Goal: Task Accomplishment & Management: Use online tool/utility

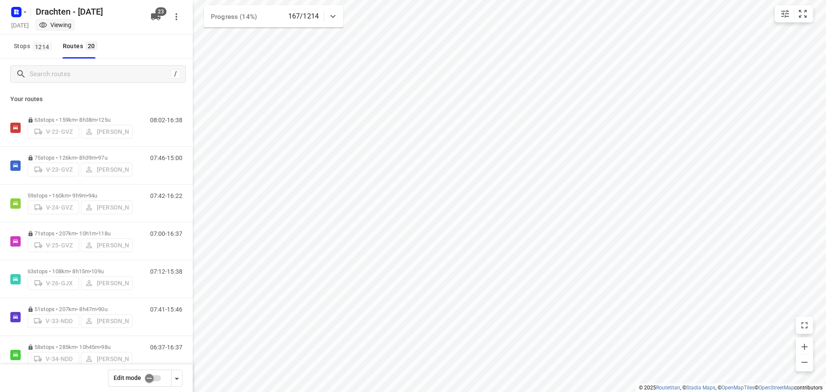
scroll to position [510, 0]
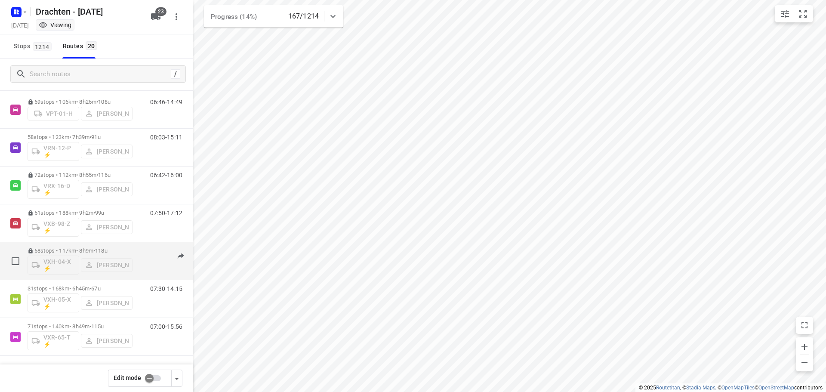
click at [90, 250] on p "68 stops • 117km • 8h9m • 118u" at bounding box center [80, 250] width 105 height 6
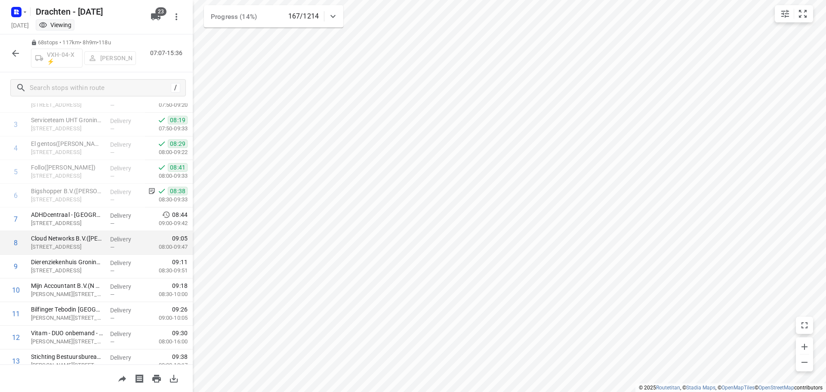
scroll to position [86, 0]
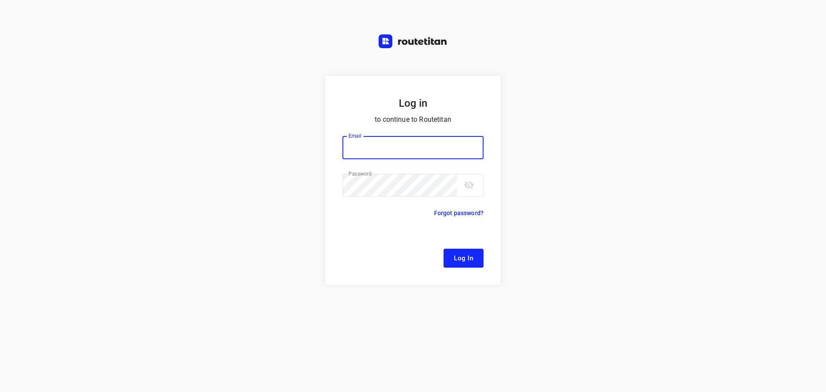
type input "[EMAIL_ADDRESS][DOMAIN_NAME]"
click at [455, 256] on span "Log In" at bounding box center [463, 258] width 19 height 11
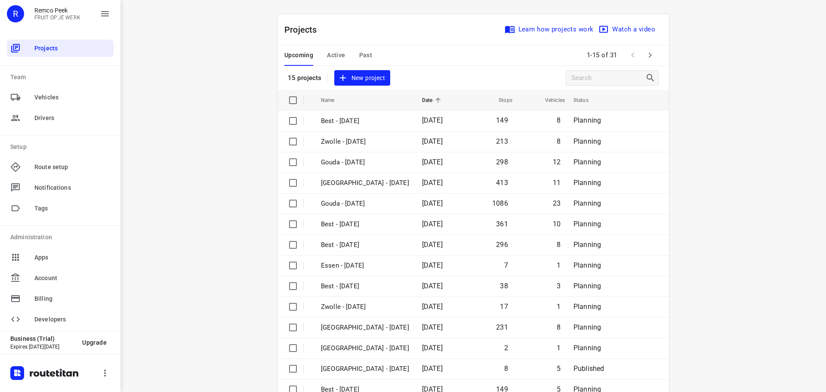
click at [340, 55] on span "Active" at bounding box center [336, 55] width 18 height 11
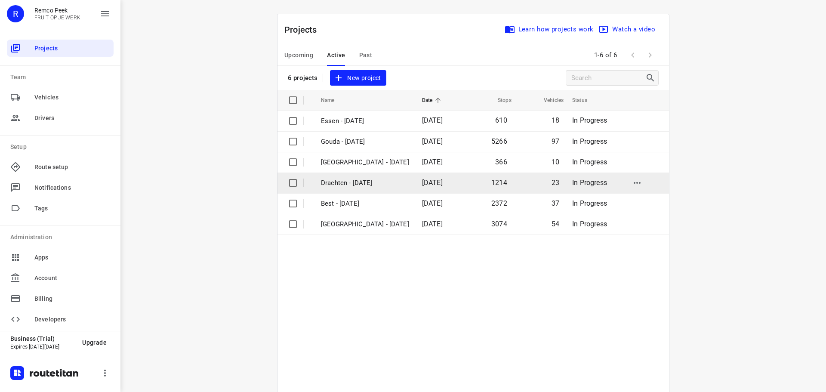
click at [341, 178] on p "Drachten - [DATE]" at bounding box center [365, 183] width 88 height 10
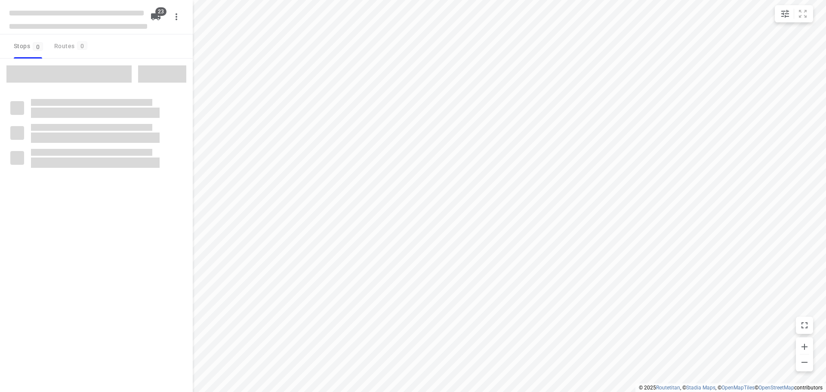
checkbox input "true"
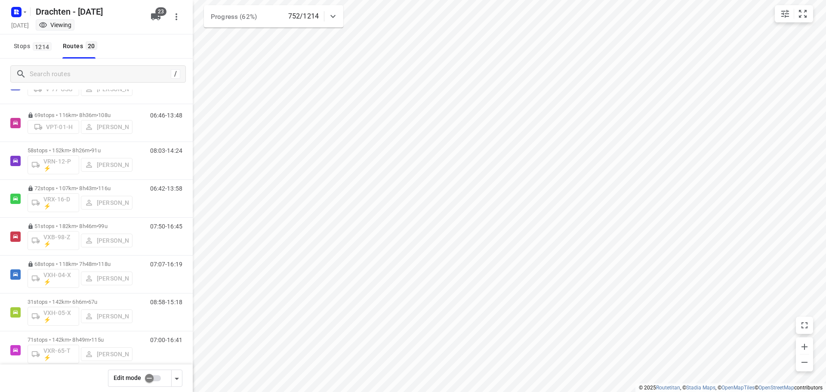
scroll to position [510, 0]
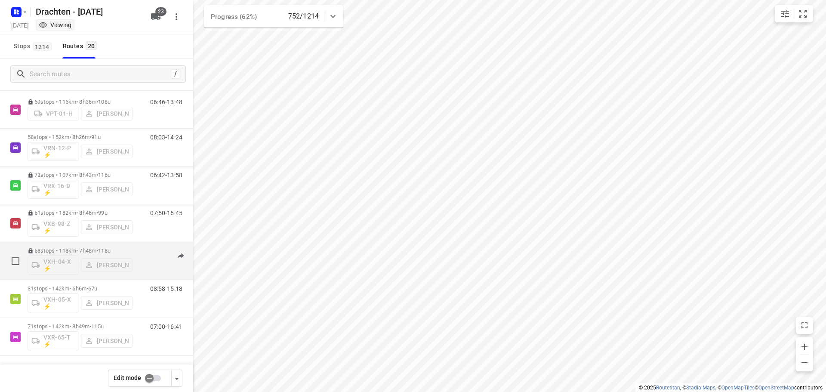
click at [74, 250] on p "68 stops • 118km • 7h48m • 118u" at bounding box center [80, 250] width 105 height 6
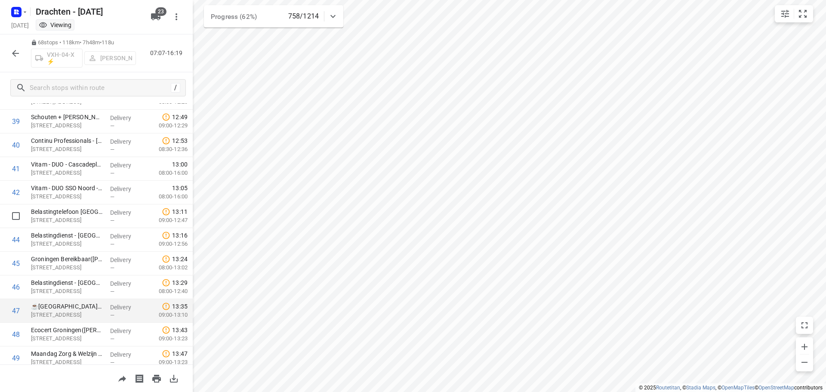
scroll to position [985, 0]
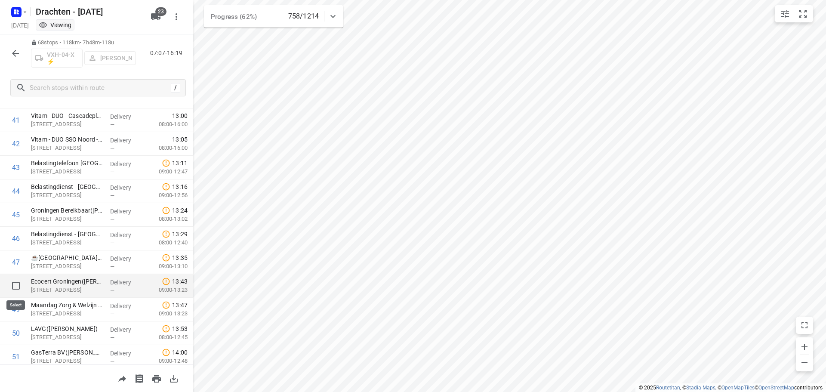
click at [17, 286] on input "checkbox" at bounding box center [15, 285] width 17 height 17
checkbox input "true"
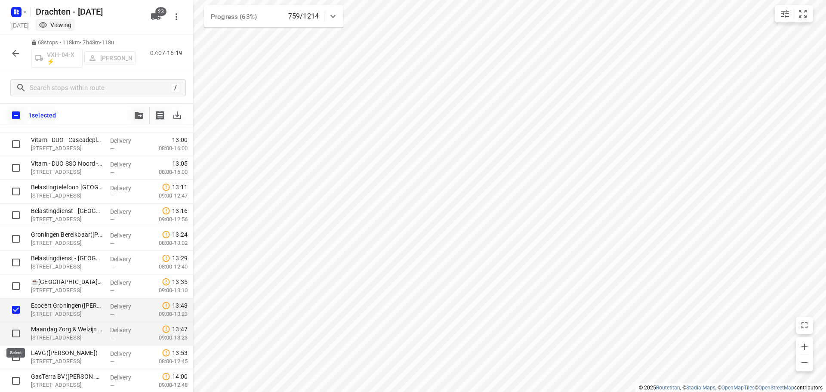
click at [14, 328] on input "checkbox" at bounding box center [15, 333] width 17 height 17
checkbox input "true"
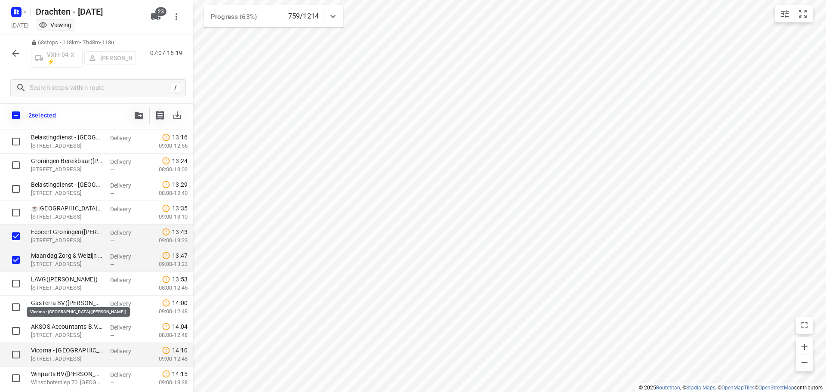
scroll to position [1114, 0]
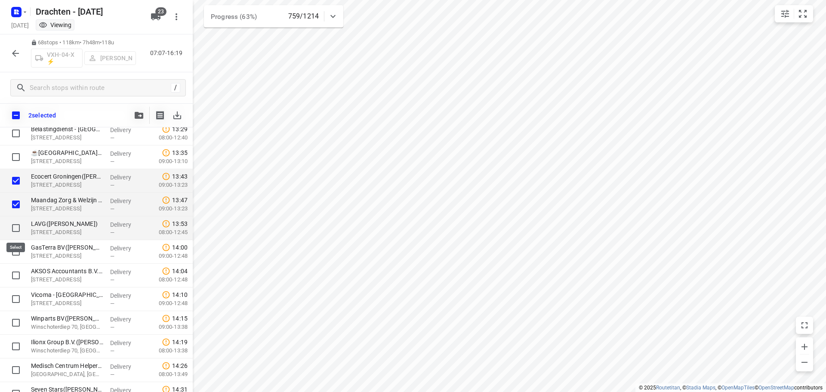
click at [15, 230] on input "checkbox" at bounding box center [15, 228] width 17 height 17
checkbox input "true"
click at [13, 251] on input "checkbox" at bounding box center [15, 251] width 17 height 17
checkbox input "true"
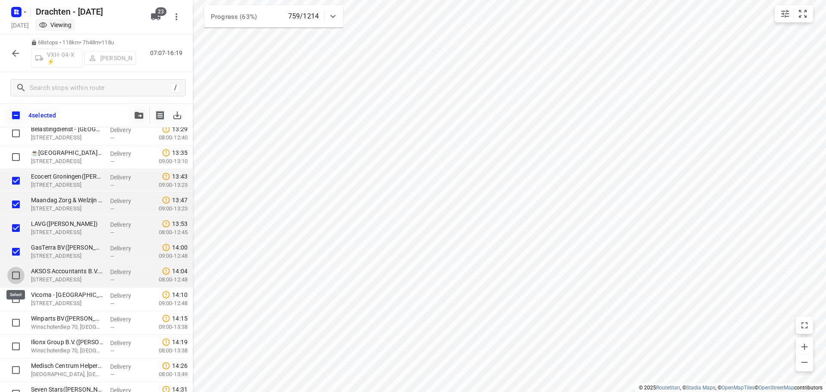
drag, startPoint x: 19, startPoint y: 279, endPoint x: 10, endPoint y: 284, distance: 11.0
click at [19, 279] on input "checkbox" at bounding box center [15, 275] width 17 height 17
checkbox input "true"
click at [21, 299] on input "checkbox" at bounding box center [15, 299] width 17 height 17
checkbox input "true"
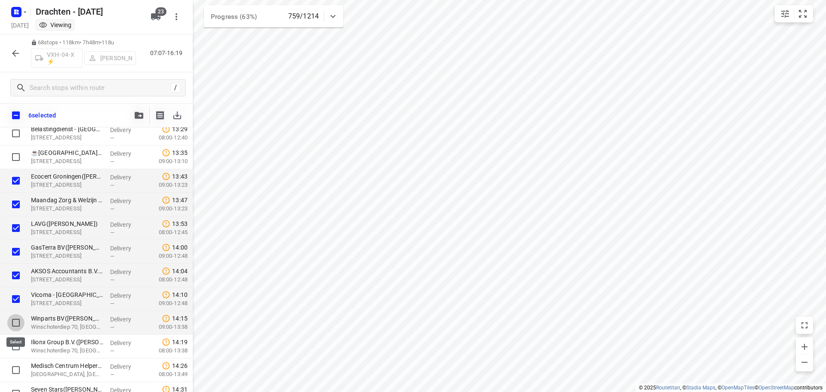
click at [12, 321] on input "checkbox" at bounding box center [15, 322] width 17 height 17
checkbox input "true"
click at [11, 335] on div at bounding box center [14, 347] width 28 height 24
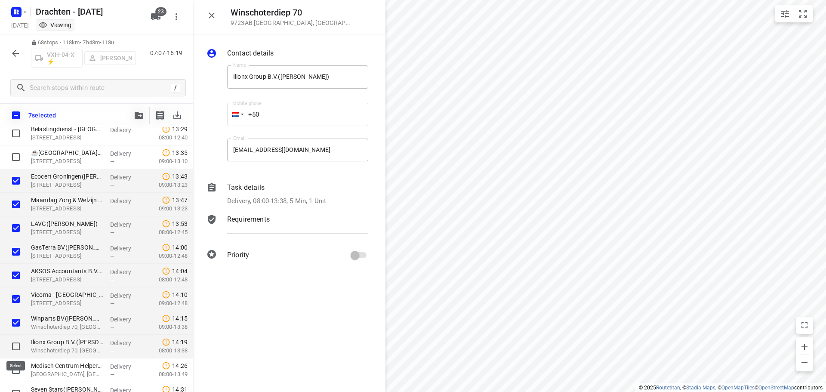
click at [20, 345] on input "checkbox" at bounding box center [15, 346] width 17 height 17
checkbox input "true"
click at [16, 364] on input "checkbox" at bounding box center [15, 370] width 17 height 17
checkbox input "true"
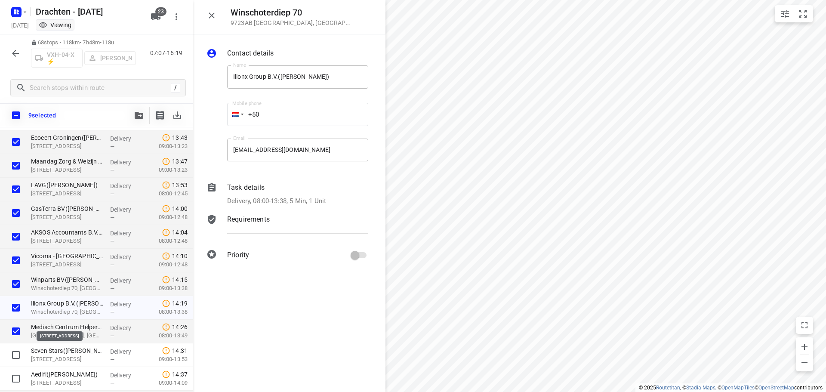
scroll to position [1243, 0]
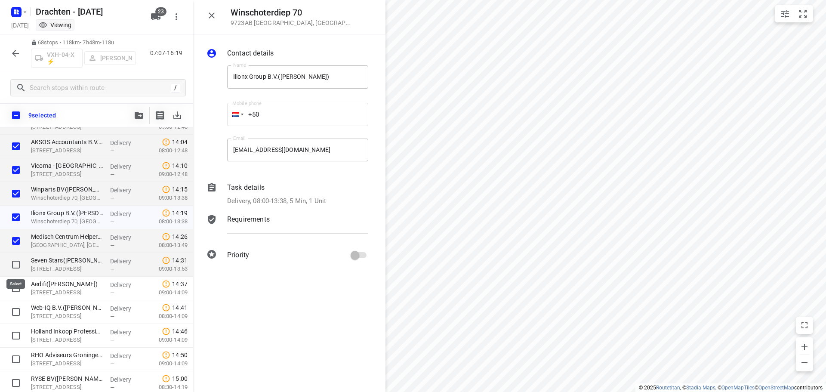
click at [18, 266] on input "checkbox" at bounding box center [15, 264] width 17 height 17
checkbox input "true"
click at [18, 286] on input "checkbox" at bounding box center [15, 288] width 17 height 17
checkbox input "true"
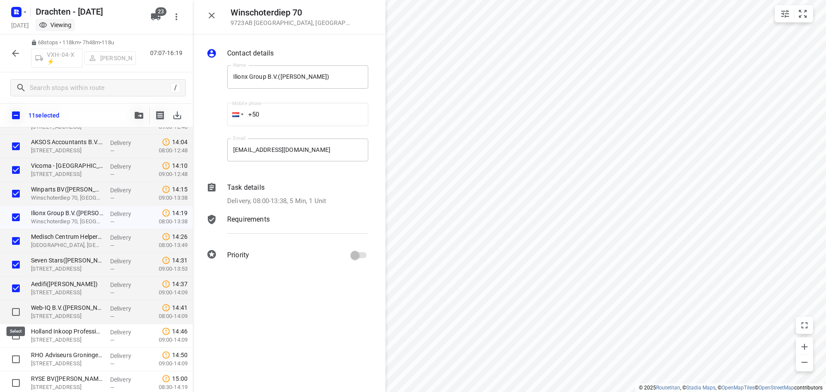
click at [20, 316] on input "checkbox" at bounding box center [15, 311] width 17 height 17
checkbox input "true"
drag, startPoint x: 19, startPoint y: 333, endPoint x: 12, endPoint y: 345, distance: 14.1
click at [19, 334] on input "checkbox" at bounding box center [15, 335] width 17 height 17
checkbox input "true"
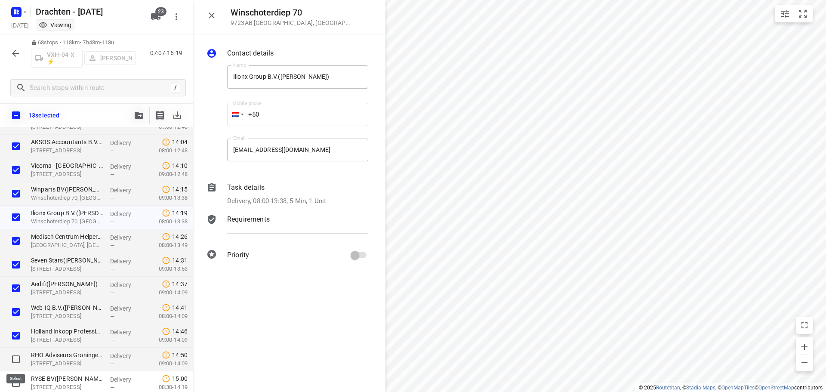
click at [20, 353] on input "checkbox" at bounding box center [15, 359] width 17 height 17
checkbox input "true"
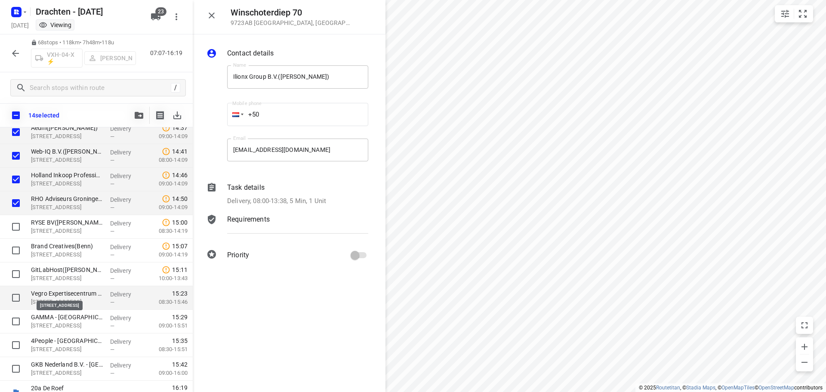
scroll to position [1412, 0]
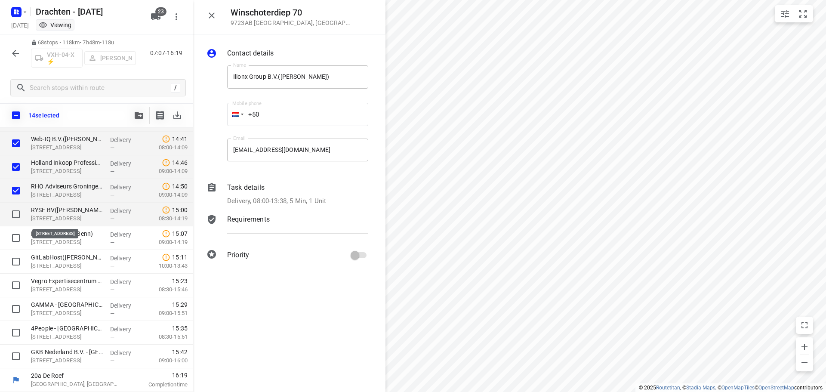
click at [59, 216] on p "Boumaboulevard 67, Groningen" at bounding box center [67, 218] width 72 height 9
click at [15, 212] on input "checkbox" at bounding box center [15, 214] width 17 height 17
checkbox input "true"
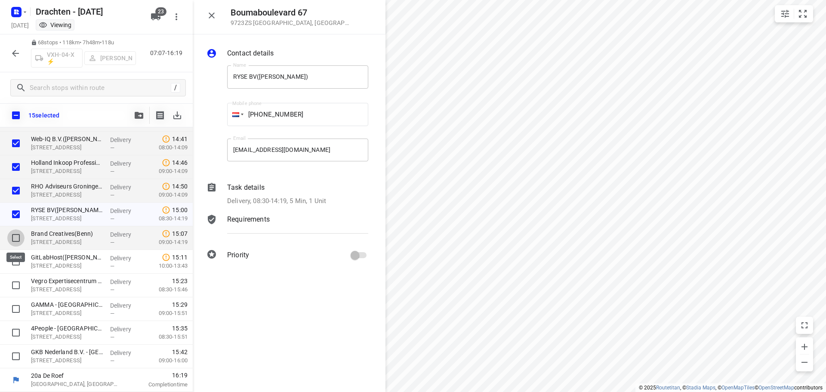
click at [15, 235] on input "checkbox" at bounding box center [15, 237] width 17 height 17
checkbox input "true"
click at [14, 261] on input "checkbox" at bounding box center [15, 261] width 17 height 17
checkbox input "true"
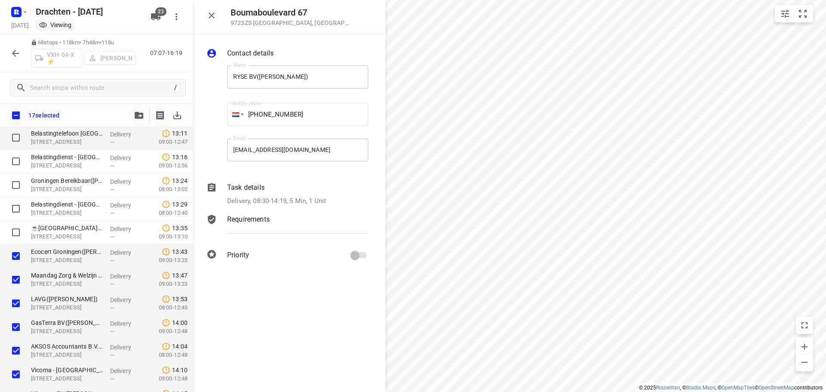
scroll to position [1012, 0]
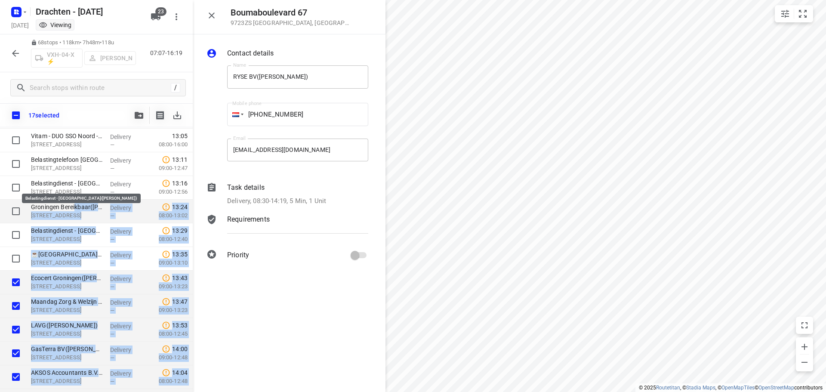
drag, startPoint x: 83, startPoint y: 143, endPoint x: 74, endPoint y: 203, distance: 60.4
click at [15, 56] on icon "button" at bounding box center [15, 53] width 7 height 7
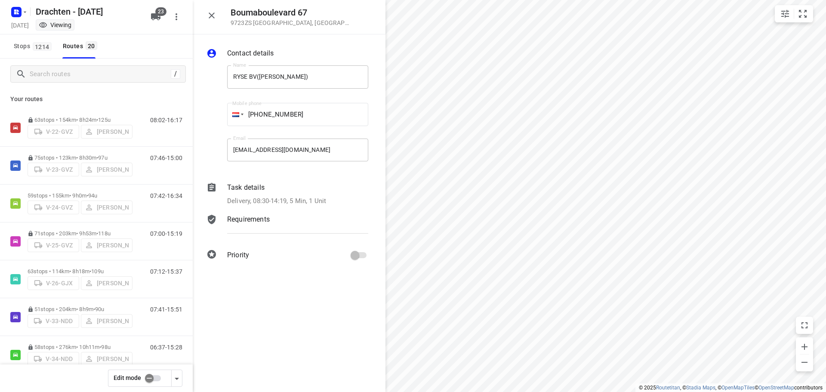
click at [145, 376] on input "checkbox" at bounding box center [149, 378] width 49 height 16
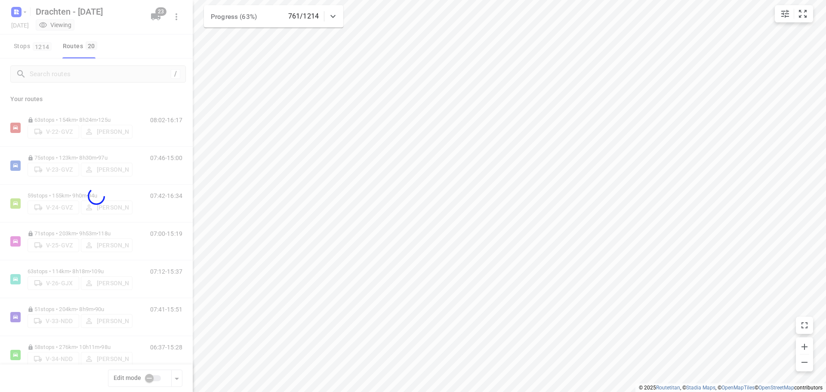
checkbox input "true"
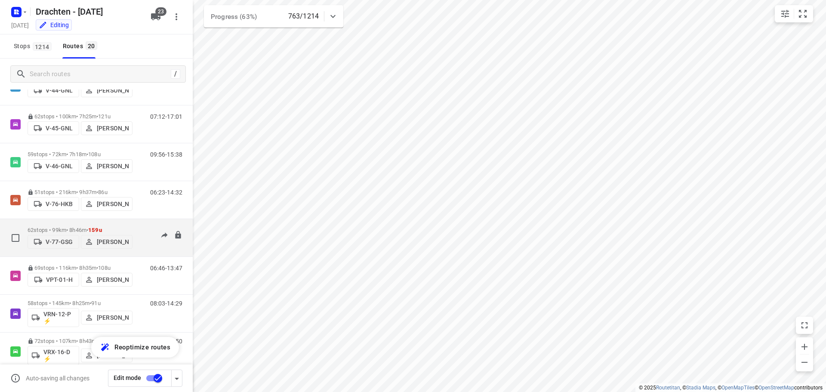
scroll to position [510, 0]
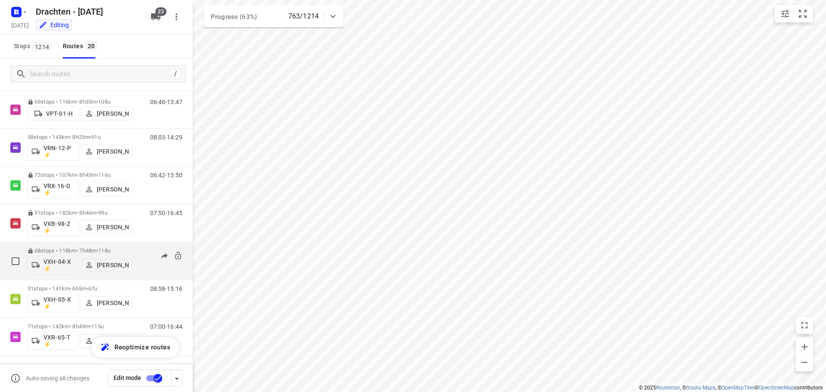
click at [89, 250] on p "68 stops • 118km • 7h48m • 118u" at bounding box center [80, 250] width 105 height 6
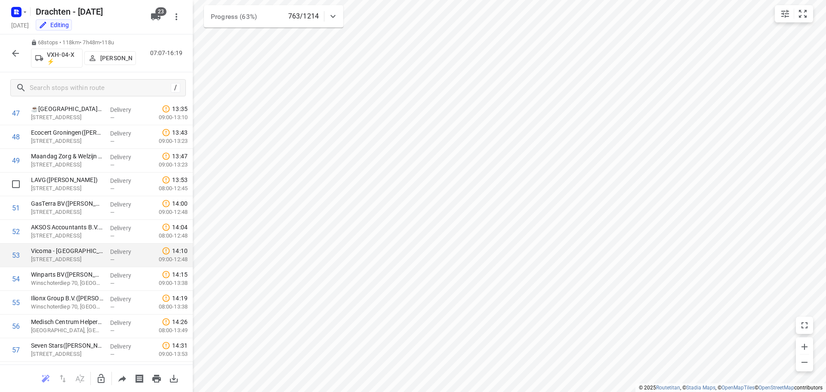
scroll to position [1114, 0]
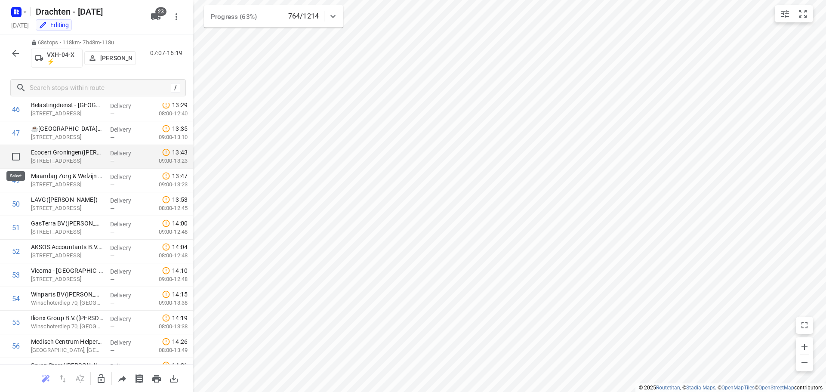
click at [17, 157] on input "checkbox" at bounding box center [15, 156] width 17 height 17
checkbox input "true"
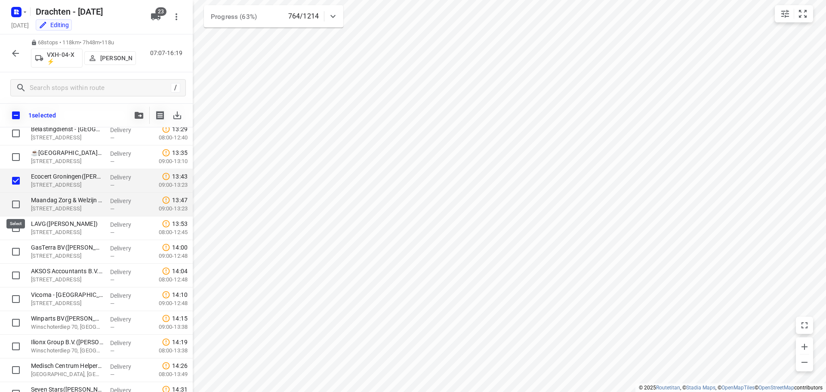
click at [13, 203] on input "checkbox" at bounding box center [15, 204] width 17 height 17
checkbox input "true"
click at [20, 232] on input "checkbox" at bounding box center [15, 228] width 17 height 17
checkbox input "true"
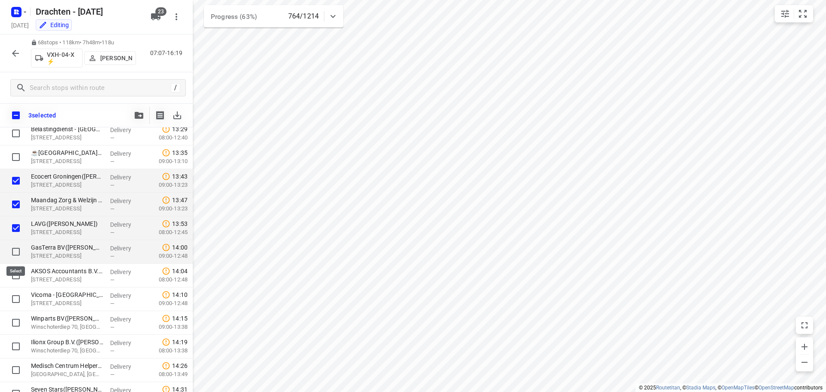
click at [14, 251] on input "checkbox" at bounding box center [15, 251] width 17 height 17
checkbox input "true"
click at [16, 277] on input "checkbox" at bounding box center [15, 275] width 17 height 17
checkbox input "true"
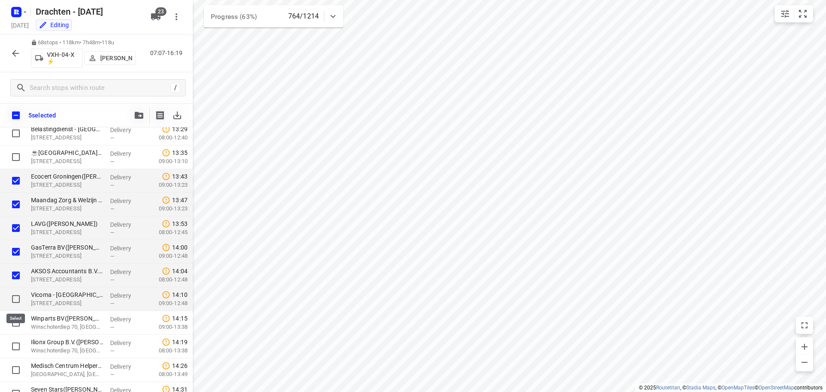
click at [13, 296] on input "checkbox" at bounding box center [15, 299] width 17 height 17
checkbox input "true"
click at [14, 324] on input "checkbox" at bounding box center [15, 322] width 17 height 17
checkbox input "true"
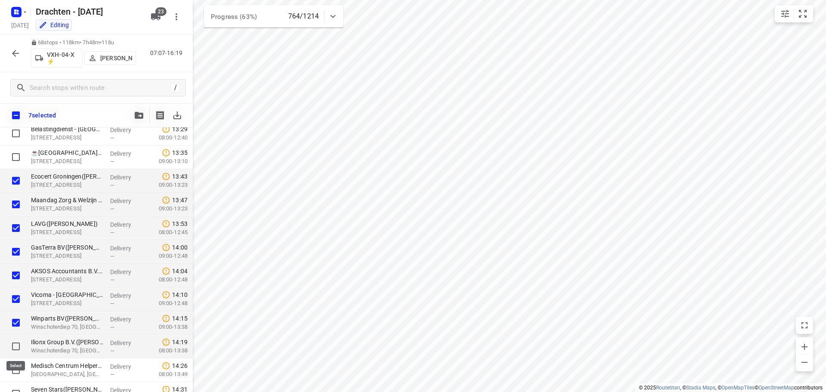
click at [14, 346] on input "checkbox" at bounding box center [15, 346] width 17 height 17
checkbox input "true"
click at [9, 369] on input "checkbox" at bounding box center [15, 370] width 17 height 17
checkbox input "true"
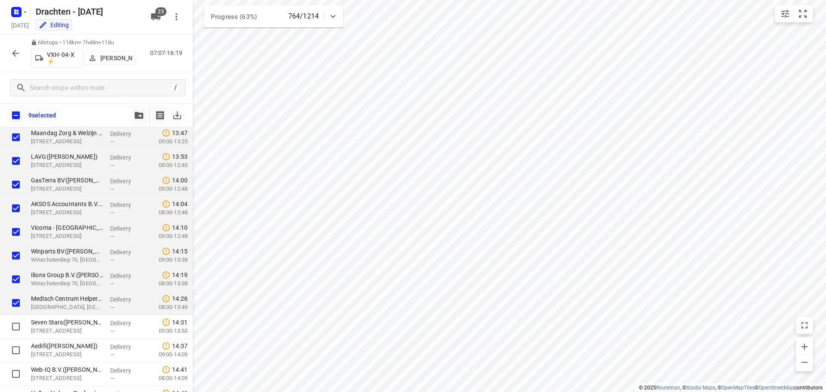
scroll to position [1243, 0]
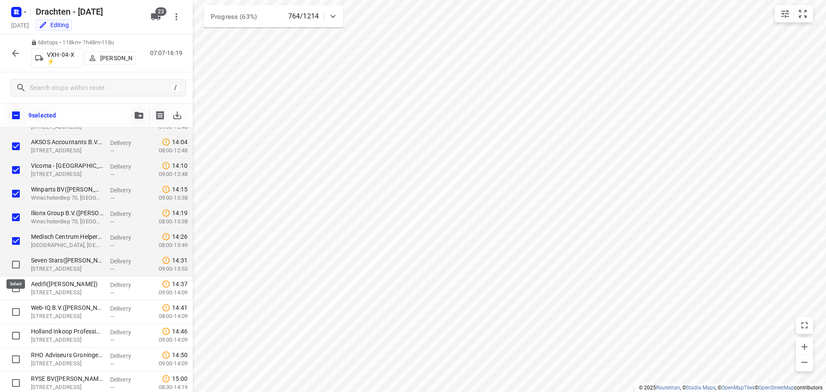
click at [13, 264] on input "checkbox" at bounding box center [15, 264] width 17 height 17
checkbox input "true"
drag, startPoint x: 18, startPoint y: 288, endPoint x: 3, endPoint y: 305, distance: 22.8
click at [18, 288] on input "checkbox" at bounding box center [15, 288] width 17 height 17
checkbox input "true"
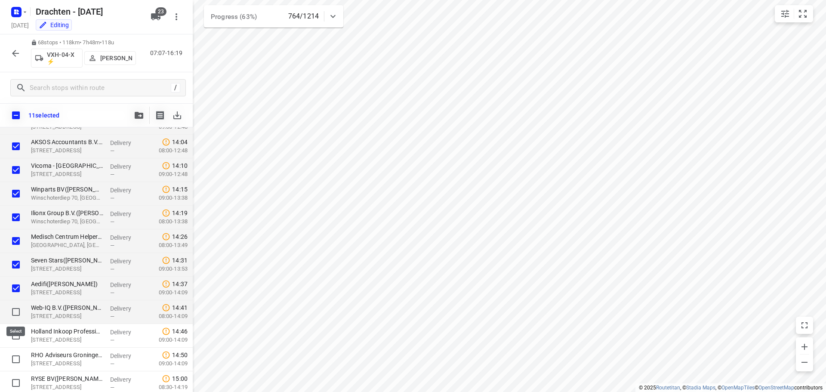
click at [13, 311] on input "checkbox" at bounding box center [15, 311] width 17 height 17
checkbox input "true"
click at [13, 334] on input "checkbox" at bounding box center [15, 335] width 17 height 17
checkbox input "true"
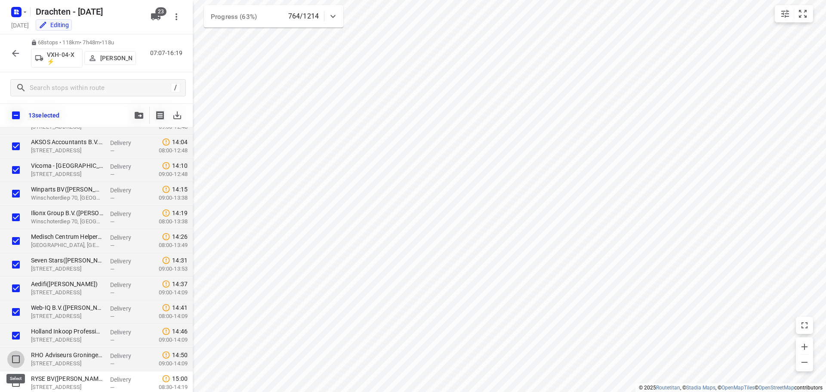
click at [17, 357] on input "checkbox" at bounding box center [15, 359] width 17 height 17
checkbox input "true"
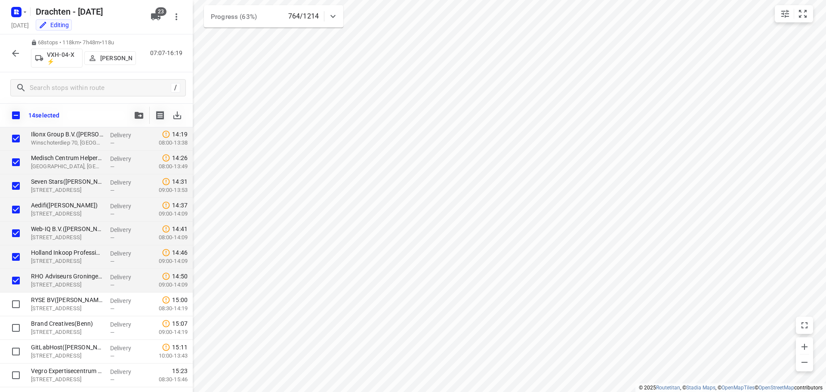
scroll to position [1412, 0]
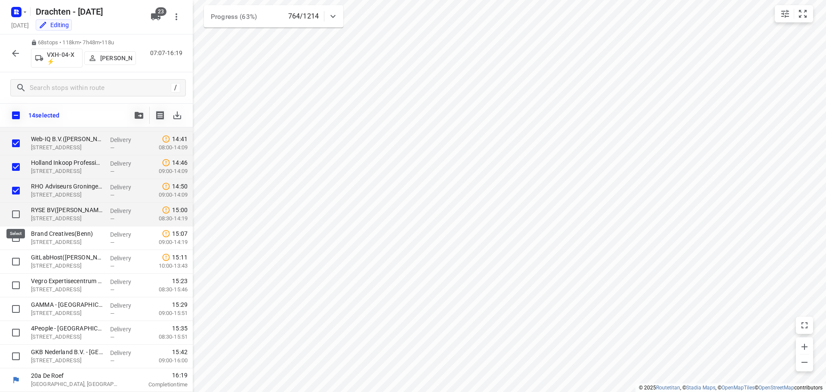
click at [19, 216] on input "checkbox" at bounding box center [15, 214] width 17 height 17
checkbox input "true"
click at [16, 239] on input "checkbox" at bounding box center [15, 237] width 17 height 17
checkbox input "true"
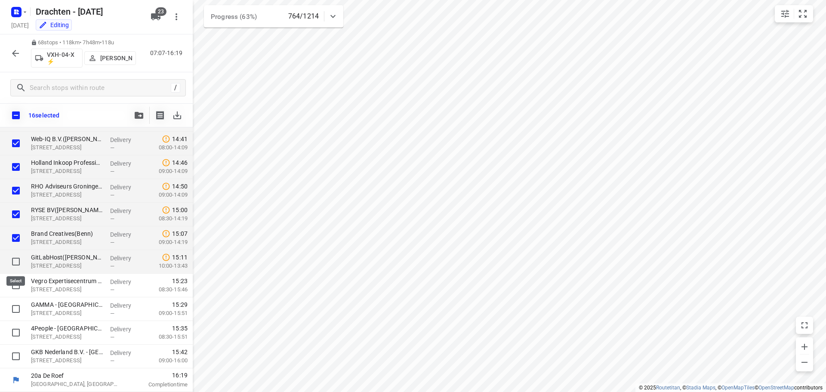
click at [12, 258] on input "checkbox" at bounding box center [15, 261] width 17 height 17
checkbox input "true"
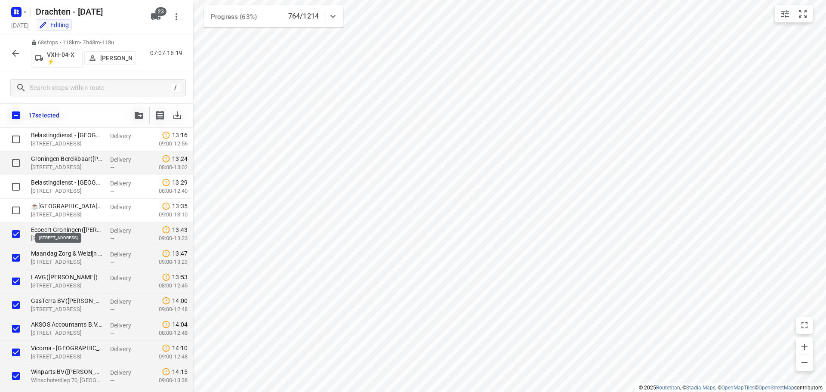
scroll to position [981, 0]
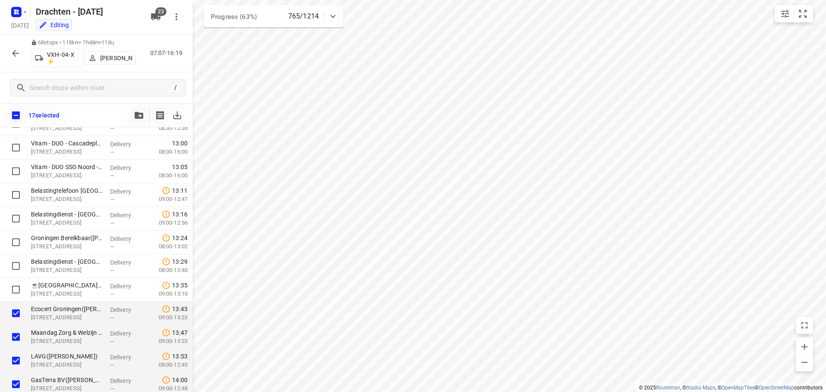
drag, startPoint x: 25, startPoint y: 310, endPoint x: 26, endPoint y: 305, distance: 5.2
click at [26, 305] on div at bounding box center [14, 314] width 28 height 24
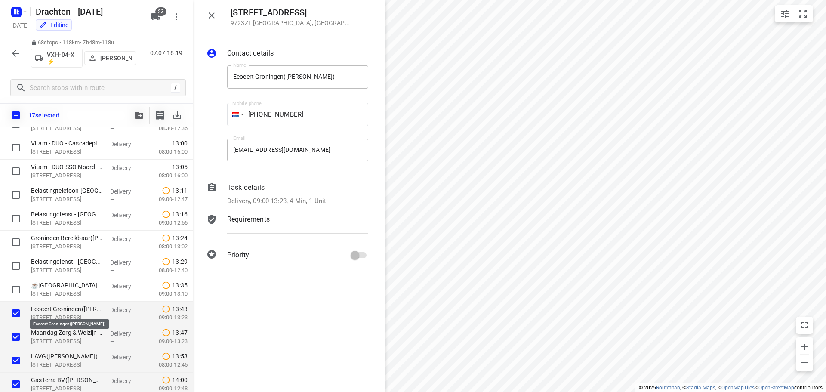
click at [40, 308] on p "Ecocert Groningen([PERSON_NAME])" at bounding box center [67, 309] width 72 height 9
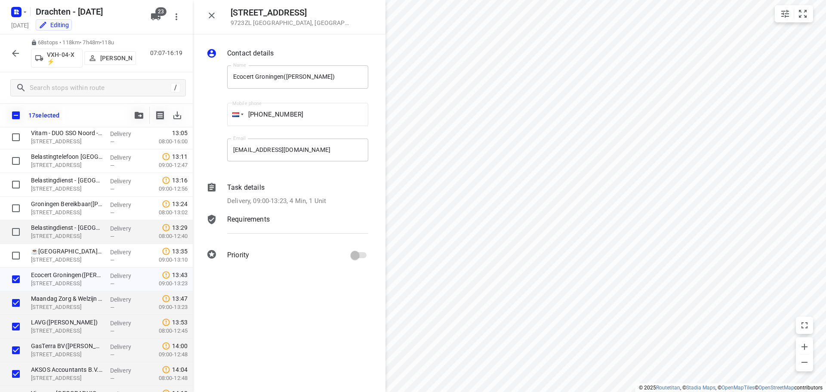
scroll to position [938, 0]
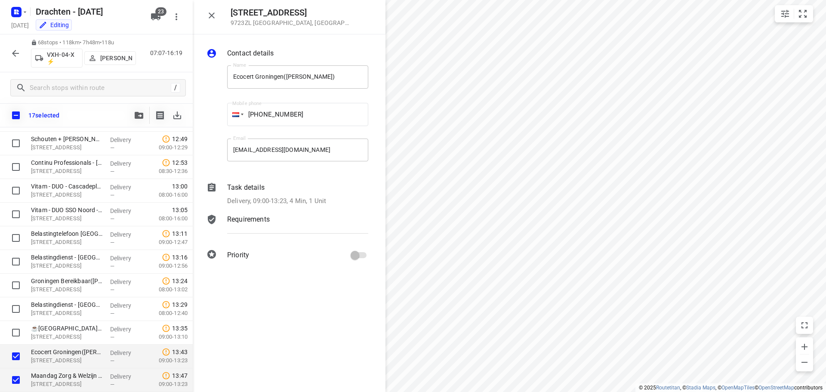
click at [26, 348] on div at bounding box center [14, 357] width 28 height 24
drag, startPoint x: 45, startPoint y: 351, endPoint x: 42, endPoint y: 357, distance: 6.6
click at [45, 351] on p "Ecocert Groningen([PERSON_NAME])" at bounding box center [67, 352] width 72 height 9
click at [12, 57] on icon "button" at bounding box center [15, 53] width 10 height 10
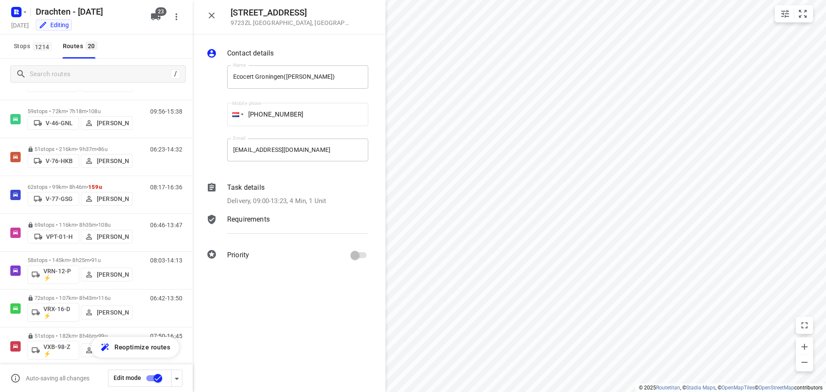
scroll to position [510, 0]
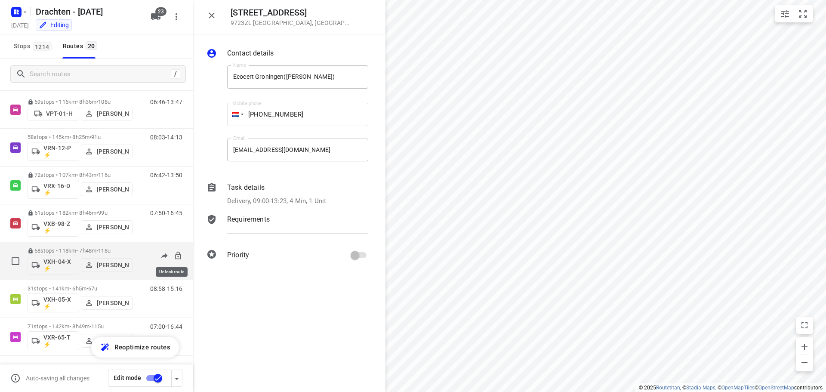
click at [176, 255] on icon at bounding box center [178, 255] width 9 height 9
click at [101, 249] on span "118u" at bounding box center [97, 250] width 12 height 6
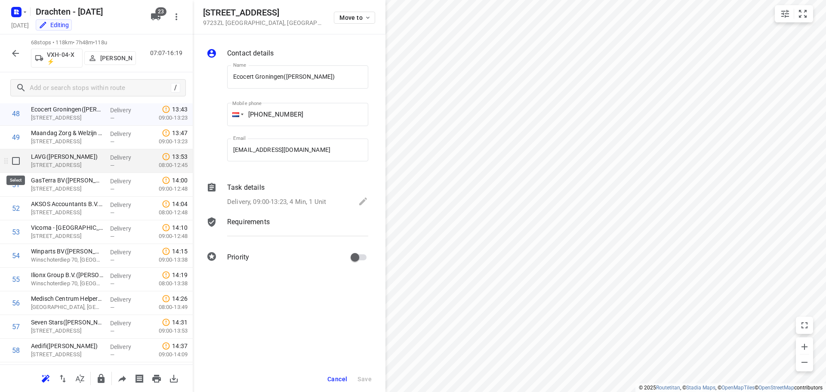
scroll to position [1071, 0]
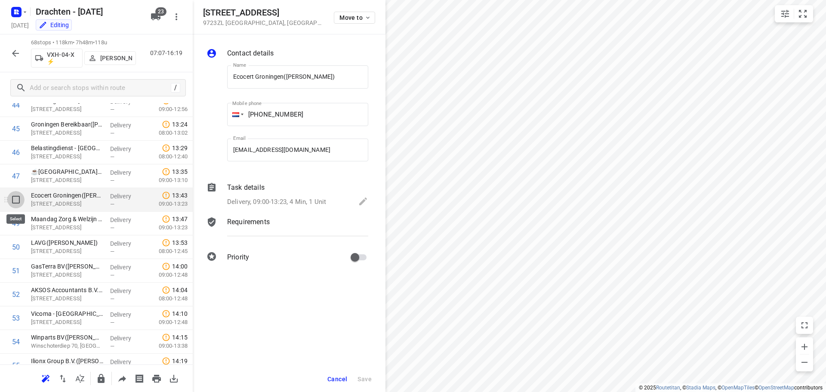
drag, startPoint x: 16, startPoint y: 201, endPoint x: 9, endPoint y: 213, distance: 14.3
click at [16, 201] on input "checkbox" at bounding box center [15, 199] width 17 height 17
checkbox input "true"
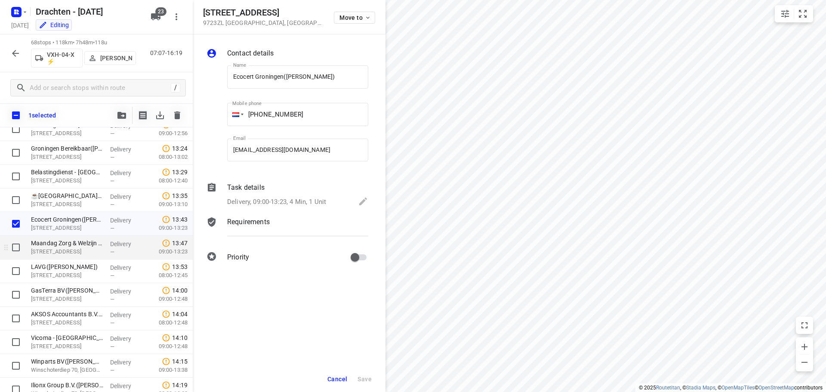
click at [19, 253] on input "checkbox" at bounding box center [15, 247] width 17 height 17
checkbox input "true"
drag, startPoint x: 10, startPoint y: 267, endPoint x: 40, endPoint y: 277, distance: 31.2
click at [11, 267] on input "checkbox" at bounding box center [15, 271] width 17 height 17
checkbox input "true"
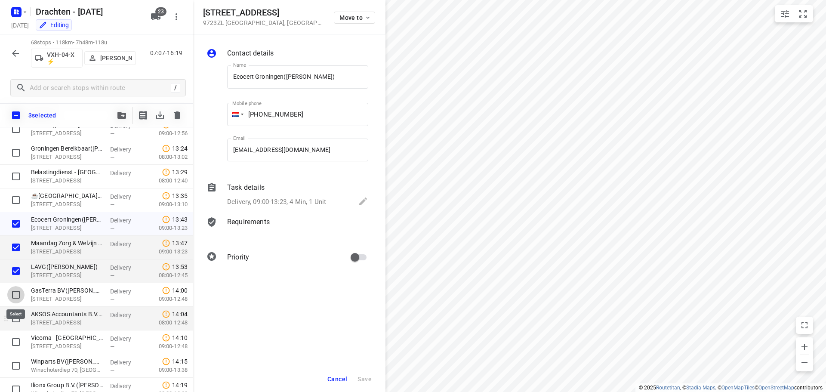
drag, startPoint x: 19, startPoint y: 294, endPoint x: 8, endPoint y: 311, distance: 20.4
click at [19, 294] on input "checkbox" at bounding box center [15, 294] width 17 height 17
checkbox input "true"
click at [13, 319] on input "checkbox" at bounding box center [15, 318] width 17 height 17
checkbox input "true"
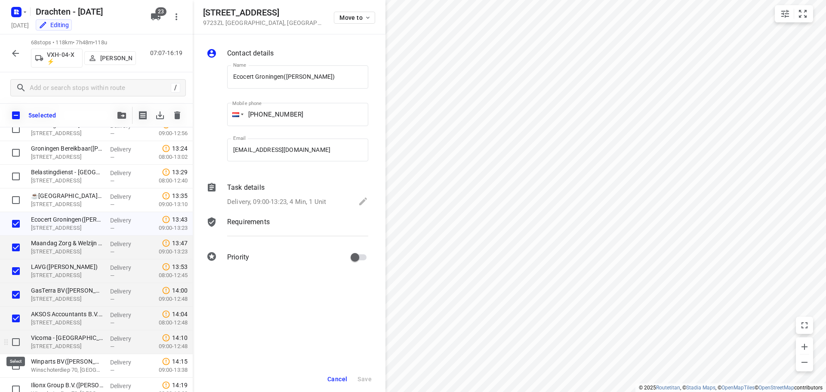
drag, startPoint x: 13, startPoint y: 345, endPoint x: 16, endPoint y: 341, distance: 5.2
click at [15, 343] on input "checkbox" at bounding box center [15, 342] width 17 height 17
checkbox input "true"
drag, startPoint x: 13, startPoint y: 368, endPoint x: 45, endPoint y: 331, distance: 48.9
click at [15, 367] on input "checkbox" at bounding box center [15, 365] width 17 height 17
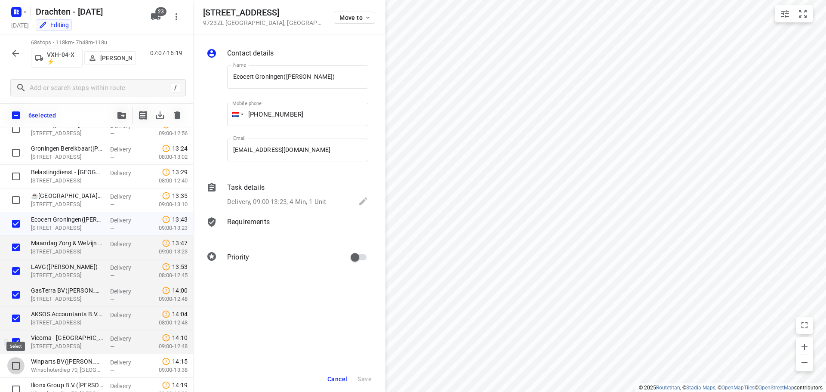
checkbox input "true"
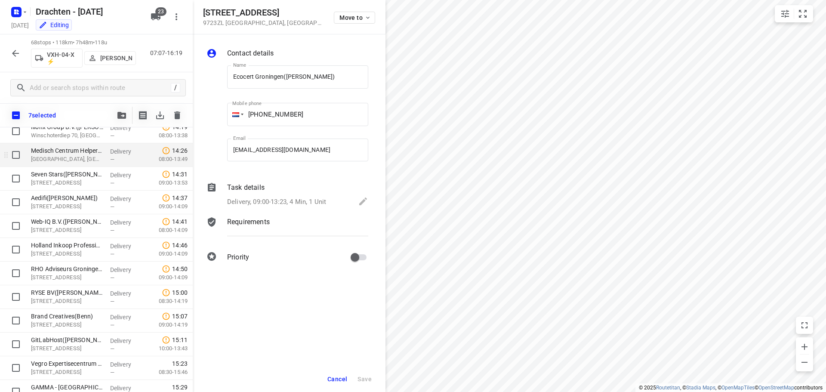
scroll to position [1286, 0]
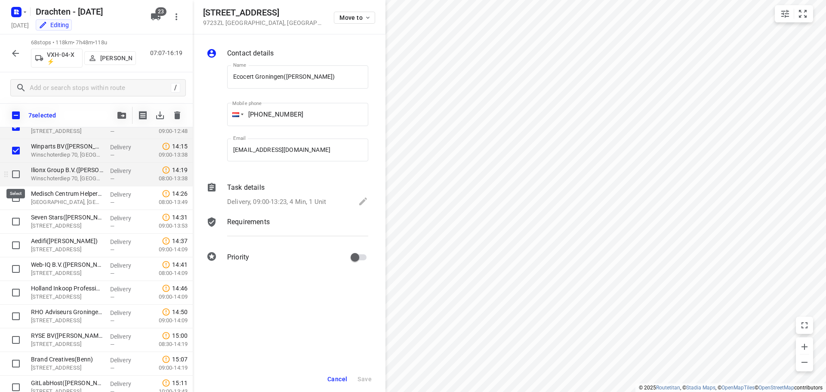
click at [19, 177] on input "checkbox" at bounding box center [15, 174] width 17 height 17
checkbox input "true"
click at [15, 196] on input "checkbox" at bounding box center [15, 197] width 17 height 17
checkbox input "true"
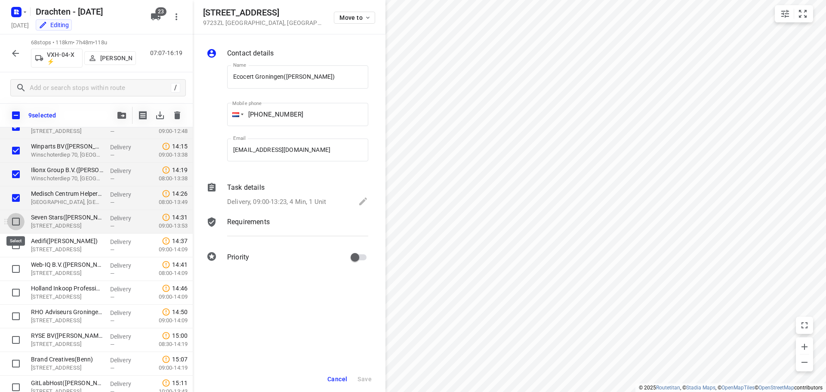
click at [14, 217] on input "checkbox" at bounding box center [15, 221] width 17 height 17
checkbox input "true"
click at [17, 252] on input "checkbox" at bounding box center [15, 245] width 17 height 17
checkbox input "true"
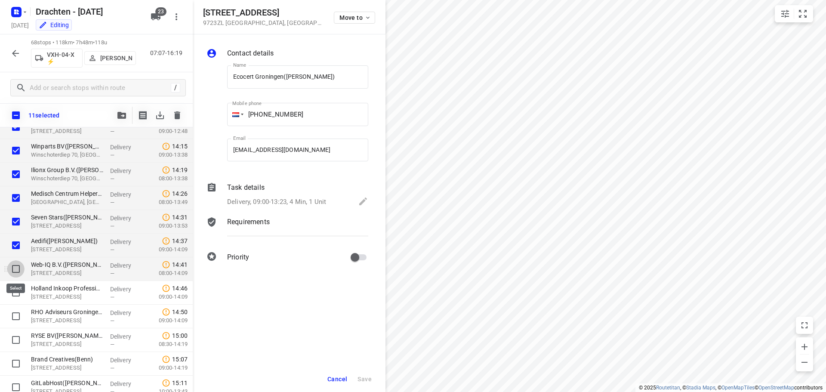
click at [12, 269] on input "checkbox" at bounding box center [15, 268] width 17 height 17
checkbox input "true"
click at [14, 291] on input "checkbox" at bounding box center [15, 292] width 17 height 17
checkbox input "true"
drag, startPoint x: 13, startPoint y: 312, endPoint x: 174, endPoint y: 298, distance: 161.2
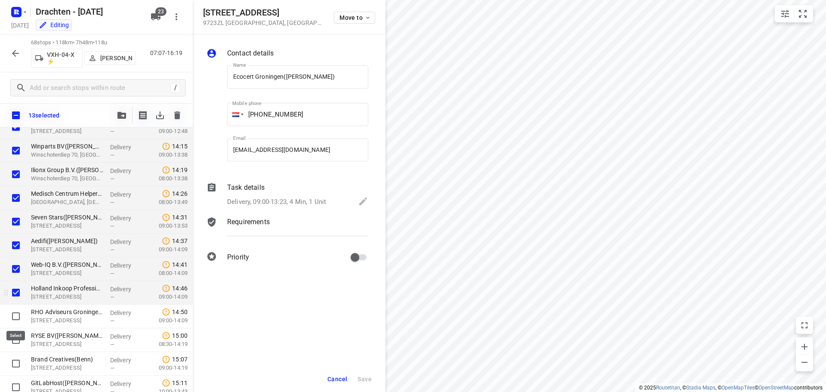
click at [14, 313] on input "checkbox" at bounding box center [15, 316] width 17 height 17
checkbox input "true"
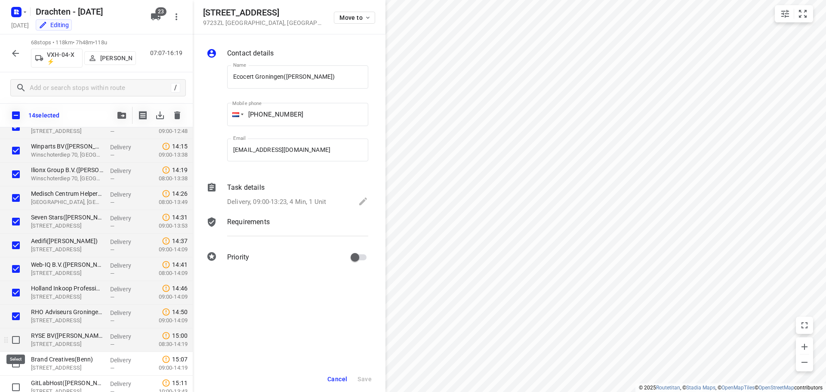
click at [20, 341] on input "checkbox" at bounding box center [15, 339] width 17 height 17
checkbox input "true"
click at [19, 364] on input "checkbox" at bounding box center [15, 363] width 17 height 17
checkbox input "true"
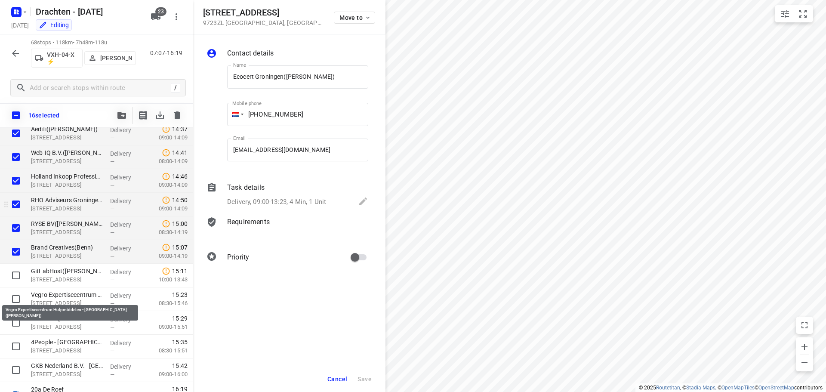
scroll to position [1412, 0]
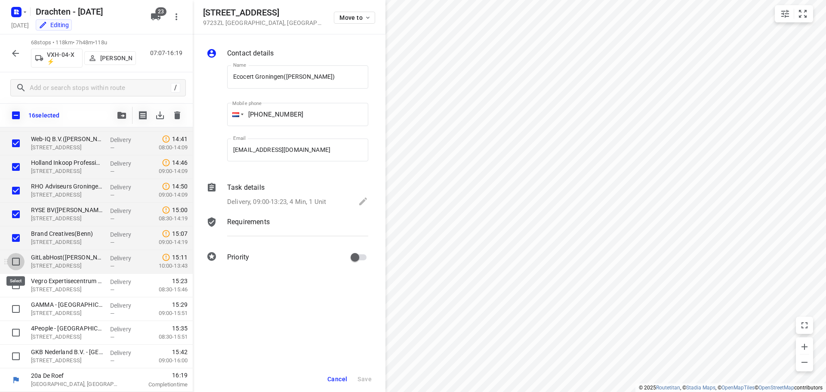
click at [17, 264] on input "checkbox" at bounding box center [15, 261] width 17 height 17
checkbox input "true"
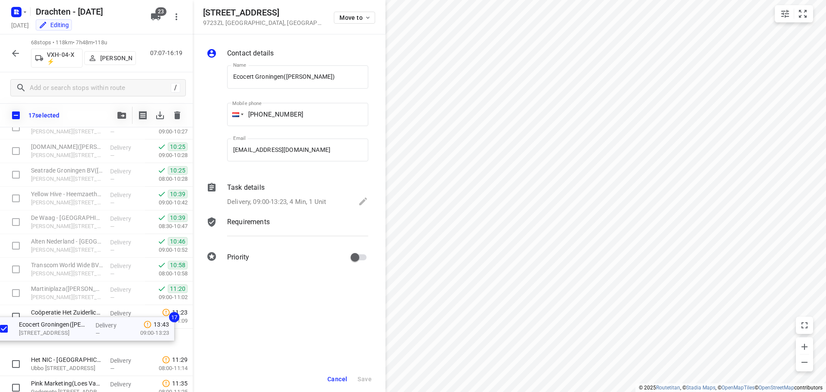
scroll to position [435, 0]
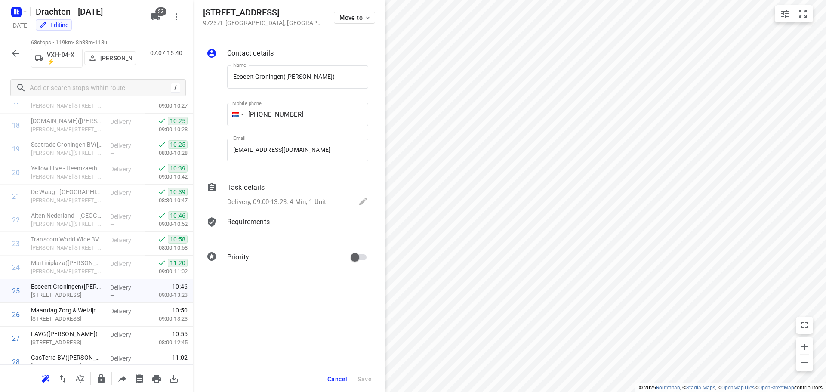
click at [20, 56] on icon "button" at bounding box center [15, 53] width 10 height 10
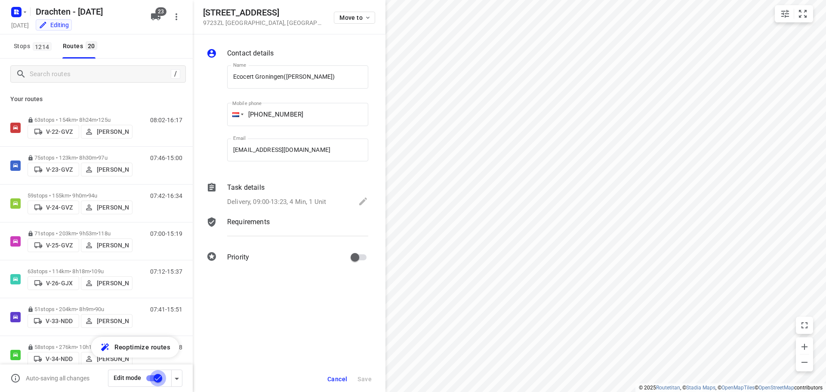
click at [155, 376] on input "checkbox" at bounding box center [157, 378] width 49 height 16
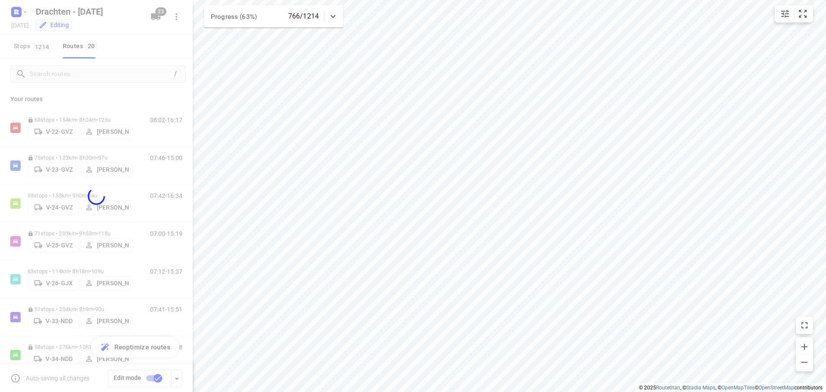
checkbox input "false"
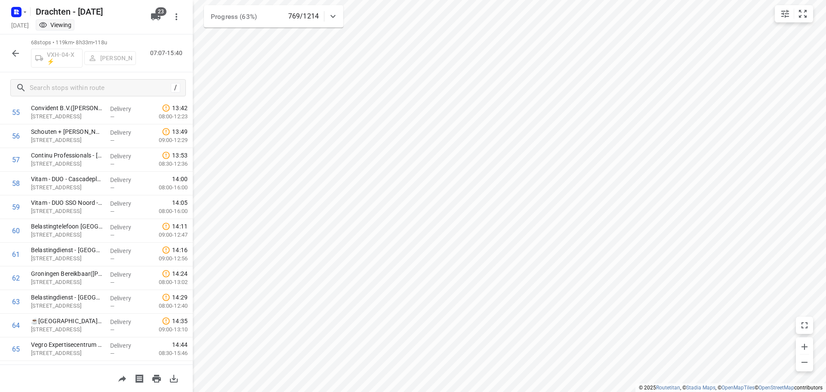
scroll to position [1415, 0]
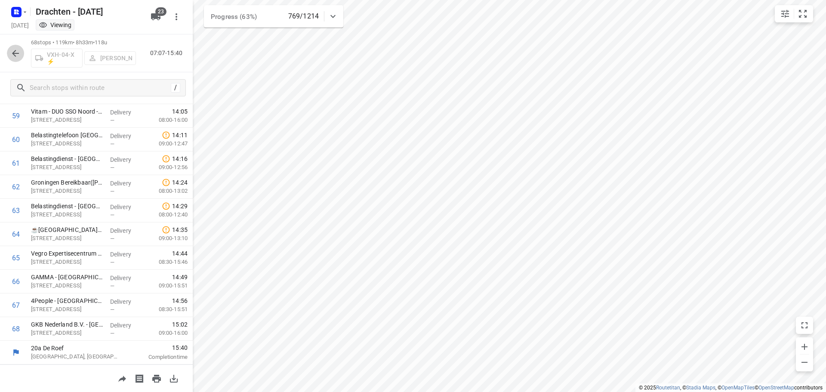
click at [18, 56] on icon "button" at bounding box center [15, 53] width 10 height 10
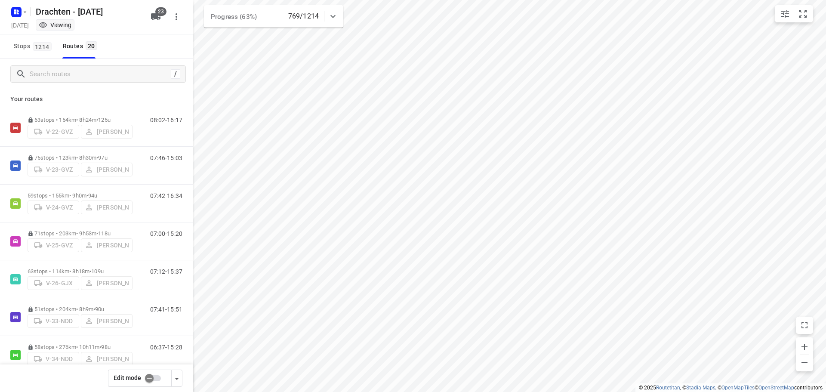
click at [148, 380] on input "checkbox" at bounding box center [149, 378] width 49 height 16
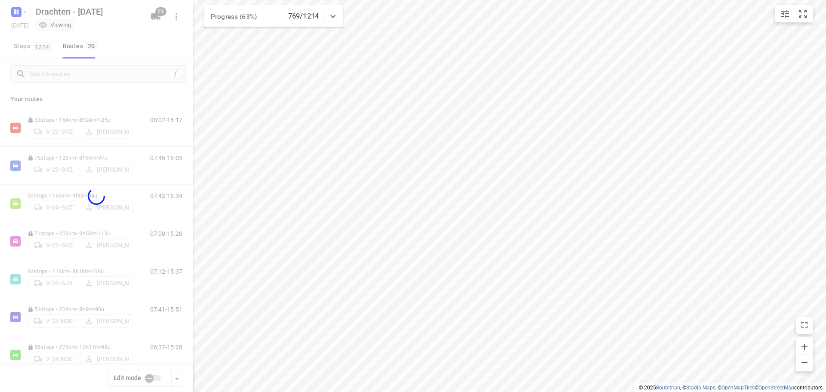
checkbox input "true"
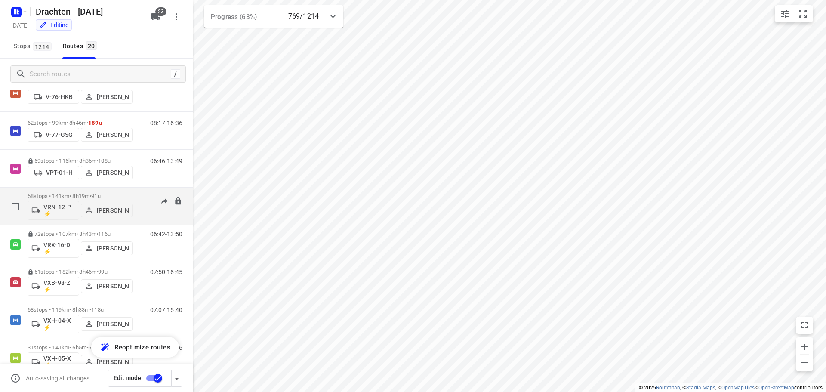
scroll to position [510, 0]
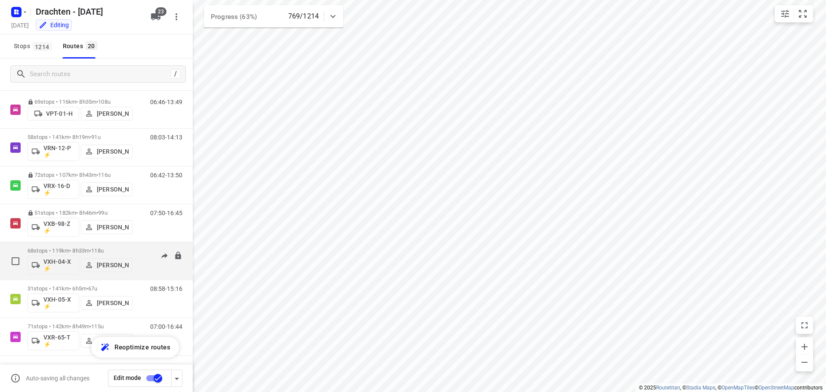
click at [82, 250] on p "68 stops • 119km • 8h33m • 118u" at bounding box center [80, 250] width 105 height 6
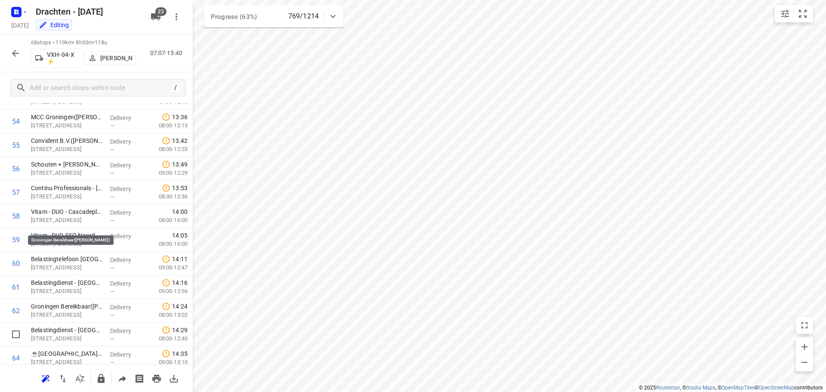
scroll to position [1415, 0]
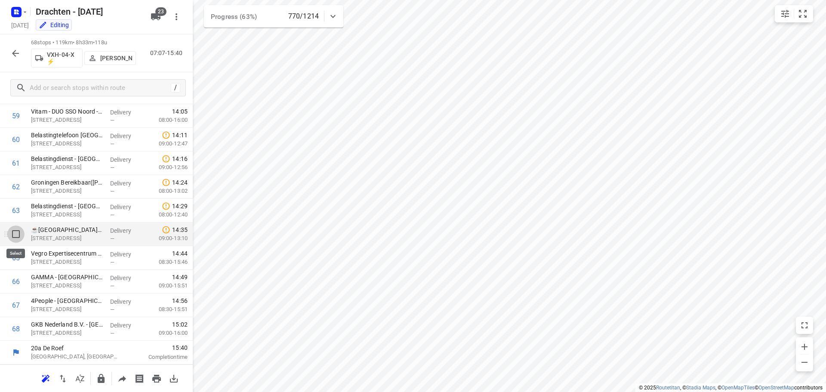
click at [15, 236] on input "checkbox" at bounding box center [15, 234] width 17 height 17
checkbox input "true"
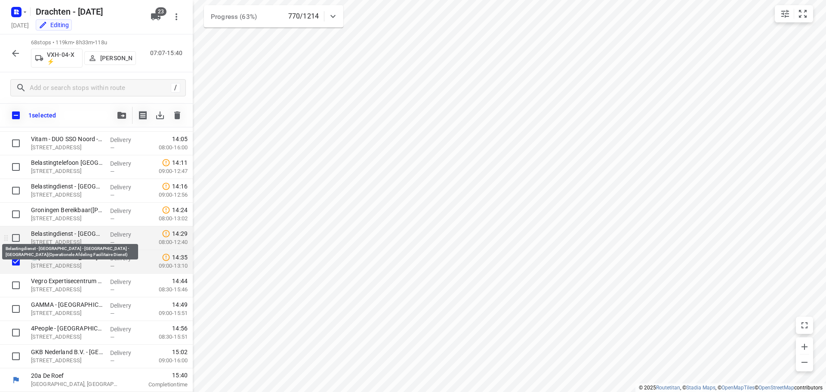
scroll to position [1412, 0]
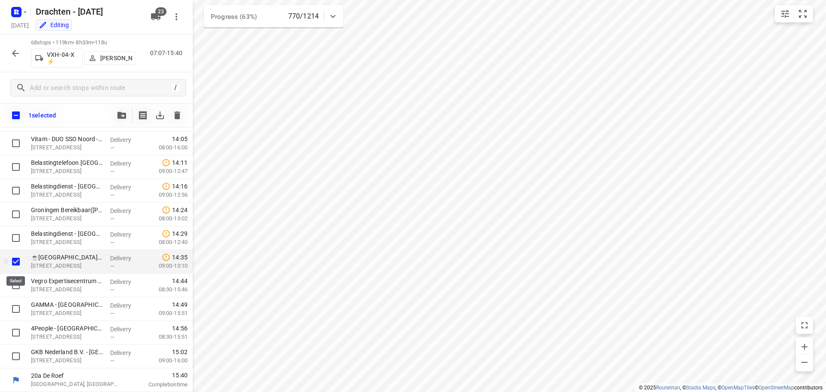
click at [20, 268] on input "checkbox" at bounding box center [15, 261] width 17 height 17
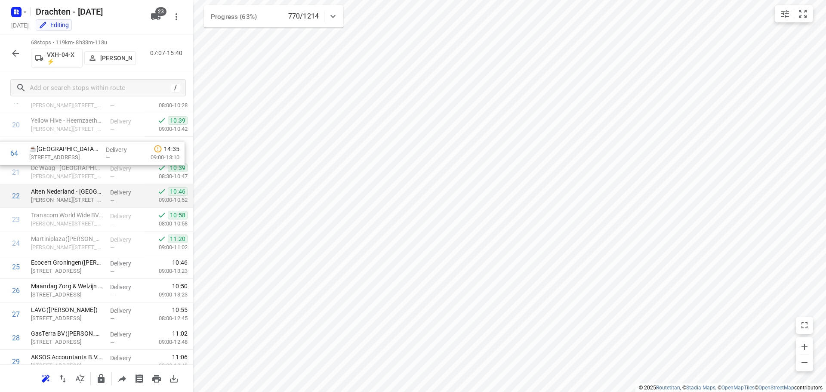
scroll to position [478, 0]
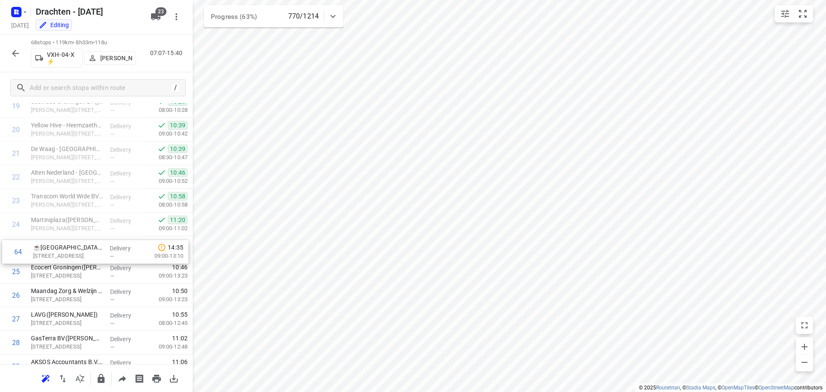
drag, startPoint x: 52, startPoint y: 243, endPoint x: 54, endPoint y: 254, distance: 11.0
click at [16, 54] on icon "button" at bounding box center [15, 53] width 10 height 10
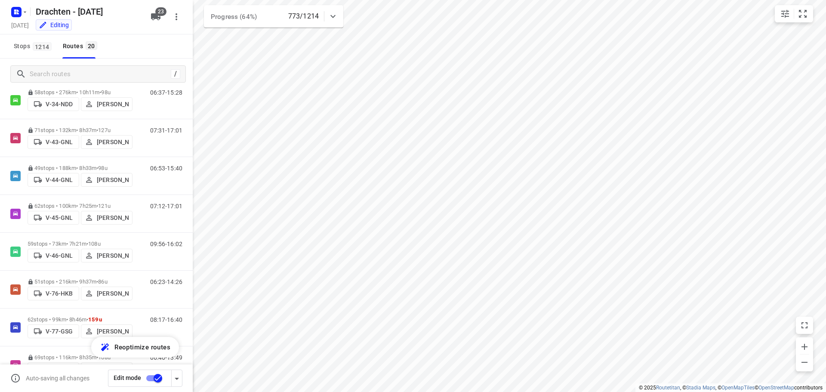
scroll to position [301, 0]
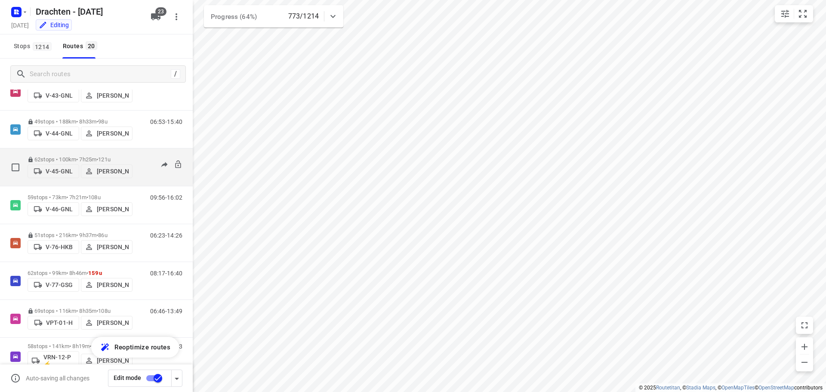
click at [68, 156] on p "62 stops • 100km • 7h25m • 121u" at bounding box center [80, 159] width 105 height 6
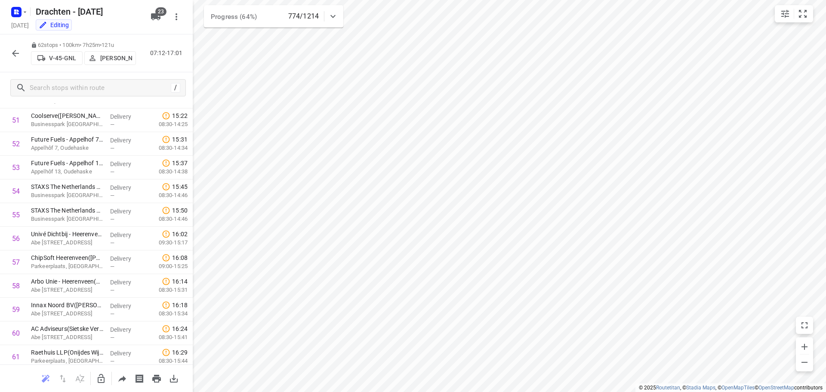
scroll to position [1273, 0]
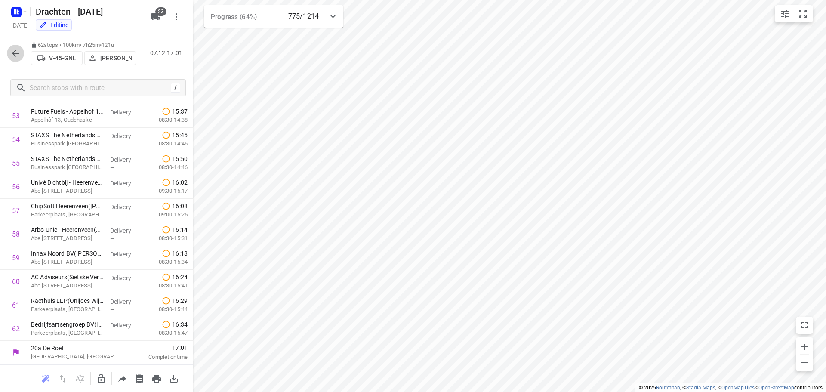
click at [15, 51] on icon "button" at bounding box center [15, 53] width 7 height 7
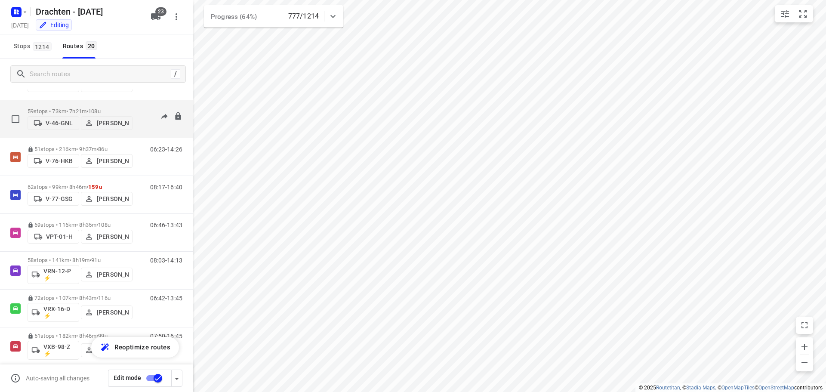
scroll to position [430, 0]
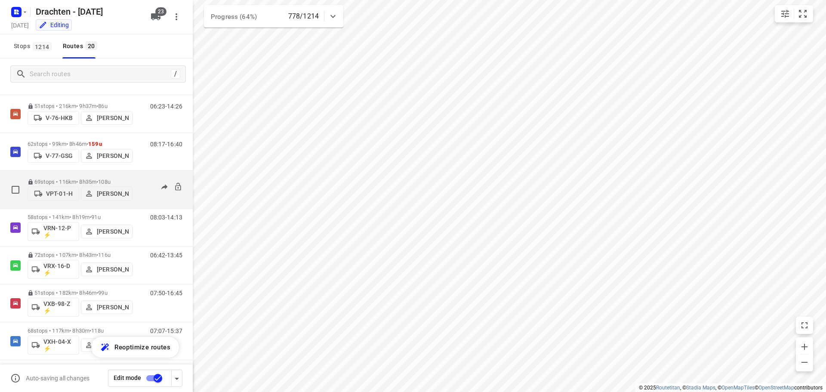
click at [77, 179] on p "69 stops • 116km • 8h35m • 108u" at bounding box center [80, 182] width 105 height 6
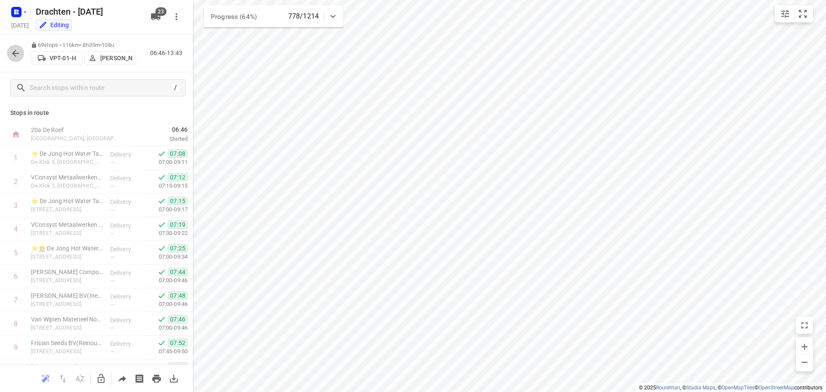
click at [14, 53] on icon "button" at bounding box center [15, 53] width 7 height 7
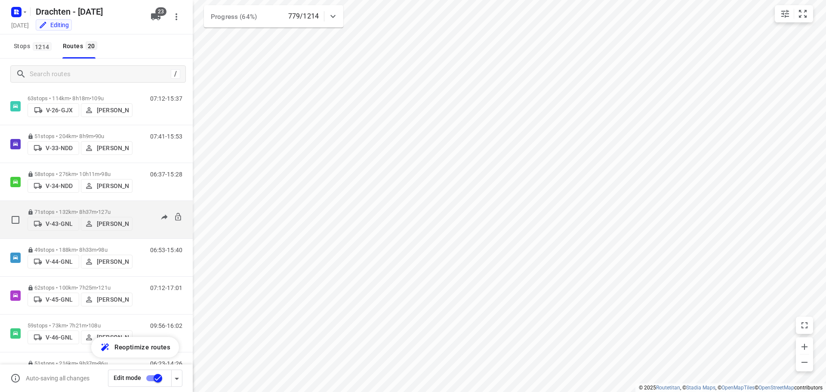
scroll to position [172, 0]
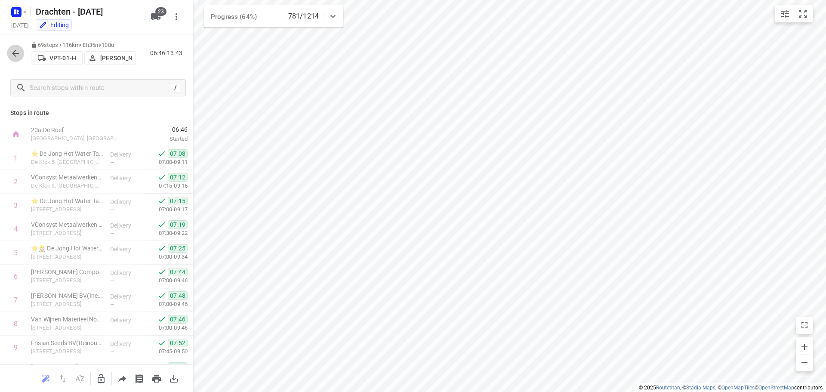
click at [13, 52] on icon "button" at bounding box center [15, 53] width 10 height 10
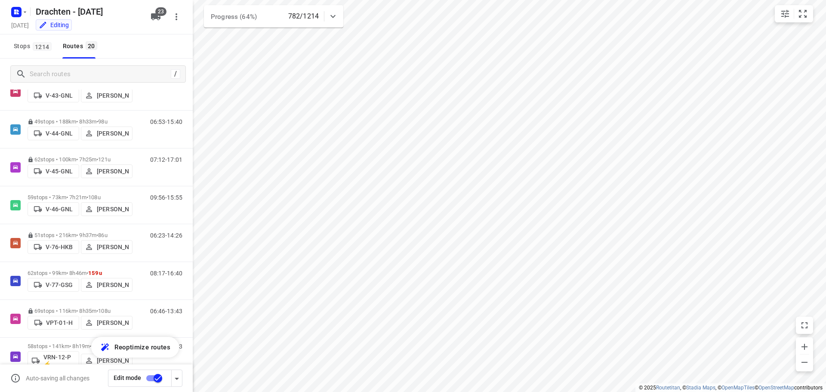
scroll to position [510, 0]
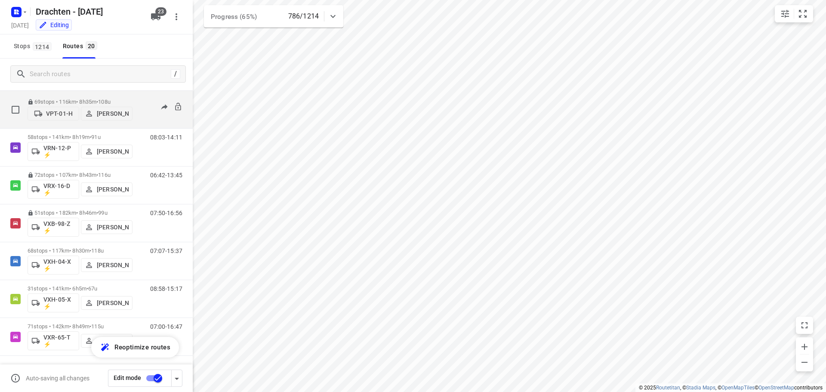
click at [98, 99] on span "•" at bounding box center [97, 102] width 2 height 6
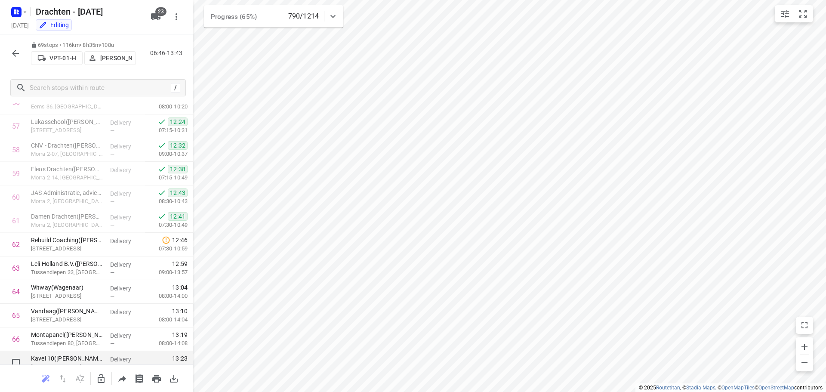
scroll to position [1439, 0]
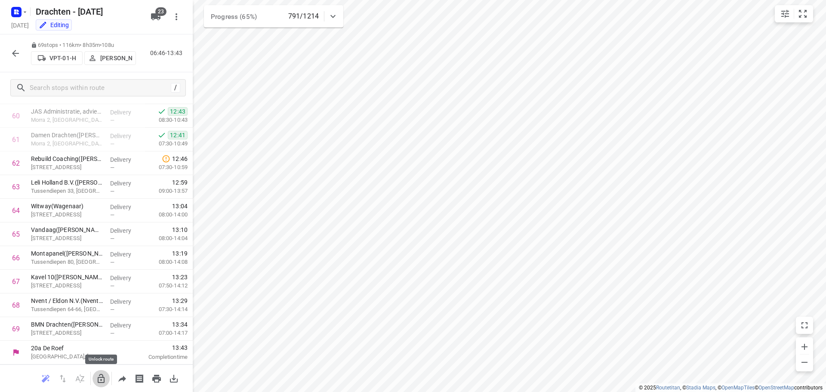
click at [96, 379] on icon "button" at bounding box center [101, 379] width 10 height 10
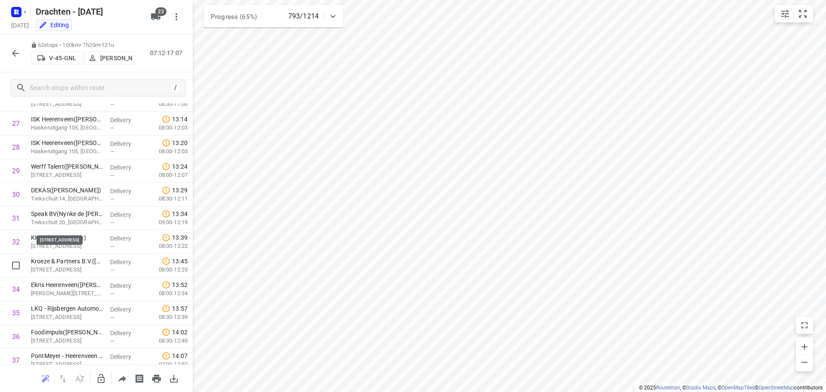
scroll to position [628, 0]
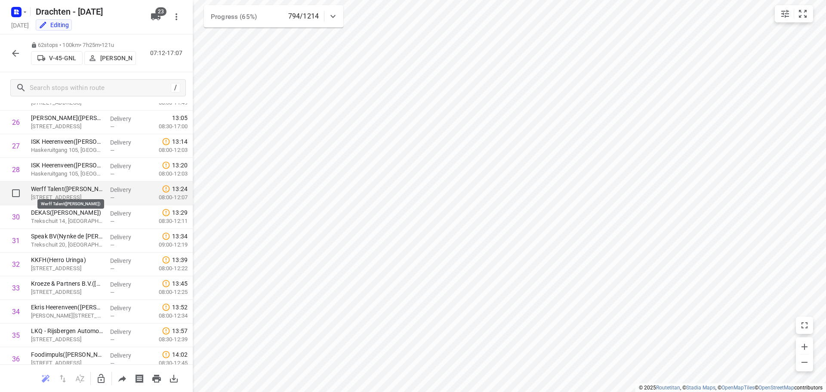
click at [83, 192] on p "Werff Talent(Ale Brouwer)" at bounding box center [67, 189] width 72 height 9
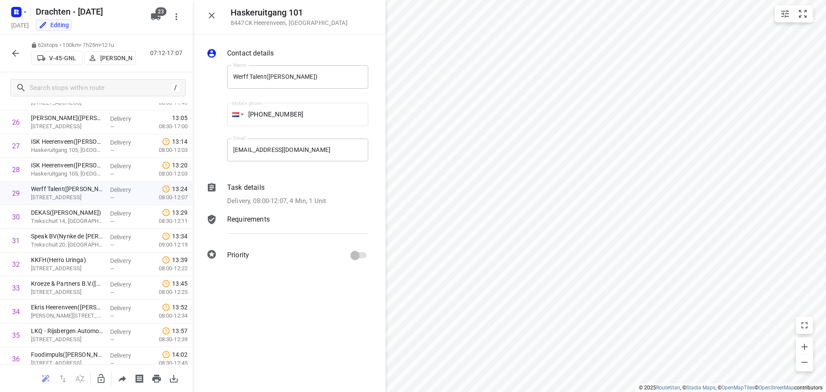
click at [322, 197] on p "Delivery, 08:00-12:07, 4 Min, 1 Unit" at bounding box center [276, 201] width 99 height 10
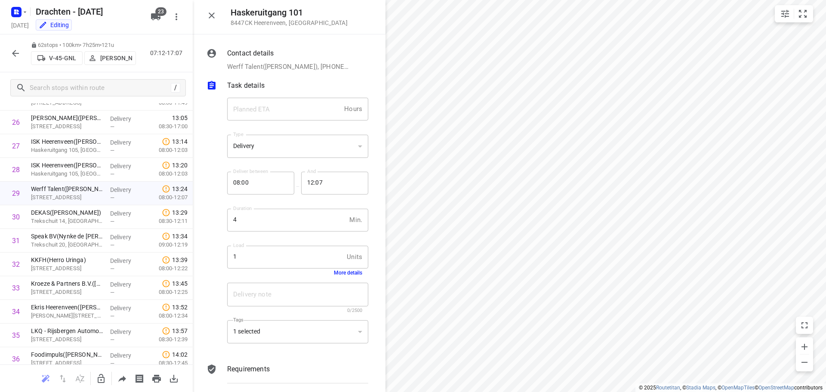
click at [337, 272] on button "More details" at bounding box center [348, 273] width 28 height 6
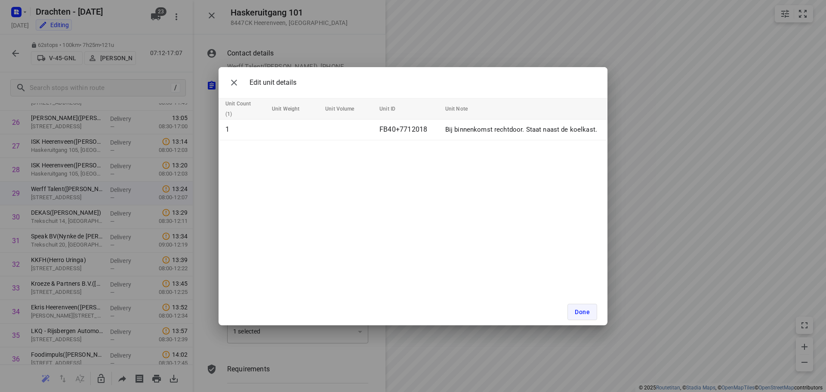
click at [586, 312] on span "Done" at bounding box center [582, 312] width 15 height 7
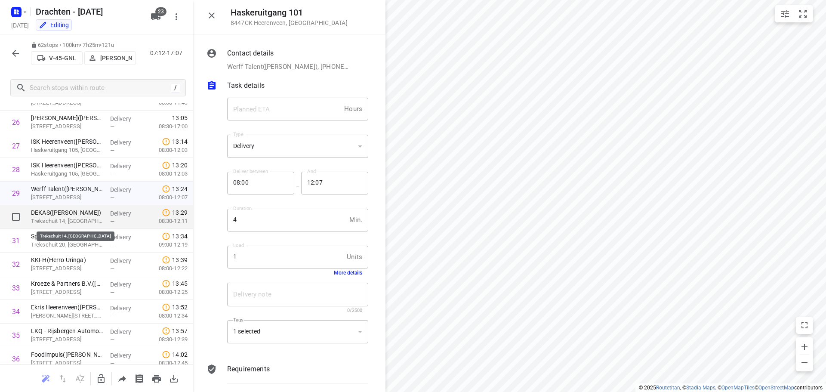
click at [75, 218] on p "Trekschuit 14, Heerenveen" at bounding box center [67, 221] width 72 height 9
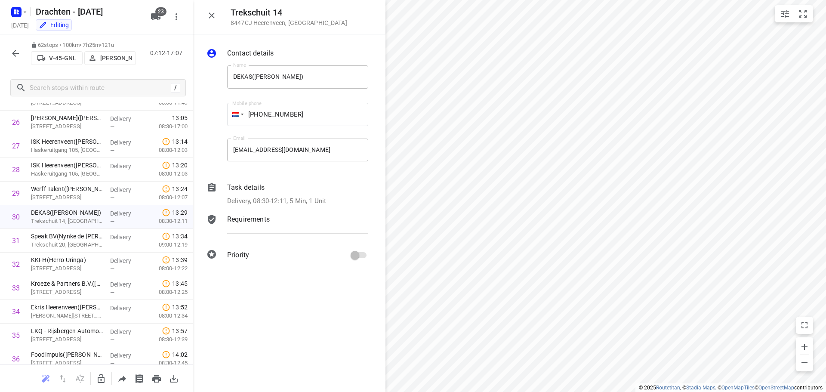
click at [338, 192] on div "Task details" at bounding box center [297, 187] width 141 height 10
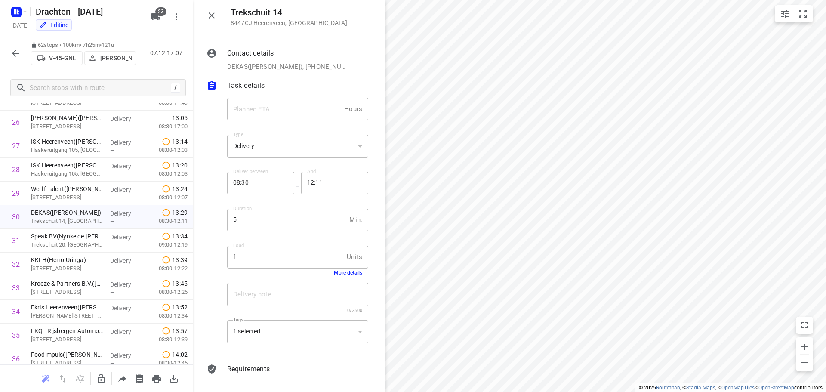
click at [344, 274] on button "More details" at bounding box center [348, 273] width 28 height 6
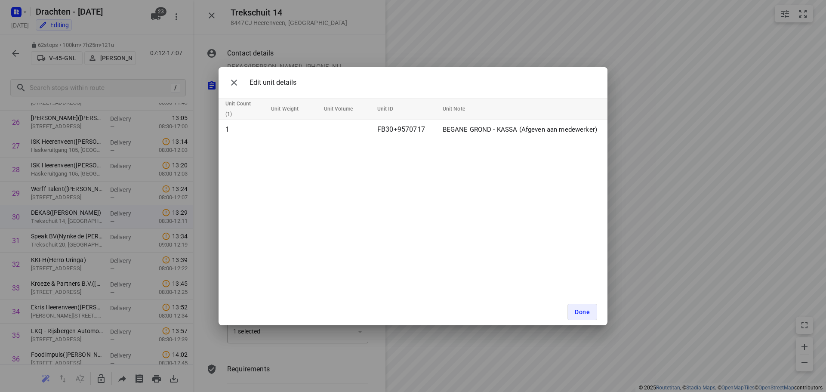
click at [200, 278] on div "Edit unit details Unit Count (1) Unit Weight Unit Volume Unit ID Unit Note 1 FB…" at bounding box center [413, 196] width 826 height 392
click at [235, 79] on icon "button" at bounding box center [234, 82] width 10 height 10
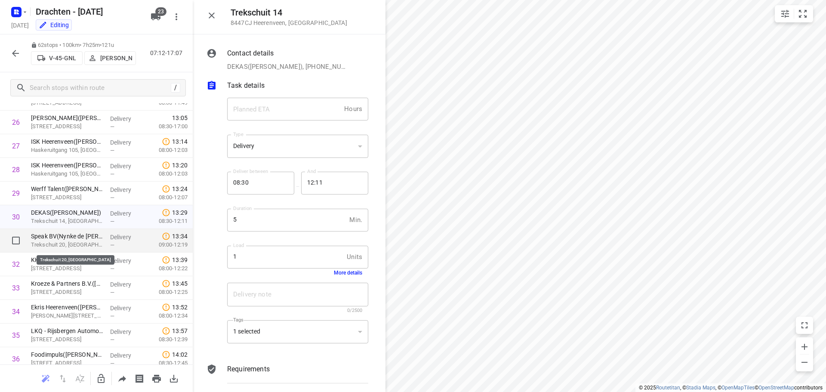
click at [92, 242] on p "Trekschuit 20, Heerenveen" at bounding box center [67, 245] width 72 height 9
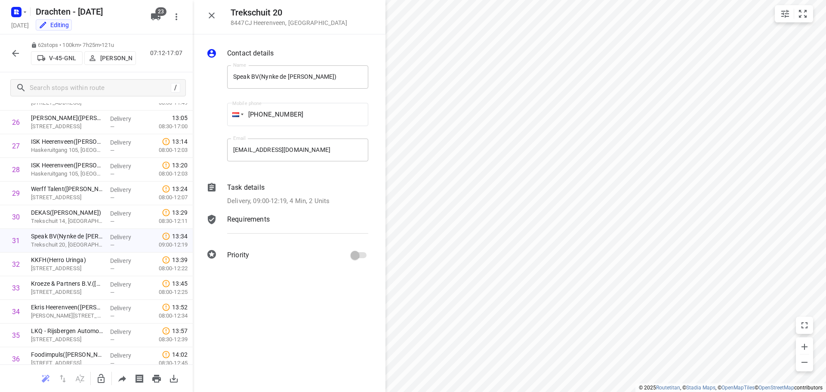
click at [321, 199] on p "Delivery, 09:00-12:19, 4 Min, 2 Units" at bounding box center [278, 201] width 102 height 10
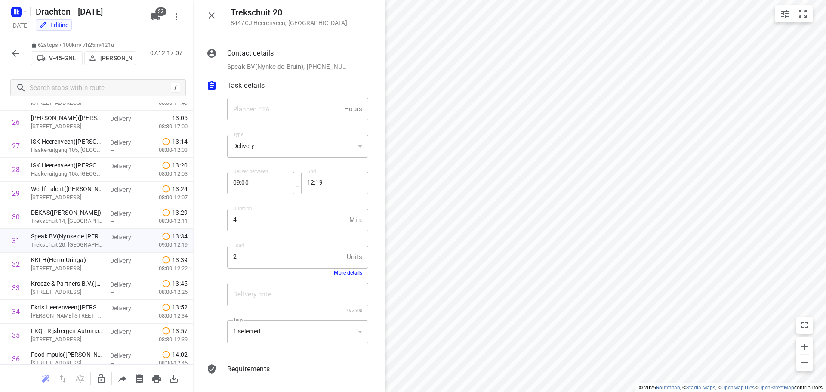
click at [341, 273] on button "More details" at bounding box center [348, 273] width 28 height 6
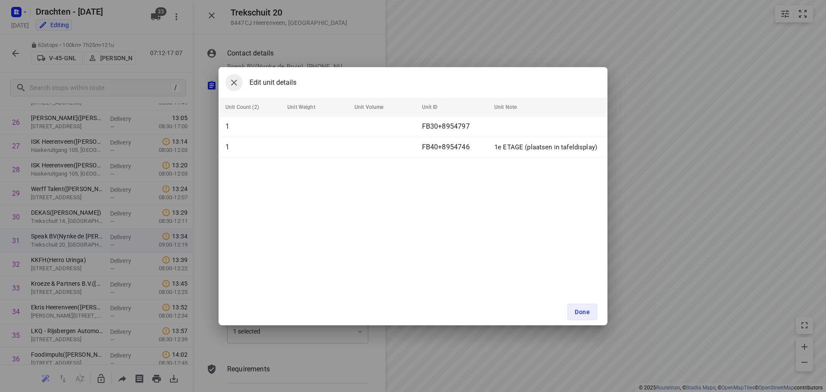
click at [240, 85] on button "button" at bounding box center [234, 82] width 17 height 17
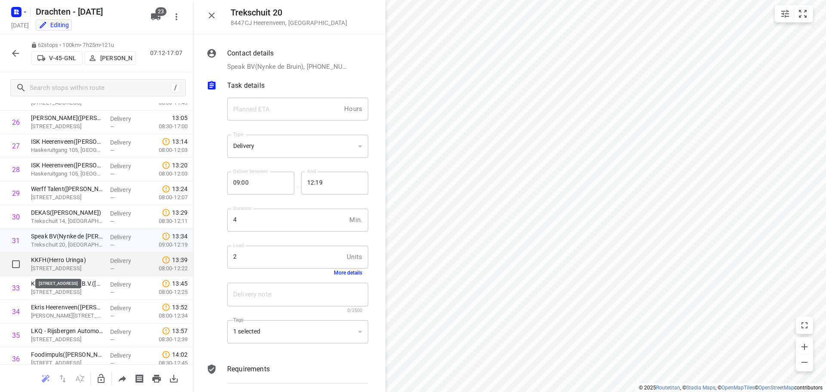
click at [73, 268] on p "Jousterweg 22, Heerenveen" at bounding box center [67, 268] width 72 height 9
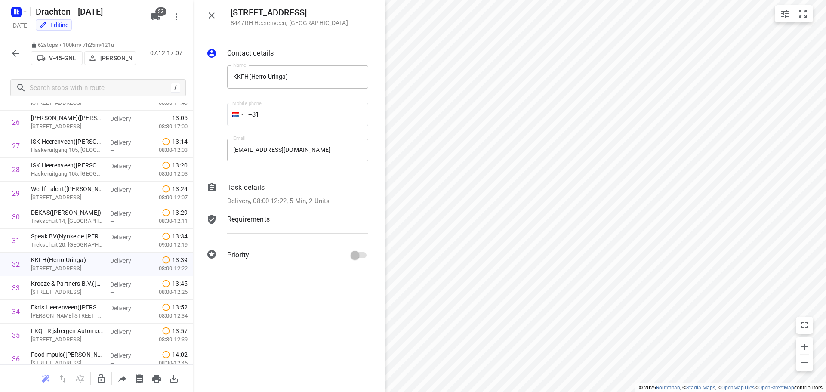
click at [322, 202] on p "Delivery, 08:00-12:22, 5 Min, 2 Units" at bounding box center [278, 201] width 102 height 10
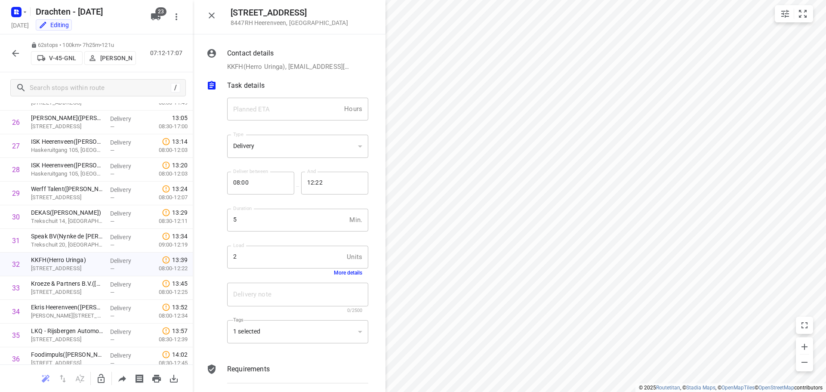
click at [339, 271] on button "More details" at bounding box center [348, 273] width 28 height 6
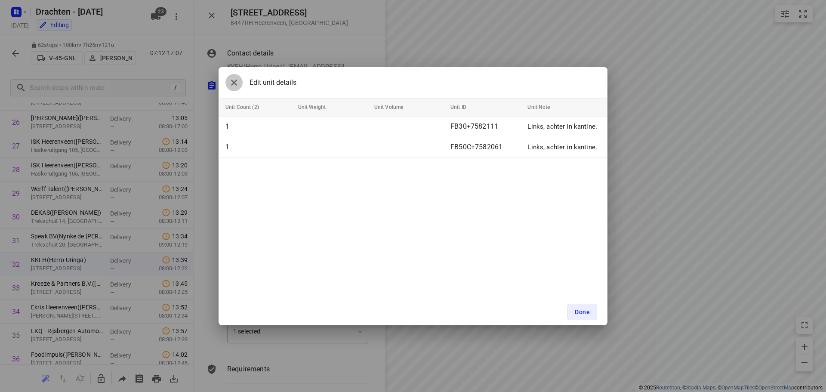
click at [232, 83] on icon "button" at bounding box center [234, 82] width 10 height 10
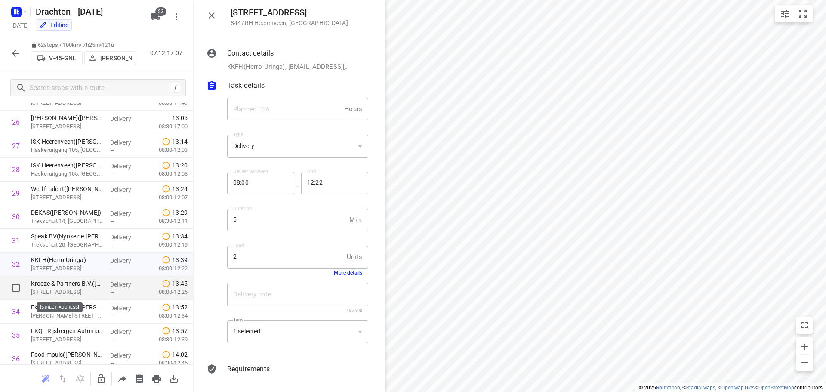
click at [73, 289] on p "Houtdraaier 7, Heerenveen" at bounding box center [67, 292] width 72 height 9
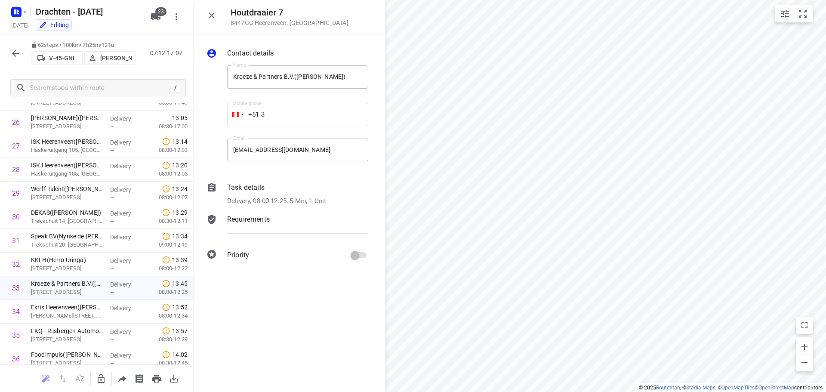
click at [323, 198] on p "Delivery, 08:00-12:25, 5 Min, 1 Unit" at bounding box center [276, 201] width 99 height 10
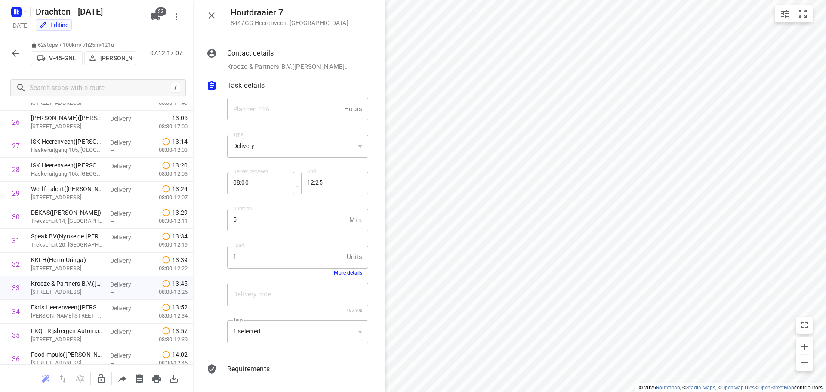
click at [338, 276] on button "More details" at bounding box center [348, 273] width 28 height 6
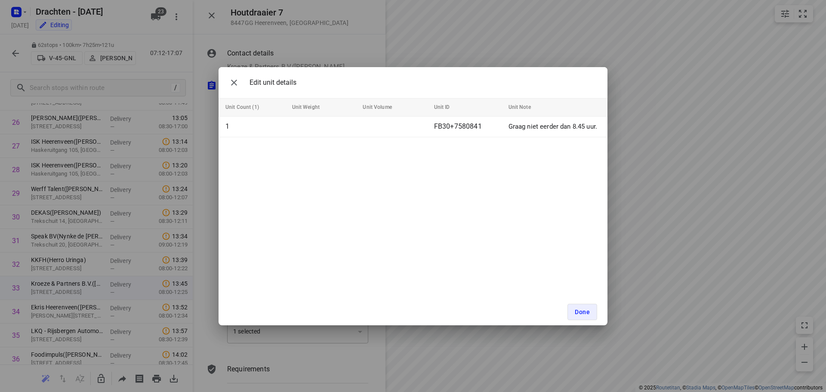
click at [204, 283] on div "Edit unit details Unit Count (1) Unit Weight Unit Volume Unit ID Unit Note 1 FB…" at bounding box center [413, 196] width 826 height 392
click at [231, 85] on icon "button" at bounding box center [234, 82] width 10 height 10
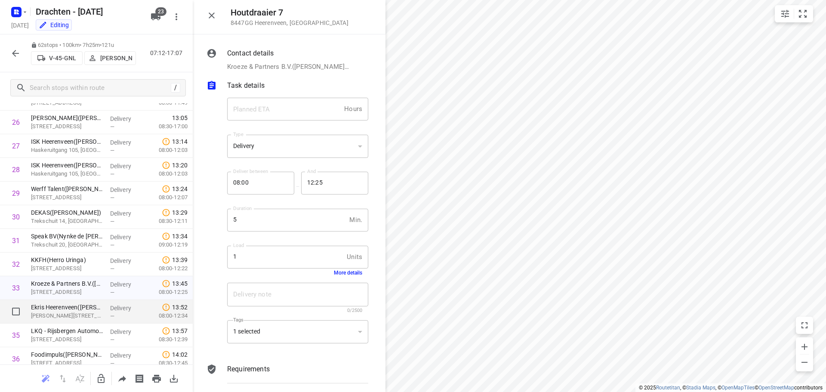
click at [107, 315] on div "Delivery —" at bounding box center [126, 312] width 39 height 24
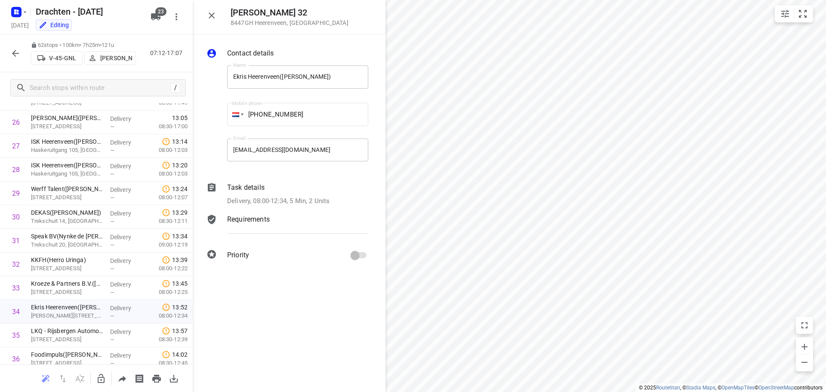
click at [327, 197] on p "Delivery, 08:00-12:34, 5 Min, 2 Units" at bounding box center [278, 201] width 102 height 10
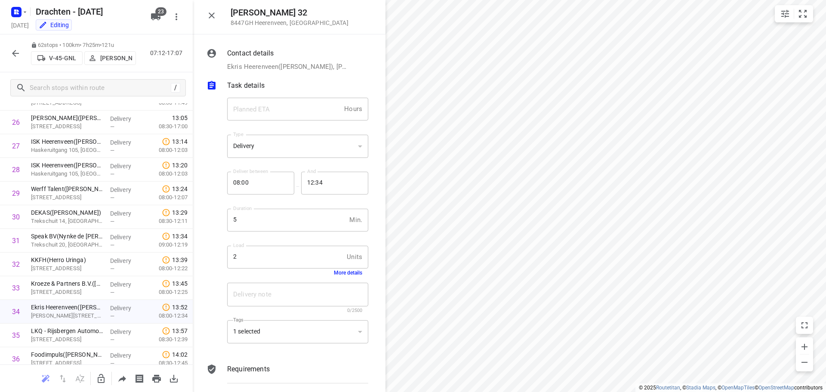
click at [341, 272] on button "More details" at bounding box center [348, 273] width 28 height 6
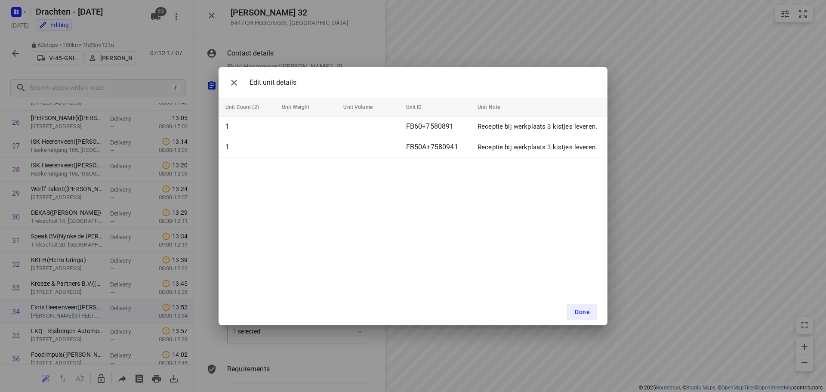
click at [228, 288] on div "Edit unit details Unit Count (2) Unit Weight Unit Volume Unit ID Unit Note 1 FB…" at bounding box center [413, 196] width 389 height 258
click at [210, 284] on div "Edit unit details Unit Count (2) Unit Weight Unit Volume Unit ID Unit Note 1 FB…" at bounding box center [413, 196] width 826 height 392
click at [235, 87] on icon "button" at bounding box center [234, 82] width 10 height 10
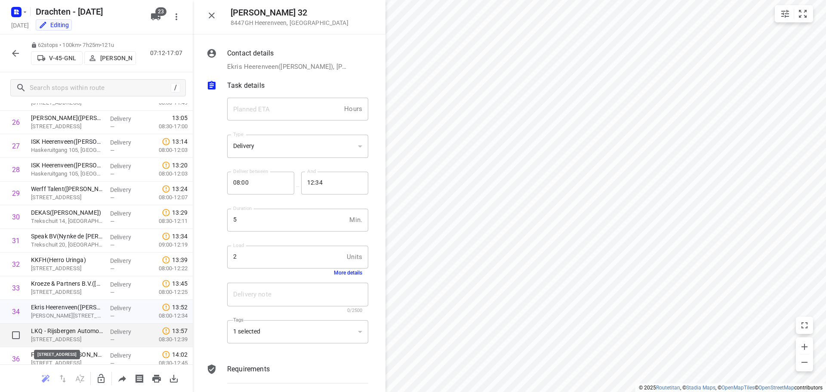
click at [90, 337] on p "Pompmakker 10, Heerenveen" at bounding box center [67, 339] width 72 height 9
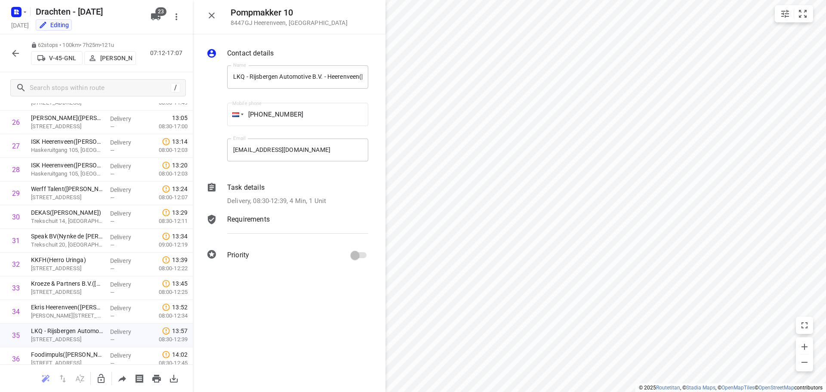
click at [306, 199] on p "Delivery, 08:30-12:39, 4 Min, 1 Unit" at bounding box center [276, 201] width 99 height 10
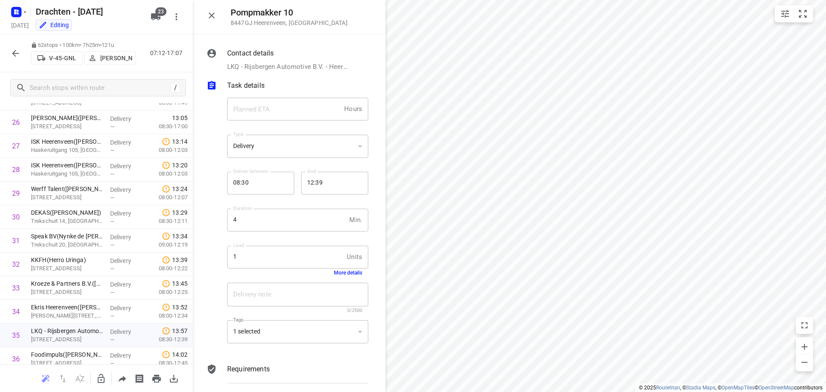
click at [340, 272] on button "More details" at bounding box center [348, 273] width 28 height 6
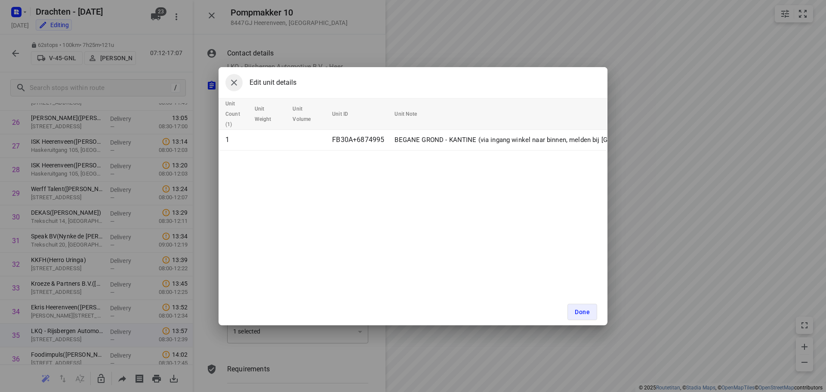
click at [235, 86] on icon "button" at bounding box center [234, 82] width 10 height 10
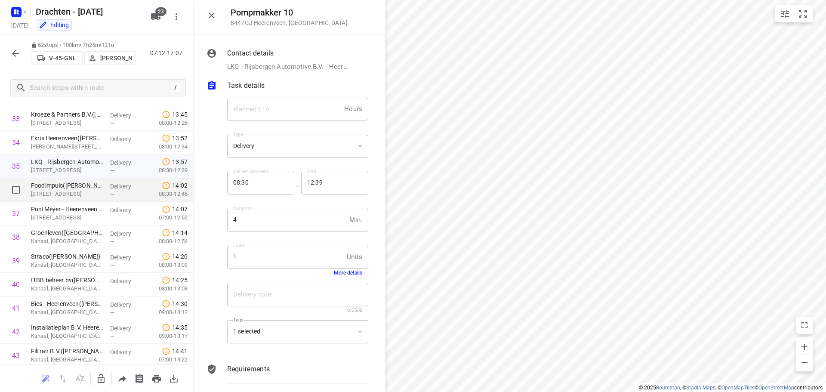
scroll to position [843, 0]
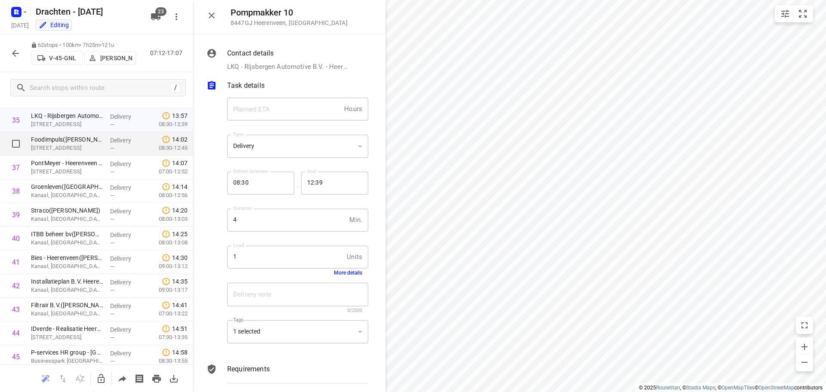
click at [52, 145] on p "Pompmakker 2, Heerenveen" at bounding box center [67, 148] width 72 height 9
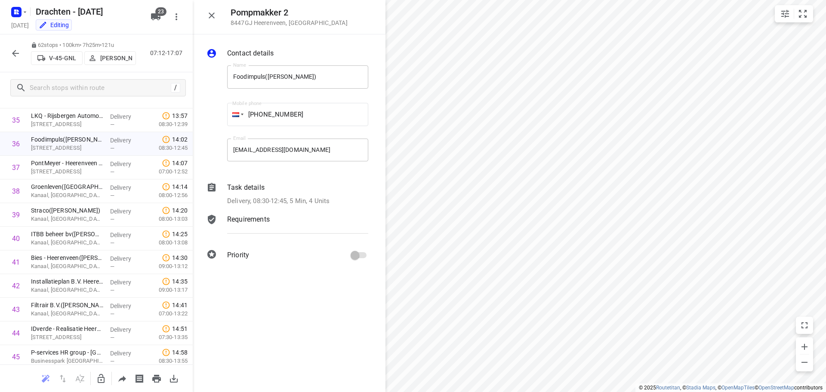
click at [327, 204] on p "Delivery, 08:30-12:45, 5 Min, 4 Units" at bounding box center [278, 201] width 102 height 10
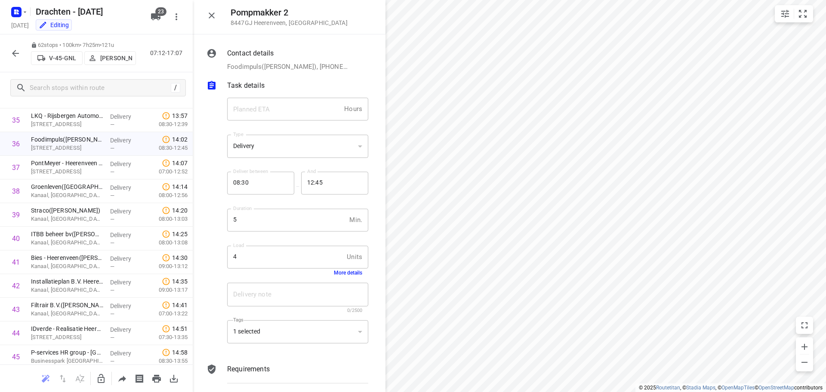
click at [339, 271] on button "More details" at bounding box center [348, 273] width 28 height 6
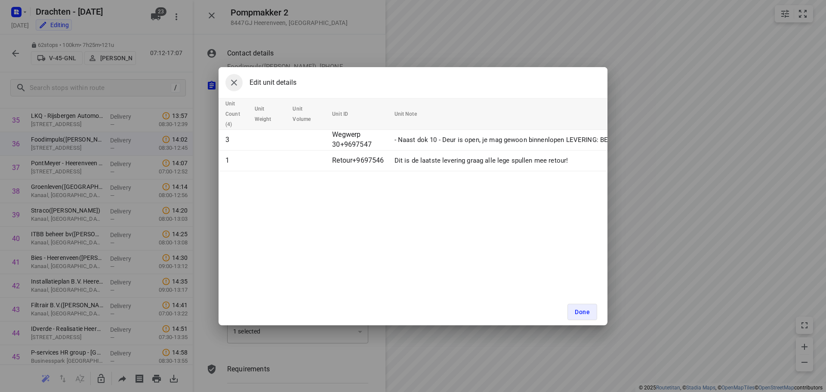
click at [240, 80] on button "button" at bounding box center [234, 82] width 17 height 17
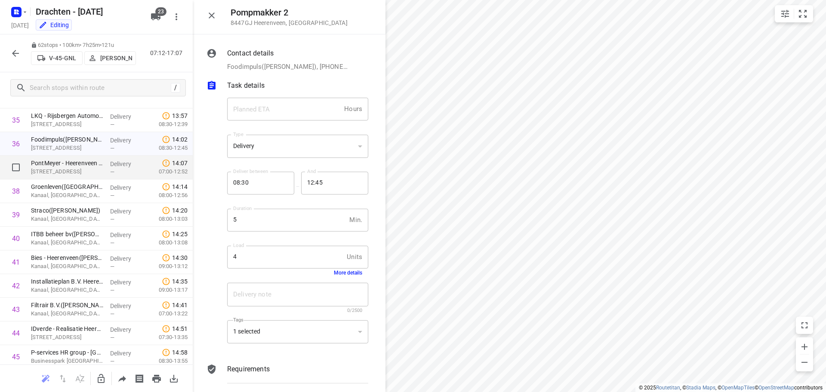
click at [25, 169] on div at bounding box center [14, 168] width 28 height 24
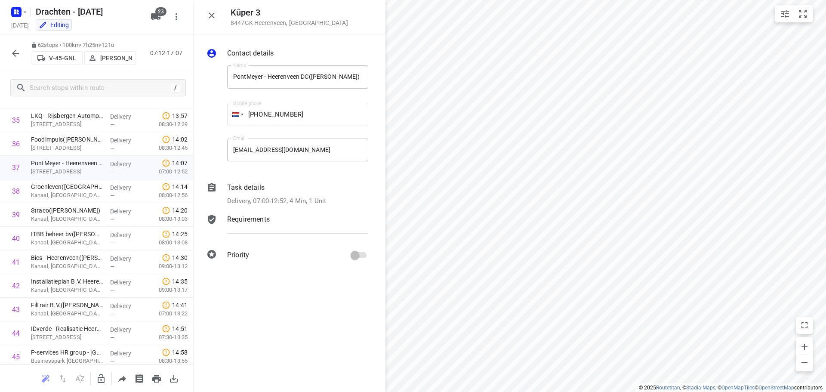
click at [312, 203] on p "Delivery, 07:00-12:52, 4 Min, 1 Unit" at bounding box center [276, 201] width 99 height 10
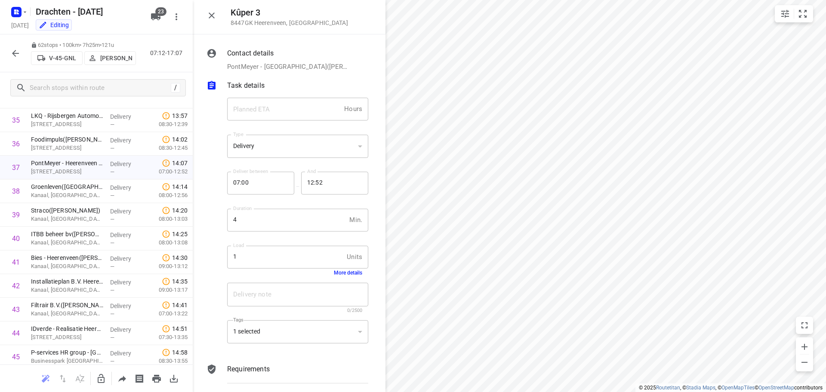
click at [335, 275] on button "More details" at bounding box center [348, 273] width 28 height 6
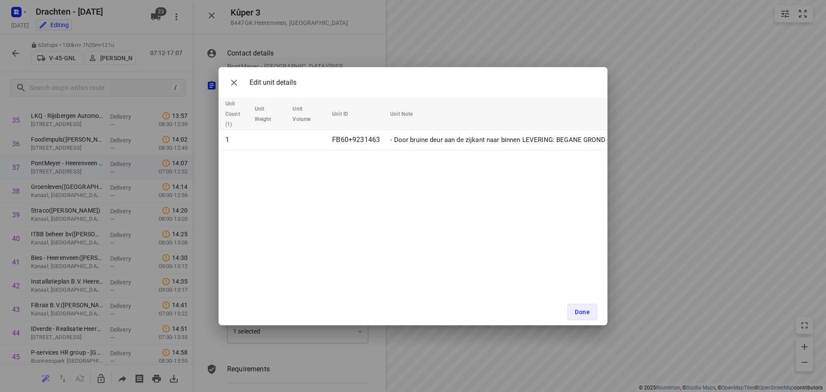
click at [204, 275] on div "Edit unit details Unit Count (1) Unit Weight Unit Volume Unit ID Unit Note 1 FB…" at bounding box center [413, 196] width 826 height 392
click at [235, 76] on button "button" at bounding box center [234, 82] width 17 height 17
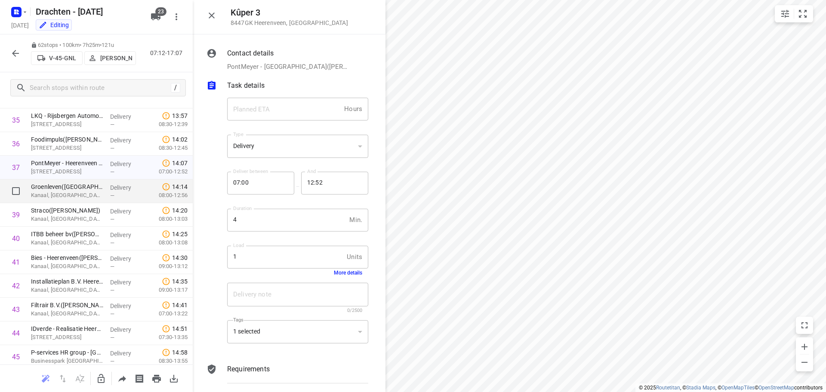
click at [43, 192] on p "Kanaal, Heerenveen" at bounding box center [67, 195] width 72 height 9
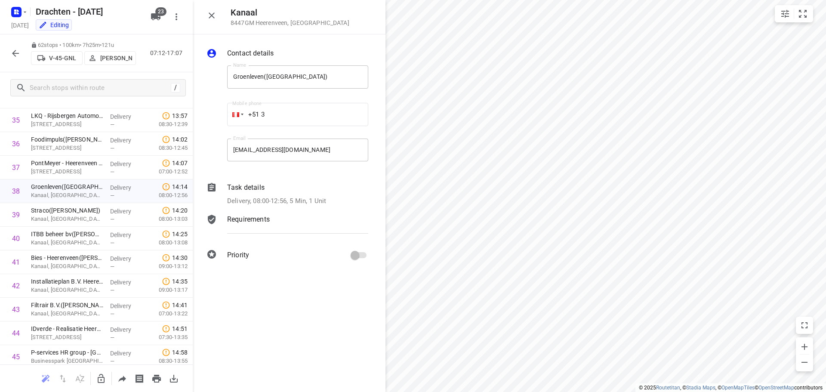
click at [317, 194] on div "Task details Delivery, 08:00-12:56, 5 Min, 1 Unit" at bounding box center [298, 194] width 145 height 27
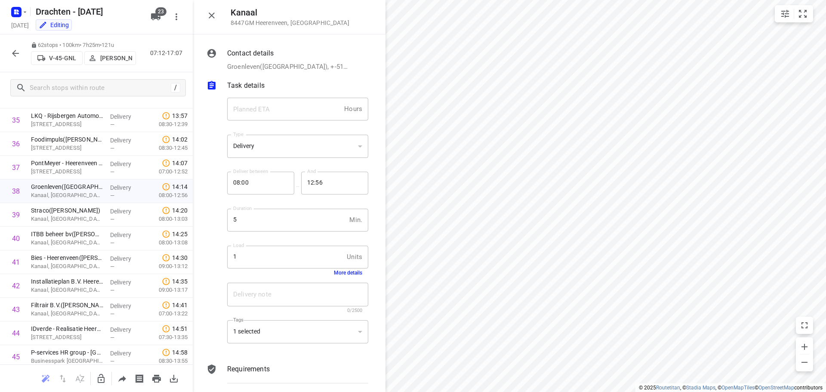
click at [335, 272] on button "More details" at bounding box center [348, 273] width 28 height 6
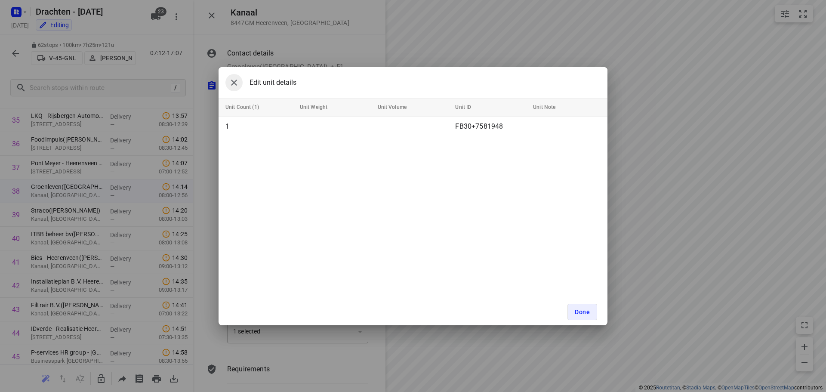
click at [234, 83] on icon "button" at bounding box center [234, 83] width 6 height 6
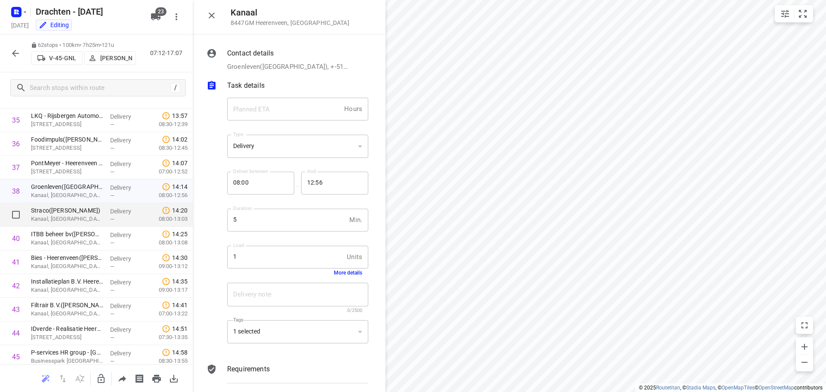
click at [34, 214] on p "Straco(Blanche Kroon)" at bounding box center [67, 210] width 72 height 9
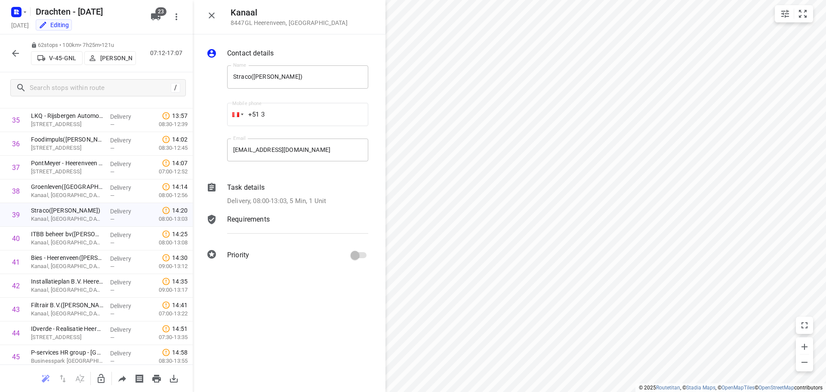
click at [319, 197] on p "Delivery, 08:00-13:03, 5 Min, 1 Unit" at bounding box center [276, 201] width 99 height 10
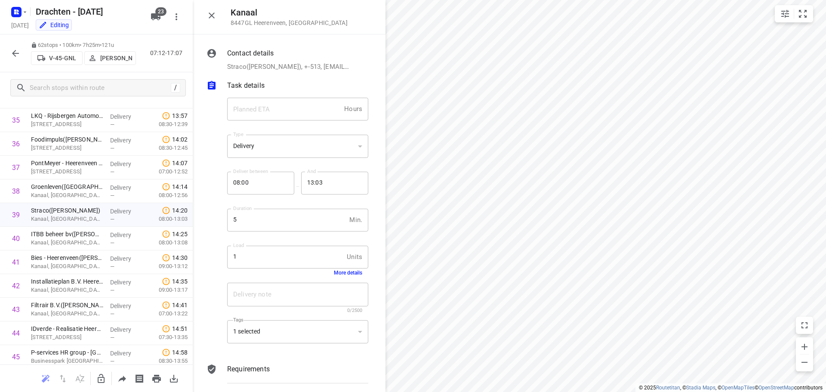
click at [346, 273] on button "More details" at bounding box center [348, 273] width 28 height 6
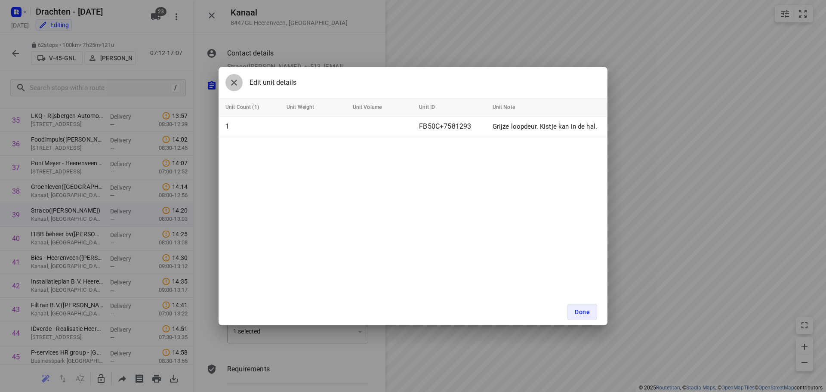
click at [234, 77] on icon "button" at bounding box center [234, 82] width 10 height 10
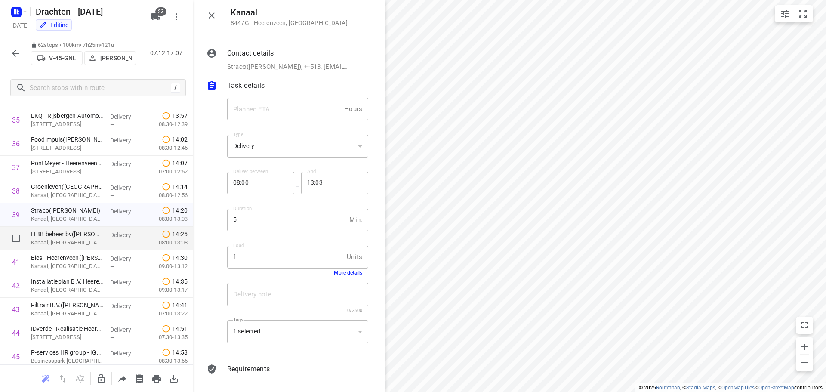
click at [76, 243] on p "Kanaal, Heerenveen" at bounding box center [67, 242] width 72 height 9
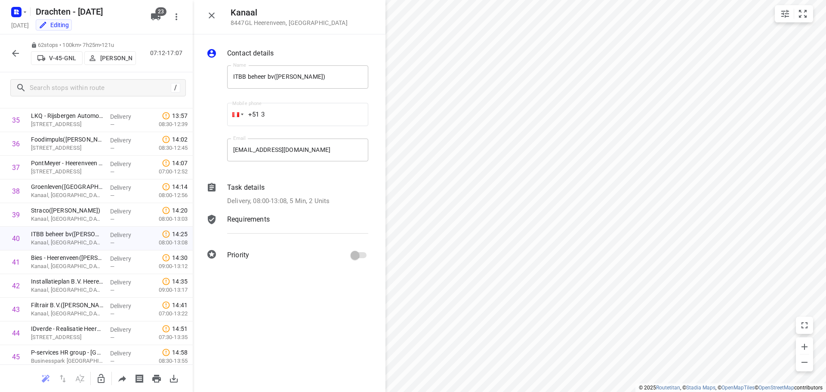
click at [326, 201] on p "Delivery, 08:00-13:08, 5 Min, 2 Units" at bounding box center [278, 201] width 102 height 10
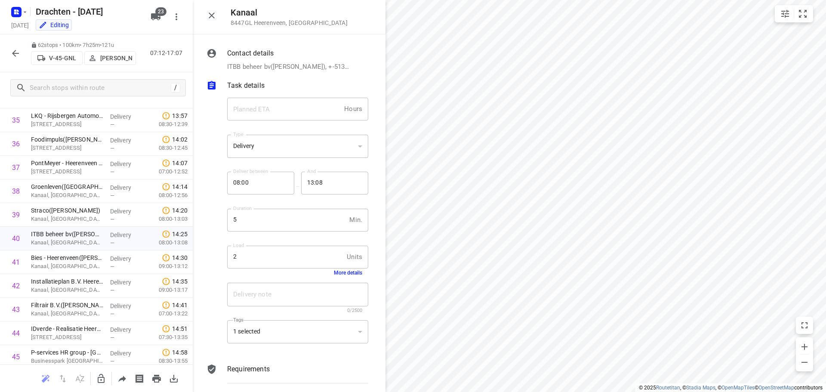
click at [339, 270] on button "More details" at bounding box center [348, 273] width 28 height 6
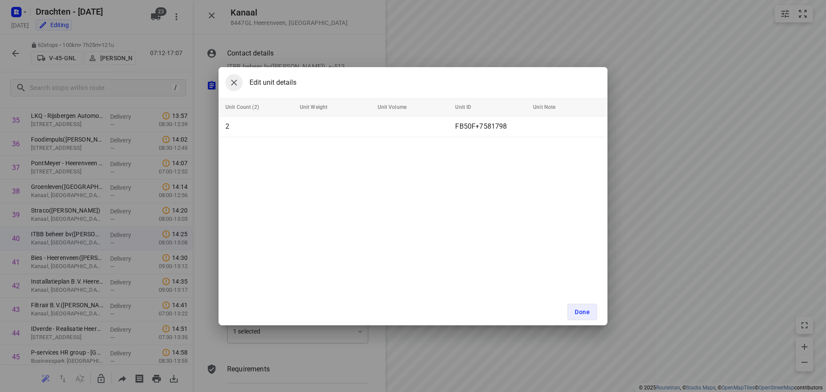
click at [239, 84] on button "button" at bounding box center [234, 82] width 17 height 17
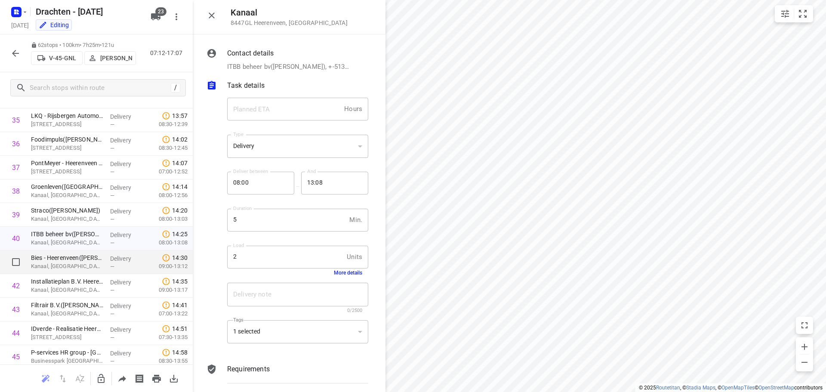
click at [63, 267] on p "Kanaal, Heerenveen" at bounding box center [67, 266] width 72 height 9
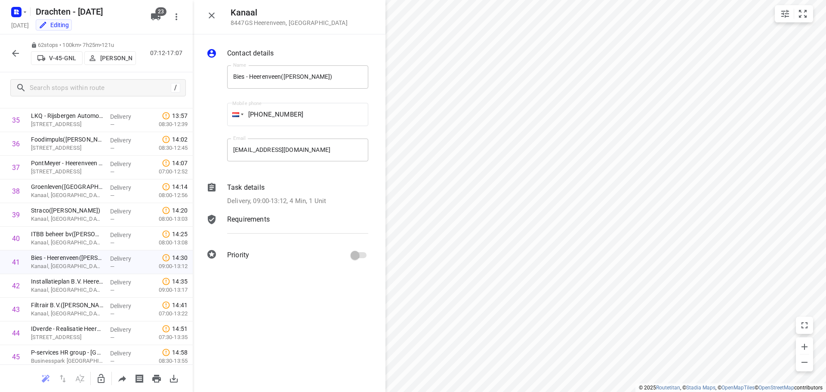
click at [319, 204] on p "Delivery, 09:00-13:12, 4 Min, 1 Unit" at bounding box center [276, 201] width 99 height 10
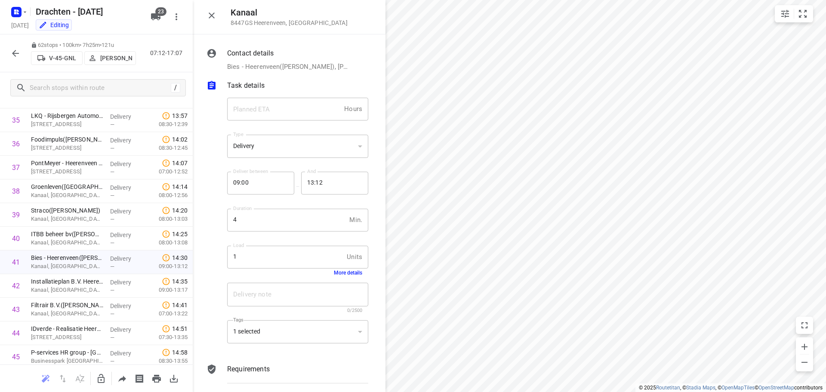
click at [338, 271] on button "More details" at bounding box center [348, 273] width 28 height 6
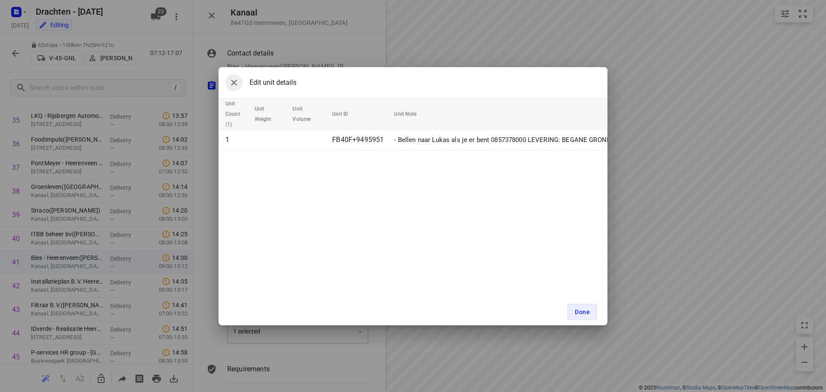
click at [235, 86] on icon "button" at bounding box center [234, 82] width 10 height 10
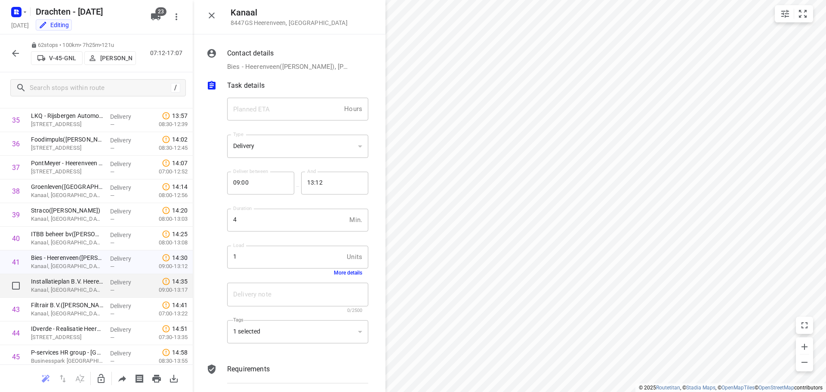
click at [40, 286] on p "Kanaal, Heerenveen" at bounding box center [67, 290] width 72 height 9
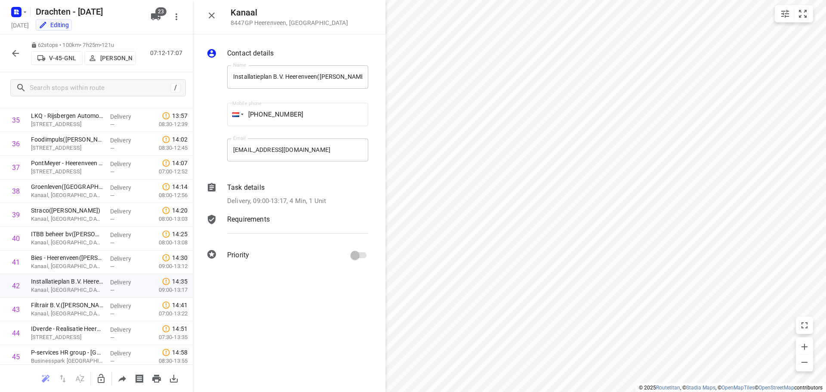
click at [301, 199] on p "Delivery, 09:00-13:17, 4 Min, 1 Unit" at bounding box center [276, 201] width 99 height 10
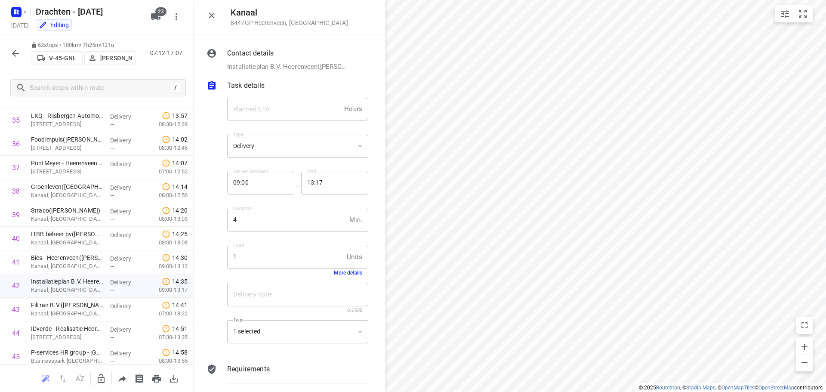
click at [340, 272] on button "More details" at bounding box center [348, 273] width 28 height 6
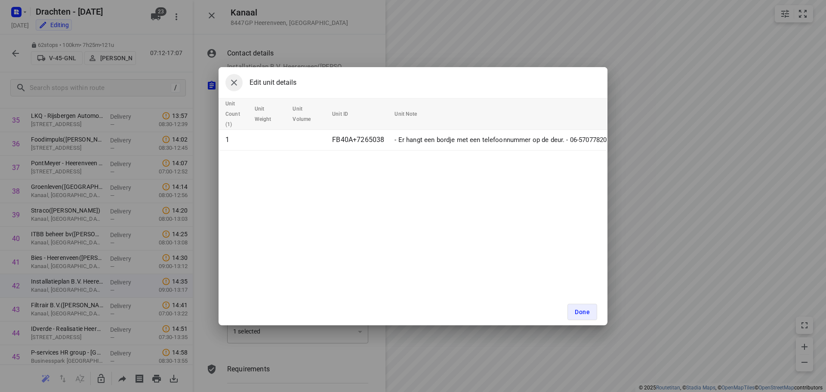
click at [236, 84] on icon "button" at bounding box center [234, 82] width 10 height 10
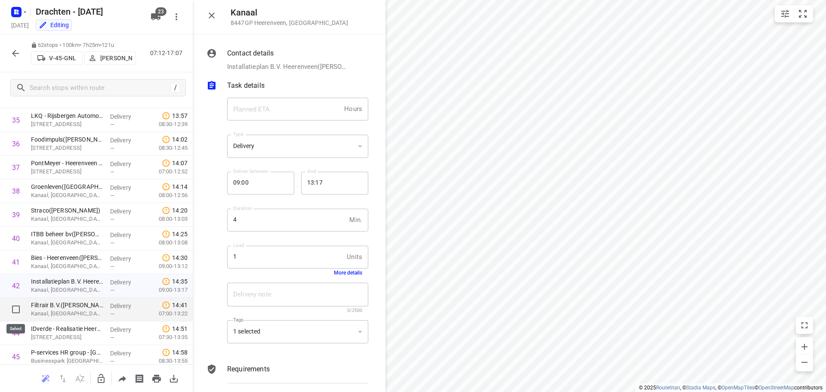
click at [35, 309] on p "Kanaal, Heerenveen" at bounding box center [67, 313] width 72 height 9
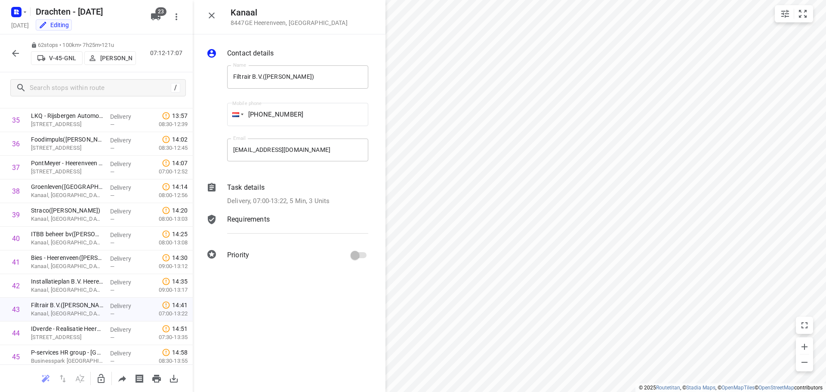
click at [317, 198] on p "Delivery, 07:00-13:22, 5 Min, 3 Units" at bounding box center [278, 201] width 102 height 10
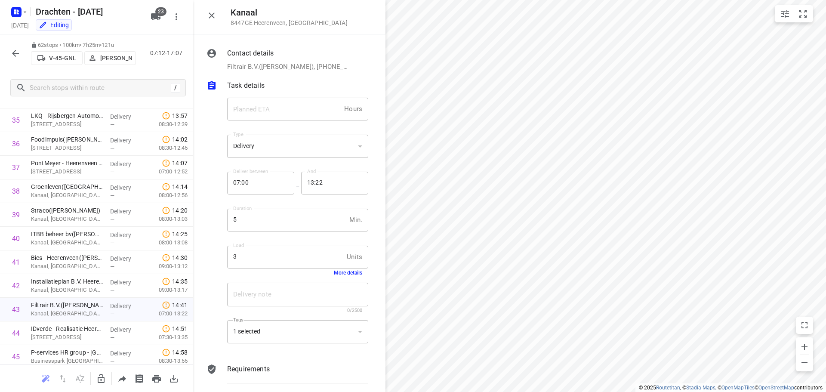
click at [336, 272] on button "More details" at bounding box center [348, 273] width 28 height 6
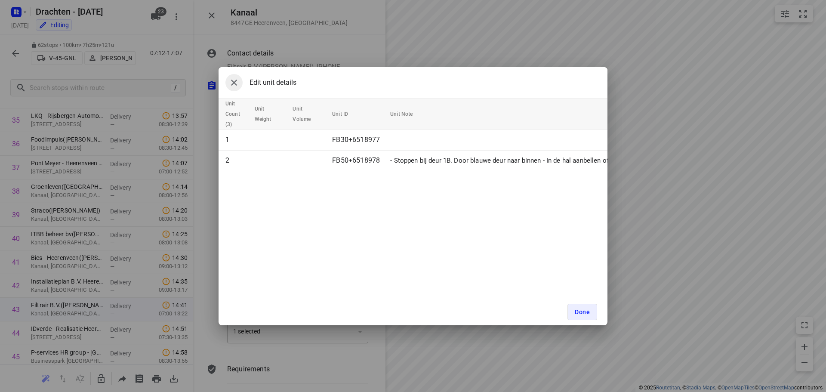
click at [233, 83] on icon "button" at bounding box center [234, 82] width 10 height 10
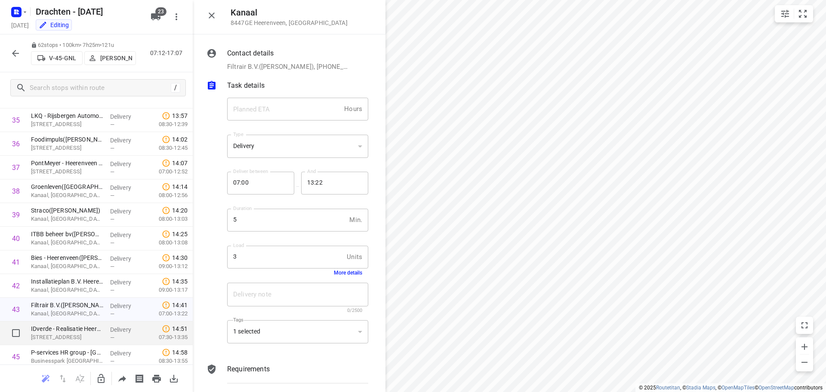
click at [50, 335] on p "Eurolaan 9, Heerenveen" at bounding box center [67, 337] width 72 height 9
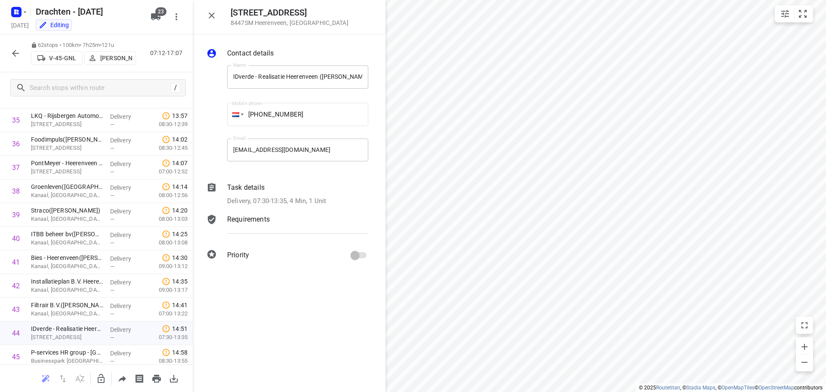
click at [331, 205] on div "Delivery, 07:30-13:35, 4 Min, 1 Unit" at bounding box center [297, 201] width 141 height 10
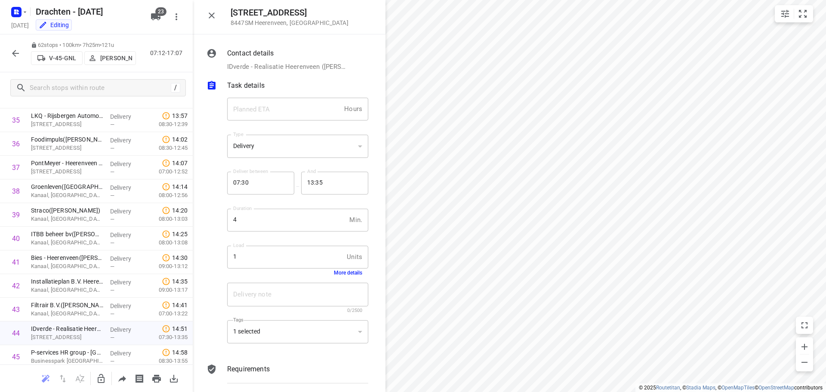
click at [334, 275] on button "More details" at bounding box center [348, 273] width 28 height 6
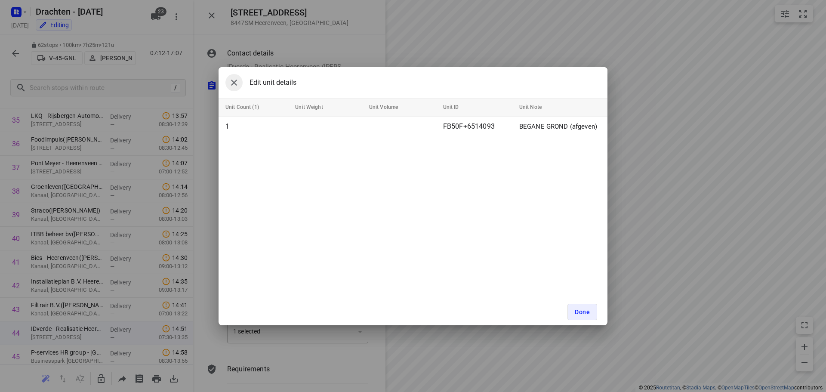
click at [235, 79] on icon "button" at bounding box center [234, 82] width 10 height 10
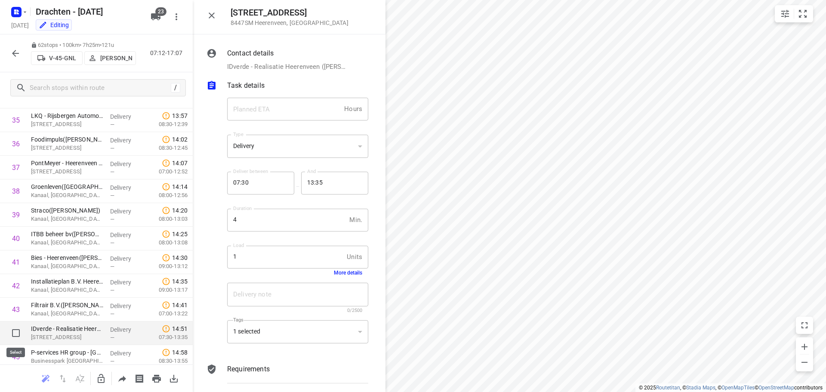
click at [16, 332] on input "checkbox" at bounding box center [15, 333] width 17 height 17
checkbox input "true"
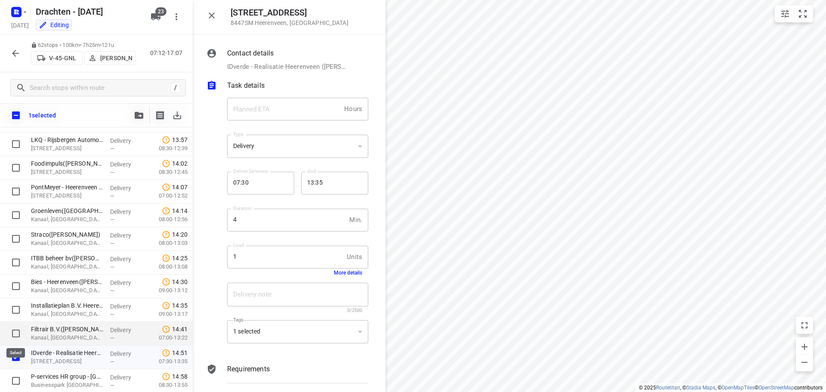
click at [15, 331] on input "checkbox" at bounding box center [15, 333] width 17 height 17
checkbox input "true"
click at [16, 309] on input "checkbox" at bounding box center [15, 309] width 17 height 17
checkbox input "true"
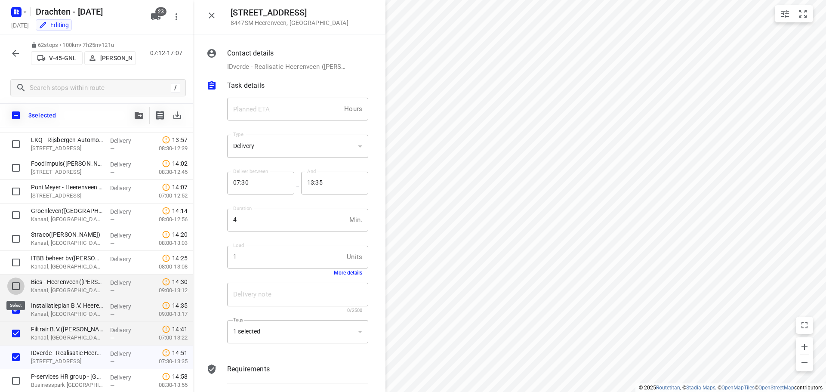
click at [17, 287] on input "checkbox" at bounding box center [15, 286] width 17 height 17
checkbox input "true"
click at [17, 263] on input "checkbox" at bounding box center [15, 262] width 17 height 17
checkbox input "true"
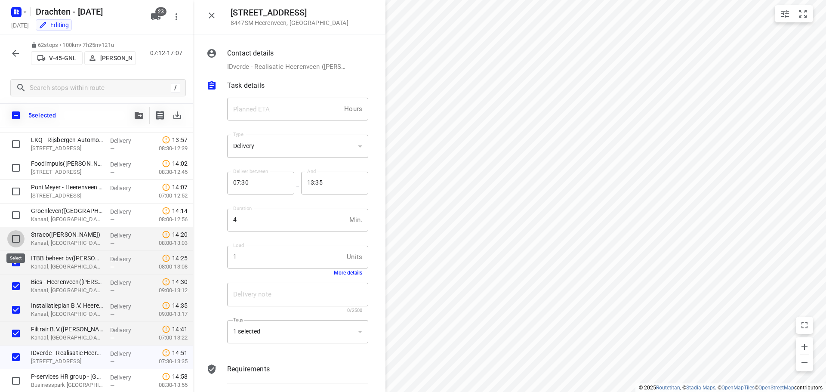
click at [13, 230] on input "checkbox" at bounding box center [15, 238] width 17 height 17
checkbox input "true"
click at [16, 215] on input "checkbox" at bounding box center [15, 215] width 17 height 17
checkbox input "true"
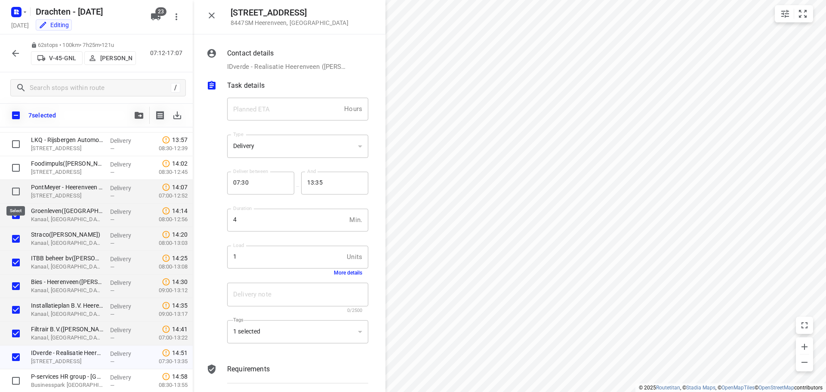
click at [15, 189] on input "checkbox" at bounding box center [15, 191] width 17 height 17
checkbox input "true"
click at [17, 170] on input "checkbox" at bounding box center [15, 167] width 17 height 17
checkbox input "true"
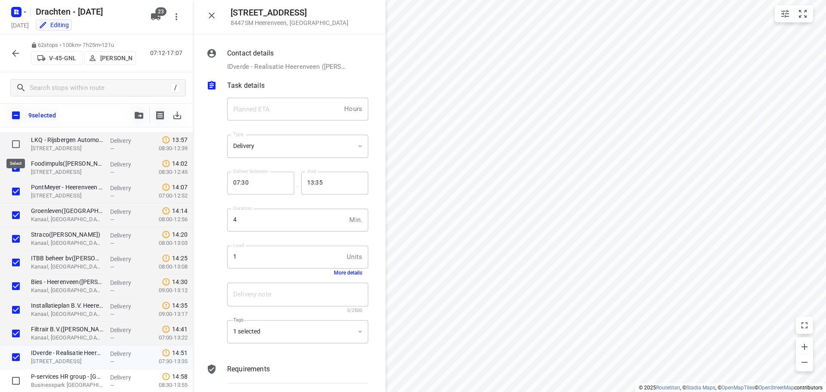
click at [16, 144] on input "checkbox" at bounding box center [15, 144] width 17 height 17
checkbox input "true"
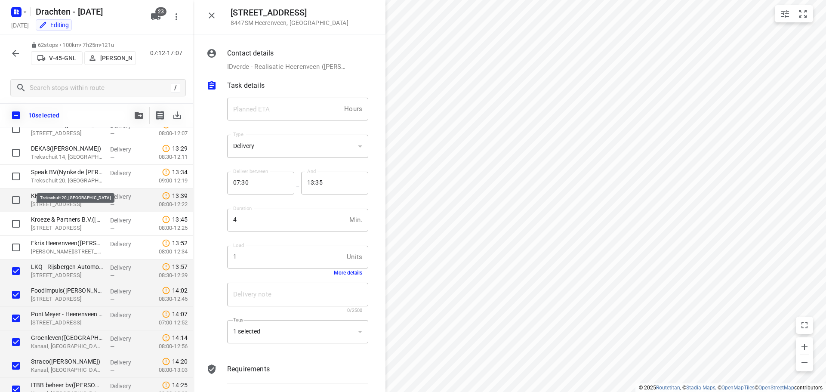
scroll to position [714, 0]
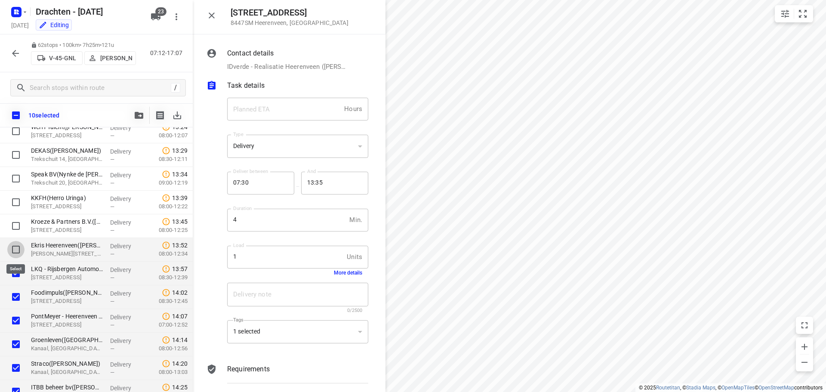
click at [19, 247] on input "checkbox" at bounding box center [15, 249] width 17 height 17
checkbox input "true"
click at [13, 227] on input "checkbox" at bounding box center [15, 225] width 17 height 17
checkbox input "true"
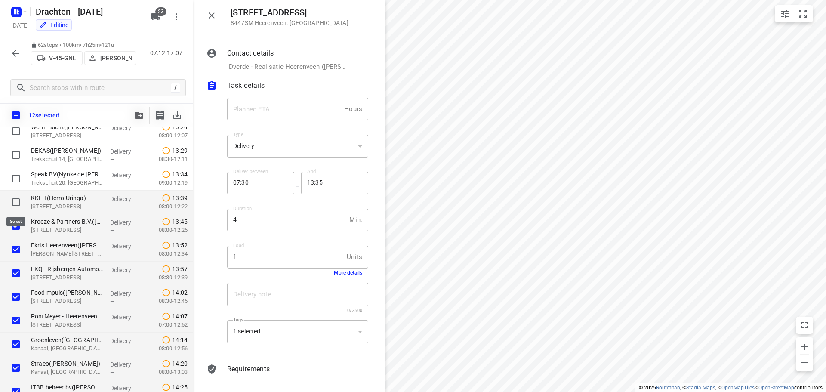
click at [15, 202] on input "checkbox" at bounding box center [15, 202] width 17 height 17
checkbox input "true"
click at [20, 179] on input "checkbox" at bounding box center [15, 178] width 17 height 17
checkbox input "true"
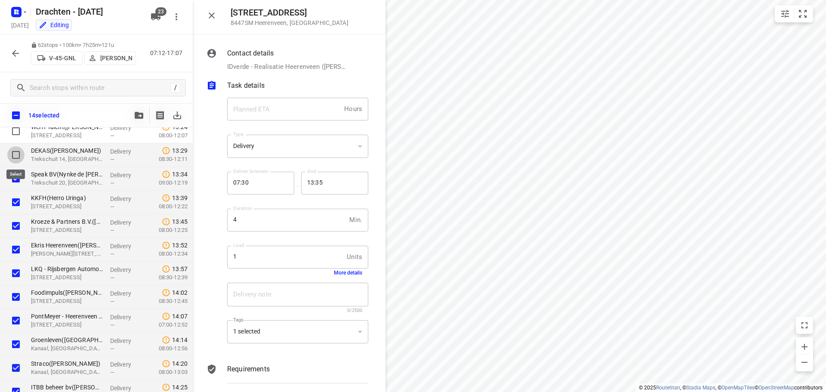
click at [14, 155] on input "checkbox" at bounding box center [15, 154] width 17 height 17
checkbox input "true"
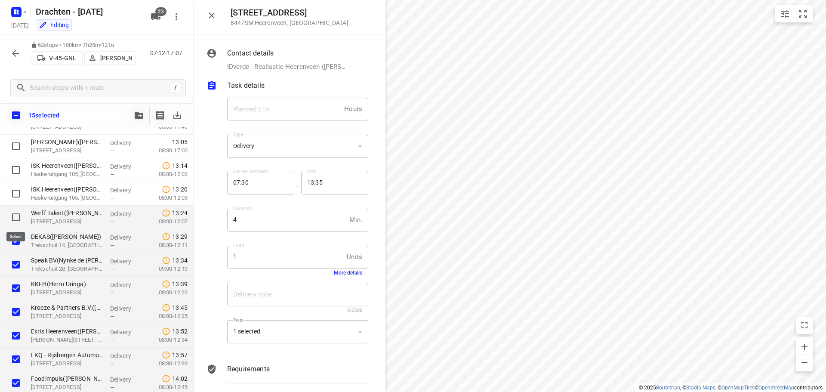
click at [15, 218] on input "checkbox" at bounding box center [15, 217] width 17 height 17
checkbox input "true"
click at [14, 195] on input "checkbox" at bounding box center [15, 193] width 17 height 17
checkbox input "true"
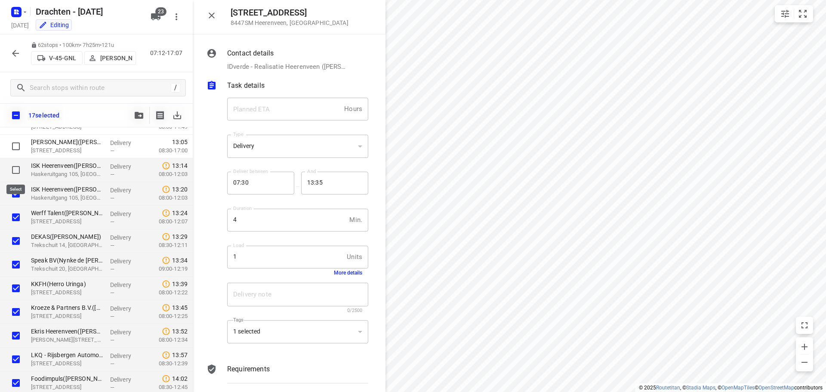
click at [12, 170] on input "checkbox" at bounding box center [15, 169] width 17 height 17
checkbox input "true"
click at [82, 172] on p "Haskeruitgang 105, Heerenveen" at bounding box center [67, 174] width 72 height 9
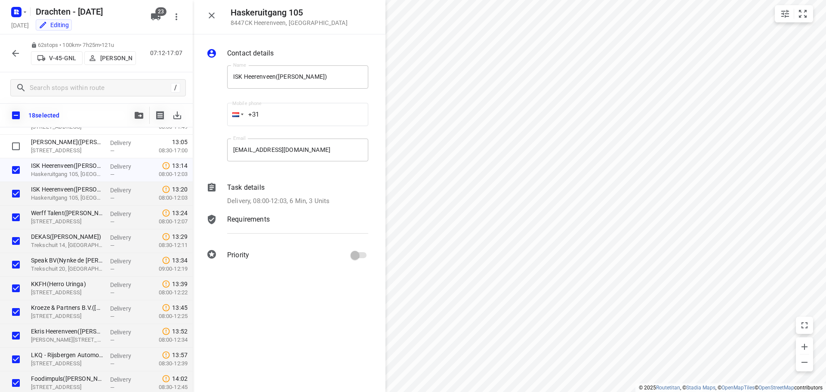
click at [314, 200] on p "Delivery, 08:00-12:03, 6 Min, 3 Units" at bounding box center [278, 201] width 102 height 10
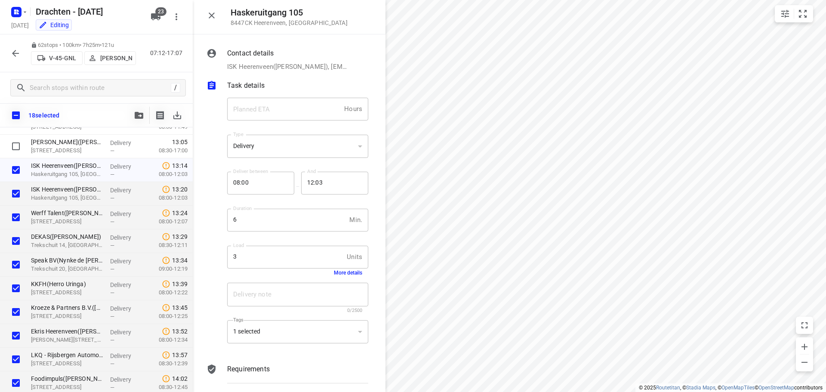
click at [335, 272] on button "More details" at bounding box center [348, 273] width 28 height 6
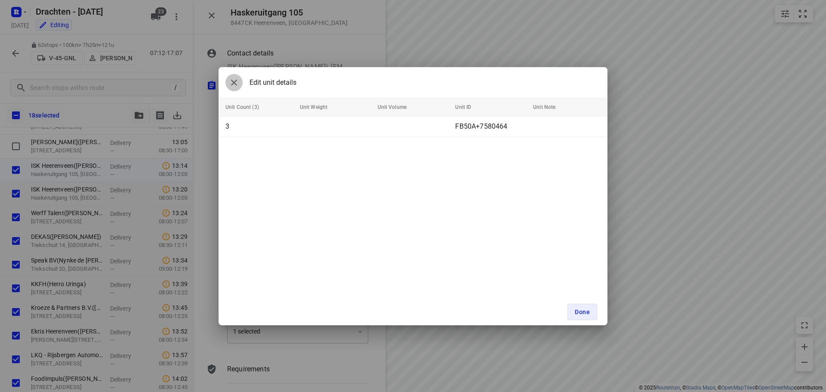
click at [233, 80] on icon "button" at bounding box center [234, 82] width 10 height 10
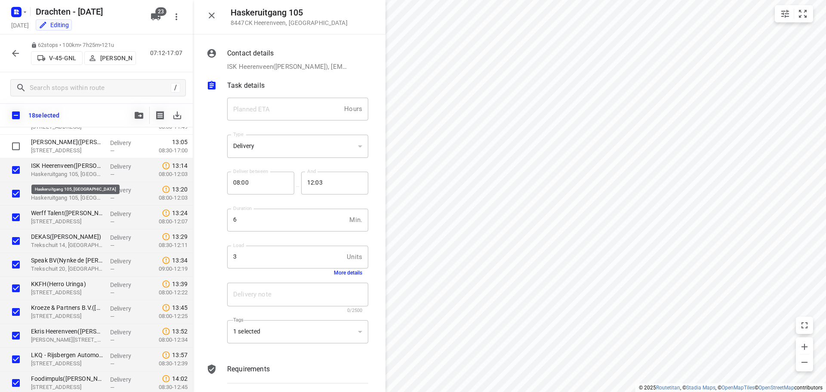
click at [72, 170] on p "Haskeruitgang 105, Heerenveen" at bounding box center [67, 174] width 72 height 9
click at [84, 169] on p "ISK Heerenveen(Gerko van Doesburg)" at bounding box center [67, 165] width 72 height 9
click at [345, 272] on button "More details" at bounding box center [348, 273] width 28 height 6
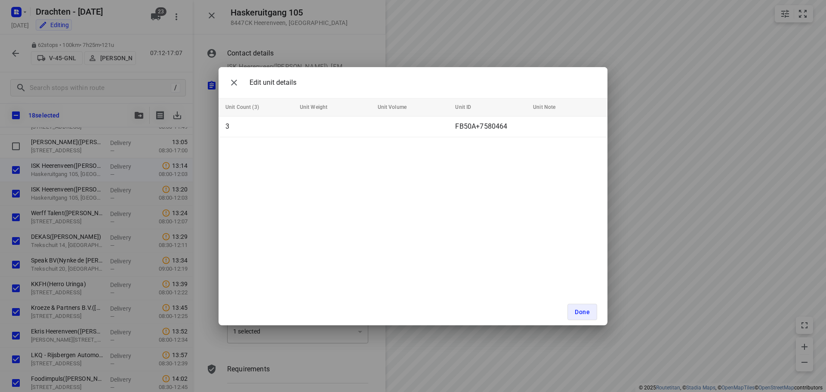
click at [198, 233] on div "Edit unit details Unit Count (3) Unit Weight Unit Volume Unit ID Unit Note 3 FB…" at bounding box center [413, 196] width 826 height 392
click at [231, 87] on icon "button" at bounding box center [234, 82] width 10 height 10
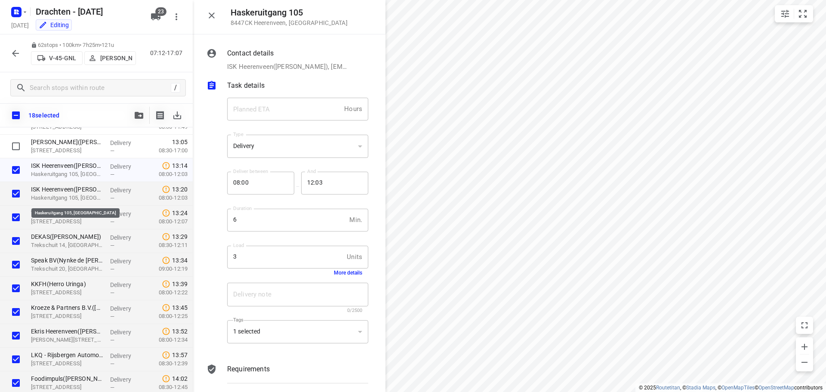
click at [68, 198] on p "Haskeruitgang 105, Heerenveen" at bounding box center [67, 198] width 72 height 9
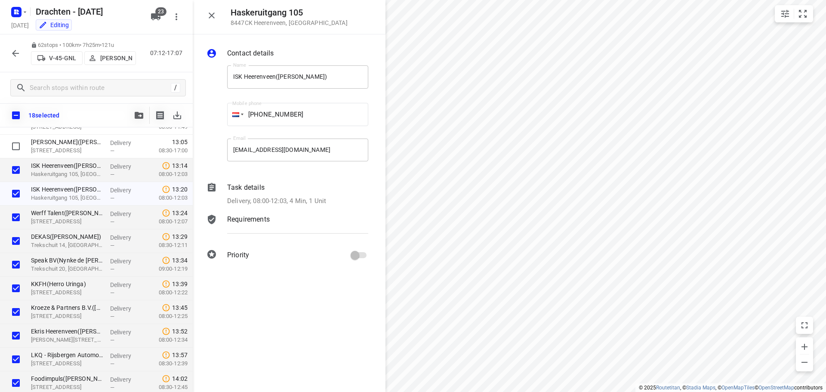
click at [322, 201] on p "Delivery, 08:00-12:03, 4 Min, 1 Unit" at bounding box center [276, 201] width 99 height 10
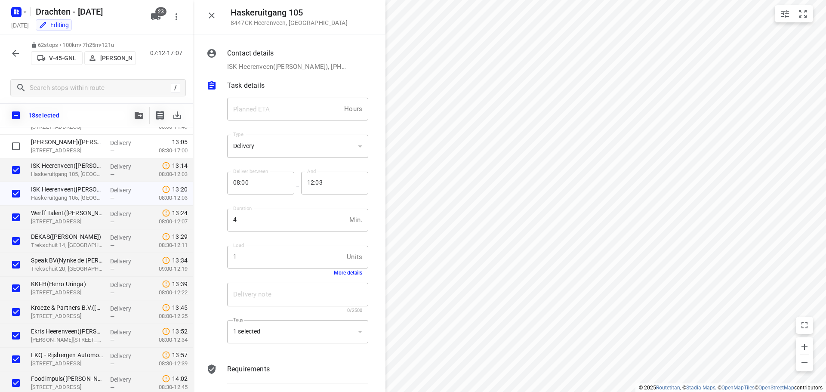
click at [343, 273] on button "More details" at bounding box center [348, 273] width 28 height 6
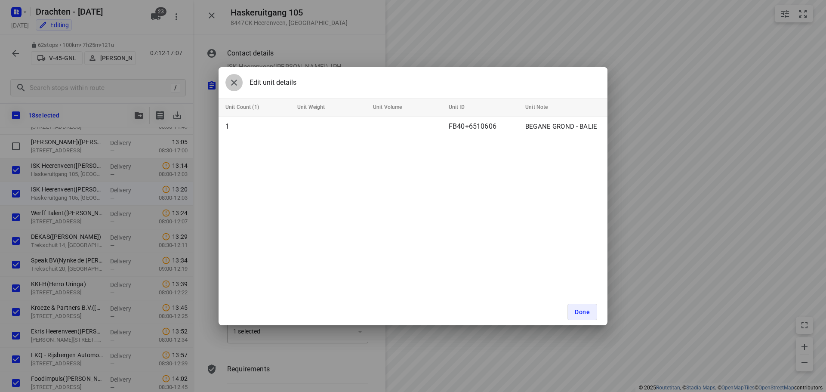
click at [232, 81] on icon "button" at bounding box center [234, 82] width 10 height 10
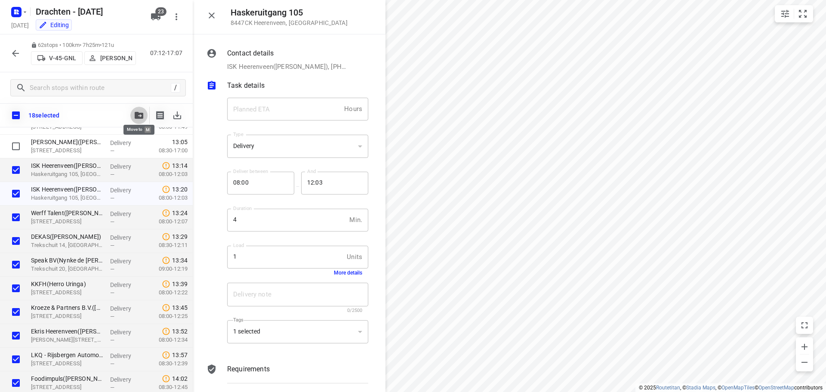
click at [141, 116] on icon "button" at bounding box center [139, 115] width 9 height 7
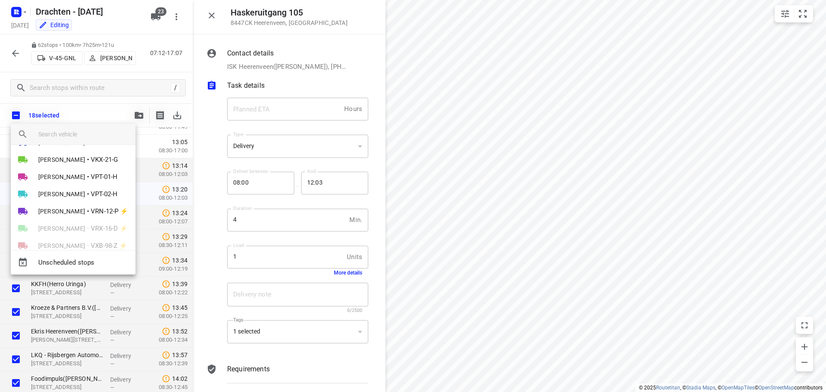
scroll to position [222, 0]
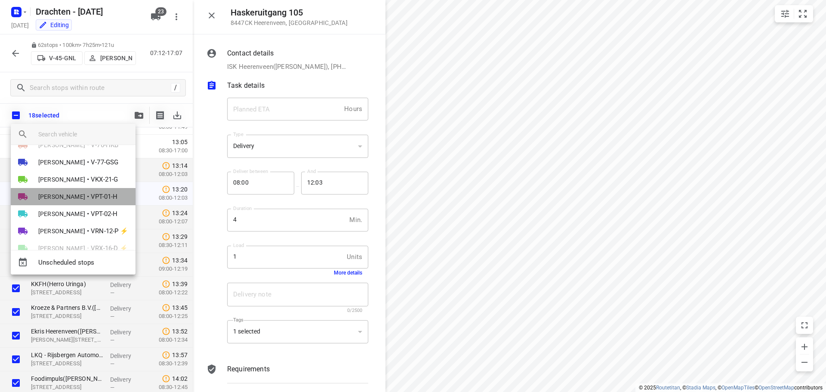
click at [73, 195] on span "Jurre Woudwijk" at bounding box center [61, 196] width 47 height 9
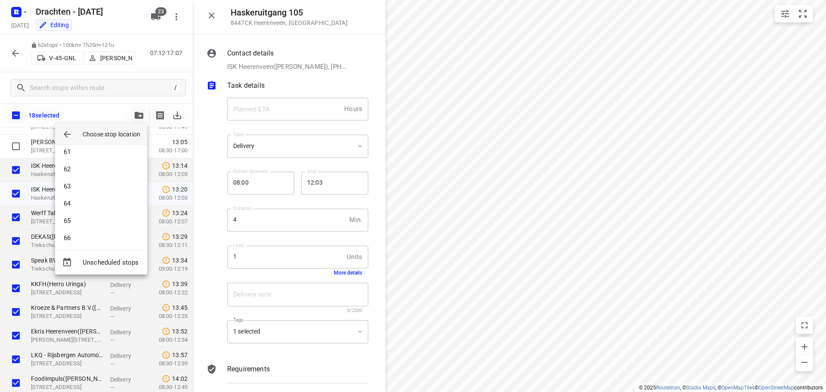
scroll to position [1093, 0]
click at [80, 233] on li "69" at bounding box center [101, 234] width 92 height 17
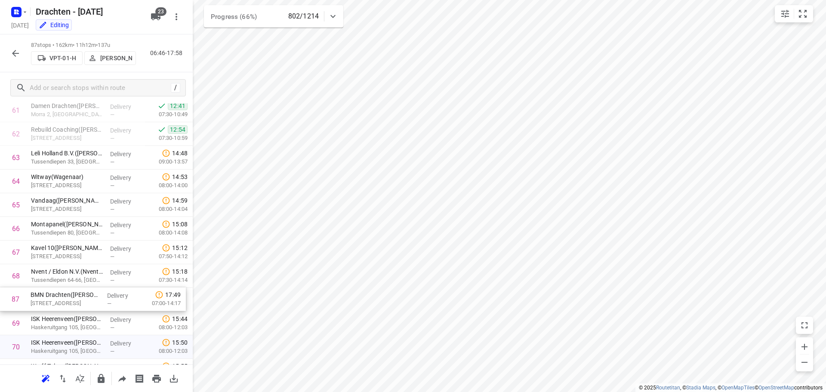
scroll to position [1471, 0]
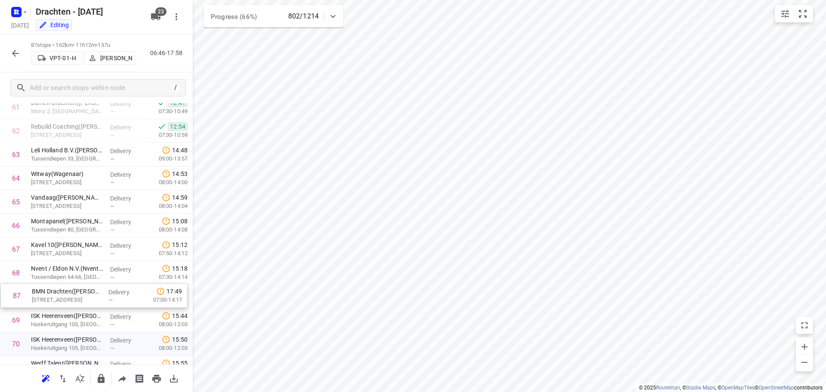
drag, startPoint x: 80, startPoint y: 331, endPoint x: 82, endPoint y: 296, distance: 35.7
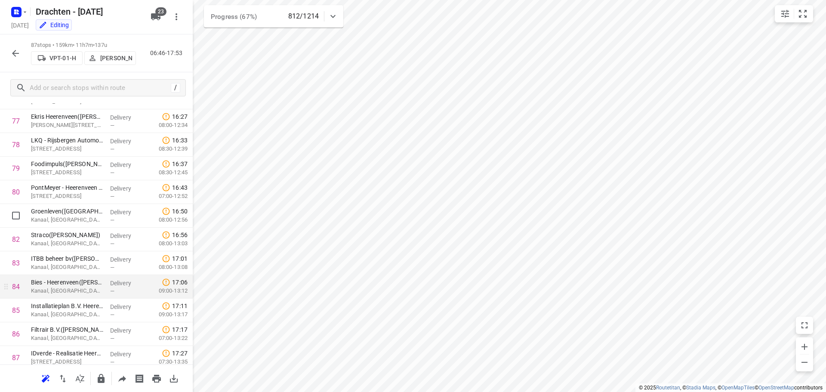
scroll to position [1865, 0]
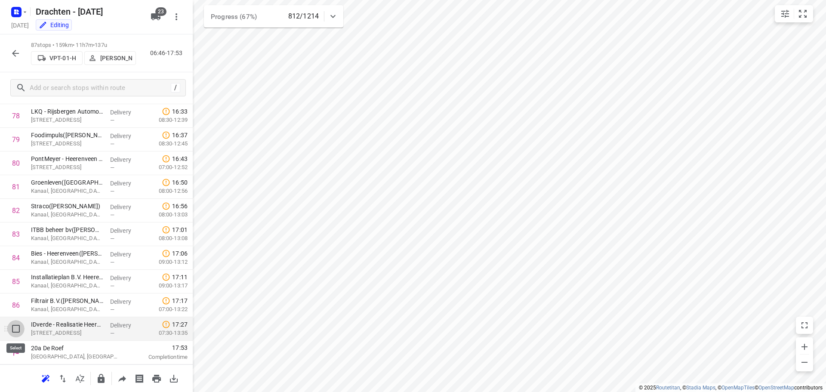
click at [16, 329] on input "checkbox" at bounding box center [15, 328] width 17 height 17
checkbox input "true"
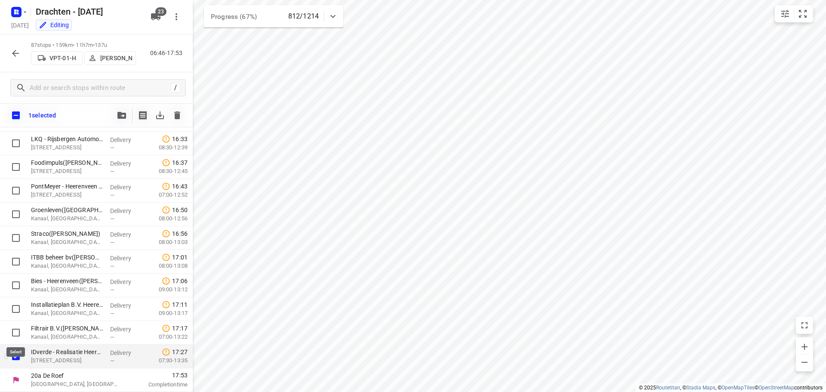
scroll to position [1862, 0]
click at [15, 333] on input "checkbox" at bounding box center [15, 332] width 17 height 17
checkbox input "true"
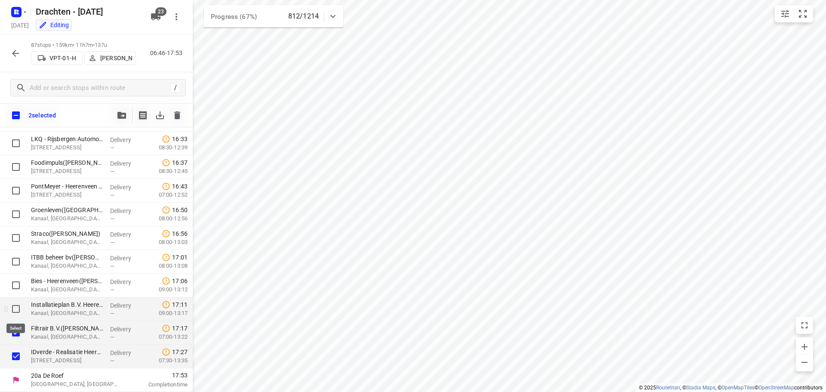
click at [16, 307] on input "checkbox" at bounding box center [15, 308] width 17 height 17
checkbox input "true"
click at [16, 286] on input "checkbox" at bounding box center [15, 285] width 17 height 17
checkbox input "true"
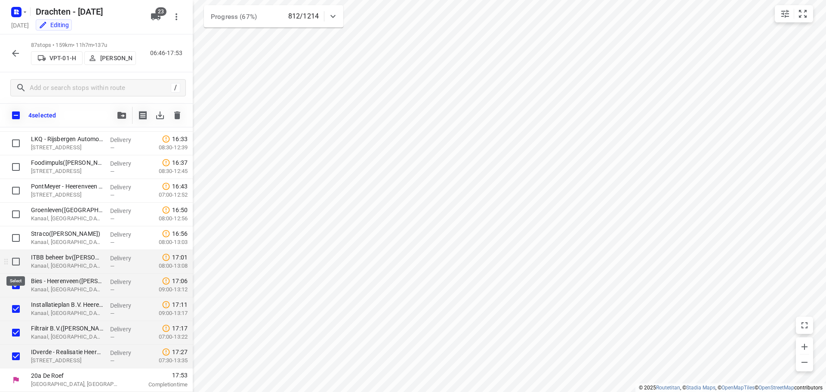
click at [16, 262] on input "checkbox" at bounding box center [15, 261] width 17 height 17
checkbox input "true"
click at [15, 243] on input "checkbox" at bounding box center [15, 237] width 17 height 17
checkbox input "true"
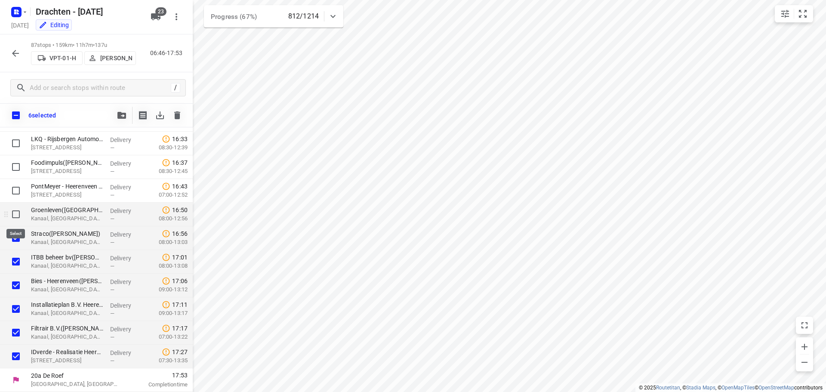
click at [14, 213] on input "checkbox" at bounding box center [15, 214] width 17 height 17
checkbox input "true"
click at [67, 216] on p "Kanaal, Heerenveen" at bounding box center [67, 218] width 72 height 9
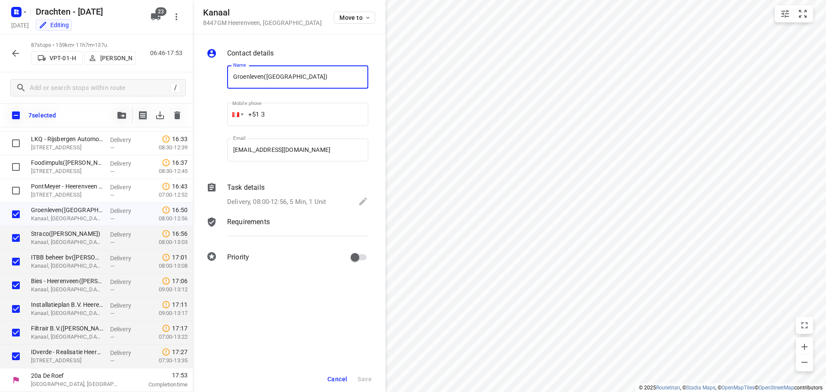
click at [322, 207] on p "Delivery, 08:00-12:56, 5 Min, 1 Unit" at bounding box center [276, 202] width 99 height 10
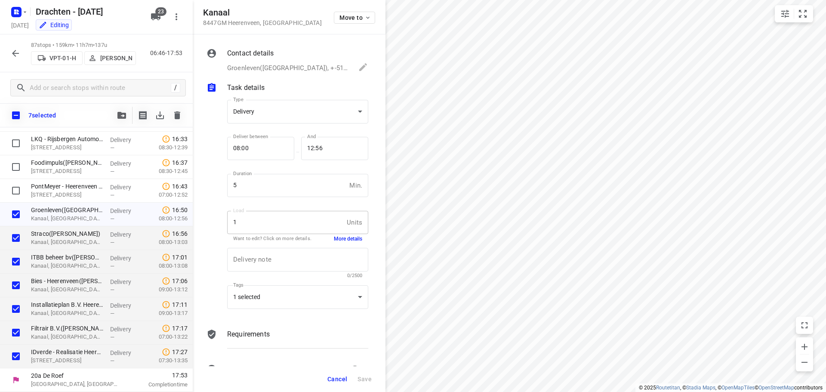
click at [346, 235] on button "More details" at bounding box center [348, 238] width 28 height 7
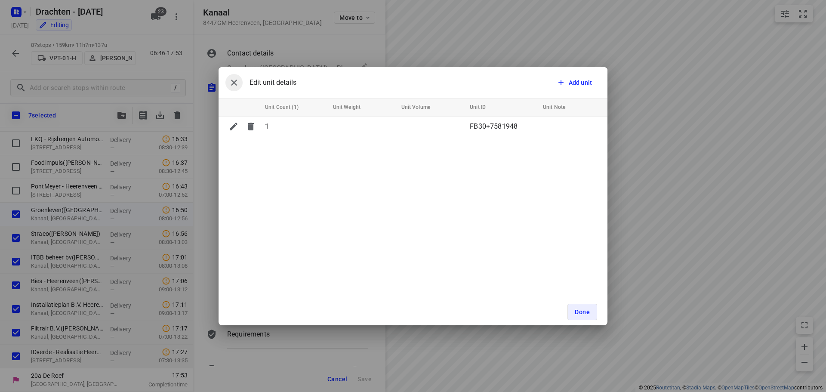
click at [234, 81] on icon "button" at bounding box center [234, 82] width 10 height 10
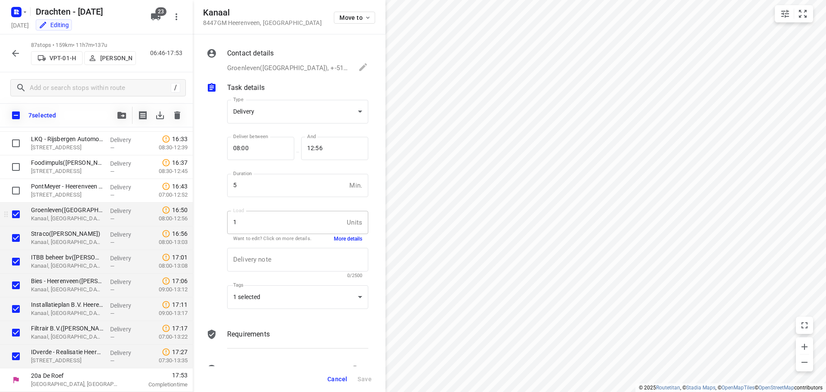
click at [60, 218] on p "Kanaal, Heerenveen" at bounding box center [67, 218] width 72 height 9
click at [64, 244] on p "Kanaal, Heerenveen" at bounding box center [67, 242] width 72 height 9
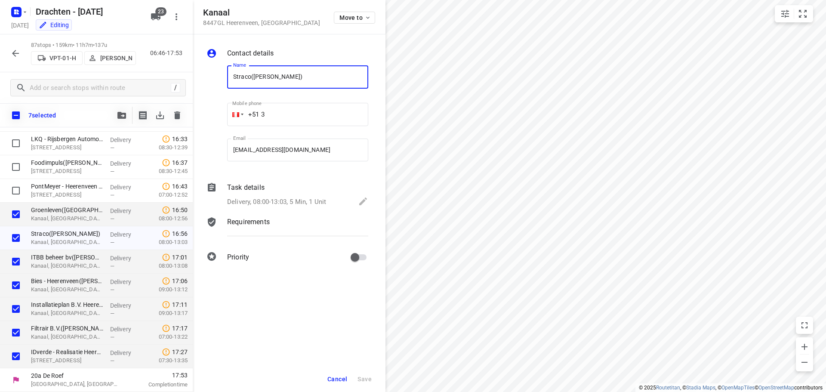
click at [321, 201] on p "Delivery, 08:00-13:03, 5 Min, 1 Unit" at bounding box center [276, 202] width 99 height 10
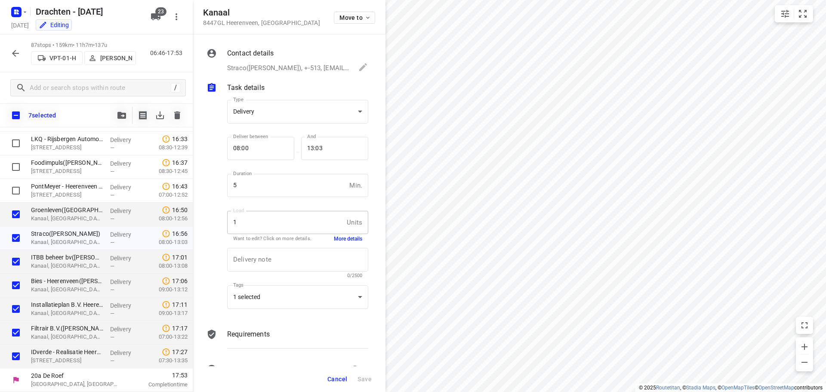
click at [343, 239] on button "More details" at bounding box center [348, 238] width 28 height 7
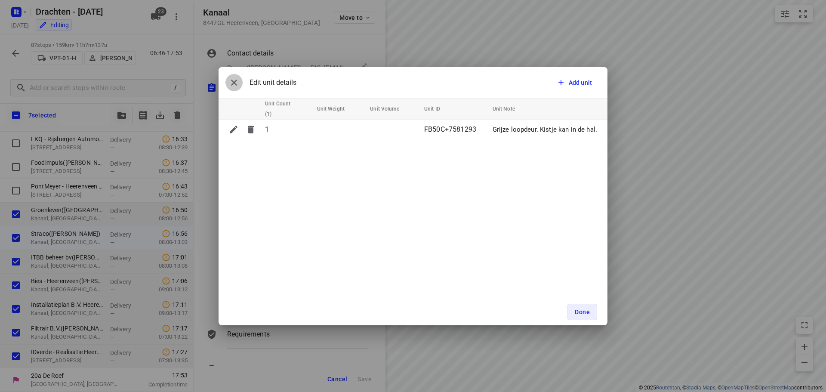
click at [238, 85] on icon "button" at bounding box center [234, 82] width 10 height 10
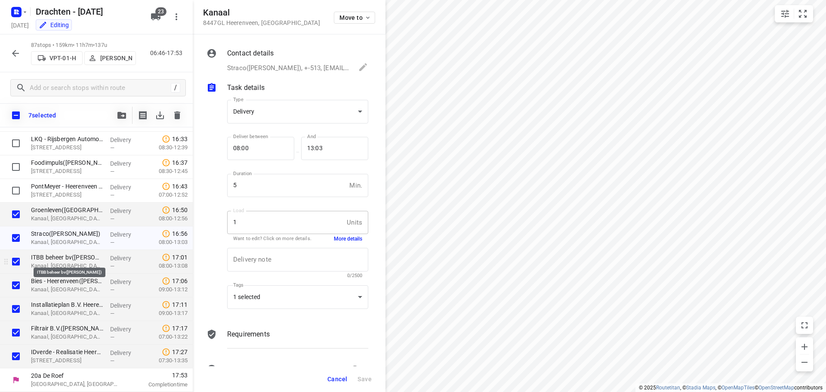
click at [68, 259] on p "ITBB beheer bv(Romy Hoving)" at bounding box center [67, 257] width 72 height 9
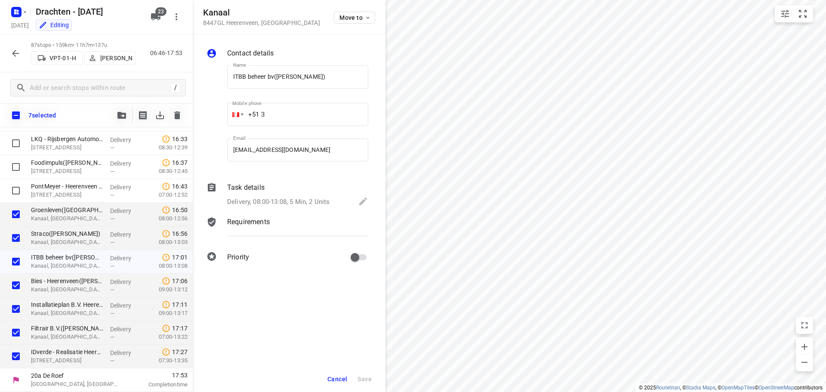
click at [311, 196] on div "Delivery, 08:00-13:08, 5 Min, 2 Units" at bounding box center [297, 202] width 141 height 12
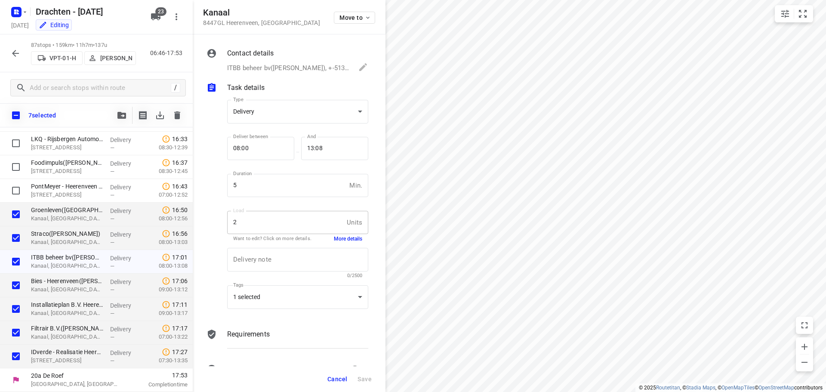
click at [338, 239] on button "More details" at bounding box center [348, 238] width 28 height 7
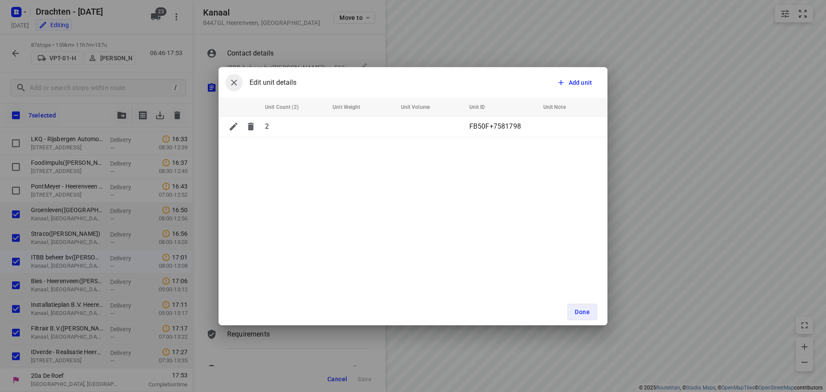
click at [239, 84] on button "button" at bounding box center [234, 82] width 17 height 17
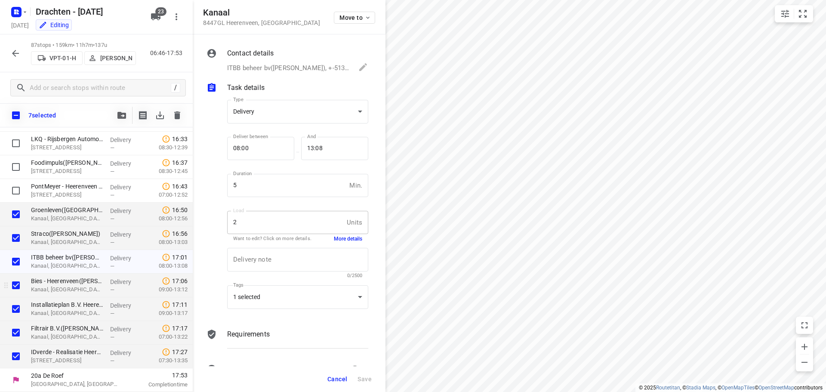
click at [63, 291] on p "Kanaal, Heerenveen" at bounding box center [67, 289] width 72 height 9
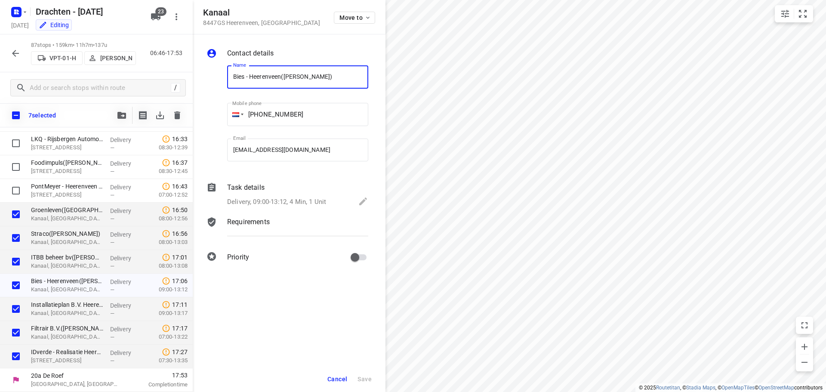
click at [328, 196] on div "Delivery, 09:00-13:12, 4 Min, 1 Unit" at bounding box center [297, 202] width 141 height 12
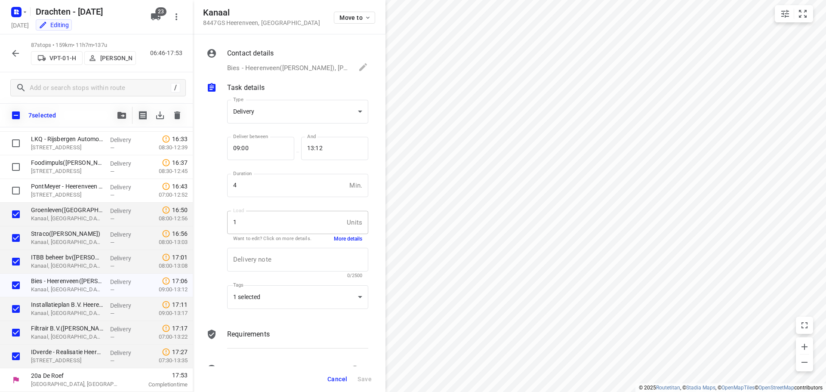
click at [338, 237] on button "More details" at bounding box center [348, 238] width 28 height 7
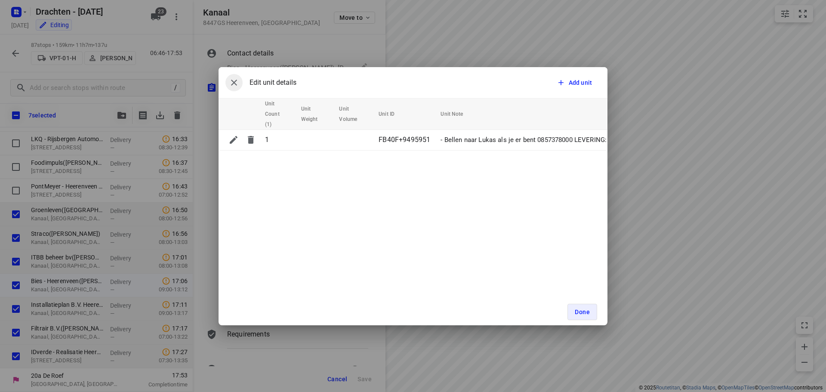
click at [235, 84] on icon "button" at bounding box center [234, 83] width 6 height 6
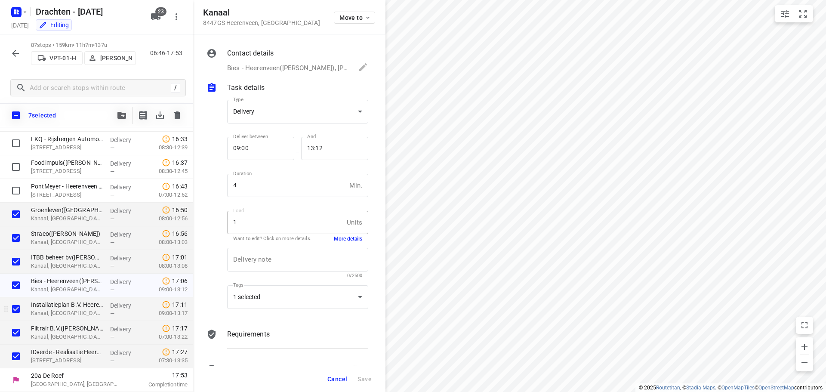
click at [67, 313] on p "Kanaal, Heerenveen" at bounding box center [67, 313] width 72 height 9
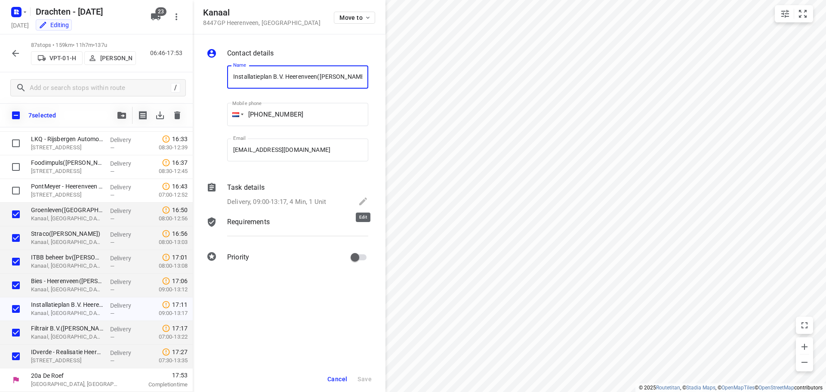
click at [362, 200] on icon at bounding box center [363, 201] width 10 height 10
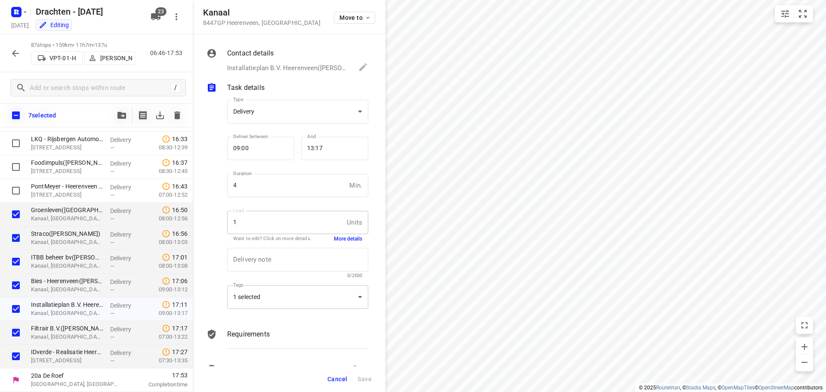
click at [314, 300] on div "1 selected" at bounding box center [297, 297] width 141 height 24
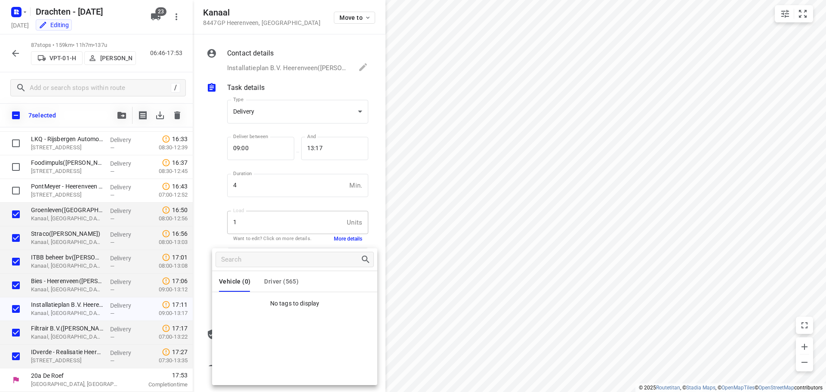
drag, startPoint x: 228, startPoint y: 233, endPoint x: 207, endPoint y: 232, distance: 20.7
click at [224, 233] on div at bounding box center [413, 196] width 826 height 392
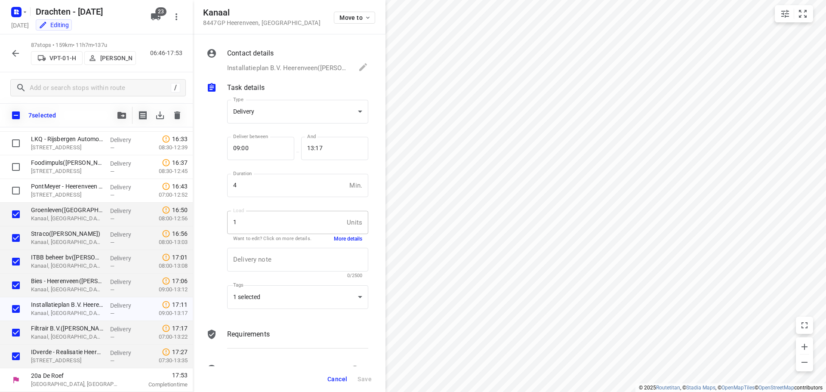
click at [350, 236] on button "More details" at bounding box center [348, 238] width 28 height 7
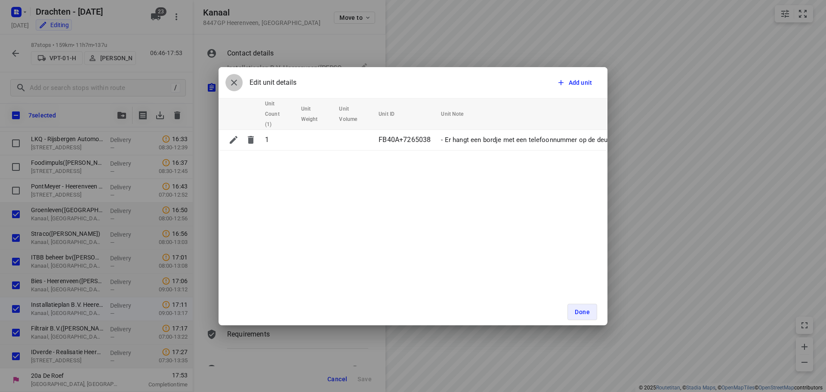
click at [232, 83] on icon "button" at bounding box center [234, 82] width 10 height 10
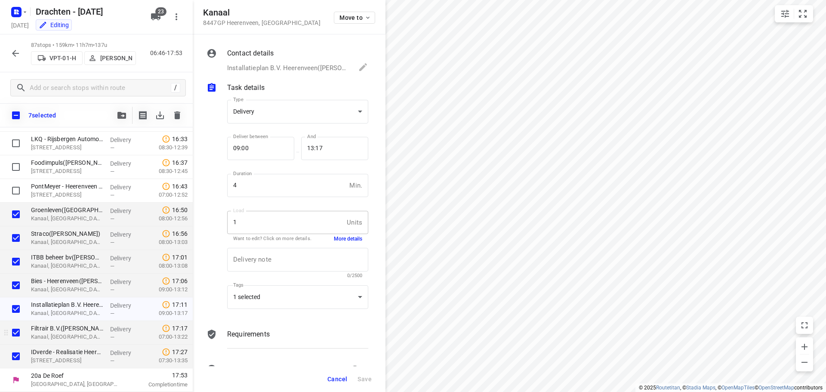
click at [60, 337] on p "Kanaal, Heerenveen" at bounding box center [67, 337] width 72 height 9
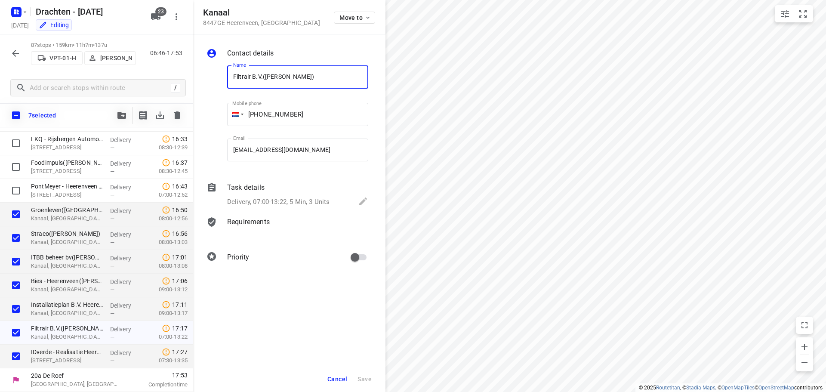
click at [329, 202] on p "Delivery, 07:00-13:22, 5 Min, 3 Units" at bounding box center [278, 202] width 102 height 10
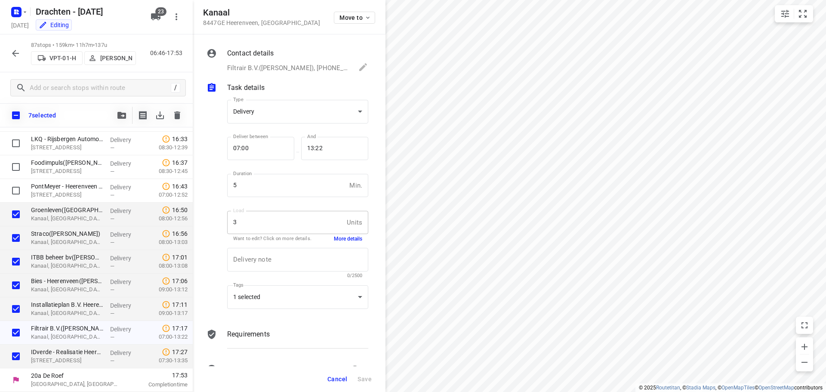
click at [346, 239] on button "More details" at bounding box center [348, 238] width 28 height 7
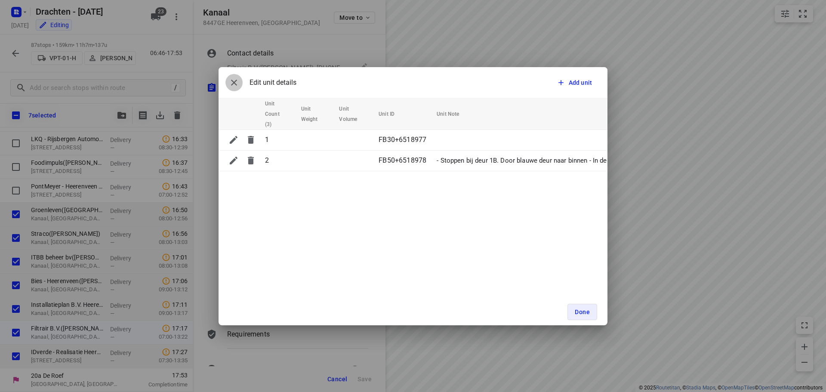
click at [236, 87] on icon "button" at bounding box center [234, 82] width 10 height 10
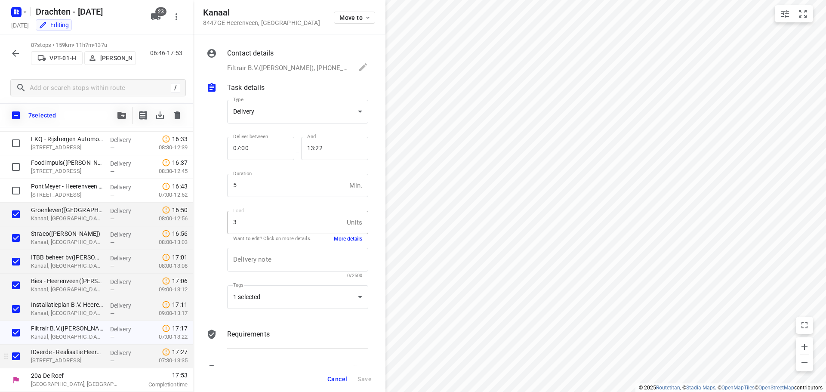
click at [81, 360] on p "Eurolaan 9, Heerenveen" at bounding box center [67, 360] width 72 height 9
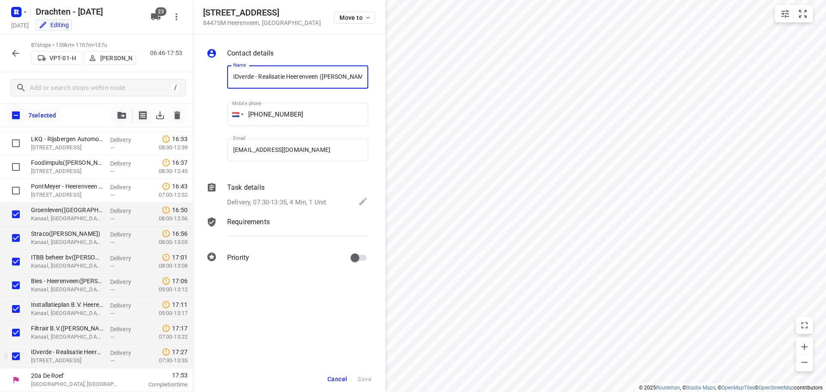
scroll to position [0, 31]
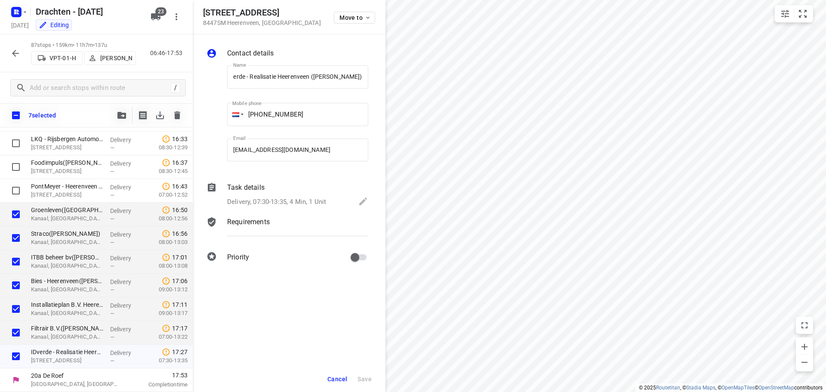
click at [308, 199] on p "Delivery, 07:30-13:35, 4 Min, 1 Unit" at bounding box center [276, 202] width 99 height 10
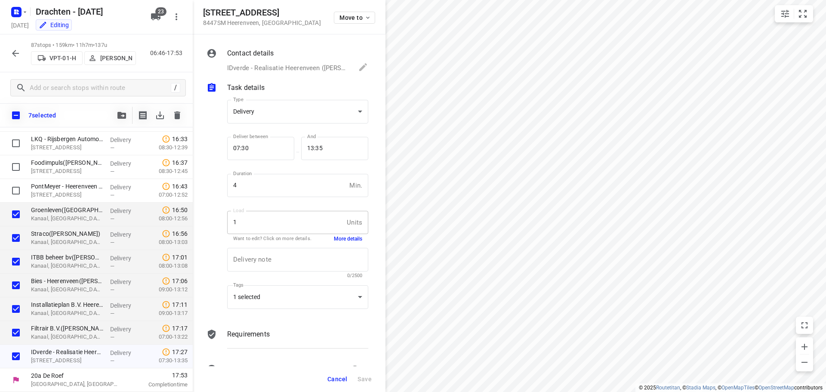
click at [339, 235] on button "More details" at bounding box center [348, 238] width 28 height 7
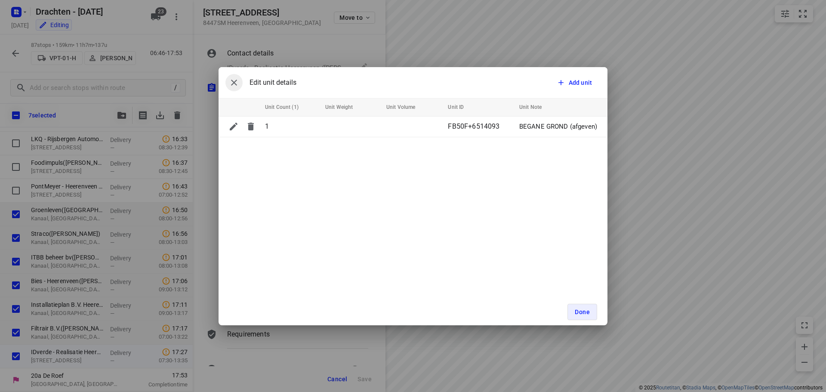
click at [235, 80] on icon "button" at bounding box center [234, 82] width 10 height 10
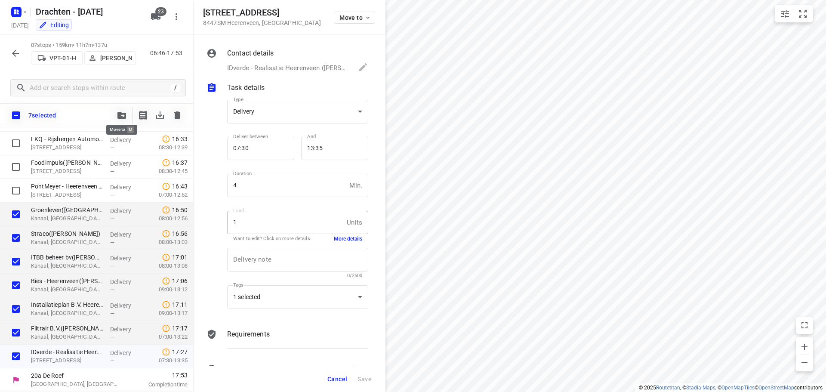
click at [122, 114] on icon "button" at bounding box center [122, 115] width 9 height 7
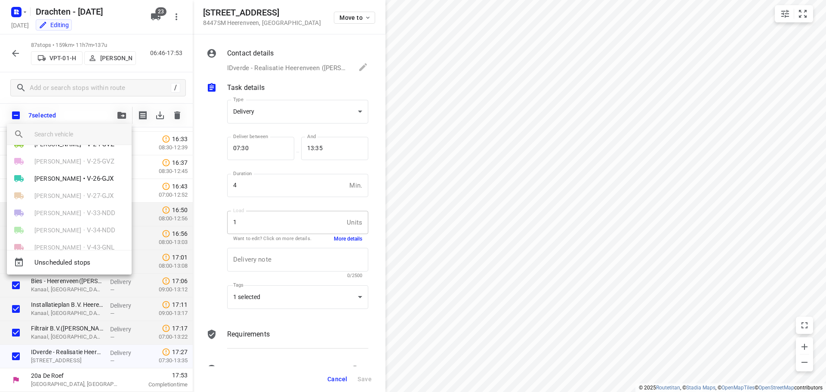
scroll to position [93, 0]
drag, startPoint x: 122, startPoint y: 6, endPoint x: 15, endPoint y: 72, distance: 125.6
click at [15, 72] on div at bounding box center [413, 196] width 826 height 392
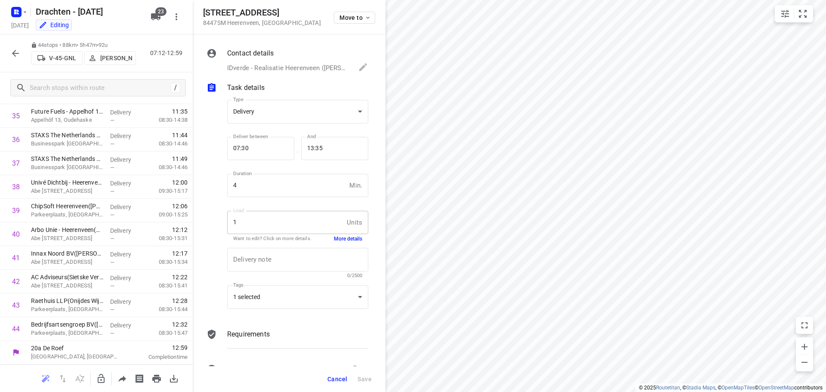
scroll to position [847, 0]
click at [103, 383] on icon "button" at bounding box center [101, 379] width 10 height 10
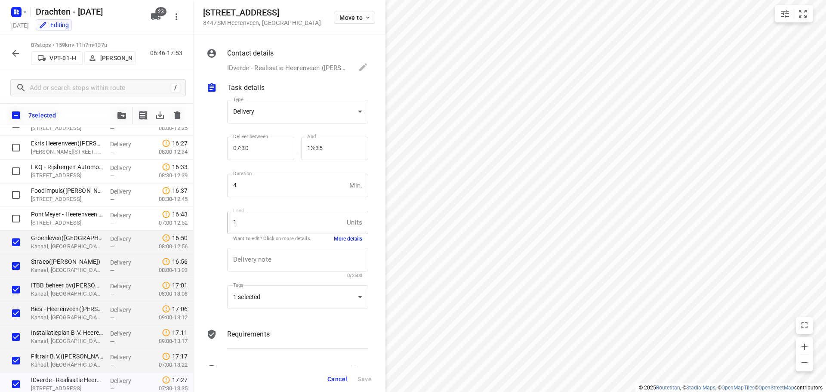
scroll to position [1862, 0]
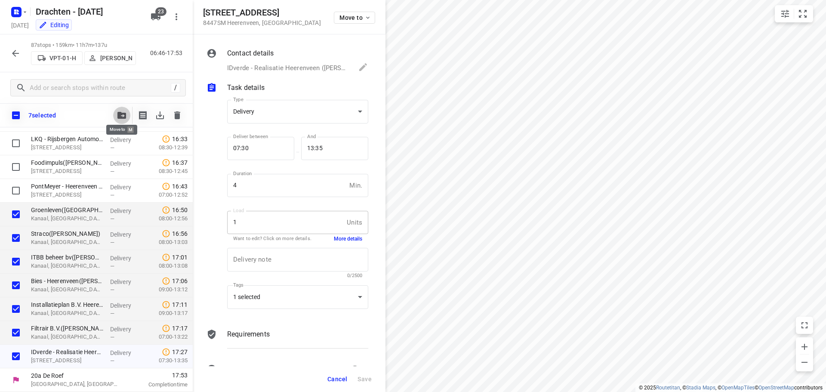
click at [123, 121] on button "button" at bounding box center [121, 115] width 17 height 17
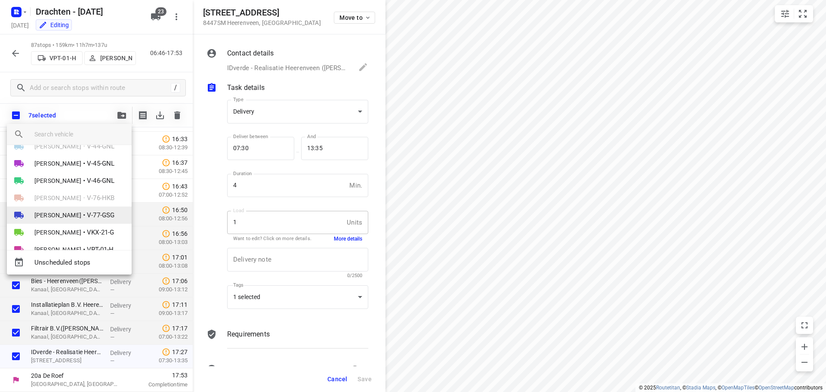
scroll to position [172, 0]
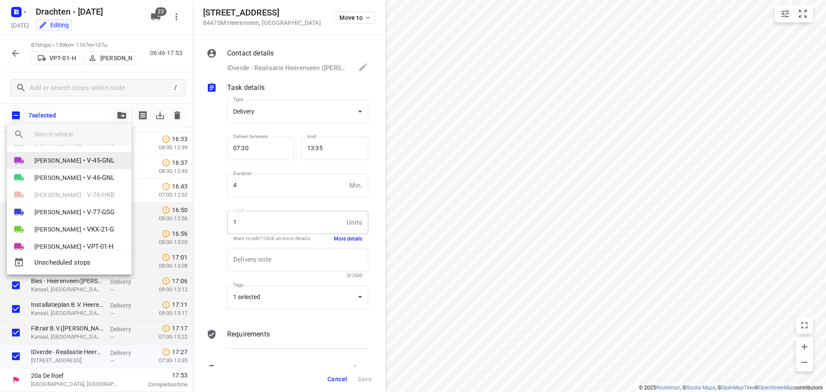
click at [66, 158] on span "Keeti Neijman" at bounding box center [57, 160] width 47 height 9
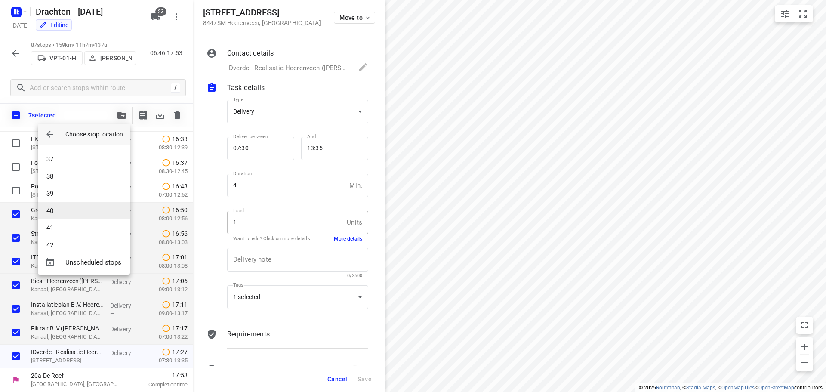
scroll to position [663, 0]
click at [79, 239] on li "44" at bounding box center [84, 234] width 92 height 17
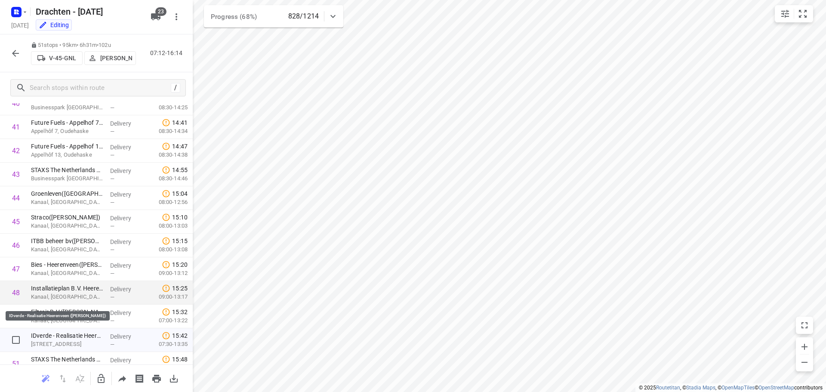
scroll to position [1013, 0]
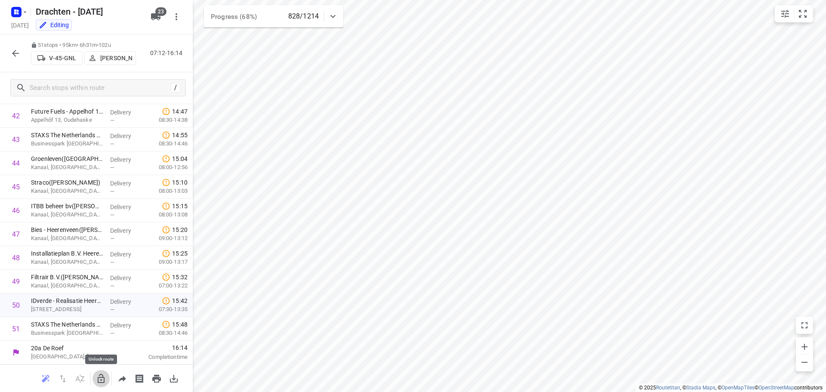
click at [100, 379] on icon "button" at bounding box center [101, 379] width 10 height 10
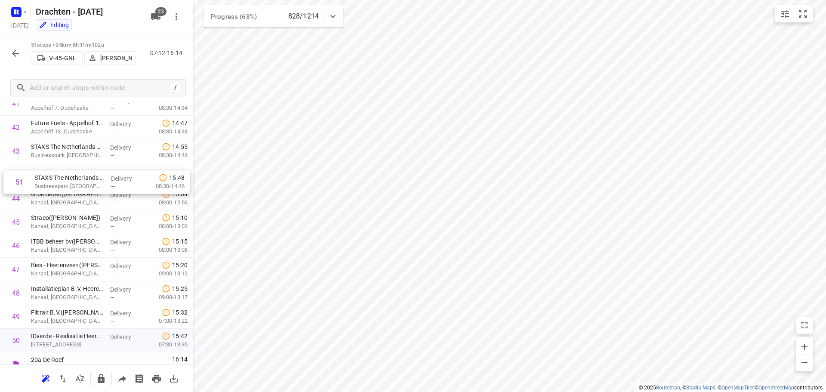
scroll to position [1001, 0]
drag, startPoint x: 47, startPoint y: 331, endPoint x: 49, endPoint y: 174, distance: 156.2
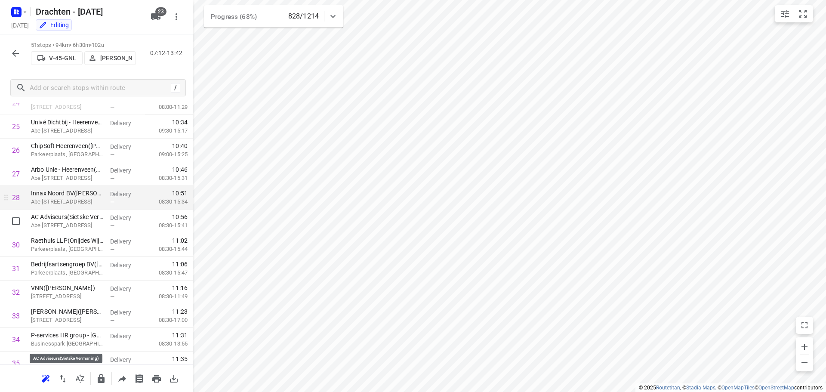
scroll to position [453, 0]
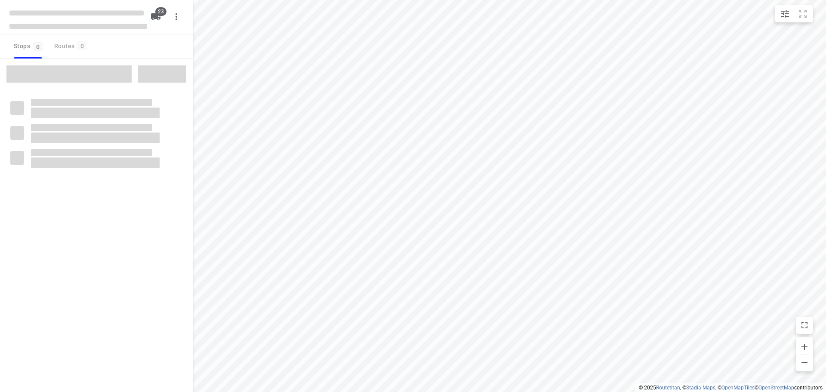
checkbox input "true"
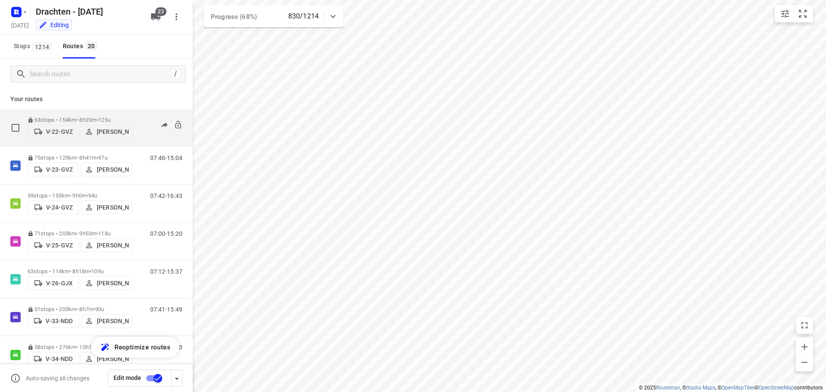
click at [77, 117] on p "63 stops • 154km • 8h23m • 125u" at bounding box center [80, 120] width 105 height 6
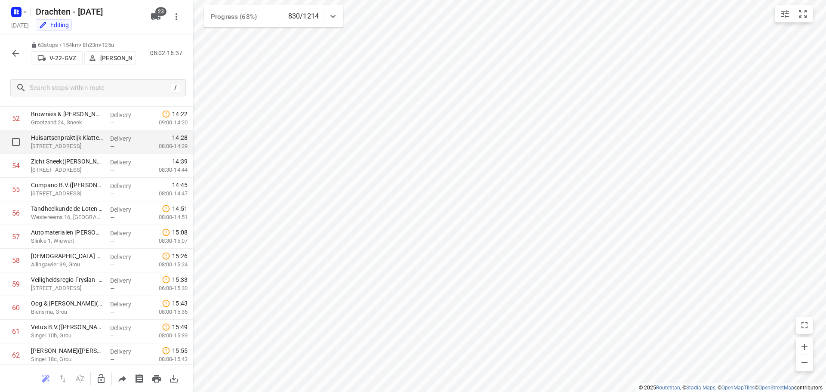
scroll to position [1297, 0]
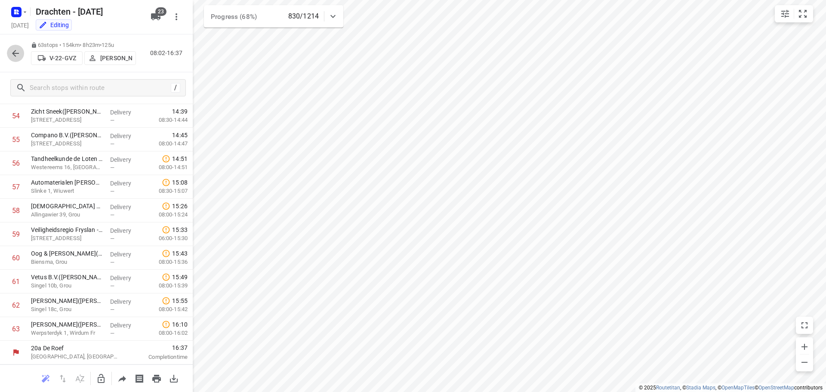
click at [16, 56] on icon "button" at bounding box center [15, 53] width 10 height 10
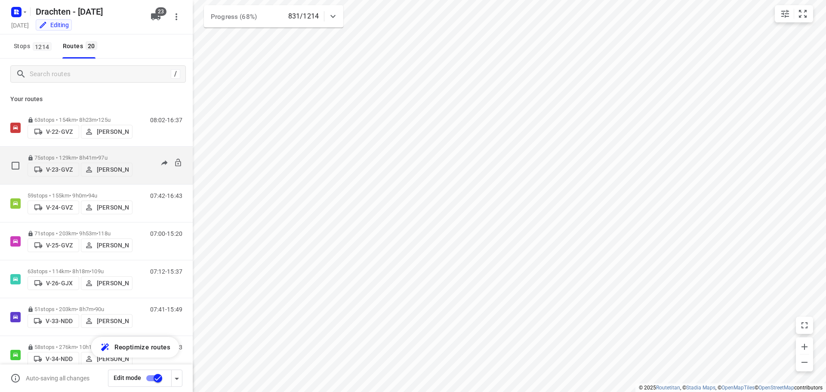
click at [71, 155] on p "75 stops • 129km • 8h41m • 97u" at bounding box center [80, 158] width 105 height 6
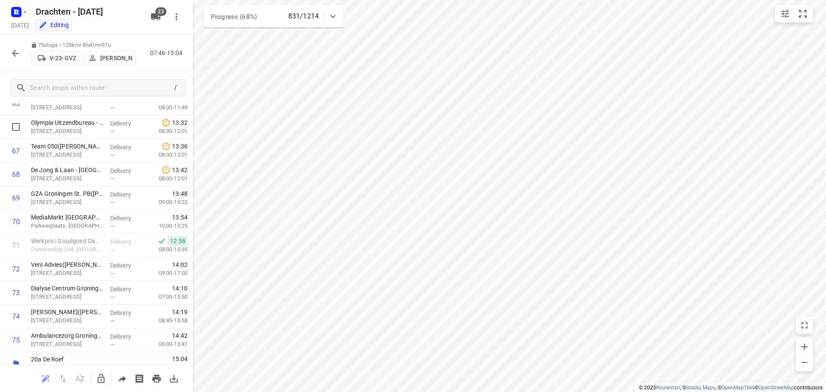
scroll to position [1581, 0]
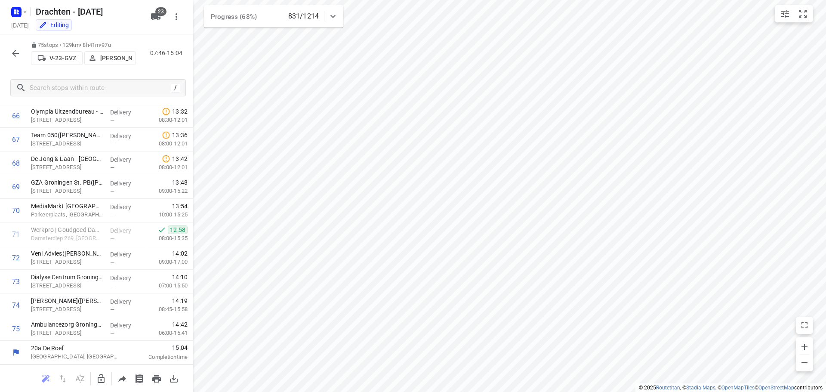
click at [16, 55] on icon "button" at bounding box center [15, 53] width 10 height 10
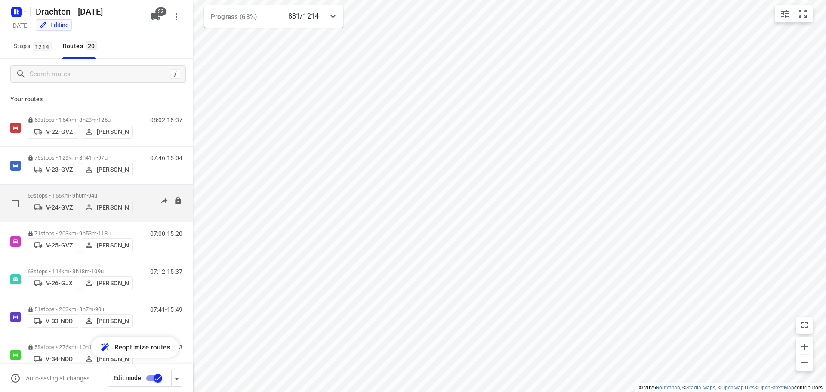
click at [76, 192] on p "59 stops • 155km • 9h0m • 94u" at bounding box center [80, 195] width 105 height 6
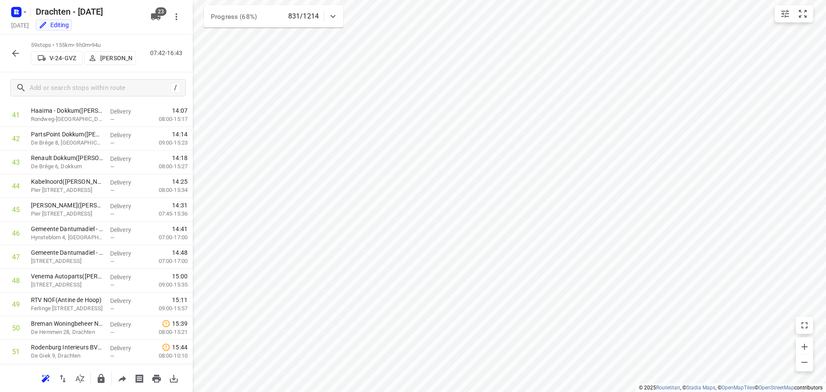
scroll to position [1202, 0]
click at [11, 49] on icon "button" at bounding box center [15, 53] width 10 height 10
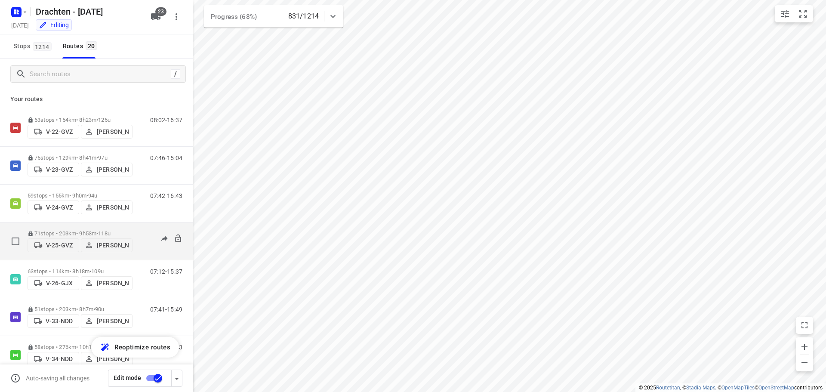
scroll to position [43, 0]
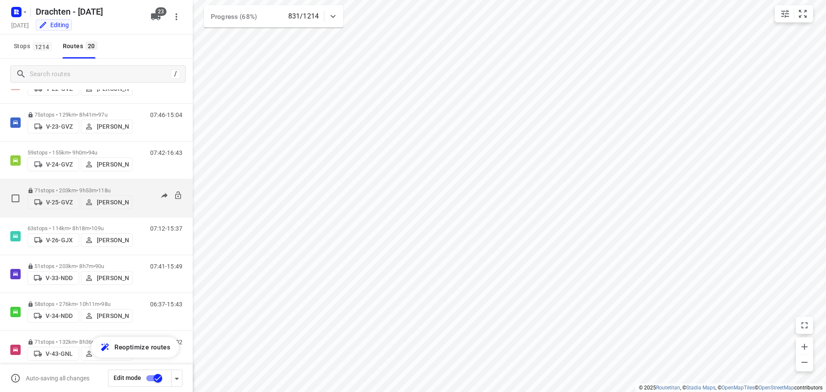
click at [80, 184] on div "71 stops • 203km • 9h53m • 118u V-25-GVZ Joran Smit" at bounding box center [80, 198] width 105 height 31
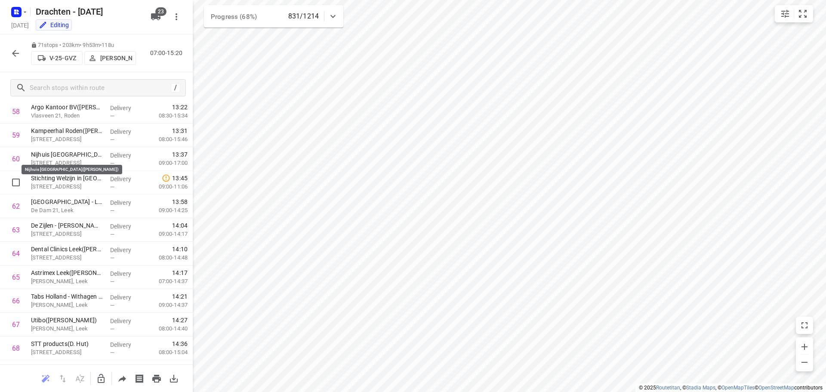
scroll to position [1486, 0]
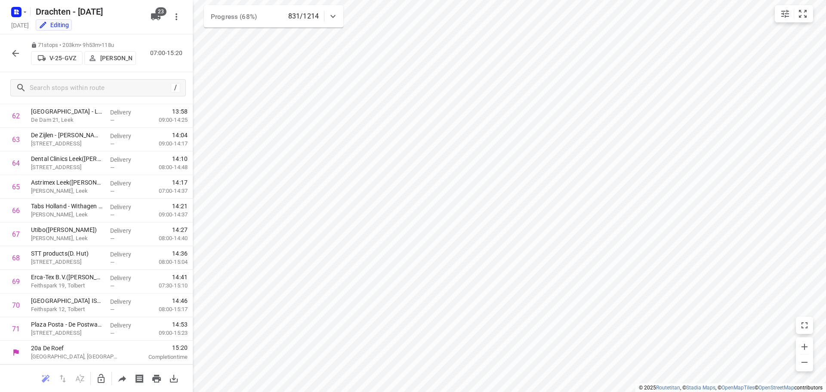
click at [15, 54] on icon "button" at bounding box center [15, 53] width 10 height 10
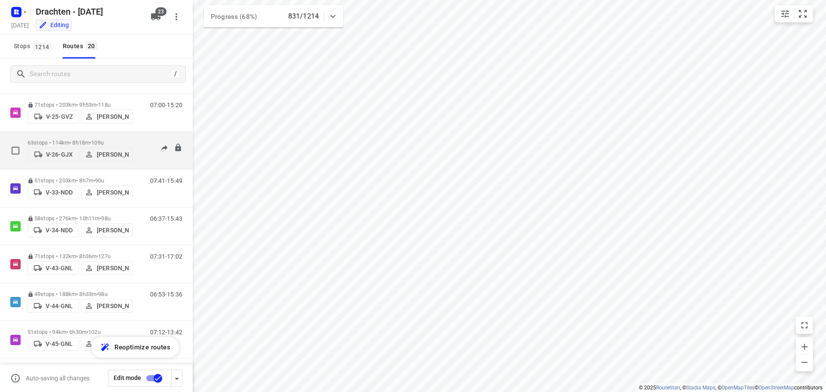
scroll to position [129, 0]
click at [83, 139] on p "63 stops • 114km • 8h18m • 109u" at bounding box center [80, 142] width 105 height 6
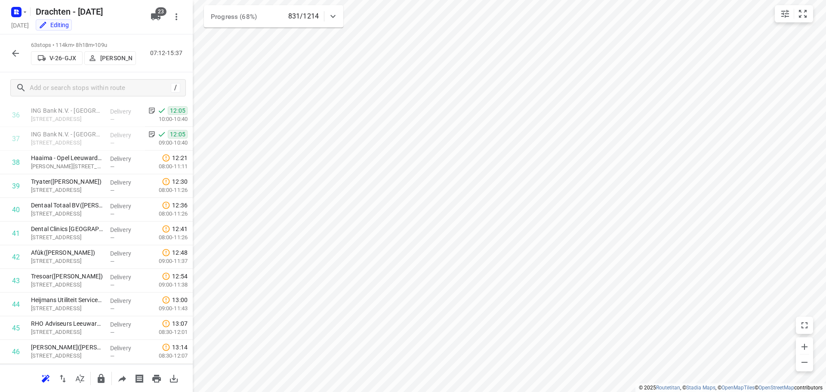
scroll to position [866, 0]
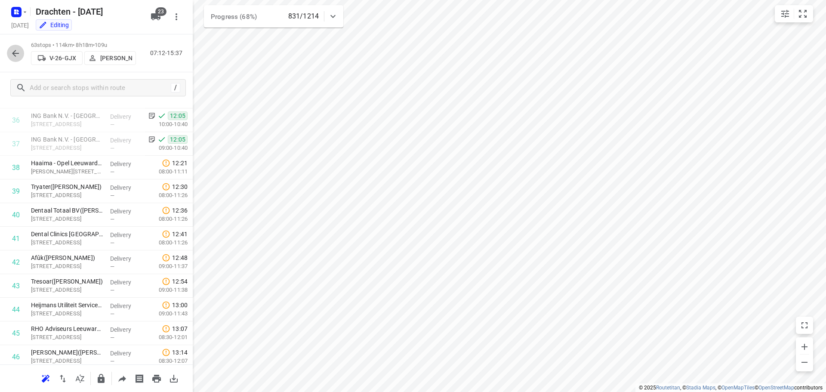
click at [17, 55] on icon "button" at bounding box center [15, 53] width 10 height 10
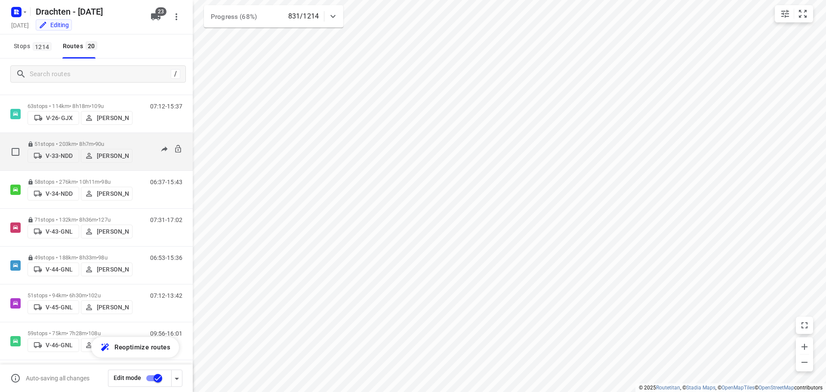
scroll to position [172, 0]
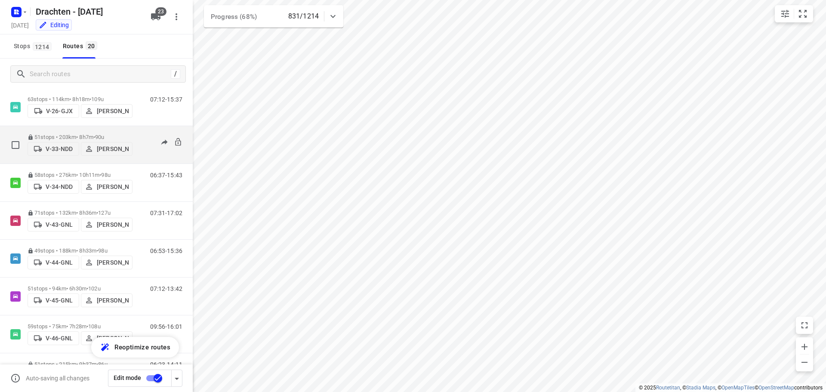
click at [80, 131] on div "51 stops • 203km • 8h7m • 90u V-33-NDD Janneke Zuur" at bounding box center [80, 145] width 105 height 31
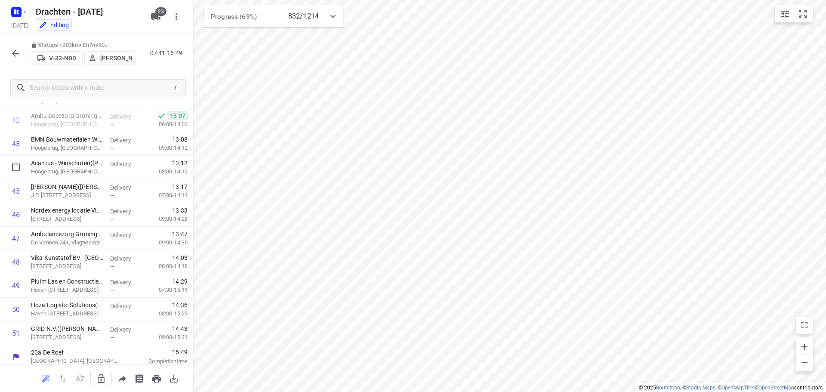
scroll to position [1013, 0]
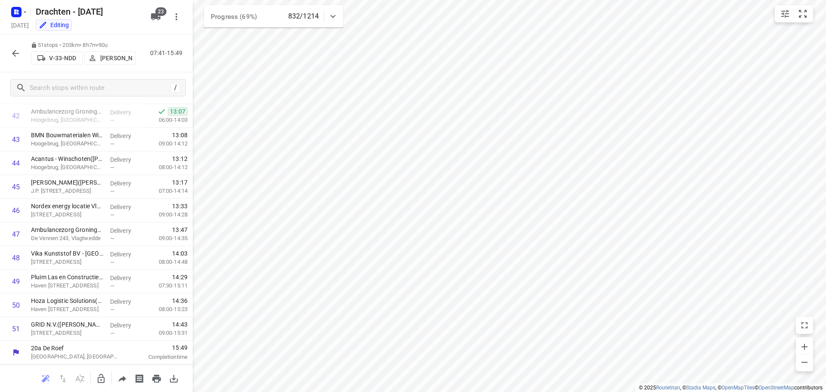
click at [15, 53] on icon "button" at bounding box center [15, 53] width 7 height 7
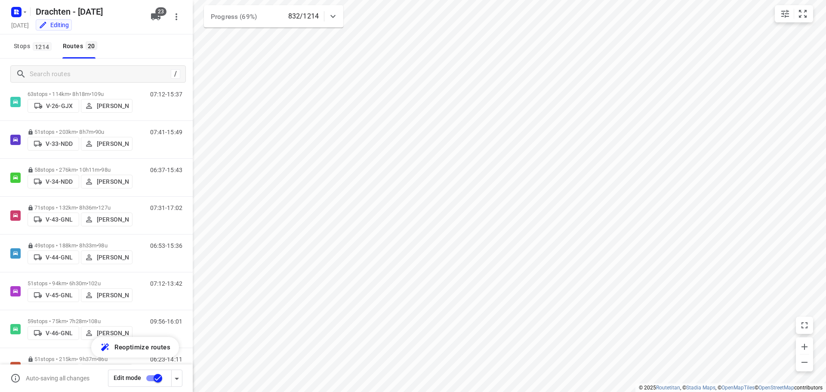
scroll to position [215, 0]
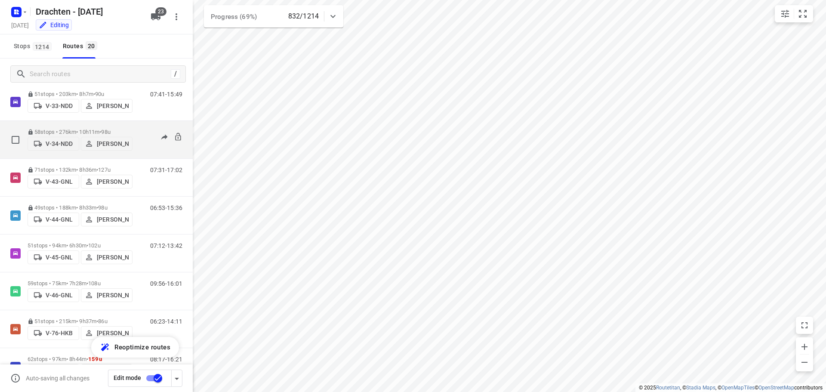
click at [85, 126] on div "58 stops • 276km • 10h11m • 98u V-34-NDD Jos Kaspers" at bounding box center [80, 139] width 105 height 31
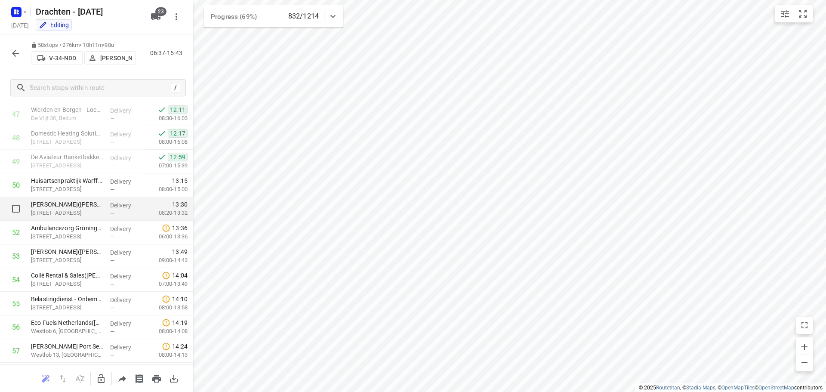
scroll to position [1178, 0]
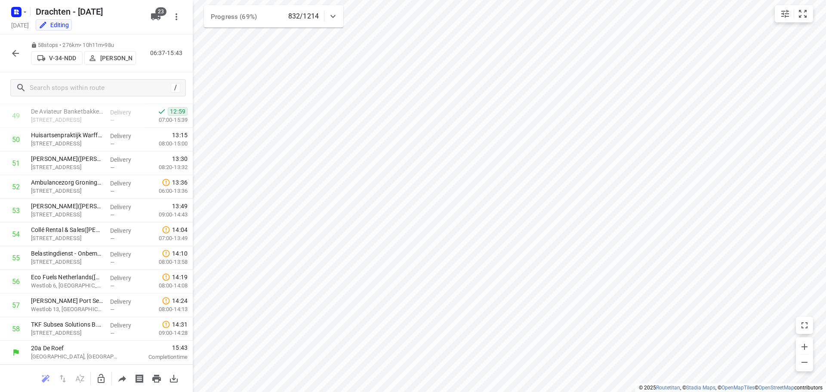
click at [16, 56] on icon "button" at bounding box center [15, 53] width 10 height 10
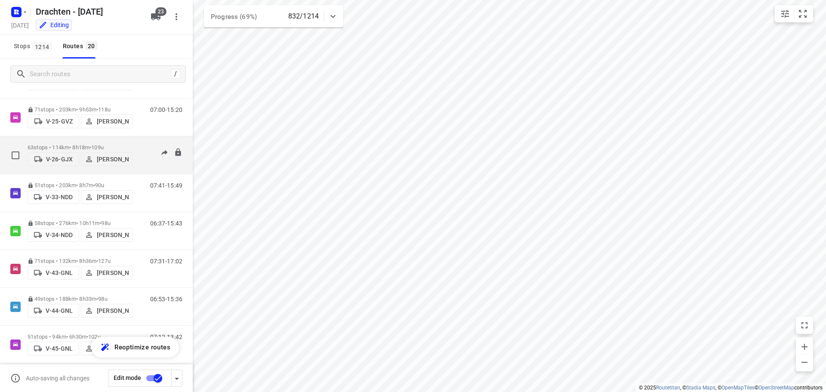
scroll to position [129, 0]
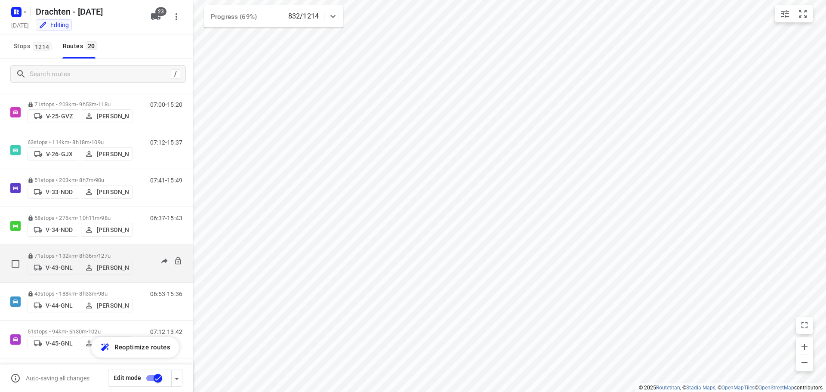
click at [77, 248] on div "71 stops • 132km • 8h36m • 127u V-43-GNL Henk Hooijenga" at bounding box center [80, 263] width 105 height 31
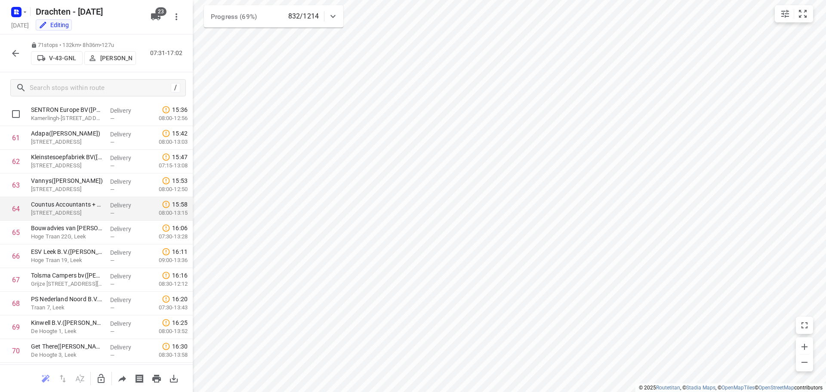
scroll to position [1486, 0]
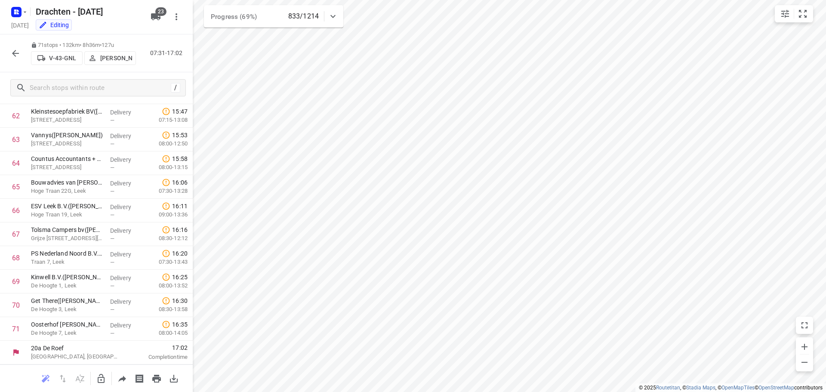
click at [15, 59] on button "button" at bounding box center [15, 53] width 17 height 17
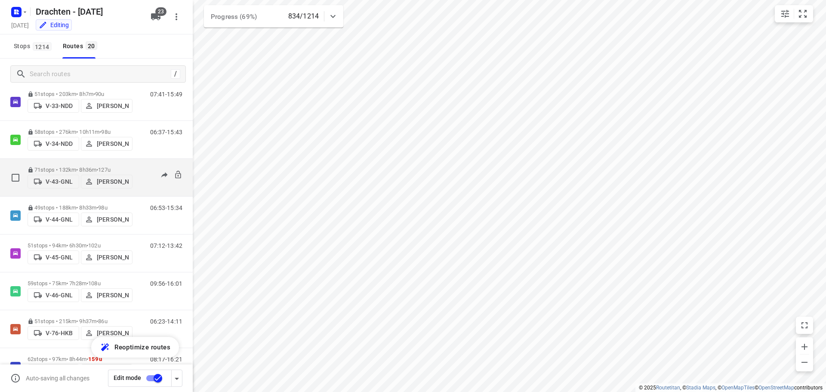
scroll to position [258, 0]
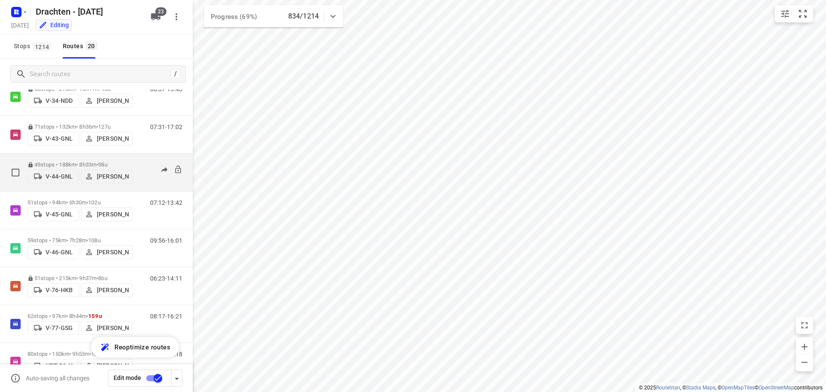
click at [80, 161] on p "49 stops • 188km • 8h33m • 98u" at bounding box center [80, 164] width 105 height 6
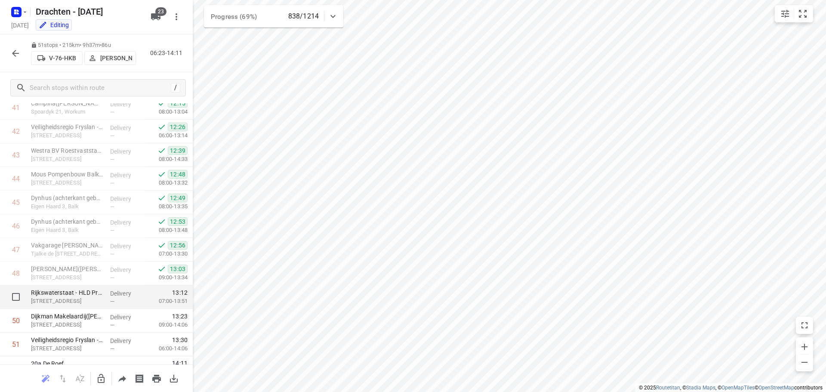
scroll to position [1013, 0]
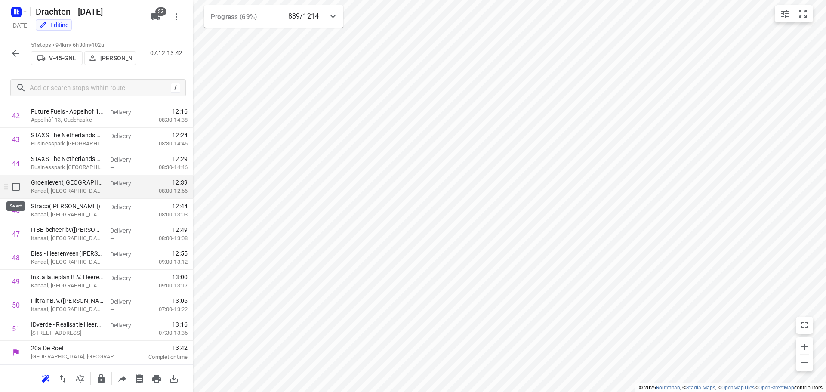
click at [16, 190] on input "checkbox" at bounding box center [15, 186] width 17 height 17
checkbox input "true"
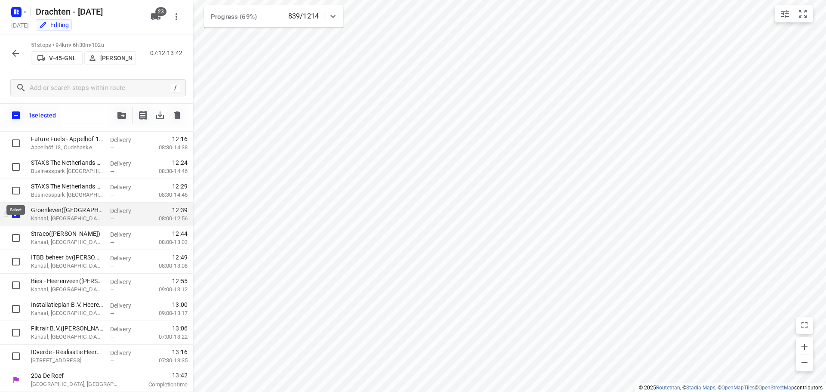
scroll to position [1009, 0]
click at [18, 239] on input "checkbox" at bounding box center [15, 237] width 17 height 17
checkbox input "true"
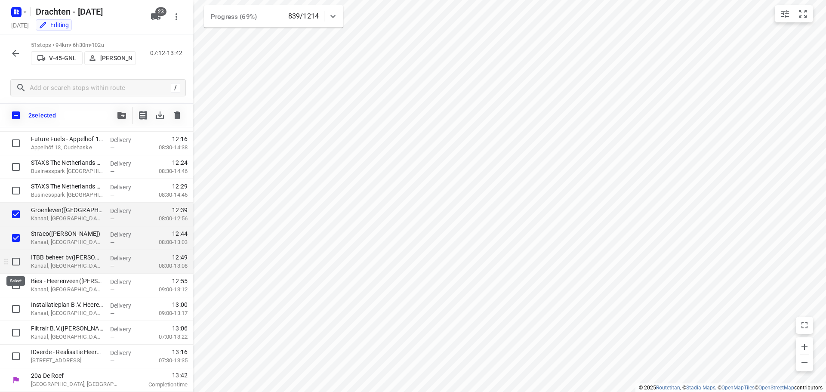
click at [16, 260] on input "checkbox" at bounding box center [15, 261] width 17 height 17
checkbox input "true"
click at [15, 284] on input "checkbox" at bounding box center [15, 285] width 17 height 17
checkbox input "true"
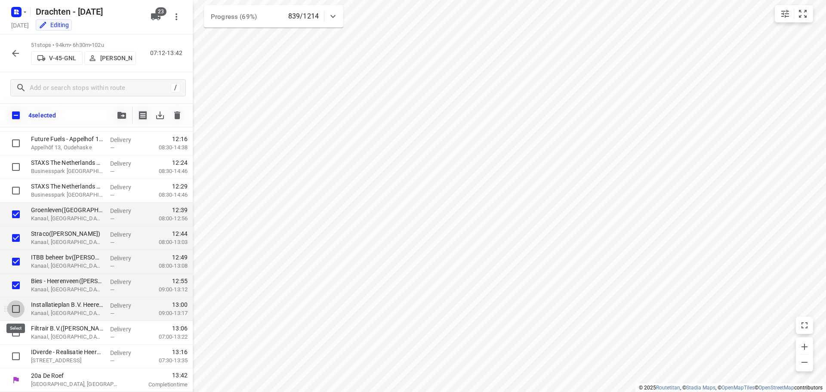
click at [15, 307] on input "checkbox" at bounding box center [15, 308] width 17 height 17
checkbox input "true"
click at [16, 335] on input "checkbox" at bounding box center [15, 332] width 17 height 17
checkbox input "true"
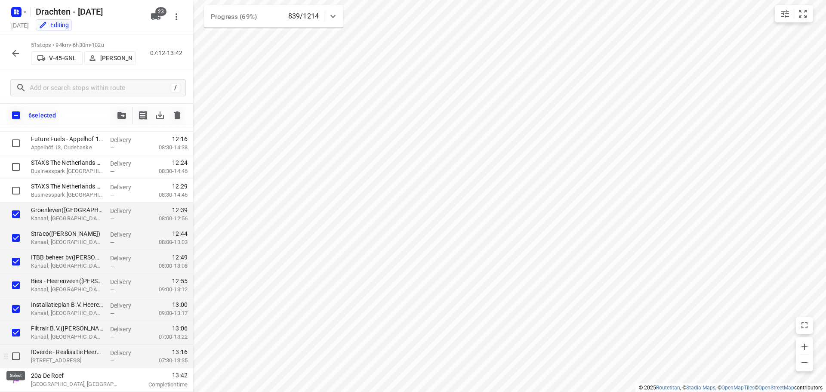
click at [16, 354] on input "checkbox" at bounding box center [15, 356] width 17 height 17
checkbox input "true"
click at [71, 217] on p "Kanaal, [GEOGRAPHIC_DATA]" at bounding box center [67, 218] width 72 height 9
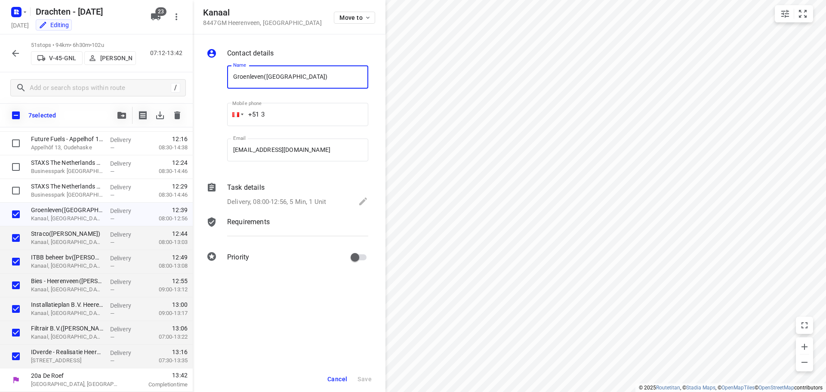
click at [304, 203] on p "Delivery, 08:00-12:56, 5 Min, 1 Unit" at bounding box center [276, 202] width 99 height 10
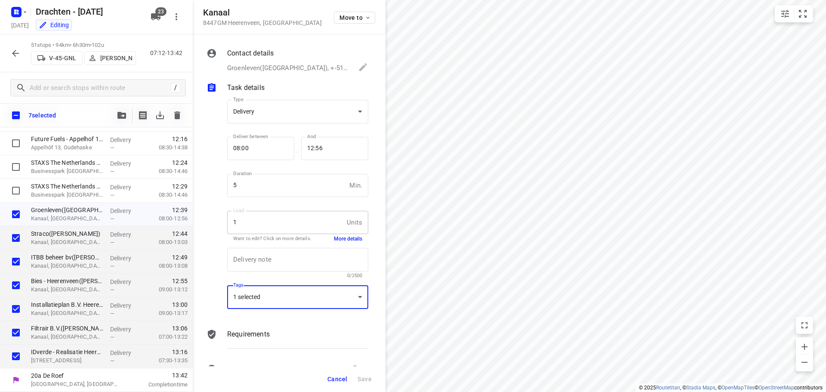
click at [321, 299] on div "1 selected" at bounding box center [297, 297] width 141 height 24
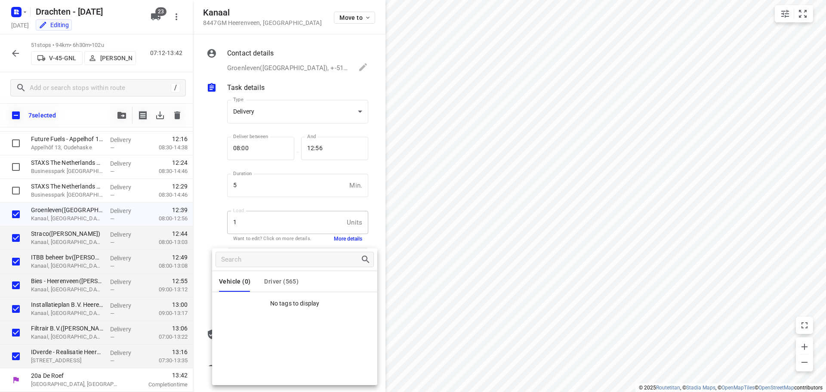
click at [225, 238] on div at bounding box center [413, 196] width 826 height 392
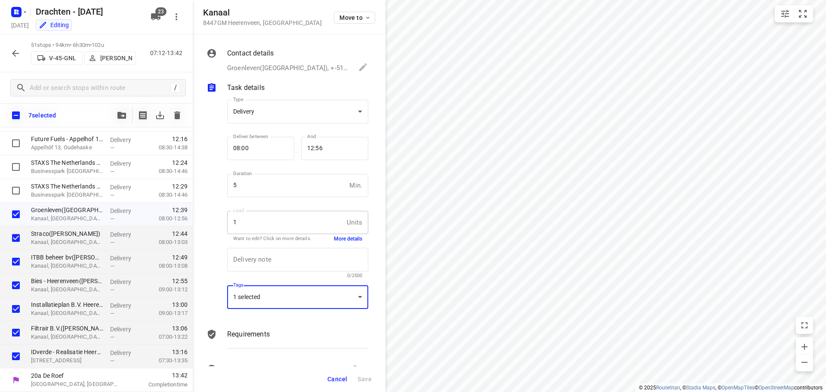
click at [337, 241] on button "More details" at bounding box center [348, 238] width 28 height 7
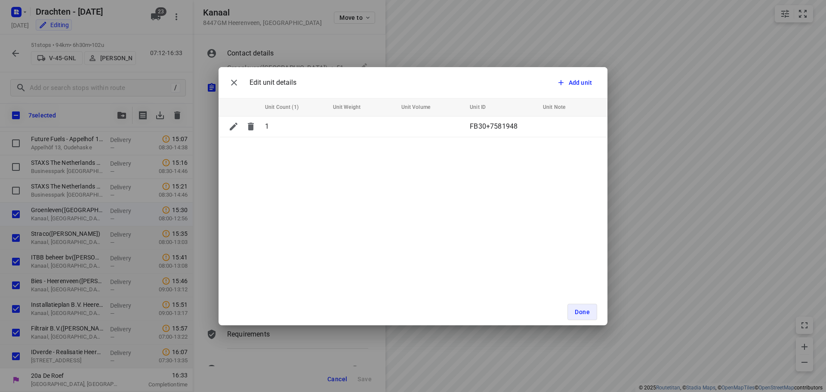
click at [204, 264] on div "Edit unit details Add unit Unit Count (1) Unit Weight Unit Volume Unit ID Unit …" at bounding box center [413, 196] width 826 height 392
click at [234, 83] on icon "button" at bounding box center [234, 82] width 10 height 10
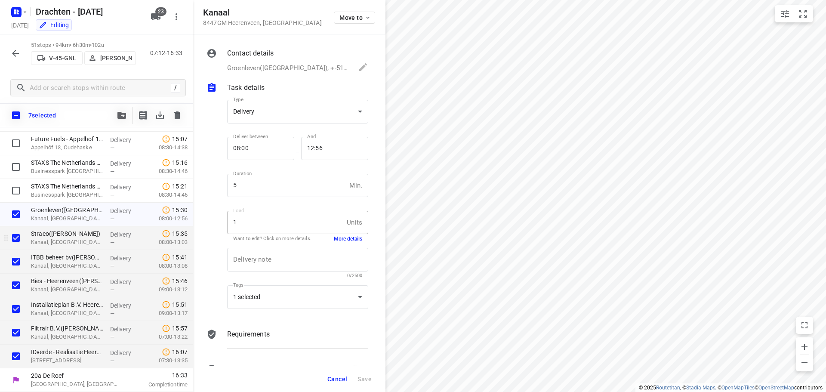
click at [50, 241] on p "Kanaal, [GEOGRAPHIC_DATA]" at bounding box center [67, 242] width 72 height 9
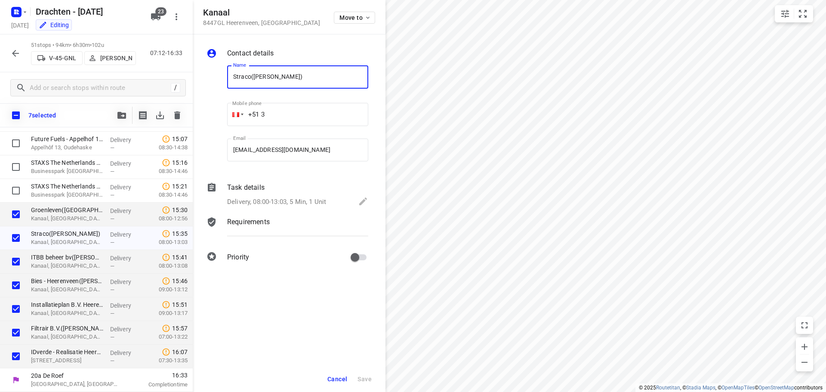
click at [328, 201] on div "Delivery, 08:00-13:03, 5 Min, 1 Unit" at bounding box center [297, 202] width 141 height 12
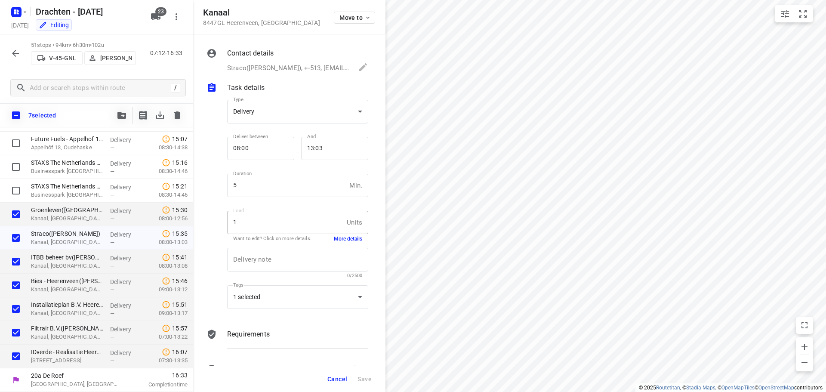
click at [347, 236] on button "More details" at bounding box center [348, 238] width 28 height 7
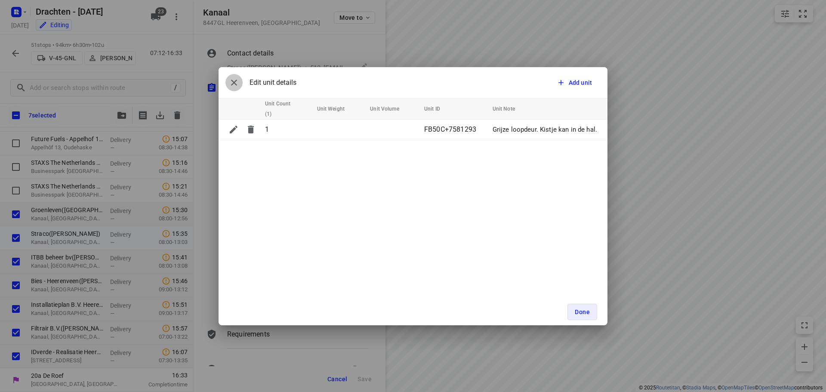
click at [231, 81] on icon "button" at bounding box center [234, 82] width 10 height 10
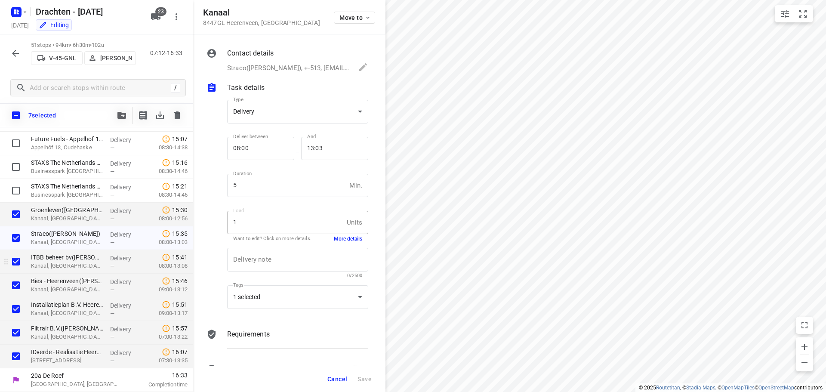
click at [65, 268] on p "Kanaal, [GEOGRAPHIC_DATA]" at bounding box center [67, 266] width 72 height 9
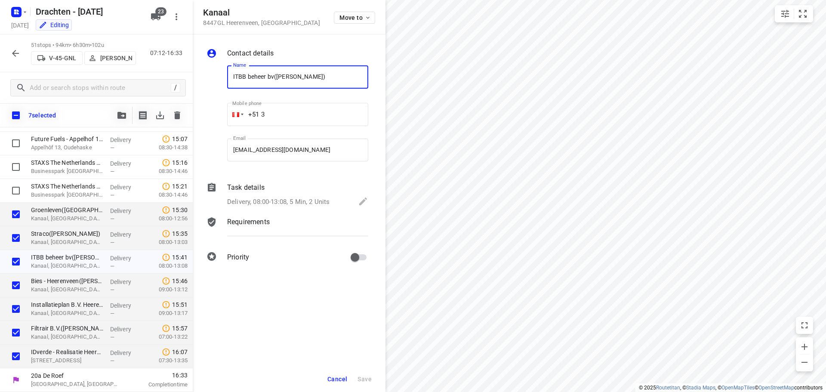
click at [346, 199] on div "Delivery, 08:00-13:08, 5 Min, 2 Units" at bounding box center [297, 202] width 141 height 12
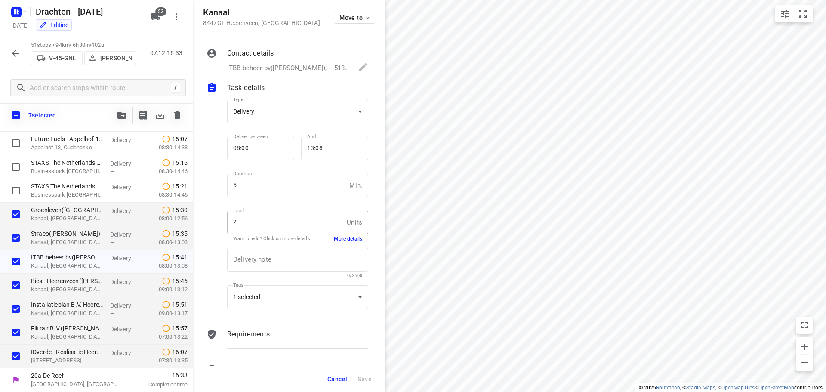
click at [344, 238] on button "More details" at bounding box center [348, 238] width 28 height 7
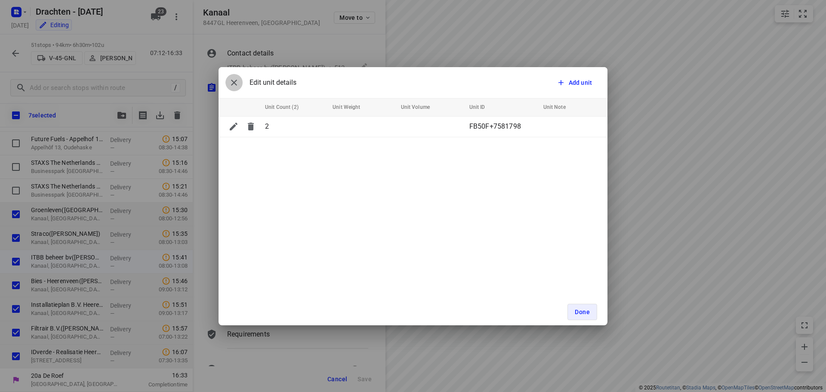
click at [237, 82] on icon "button" at bounding box center [234, 82] width 10 height 10
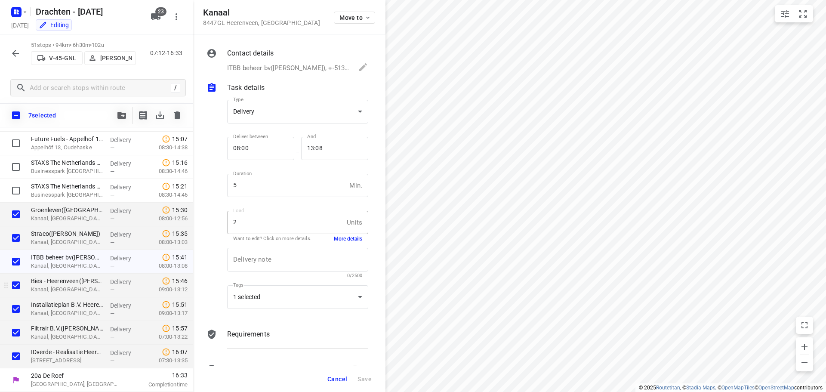
click at [55, 290] on p "Kanaal, [GEOGRAPHIC_DATA]" at bounding box center [67, 289] width 72 height 9
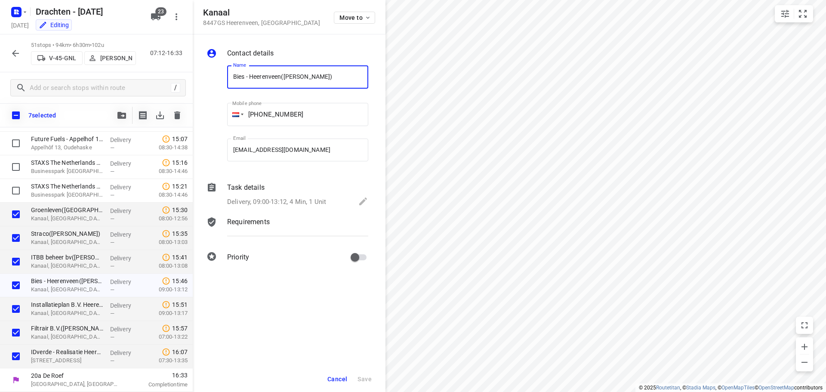
click at [322, 195] on div "Task details Delivery, 09:00-13:12, 4 Min, 1 Unit" at bounding box center [298, 195] width 145 height 29
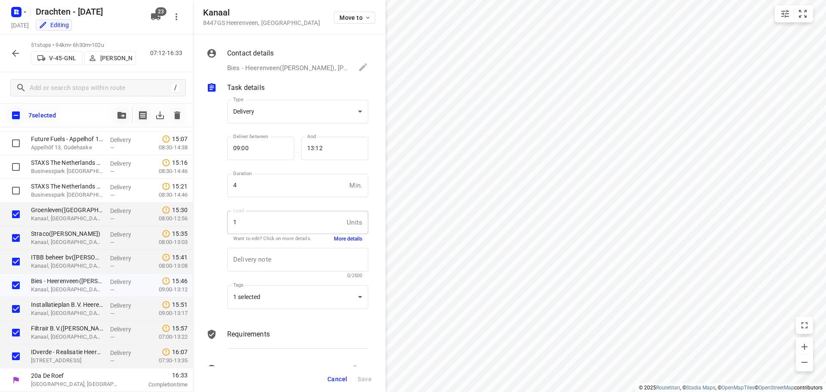
click at [346, 241] on button "More details" at bounding box center [348, 238] width 28 height 7
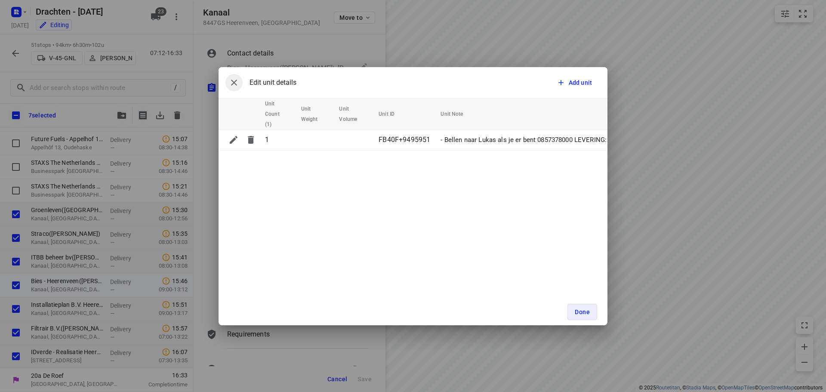
click at [226, 83] on button "button" at bounding box center [234, 82] width 17 height 17
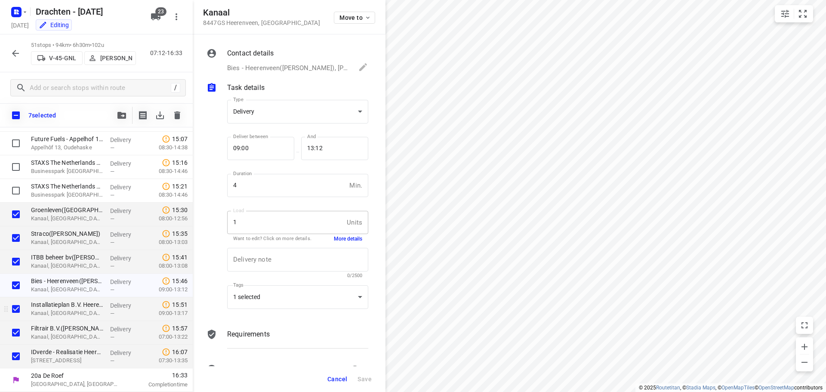
click at [56, 316] on p "Kanaal, [GEOGRAPHIC_DATA]" at bounding box center [67, 313] width 72 height 9
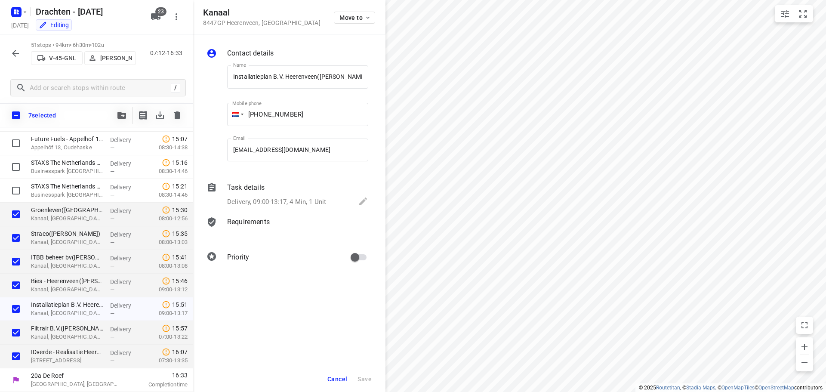
click at [322, 203] on p "Delivery, 09:00-13:17, 4 Min, 1 Unit" at bounding box center [276, 202] width 99 height 10
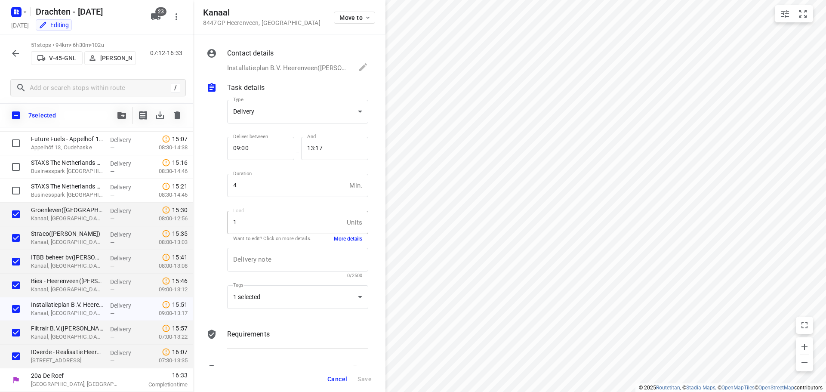
click at [334, 236] on button "More details" at bounding box center [348, 238] width 28 height 7
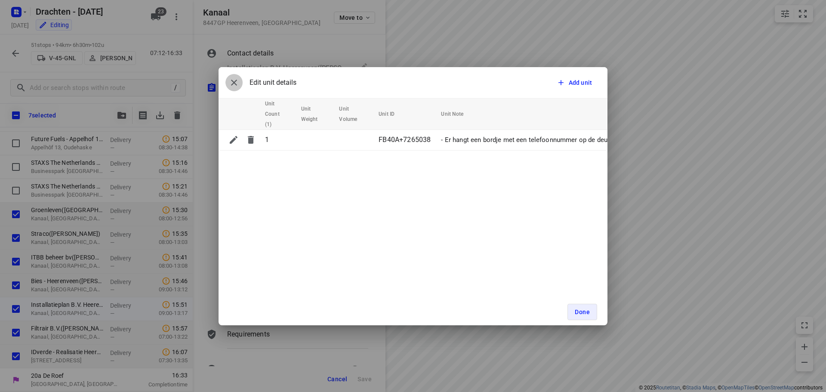
click at [235, 83] on icon "button" at bounding box center [234, 83] width 6 height 6
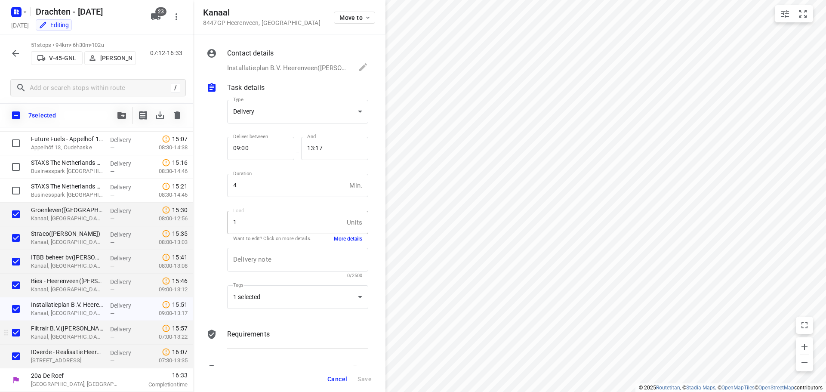
click at [44, 335] on p "Kanaal, [GEOGRAPHIC_DATA]" at bounding box center [67, 337] width 72 height 9
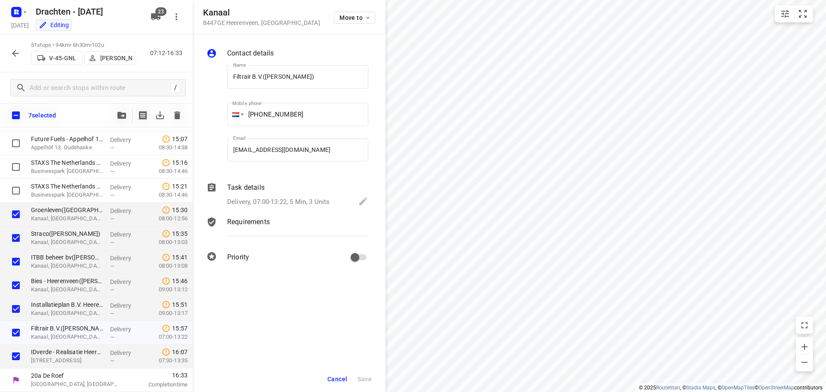
click at [328, 203] on p "Delivery, 07:00-13:22, 5 Min, 3 Units" at bounding box center [278, 202] width 102 height 10
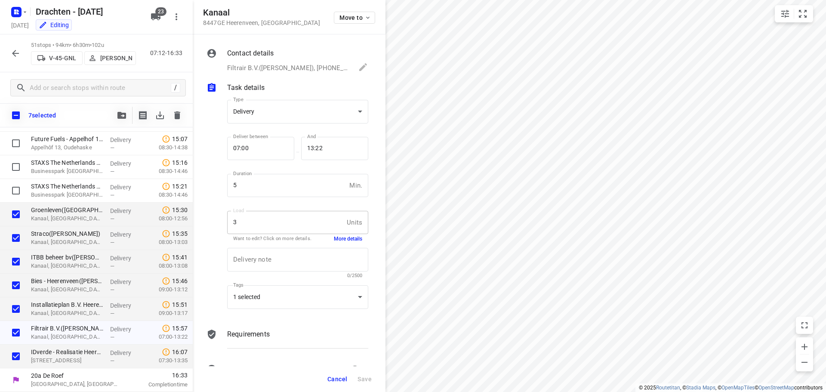
click at [341, 236] on button "More details" at bounding box center [348, 238] width 28 height 7
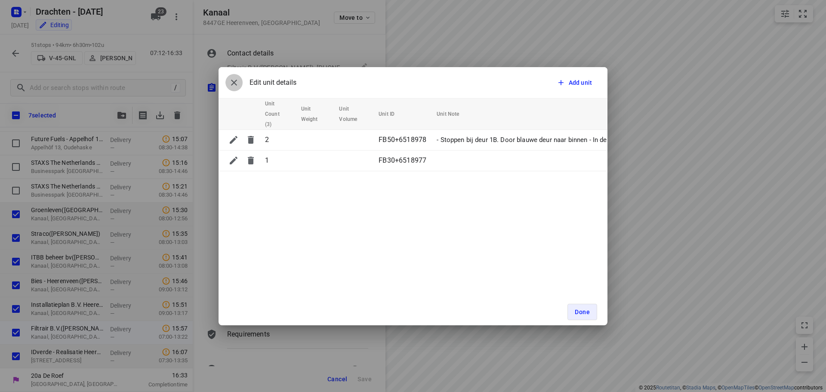
click at [233, 80] on icon "button" at bounding box center [234, 82] width 10 height 10
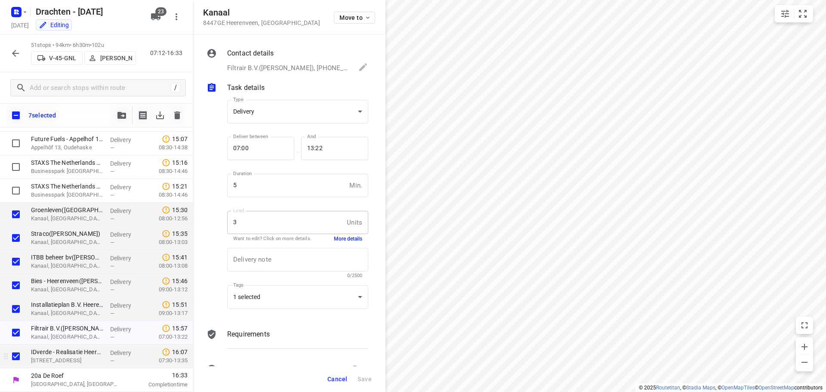
click at [68, 365] on p "Eurolaan 9, Heerenveen" at bounding box center [67, 360] width 72 height 9
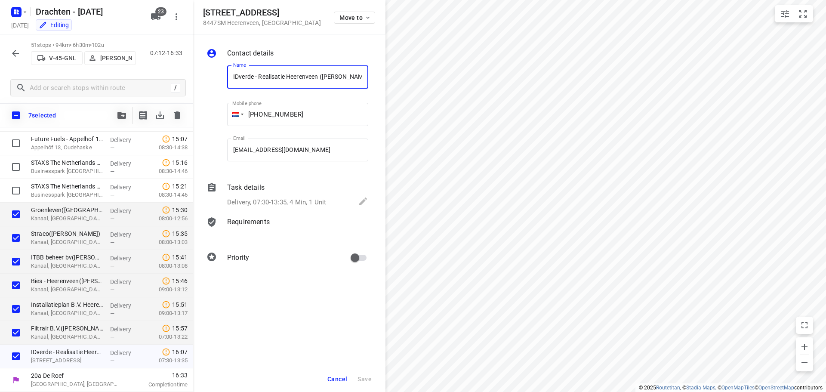
scroll to position [0, 31]
click at [328, 201] on div "Delivery, 07:30-13:35, 4 Min, 1 Unit" at bounding box center [297, 202] width 141 height 12
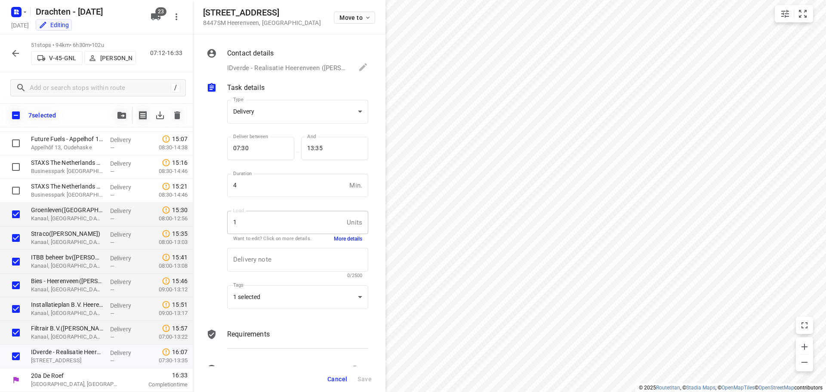
scroll to position [0, 0]
click at [345, 239] on button "More details" at bounding box center [348, 238] width 28 height 7
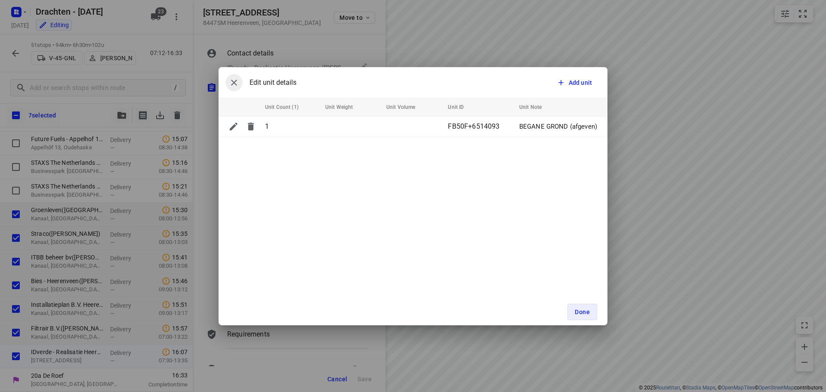
click at [232, 77] on button "button" at bounding box center [234, 82] width 17 height 17
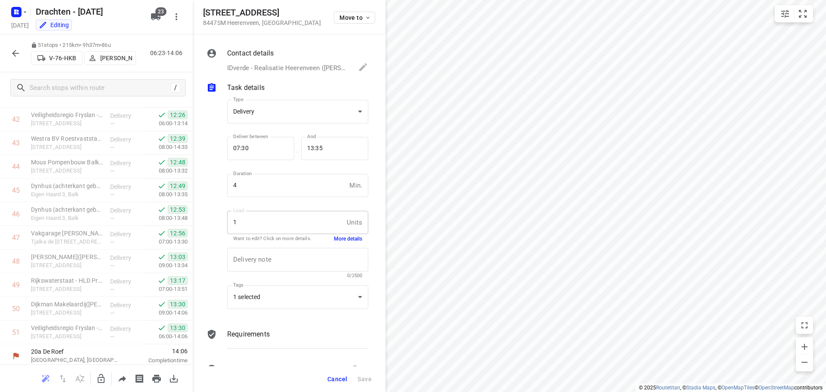
click at [101, 377] on icon "button" at bounding box center [101, 378] width 7 height 9
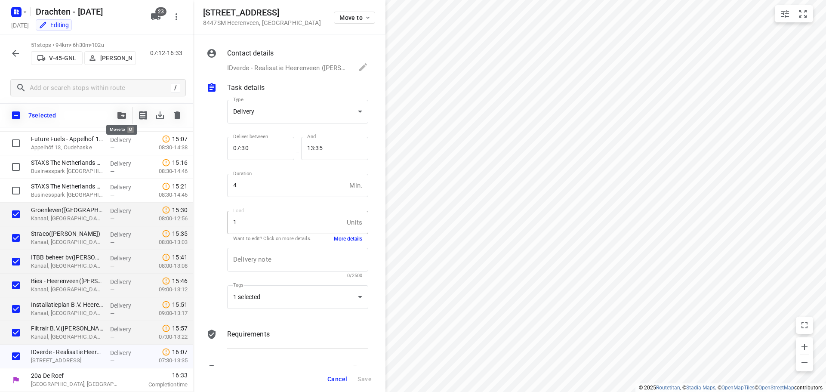
click at [122, 115] on icon "button" at bounding box center [122, 115] width 9 height 7
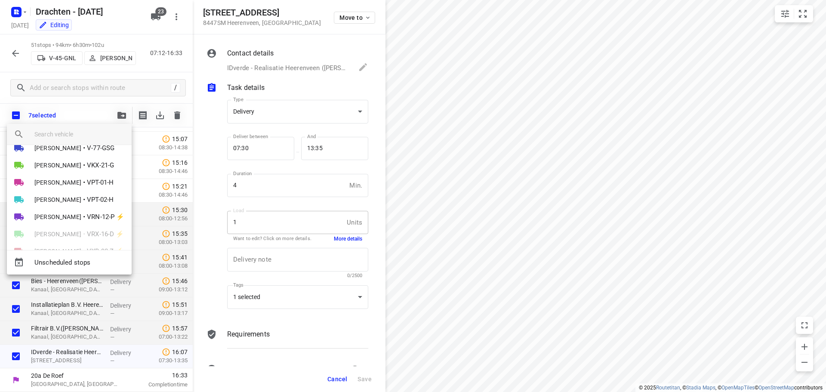
scroll to position [222, 0]
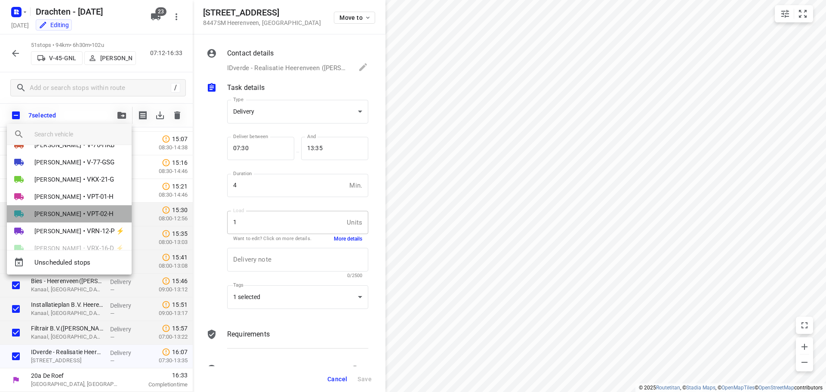
click at [65, 216] on span "[PERSON_NAME]" at bounding box center [57, 214] width 47 height 9
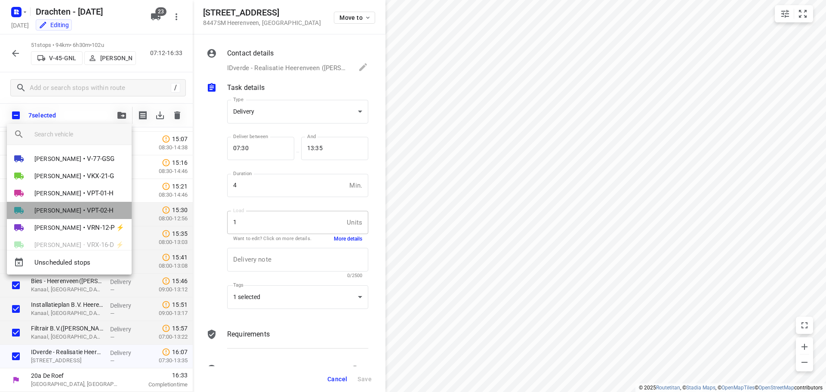
scroll to position [0, 0]
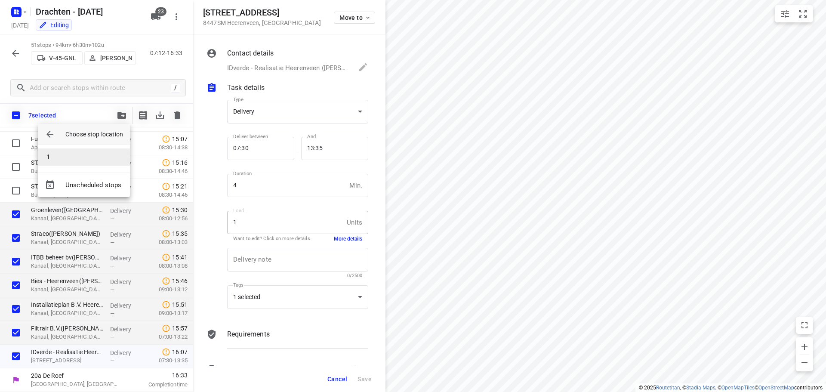
click at [78, 159] on li "1" at bounding box center [84, 156] width 92 height 17
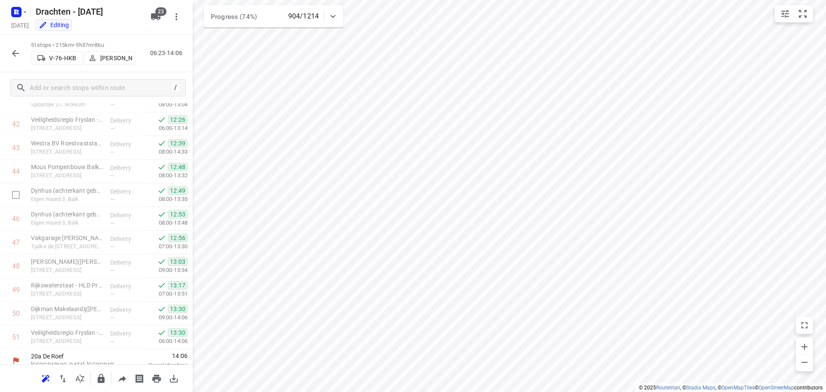
scroll to position [1013, 0]
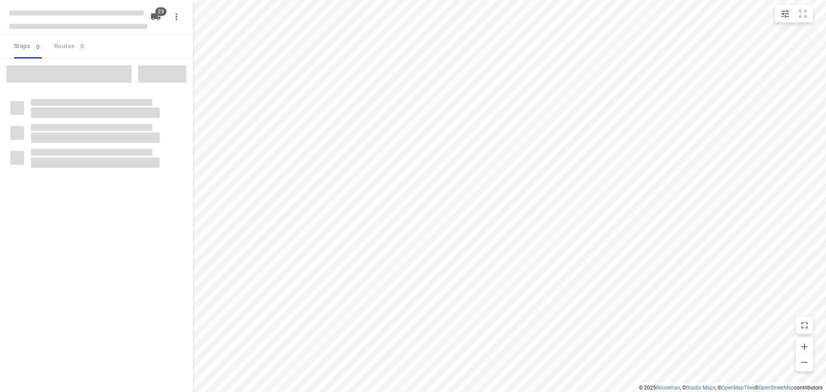
checkbox input "true"
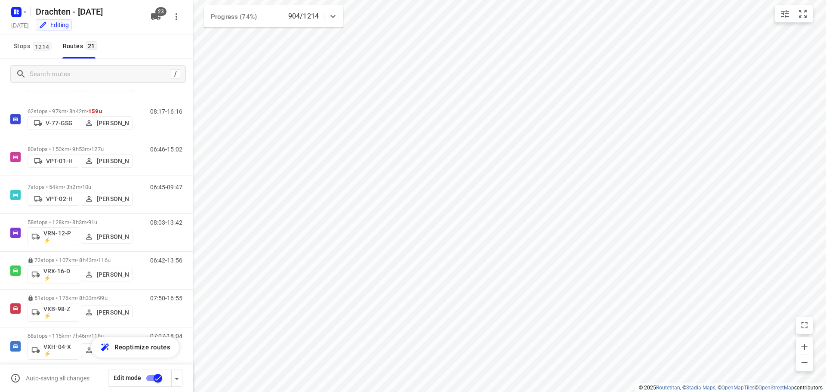
scroll to position [462, 0]
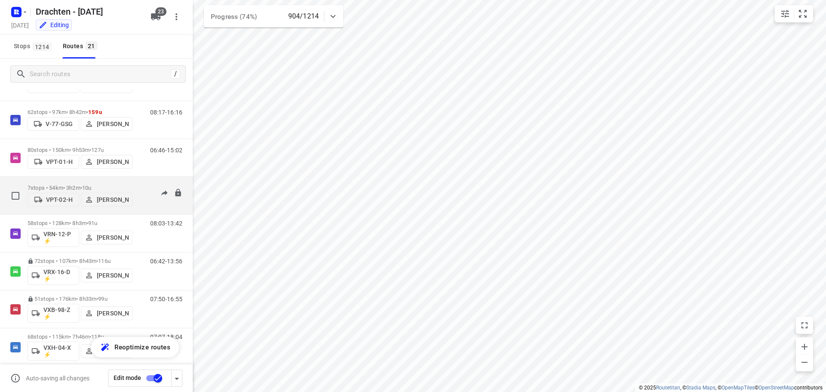
click at [73, 185] on p "7 stops • 54km • 3h2m • 10u" at bounding box center [80, 188] width 105 height 6
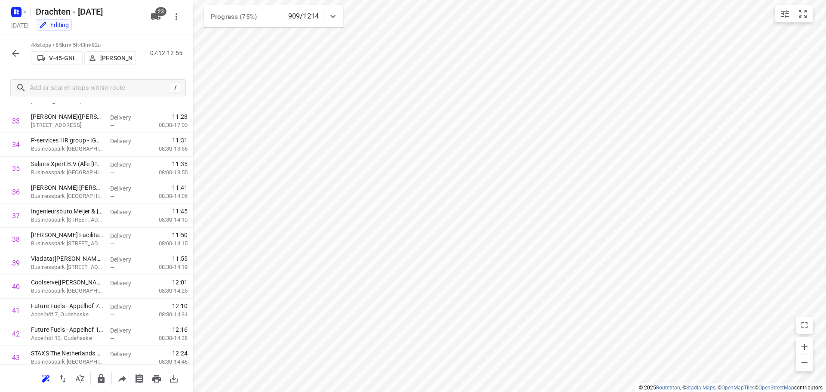
scroll to position [847, 0]
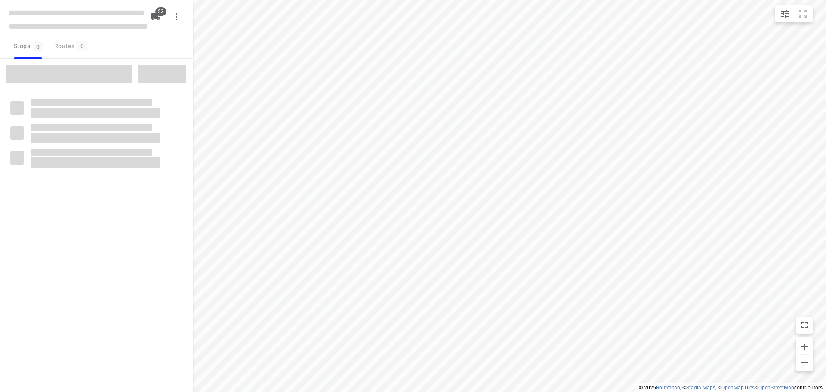
checkbox input "true"
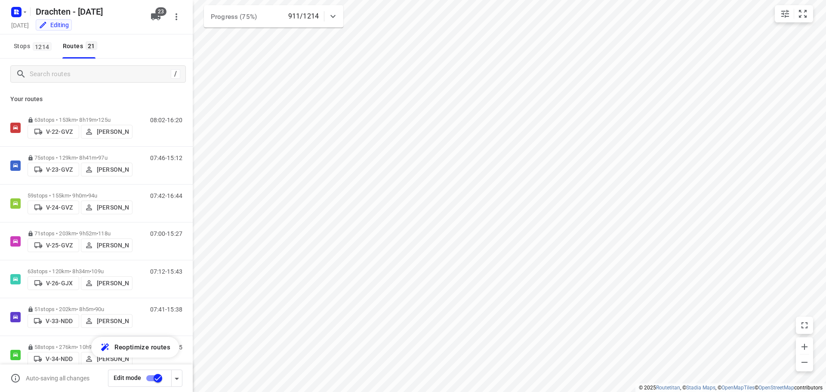
click at [152, 376] on input "checkbox" at bounding box center [157, 378] width 49 height 16
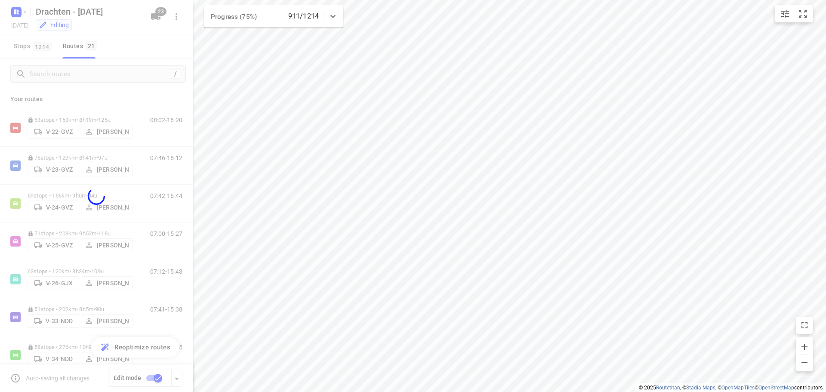
checkbox input "false"
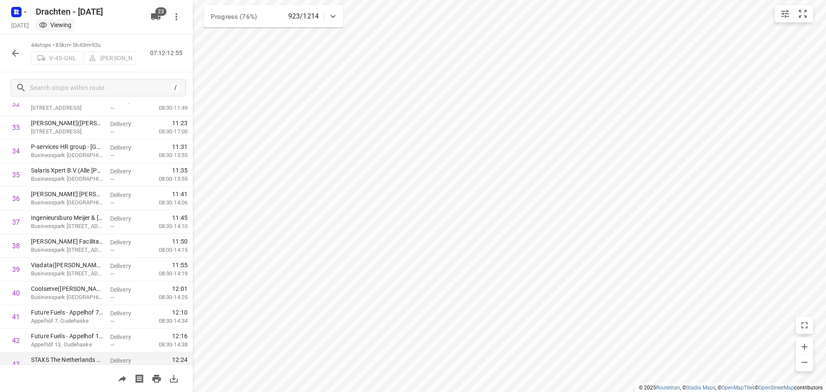
scroll to position [847, 0]
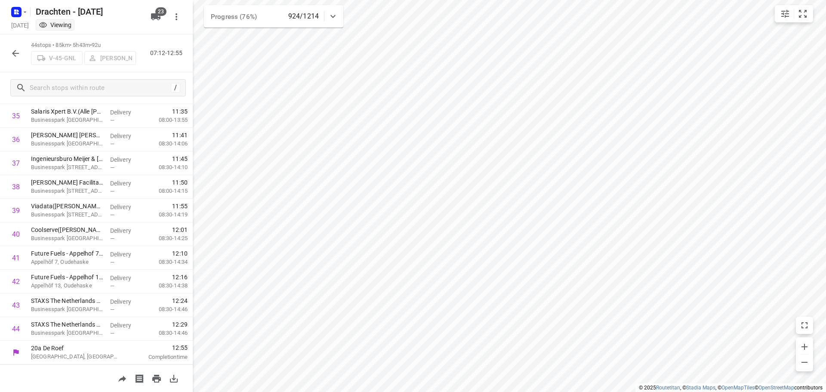
click at [20, 53] on icon "button" at bounding box center [15, 53] width 10 height 10
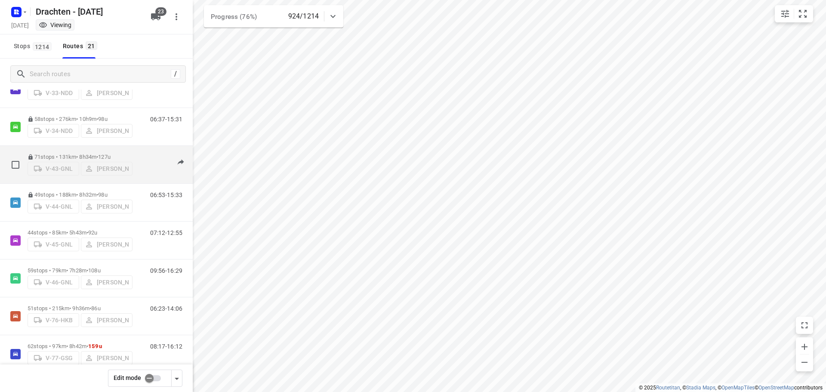
scroll to position [258, 0]
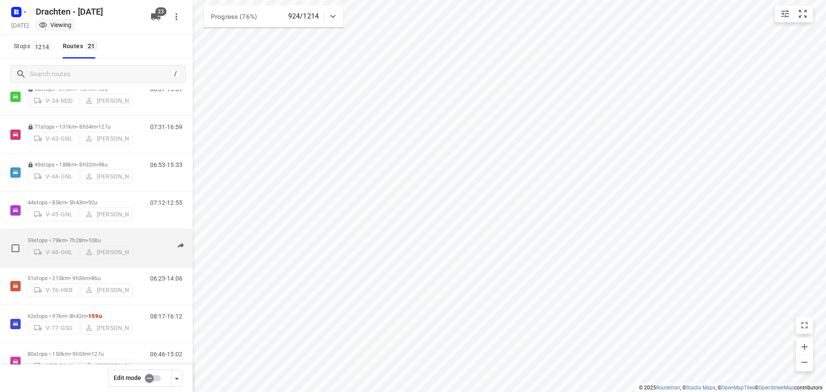
click at [65, 237] on p "59 stops • 79km • 7h28m • 108u" at bounding box center [80, 240] width 105 height 6
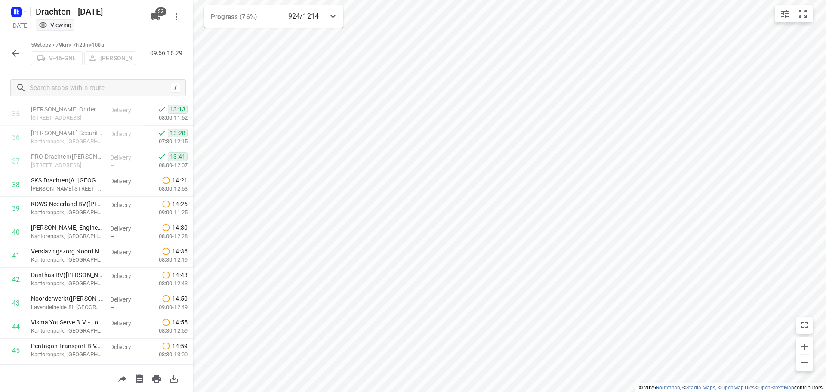
scroll to position [861, 0]
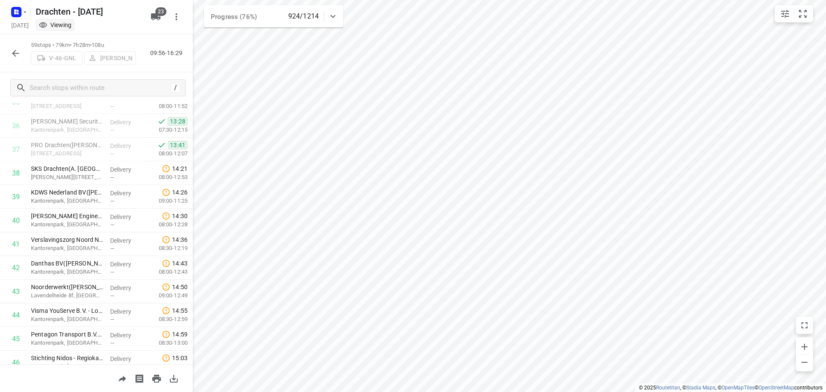
click at [302, 392] on html "i © 2025 Routetitan , © Stadia Maps , © OpenMapTiles © OpenStreetMap contributo…" at bounding box center [413, 196] width 826 height 392
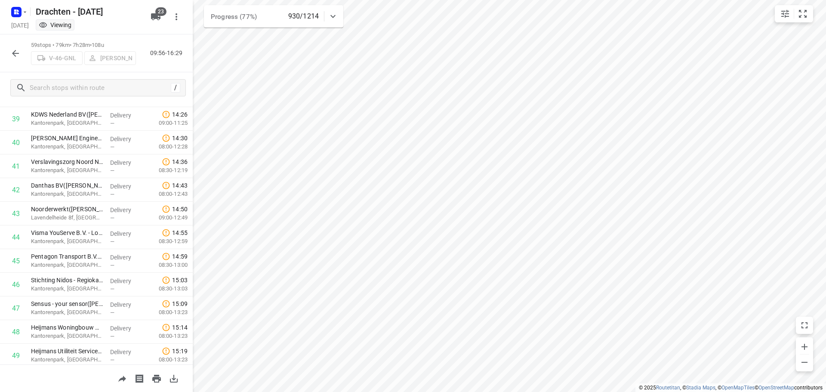
scroll to position [858, 0]
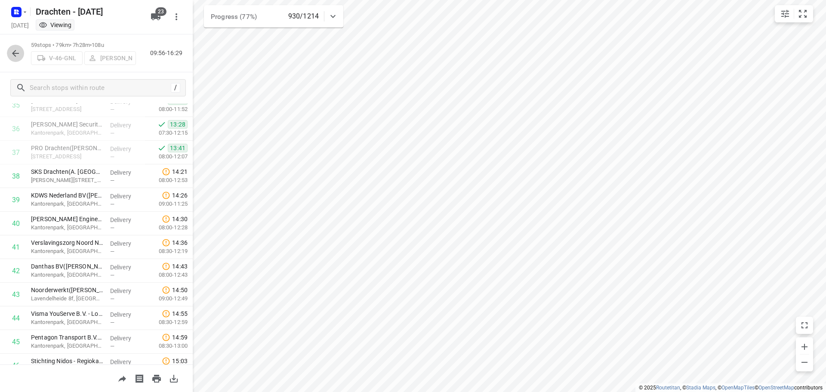
click at [16, 54] on icon "button" at bounding box center [15, 53] width 10 height 10
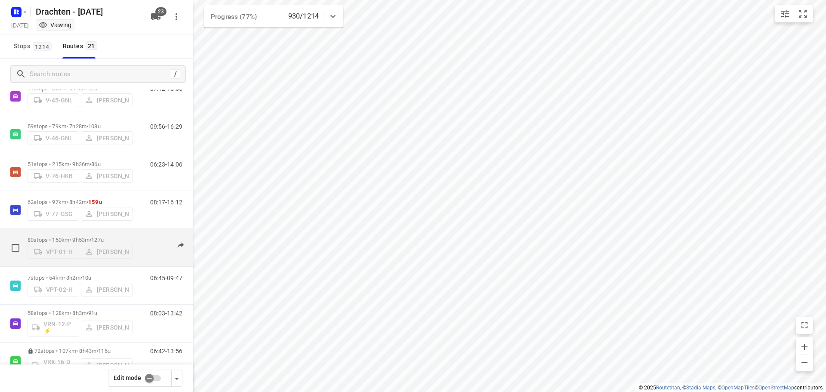
scroll to position [387, 0]
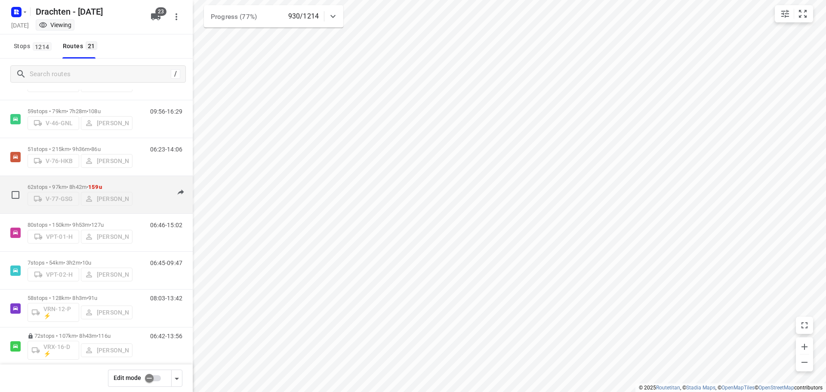
click at [72, 184] on p "62 stops • 97km • 8h42m • 159u" at bounding box center [80, 187] width 105 height 6
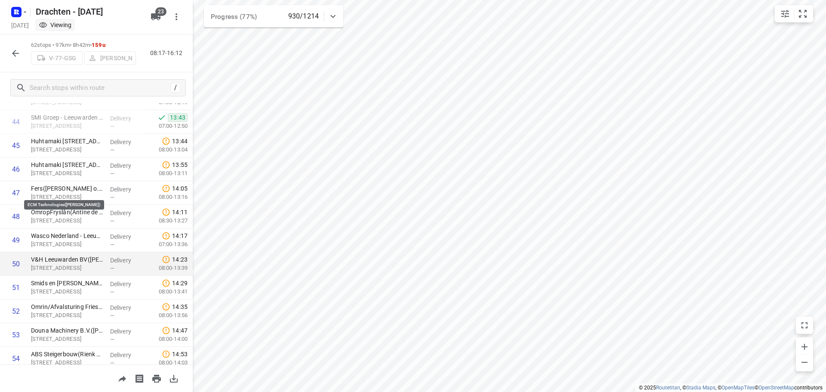
scroll to position [929, 0]
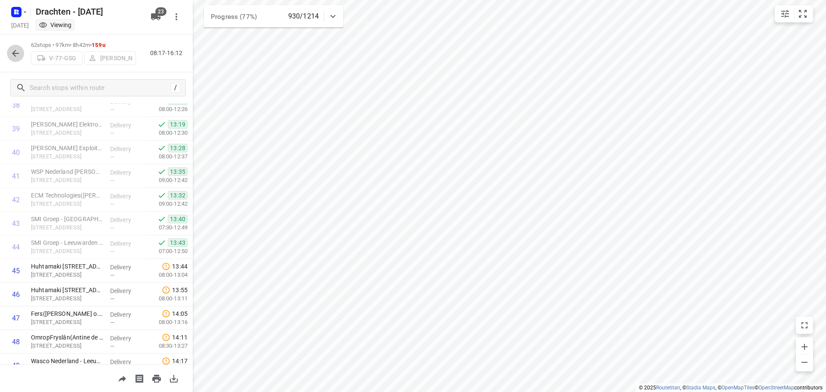
click at [14, 52] on icon "button" at bounding box center [15, 53] width 7 height 7
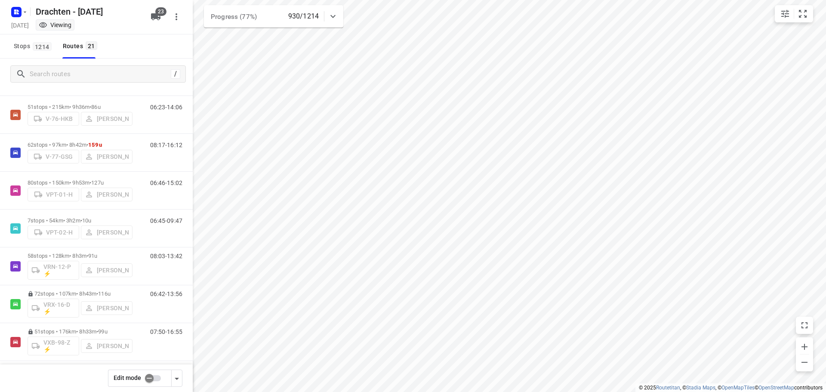
scroll to position [430, 0]
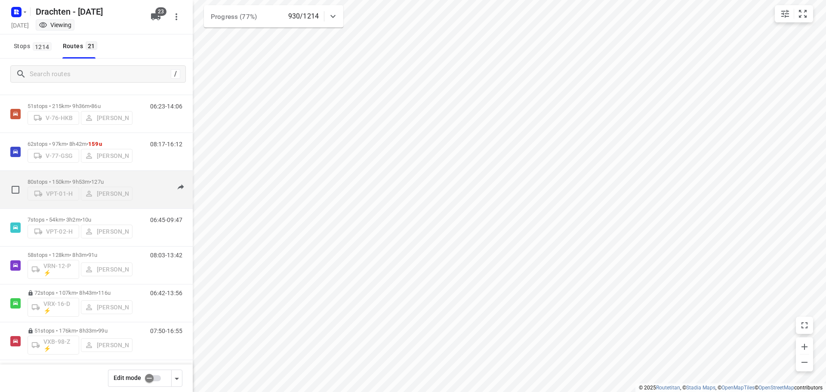
click at [76, 179] on p "80 stops • 150km • 9h53m • 127u" at bounding box center [80, 182] width 105 height 6
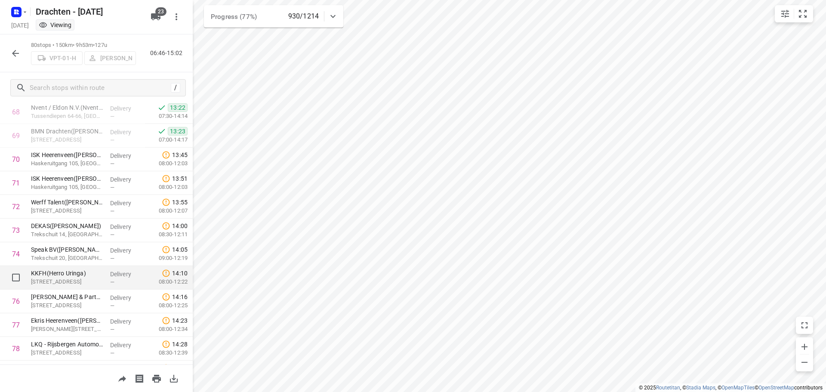
scroll to position [1699, 0]
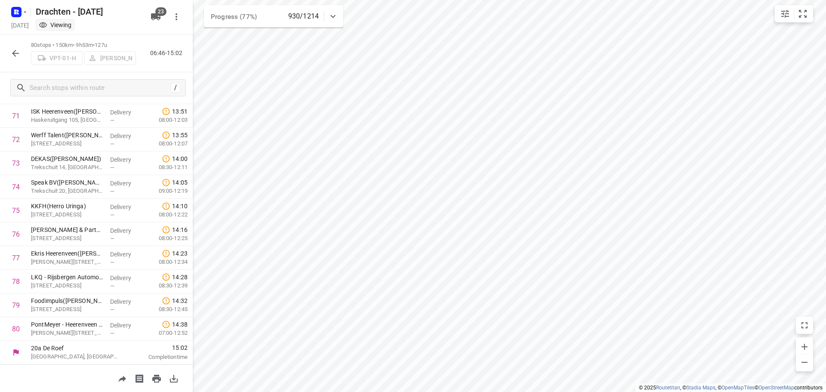
click at [15, 50] on icon "button" at bounding box center [15, 53] width 7 height 7
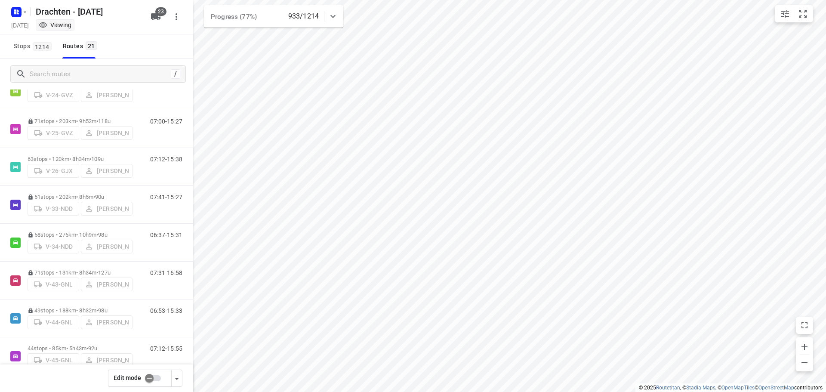
scroll to position [118, 0]
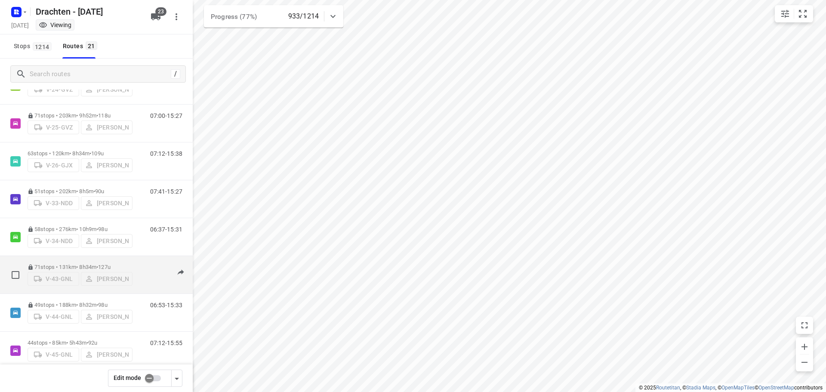
click at [77, 265] on p "71 stops • 131km • 8h34m • 127u" at bounding box center [80, 267] width 105 height 6
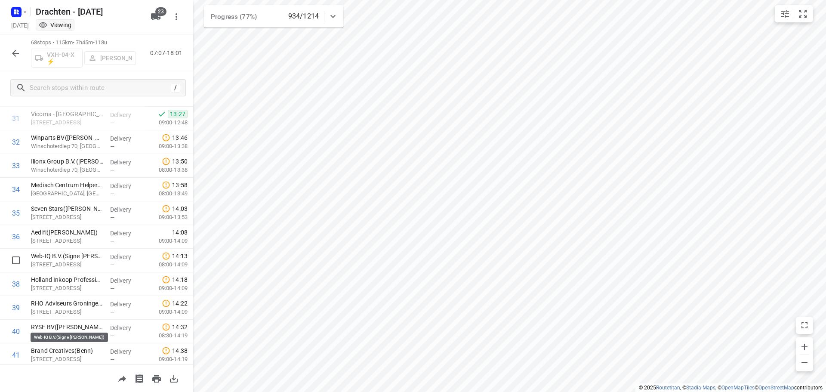
scroll to position [683, 0]
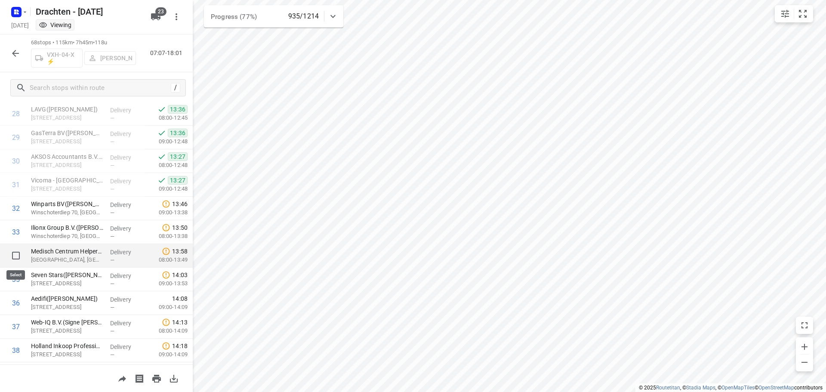
click at [14, 253] on input "checkbox" at bounding box center [15, 255] width 17 height 17
checkbox input "true"
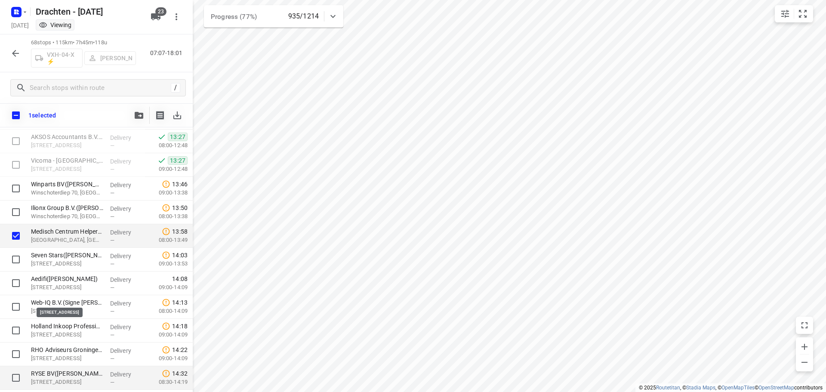
scroll to position [813, 0]
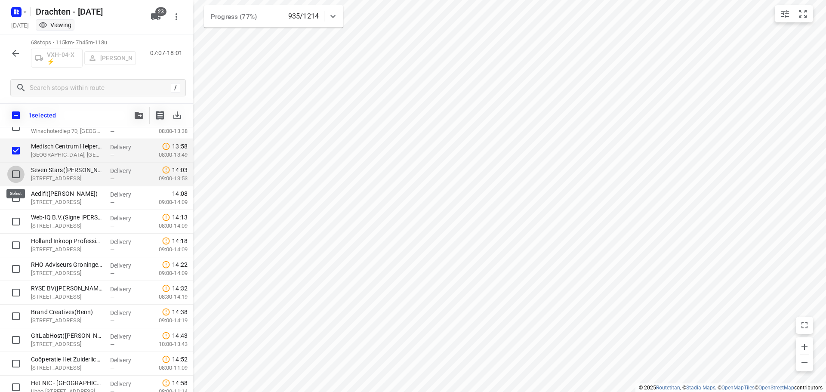
click at [16, 173] on input "checkbox" at bounding box center [15, 174] width 17 height 17
checkbox input "true"
drag, startPoint x: 19, startPoint y: 198, endPoint x: 18, endPoint y: 204, distance: 6.1
click at [18, 199] on input "checkbox" at bounding box center [15, 197] width 17 height 17
checkbox input "true"
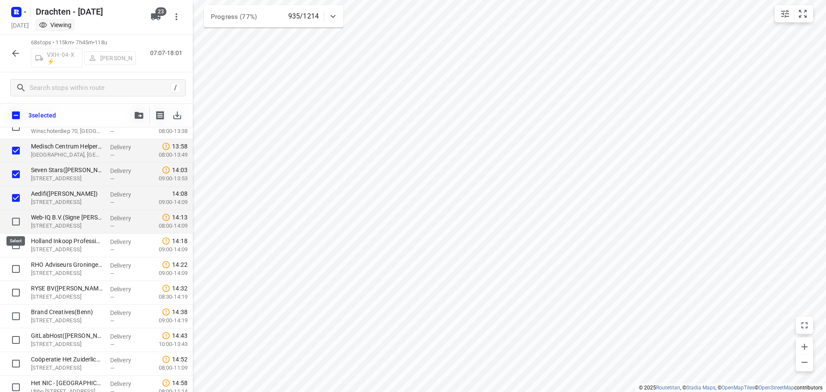
click at [15, 222] on input "checkbox" at bounding box center [15, 221] width 17 height 17
checkbox input "true"
click at [16, 247] on input "checkbox" at bounding box center [15, 245] width 17 height 17
checkbox input "true"
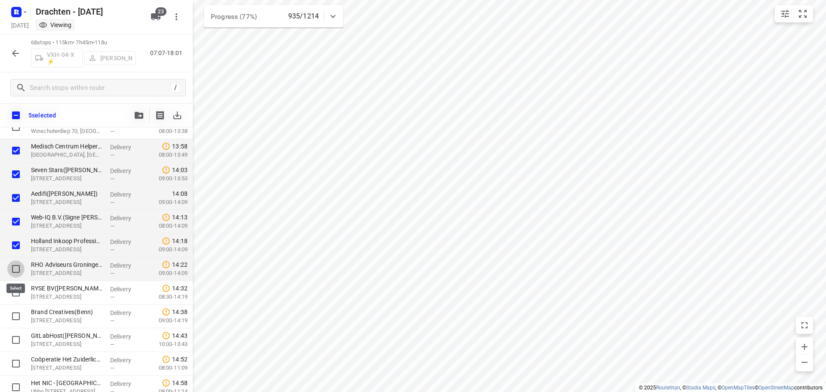
click at [16, 267] on input "checkbox" at bounding box center [15, 268] width 17 height 17
checkbox input "true"
click at [15, 294] on input "checkbox" at bounding box center [15, 292] width 17 height 17
checkbox input "true"
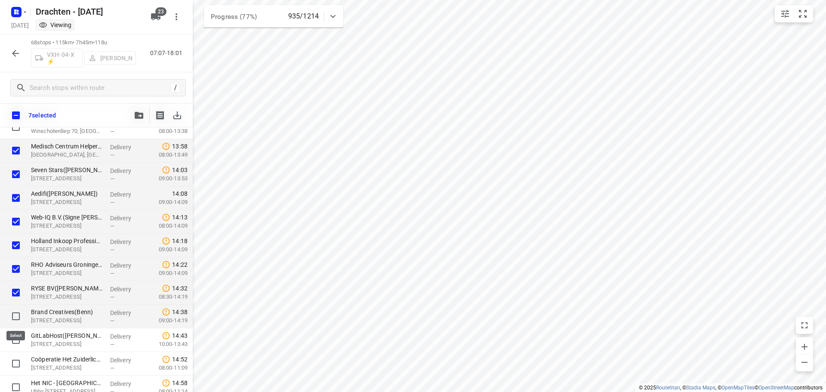
click at [14, 316] on input "checkbox" at bounding box center [15, 316] width 17 height 17
checkbox input "true"
click at [16, 340] on input "checkbox" at bounding box center [15, 339] width 17 height 17
checkbox input "true"
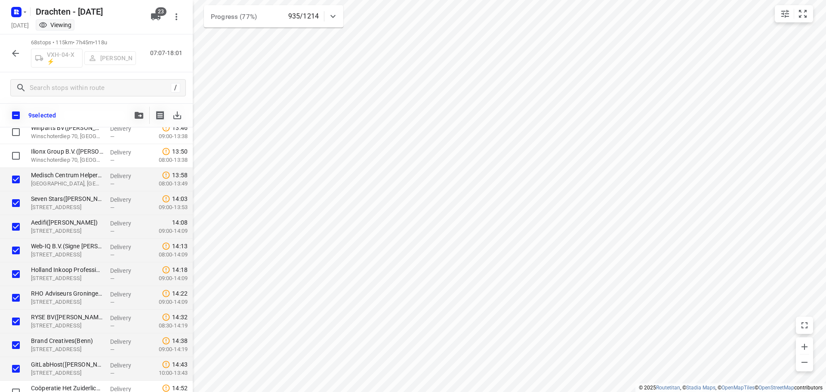
scroll to position [770, 0]
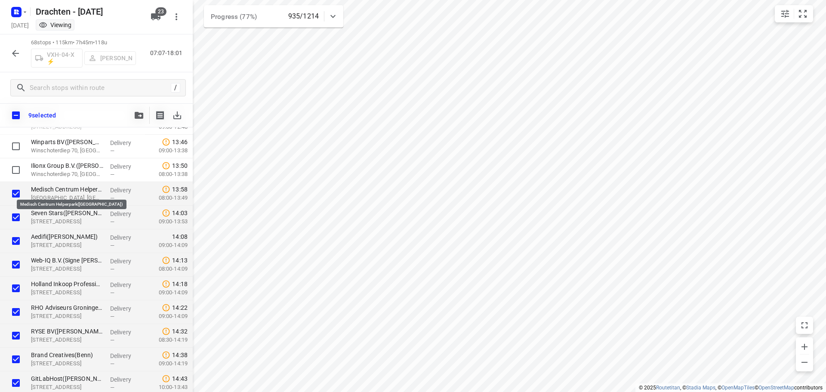
click at [73, 191] on p "Medisch Centrum Helperpark(Leonie de Weerd)" at bounding box center [67, 189] width 72 height 9
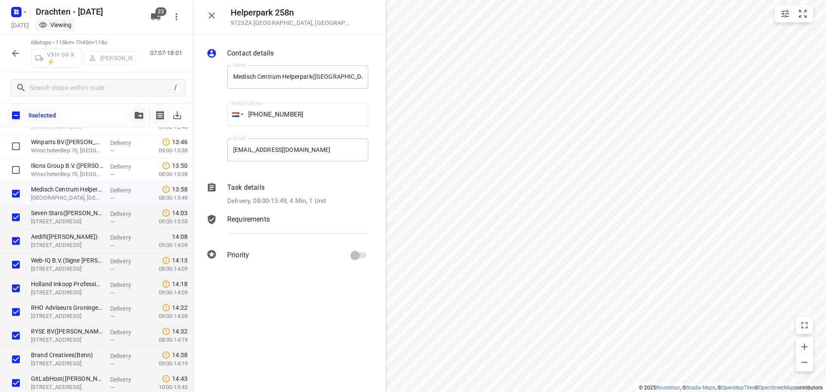
click at [309, 204] on p "Delivery, 08:00-13:49, 4 Min, 1 Unit" at bounding box center [276, 201] width 99 height 10
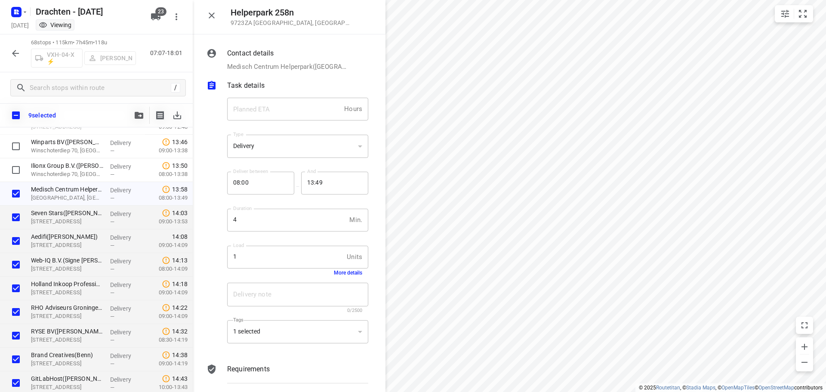
click at [346, 273] on button "More details" at bounding box center [348, 273] width 28 height 6
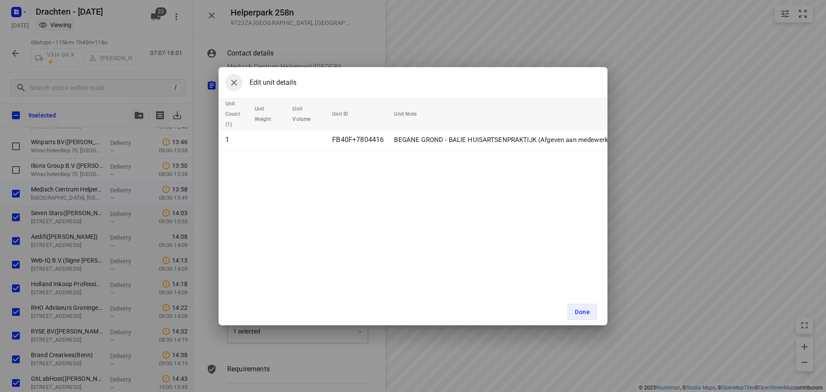
click at [231, 84] on icon "button" at bounding box center [234, 82] width 10 height 10
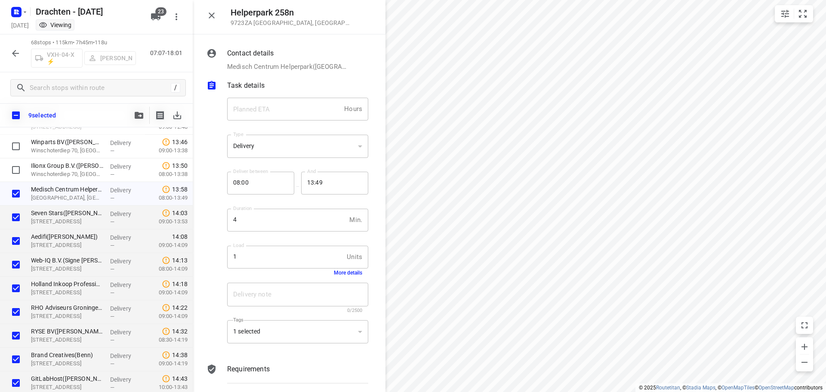
click at [65, 215] on p "Seven Stars(René Kleine)" at bounding box center [67, 213] width 72 height 9
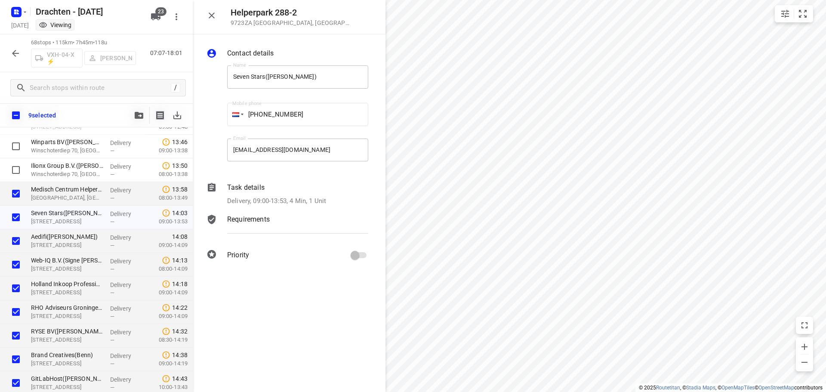
click at [322, 202] on p "Delivery, 09:00-13:53, 4 Min, 1 Unit" at bounding box center [276, 201] width 99 height 10
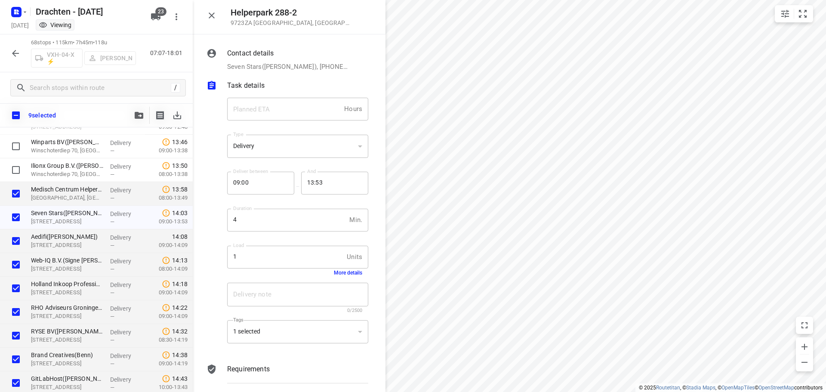
click at [344, 272] on button "More details" at bounding box center [348, 273] width 28 height 6
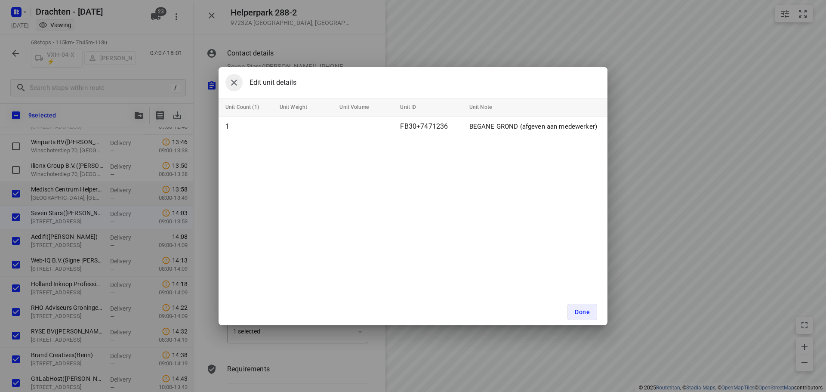
click at [233, 81] on icon "button" at bounding box center [234, 82] width 10 height 10
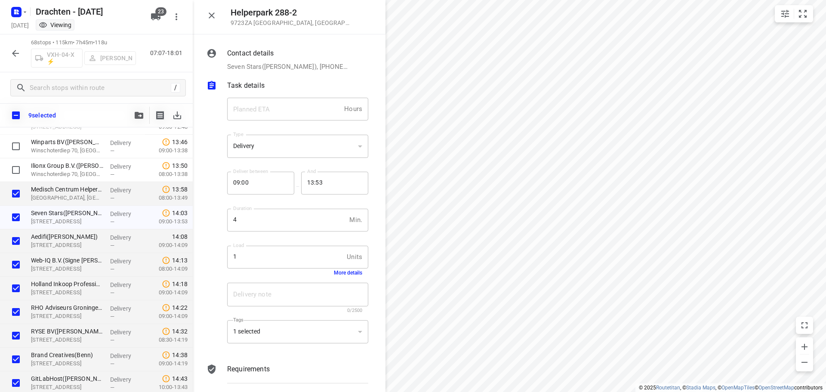
click at [60, 237] on p "Aedifi(Bram Bulthuis)" at bounding box center [67, 236] width 72 height 9
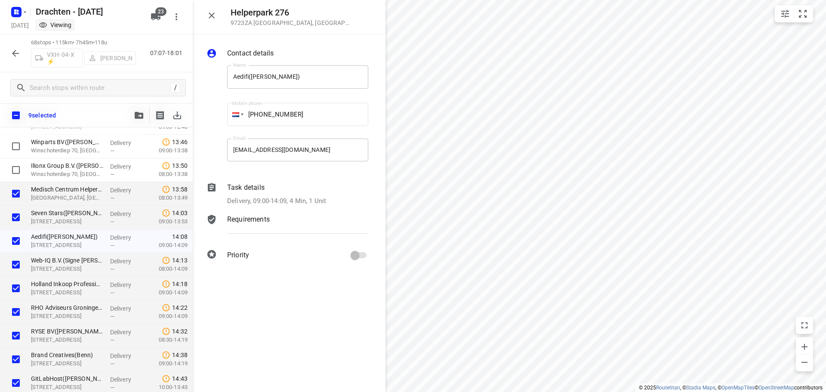
click at [325, 196] on p "Delivery, 09:00-14:09, 4 Min, 1 Unit" at bounding box center [276, 201] width 99 height 10
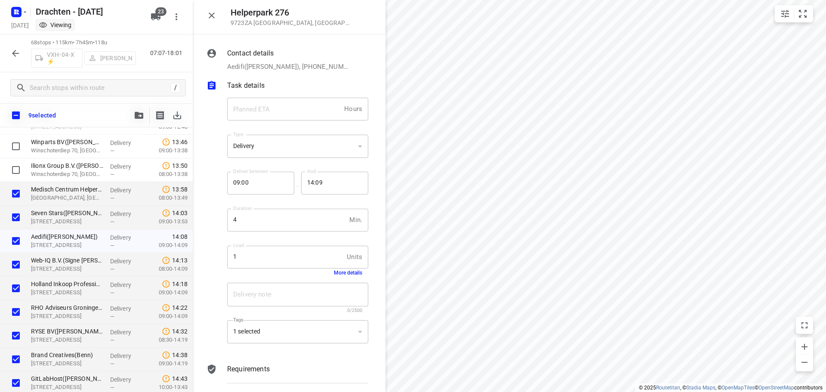
click at [346, 273] on button "More details" at bounding box center [348, 273] width 28 height 6
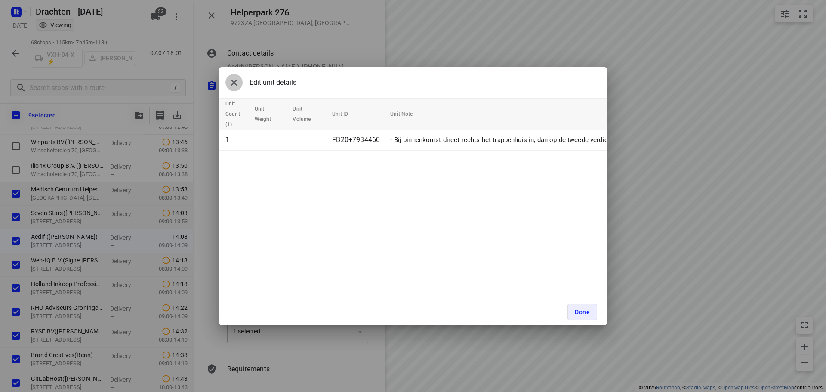
click at [236, 82] on icon "button" at bounding box center [234, 82] width 10 height 10
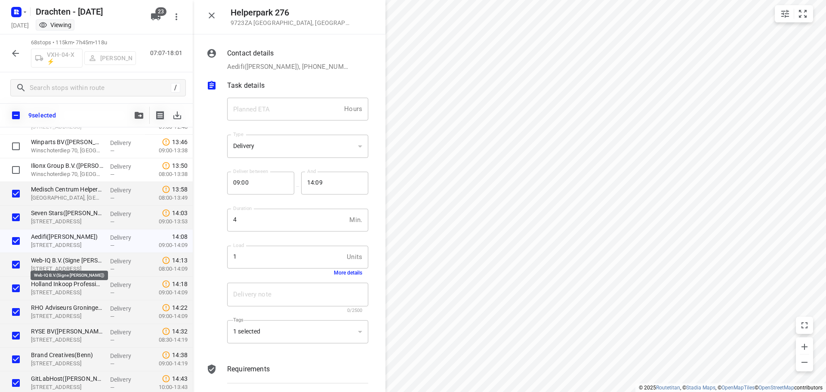
click at [54, 264] on p "Web-IQ B.V.(Signe Van der Leest)" at bounding box center [67, 260] width 72 height 9
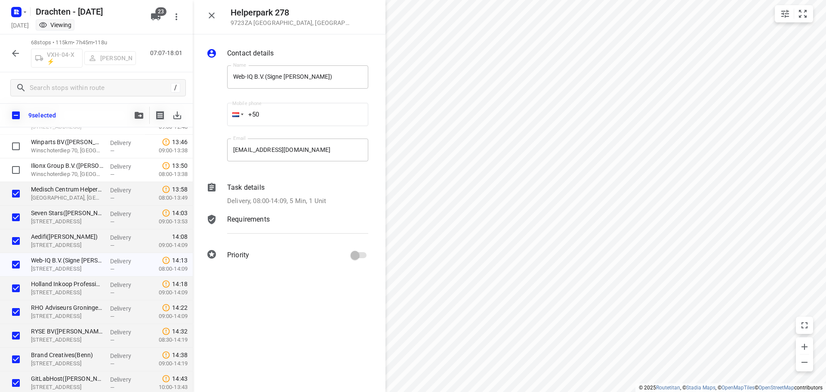
click at [319, 198] on p "Delivery, 08:00-14:09, 5 Min, 1 Unit" at bounding box center [276, 201] width 99 height 10
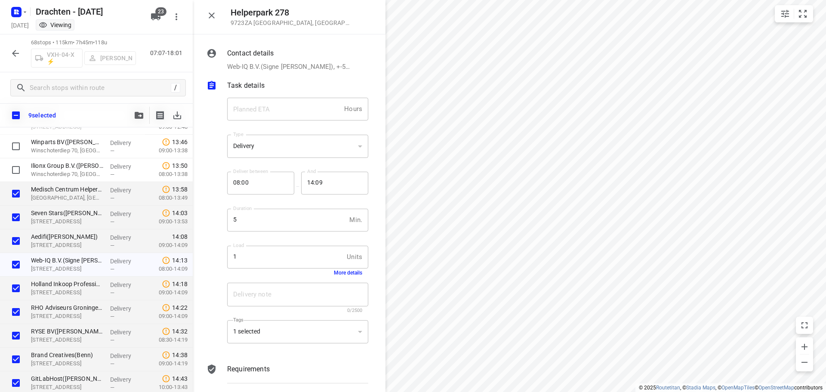
click at [344, 272] on button "More details" at bounding box center [348, 273] width 28 height 6
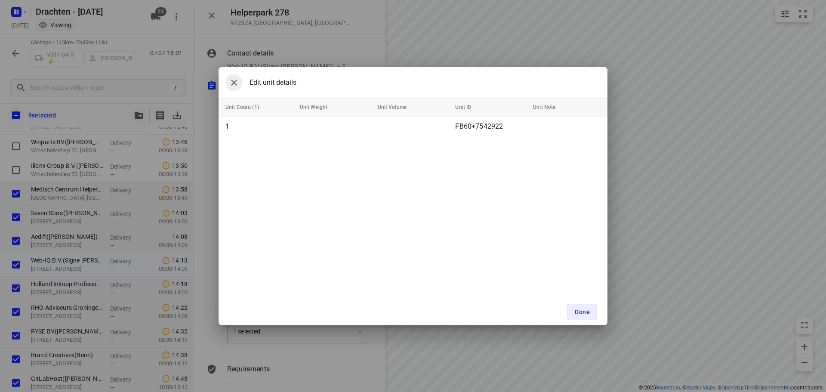
click at [234, 86] on icon "button" at bounding box center [234, 82] width 10 height 10
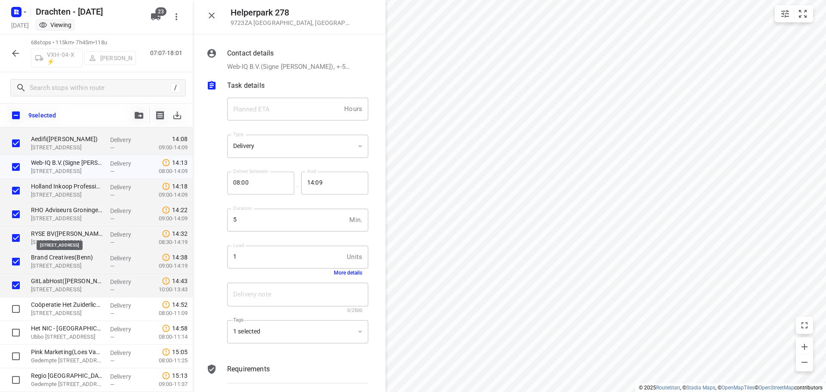
scroll to position [856, 0]
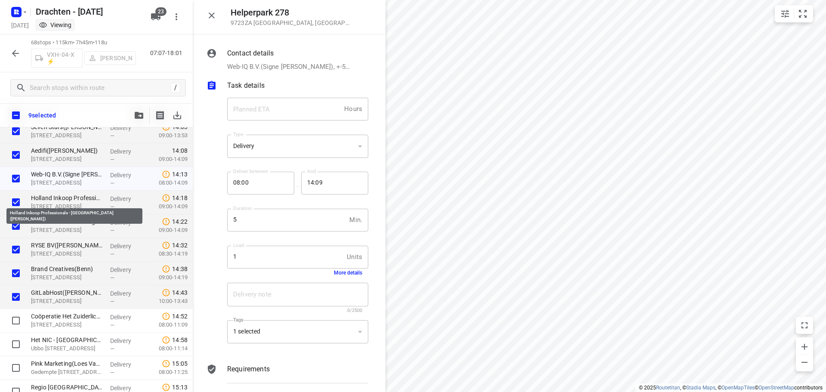
click at [65, 198] on p "Holland Inkoop Professionals - Groningen(Francis Alberts)" at bounding box center [67, 198] width 72 height 9
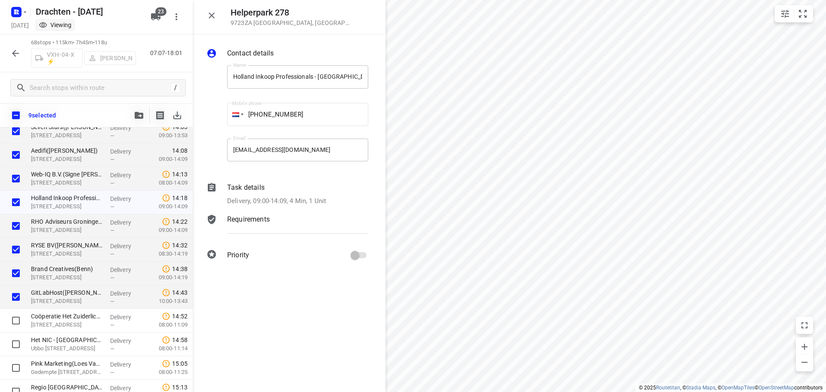
click at [326, 198] on p "Delivery, 09:00-14:09, 4 Min, 1 Unit" at bounding box center [276, 201] width 99 height 10
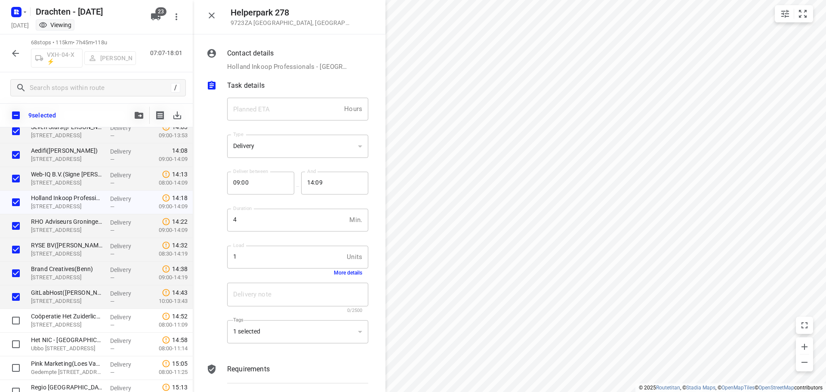
click at [347, 272] on button "More details" at bounding box center [348, 273] width 28 height 6
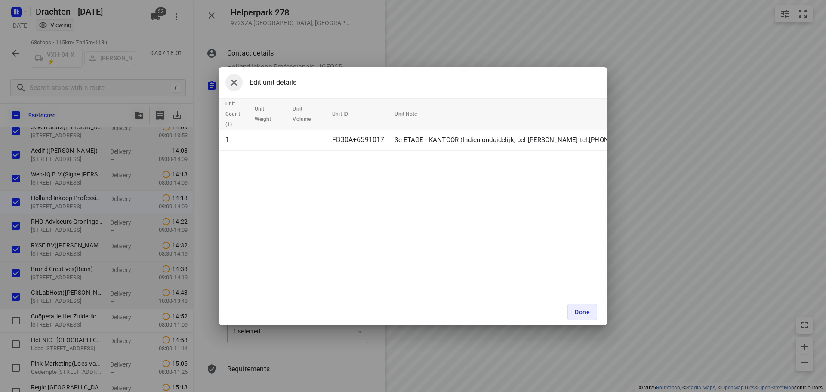
click at [235, 87] on icon "button" at bounding box center [234, 82] width 10 height 10
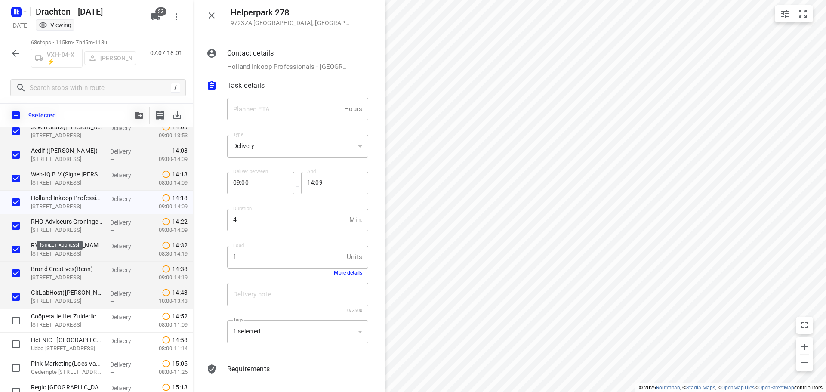
click at [57, 229] on p "Helperpark 274, Groningen" at bounding box center [67, 230] width 72 height 9
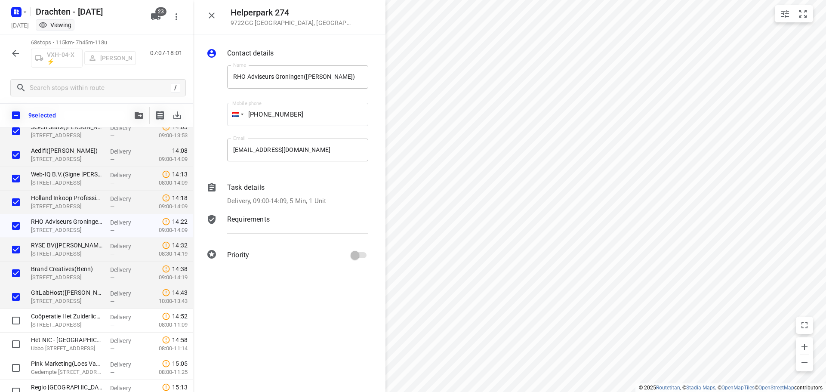
click at [326, 205] on p "Delivery, 09:00-14:09, 5 Min, 1 Unit" at bounding box center [276, 201] width 99 height 10
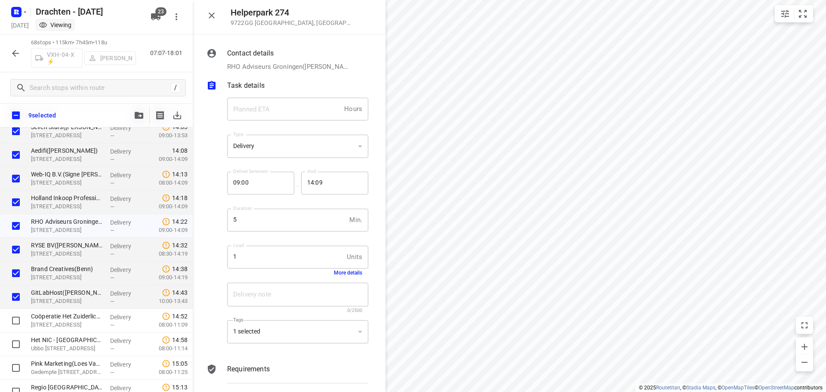
click at [348, 272] on button "More details" at bounding box center [348, 273] width 28 height 6
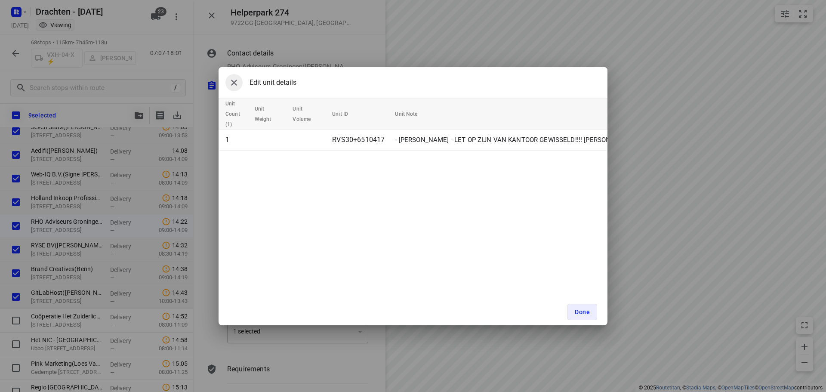
click at [234, 87] on icon "button" at bounding box center [234, 82] width 10 height 10
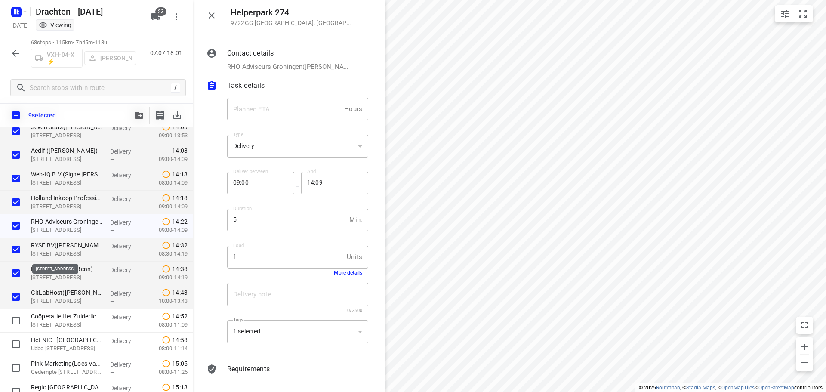
click at [67, 247] on p "RYSE BV(Inette Faber)" at bounding box center [67, 245] width 72 height 9
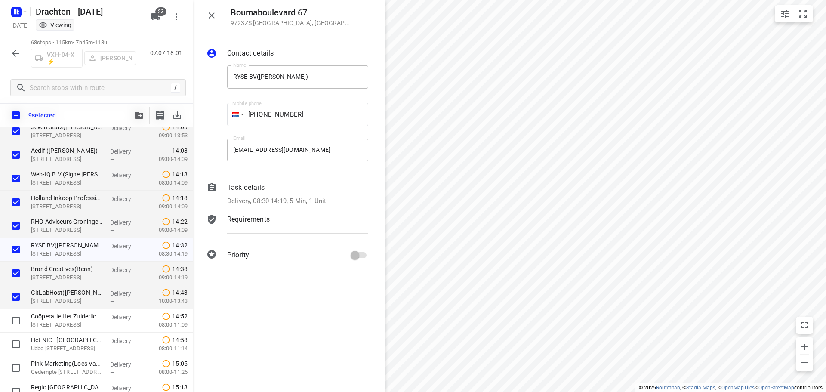
click at [330, 201] on div "Delivery, 08:30-14:19, 5 Min, 1 Unit" at bounding box center [297, 201] width 141 height 10
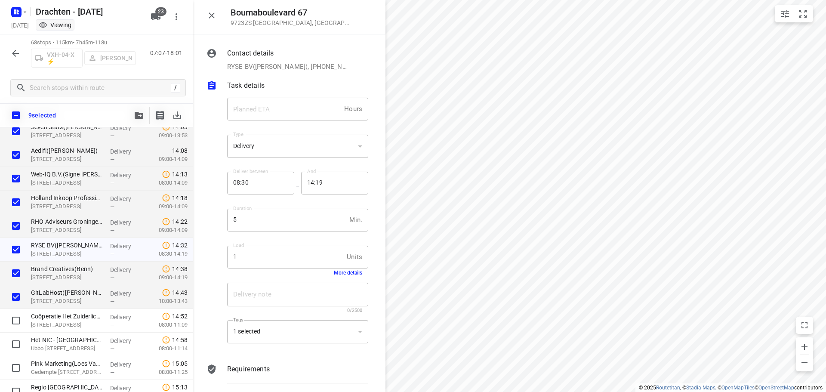
click at [340, 273] on button "More details" at bounding box center [348, 273] width 28 height 6
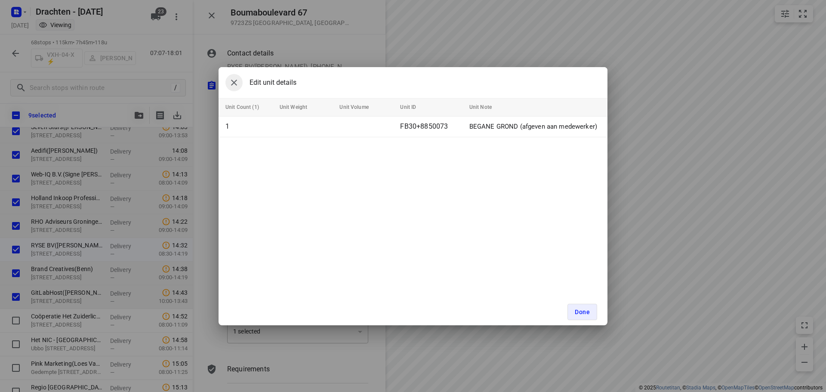
click at [235, 87] on icon "button" at bounding box center [234, 82] width 10 height 10
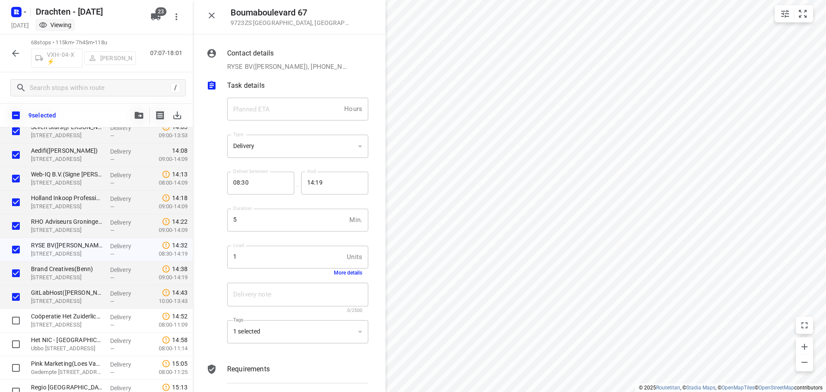
click at [48, 270] on p "Brand Creatives(Benn)" at bounding box center [67, 269] width 72 height 9
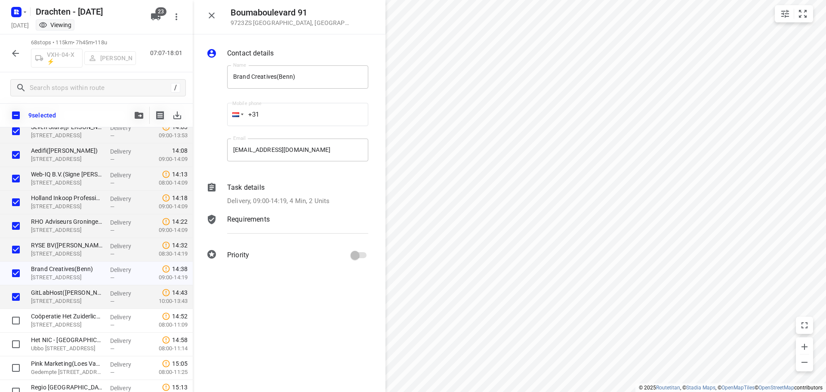
click at [320, 195] on div "Task details Delivery, 09:00-14:19, 4 Min, 2 Units" at bounding box center [298, 194] width 145 height 27
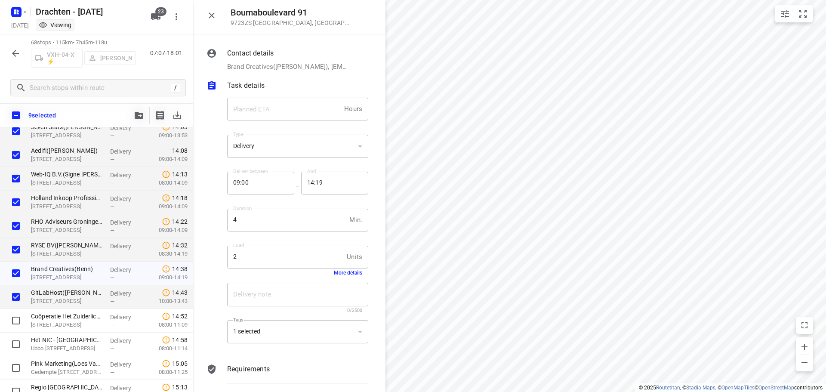
click at [343, 272] on button "More details" at bounding box center [348, 273] width 28 height 6
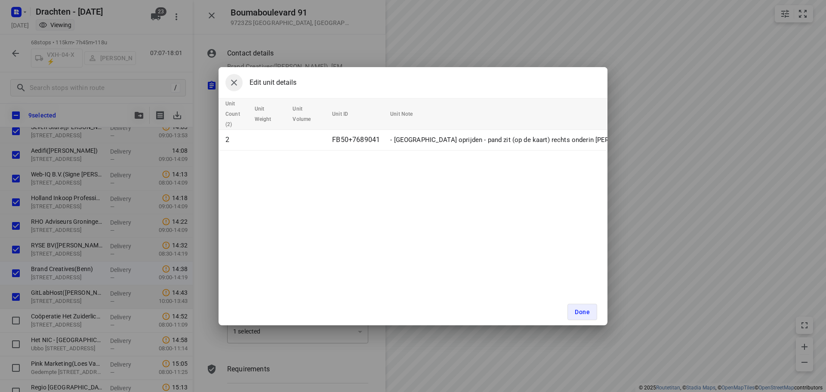
click at [238, 81] on icon "button" at bounding box center [234, 82] width 10 height 10
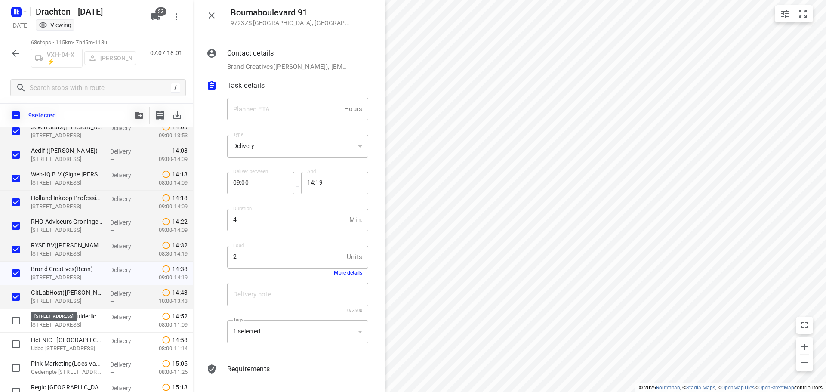
click at [67, 299] on p "Boumaboulevard 406, Groningen" at bounding box center [67, 301] width 72 height 9
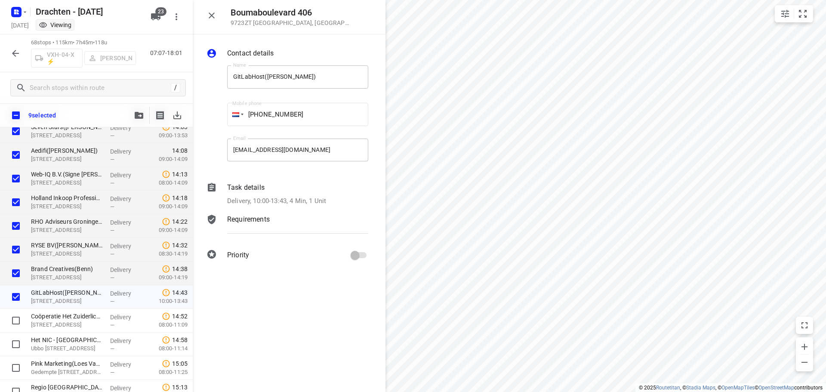
click at [321, 200] on p "Delivery, 10:00-13:43, 4 Min, 1 Unit" at bounding box center [276, 201] width 99 height 10
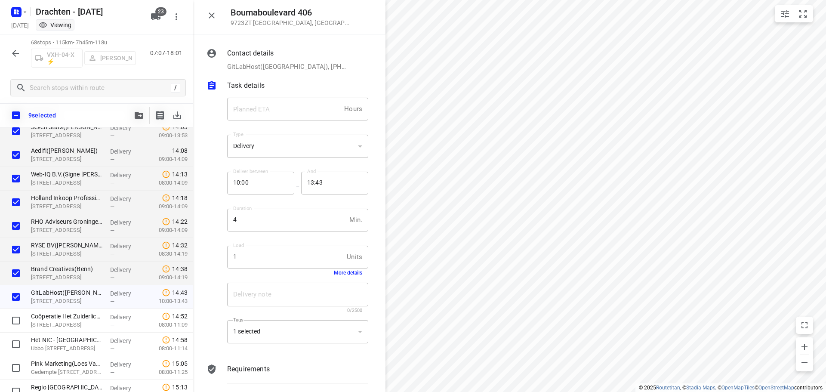
click at [337, 273] on button "More details" at bounding box center [348, 273] width 28 height 6
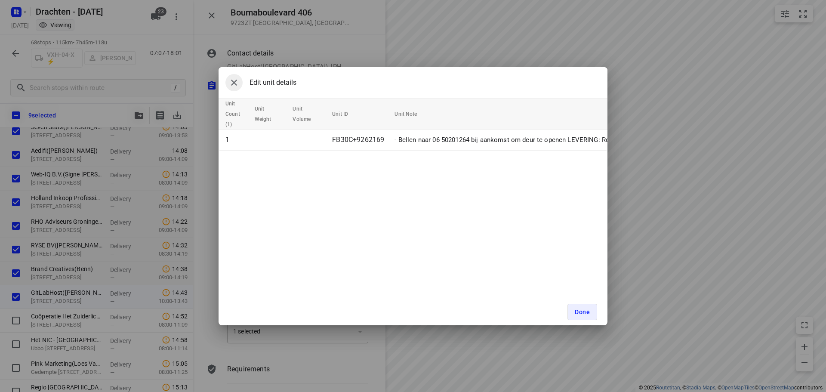
click at [235, 84] on icon "button" at bounding box center [234, 82] width 10 height 10
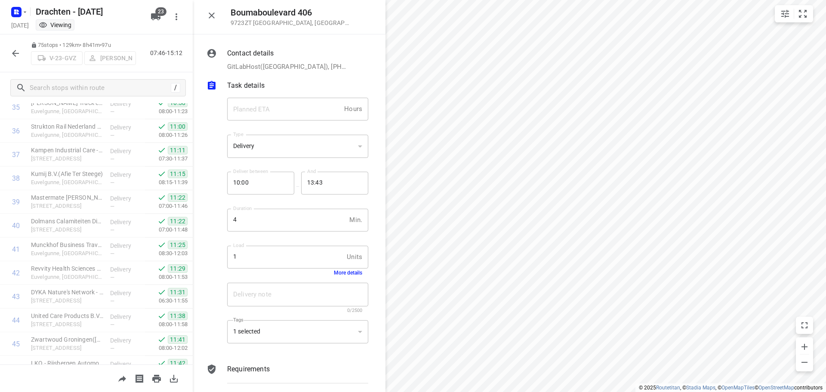
click at [15, 46] on button "button" at bounding box center [15, 53] width 17 height 17
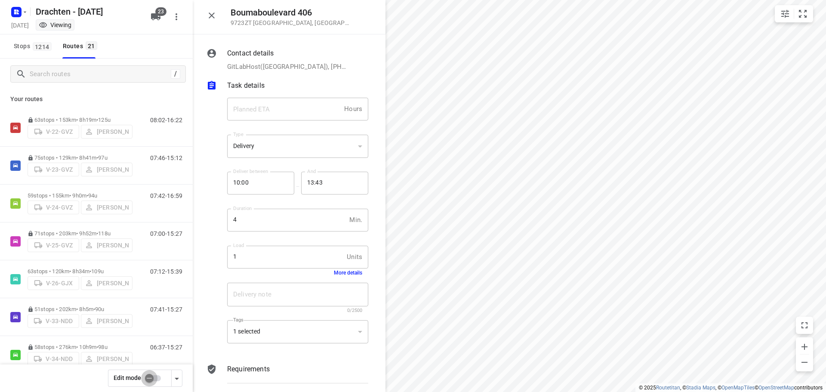
click at [148, 380] on input "checkbox" at bounding box center [149, 378] width 49 height 16
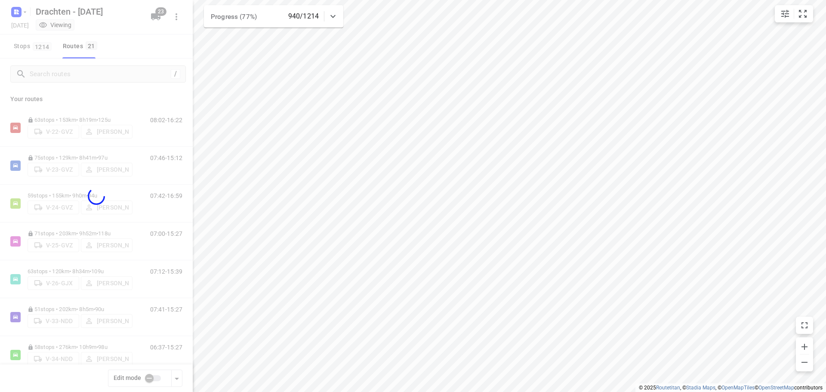
checkbox input "true"
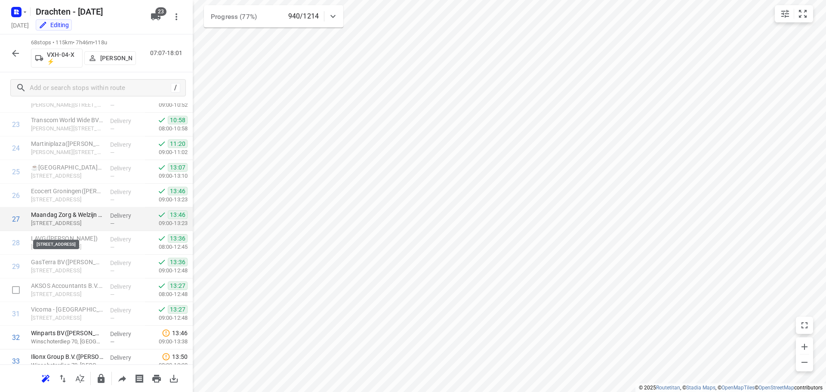
scroll to position [683, 0]
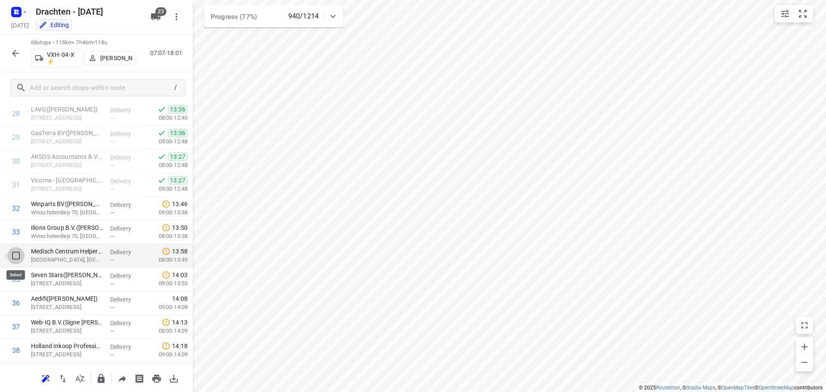
click at [17, 258] on input "checkbox" at bounding box center [15, 255] width 17 height 17
checkbox input "true"
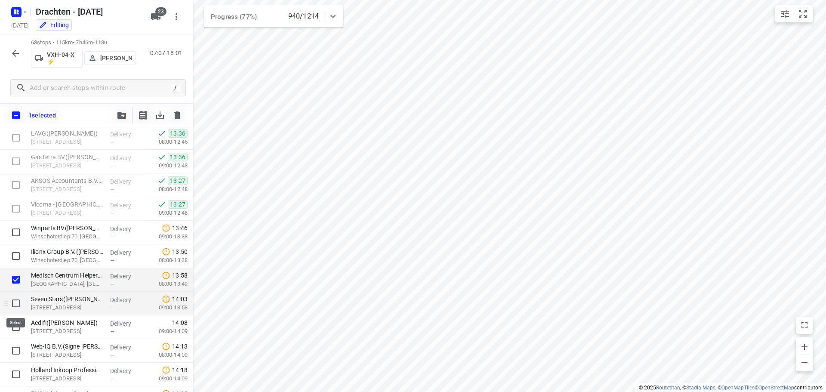
click at [12, 302] on input "checkbox" at bounding box center [15, 303] width 17 height 17
checkbox input "true"
click at [15, 327] on input "checkbox" at bounding box center [15, 326] width 17 height 17
checkbox input "true"
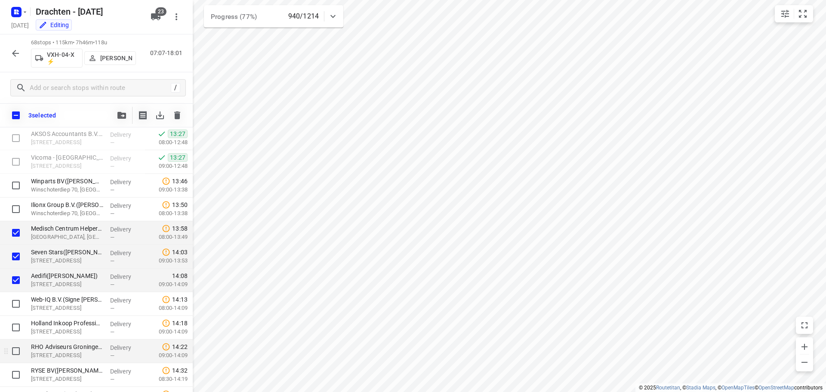
scroll to position [770, 0]
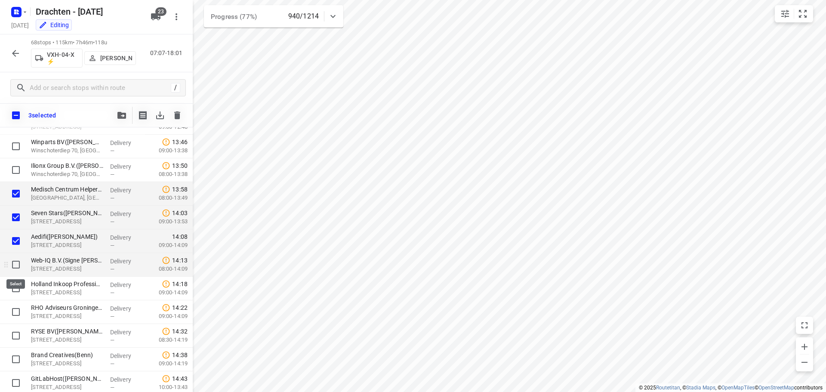
click at [14, 268] on input "checkbox" at bounding box center [15, 264] width 17 height 17
checkbox input "true"
click at [15, 286] on input "checkbox" at bounding box center [15, 288] width 17 height 17
checkbox input "true"
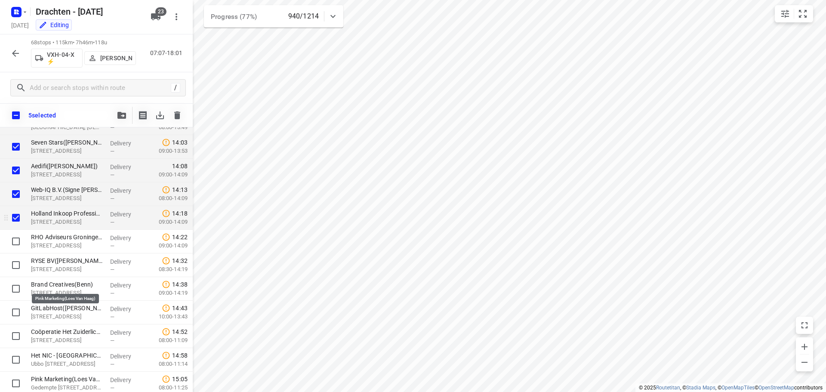
scroll to position [942, 0]
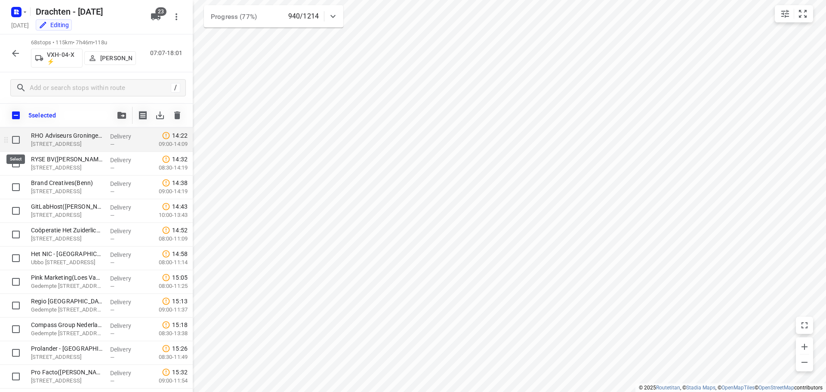
click at [14, 139] on input "checkbox" at bounding box center [15, 139] width 17 height 17
checkbox input "true"
click at [17, 168] on input "checkbox" at bounding box center [15, 163] width 17 height 17
checkbox input "true"
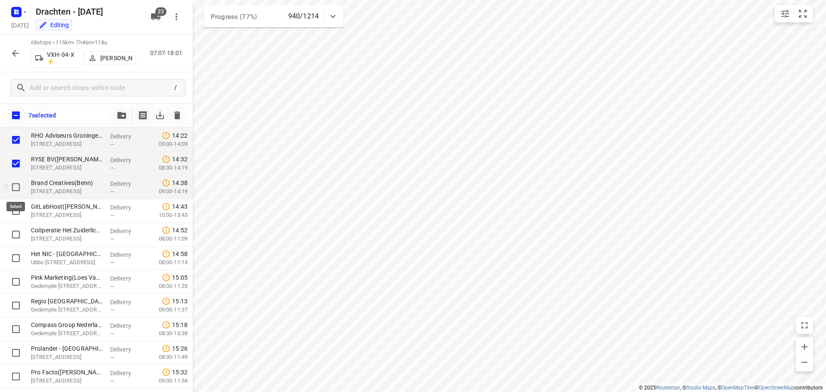
click at [16, 189] on input "checkbox" at bounding box center [15, 187] width 17 height 17
checkbox input "true"
click at [16, 211] on input "checkbox" at bounding box center [15, 210] width 17 height 17
checkbox input "true"
click at [122, 109] on button "button" at bounding box center [121, 115] width 17 height 17
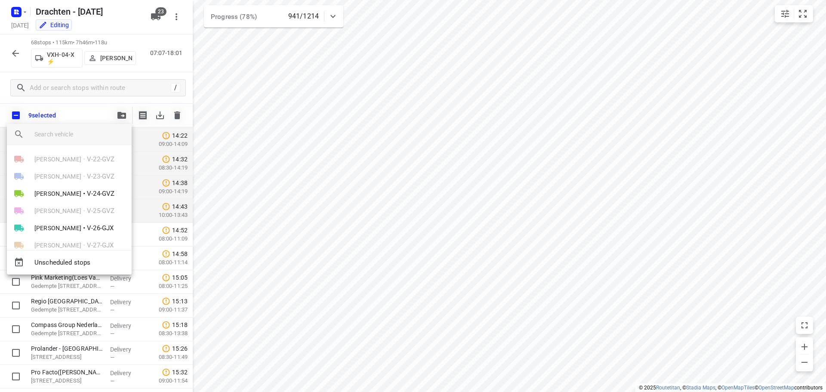
scroll to position [0, 0]
click at [681, 231] on div at bounding box center [413, 196] width 826 height 392
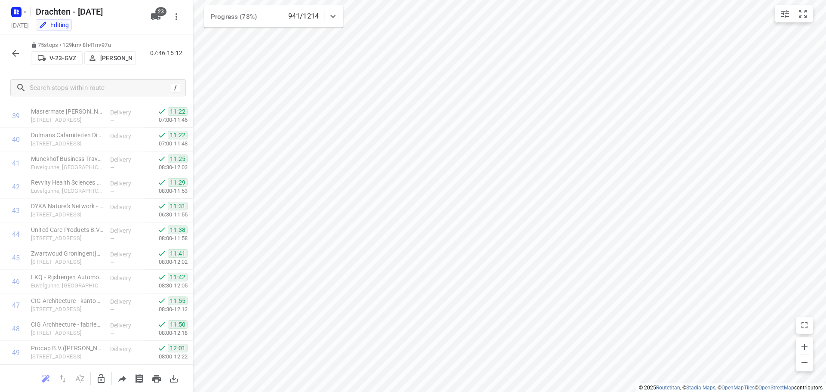
click at [103, 381] on icon "button" at bounding box center [101, 379] width 10 height 10
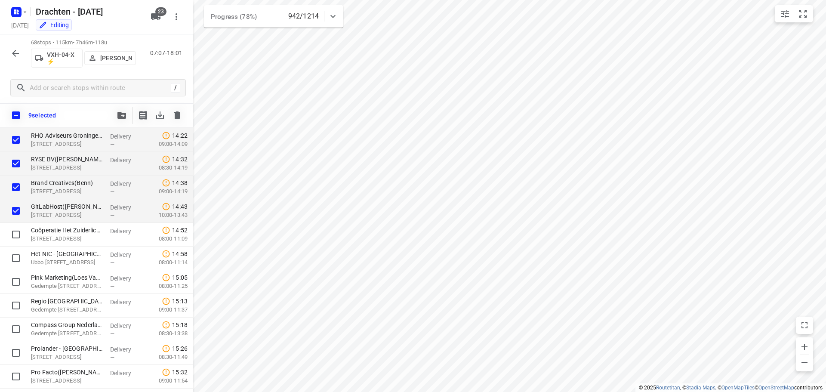
click at [124, 116] on icon "button" at bounding box center [122, 115] width 9 height 7
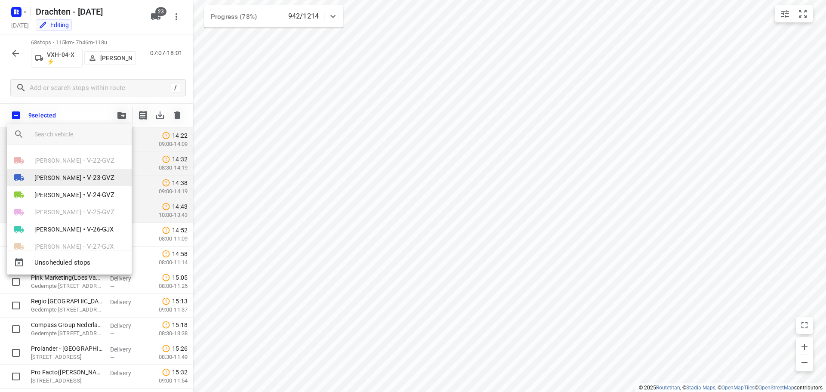
click at [83, 173] on span "•" at bounding box center [84, 178] width 2 height 10
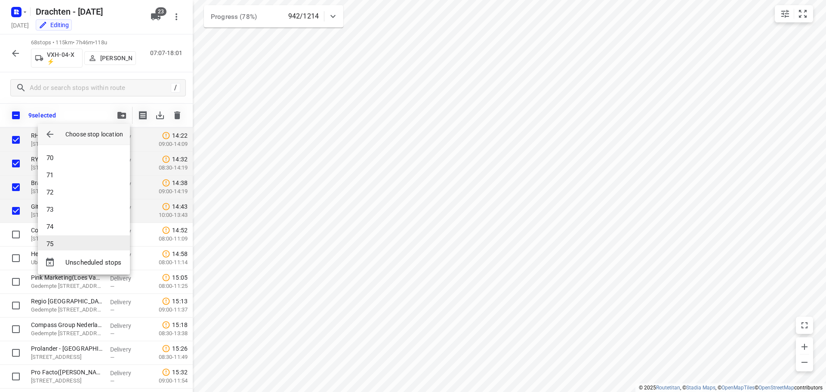
scroll to position [1197, 0]
click at [74, 238] on li "75" at bounding box center [84, 234] width 92 height 17
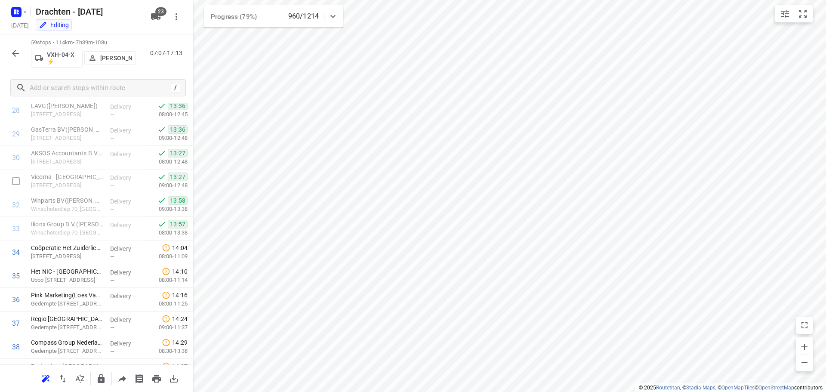
scroll to position [732, 0]
click at [17, 52] on icon "button" at bounding box center [15, 53] width 10 height 10
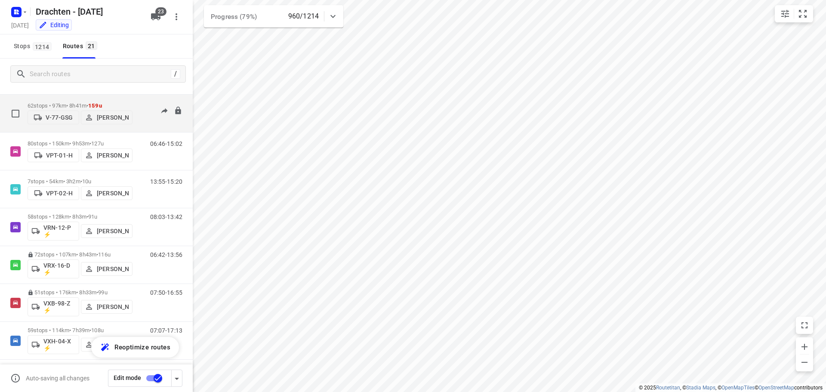
scroll to position [548, 0]
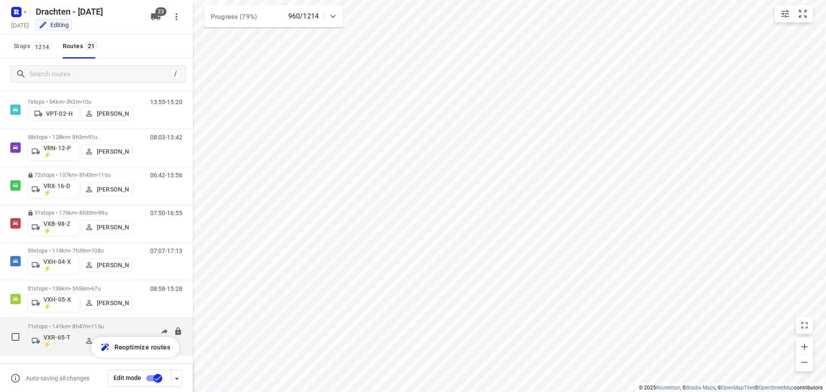
click at [123, 327] on p "71 stops • 141km • 8h47m • 115u" at bounding box center [80, 326] width 105 height 6
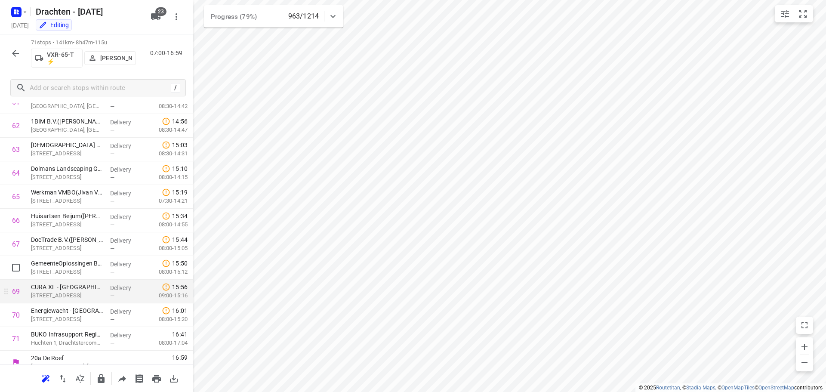
scroll to position [1486, 0]
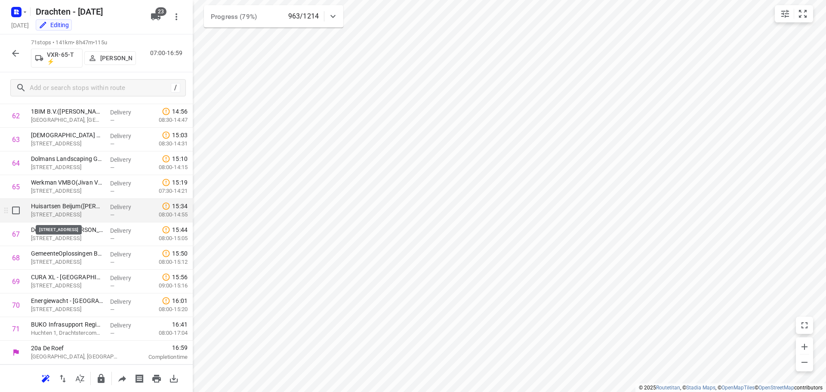
click at [61, 211] on p "[STREET_ADDRESS]" at bounding box center [67, 214] width 72 height 9
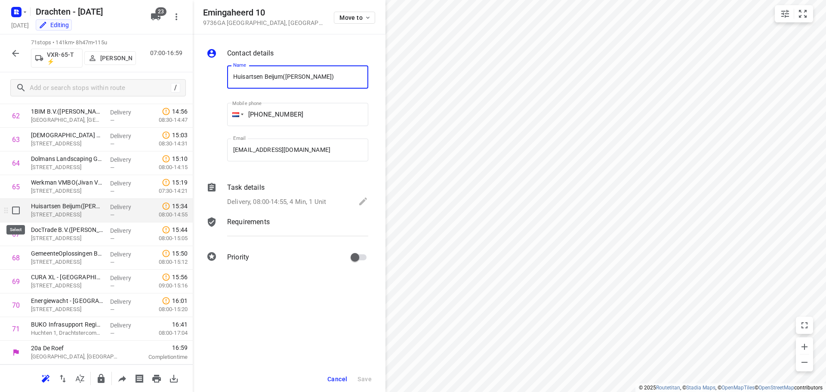
click at [18, 215] on input "checkbox" at bounding box center [15, 210] width 17 height 17
checkbox input "true"
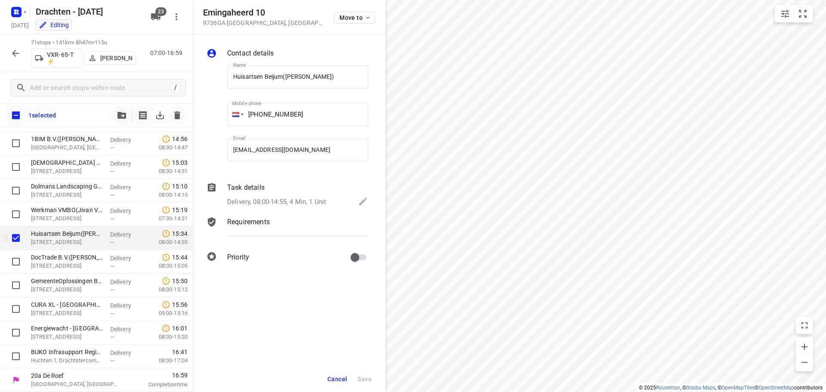
scroll to position [1483, 0]
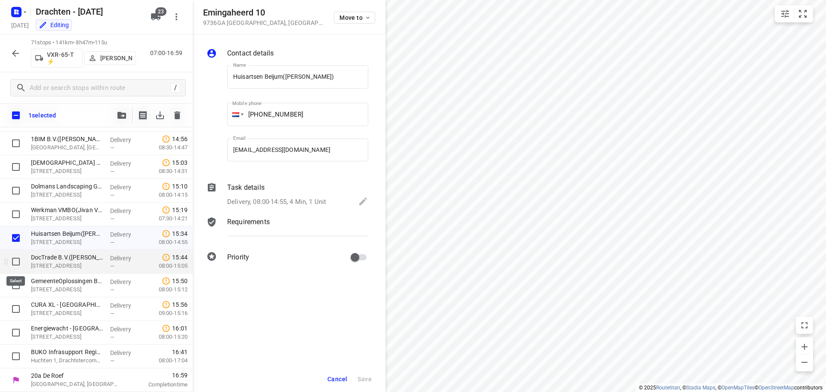
click at [16, 262] on input "checkbox" at bounding box center [15, 261] width 17 height 17
checkbox input "true"
click at [19, 285] on input "checkbox" at bounding box center [15, 285] width 17 height 17
checkbox input "true"
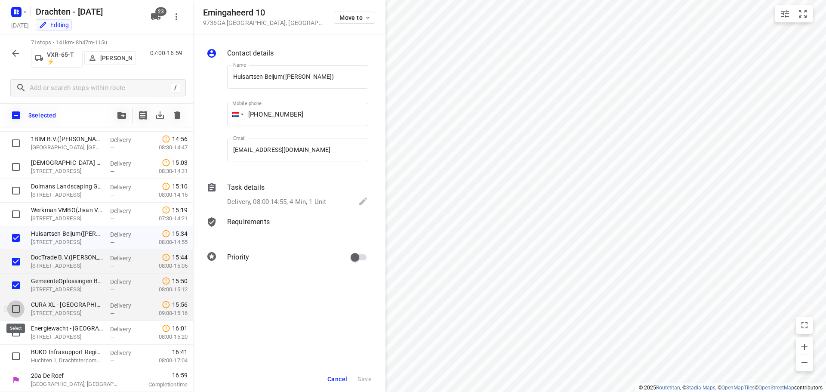
click at [17, 310] on input "checkbox" at bounding box center [15, 308] width 17 height 17
checkbox input "true"
click at [15, 329] on input "checkbox" at bounding box center [15, 332] width 17 height 17
checkbox input "true"
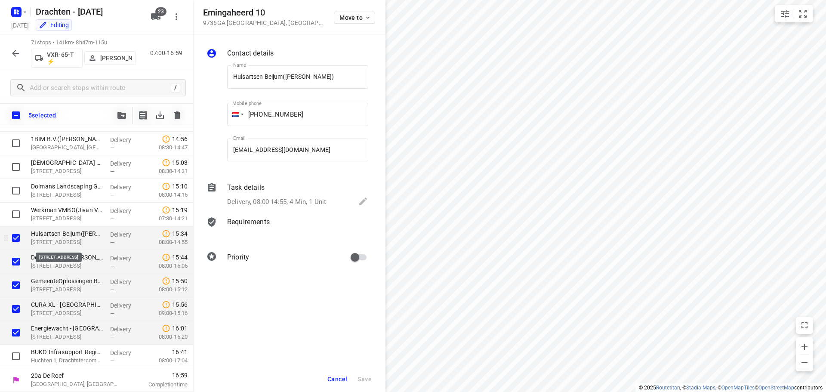
click at [78, 240] on p "[STREET_ADDRESS]" at bounding box center [67, 242] width 72 height 9
click at [315, 204] on p "Delivery, 08:00-14:55, 4 Min, 1 Unit" at bounding box center [276, 202] width 99 height 10
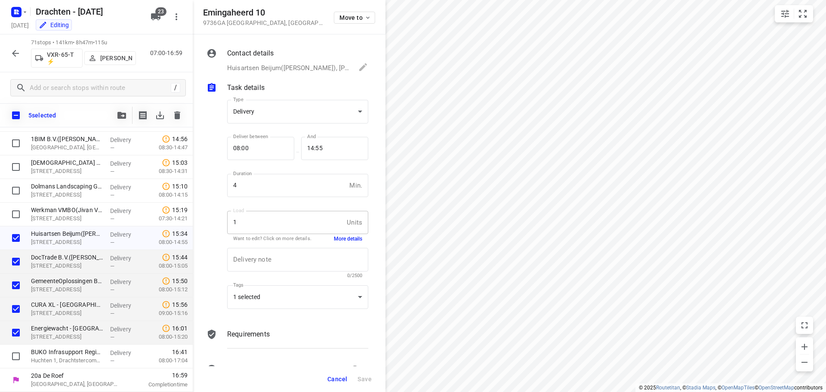
click at [346, 238] on button "More details" at bounding box center [348, 238] width 28 height 7
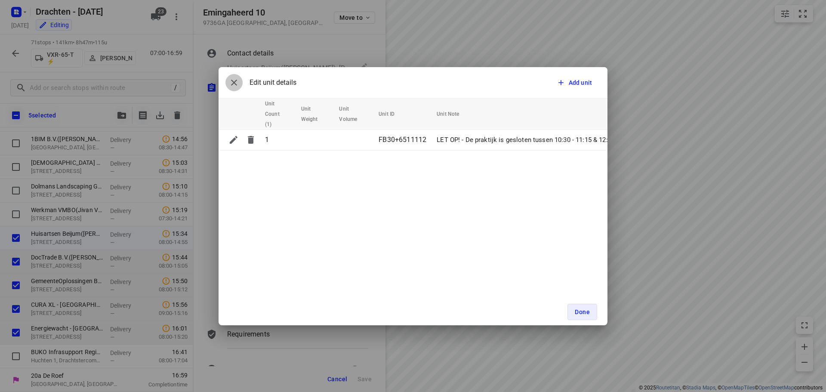
click at [239, 79] on button "button" at bounding box center [234, 82] width 17 height 17
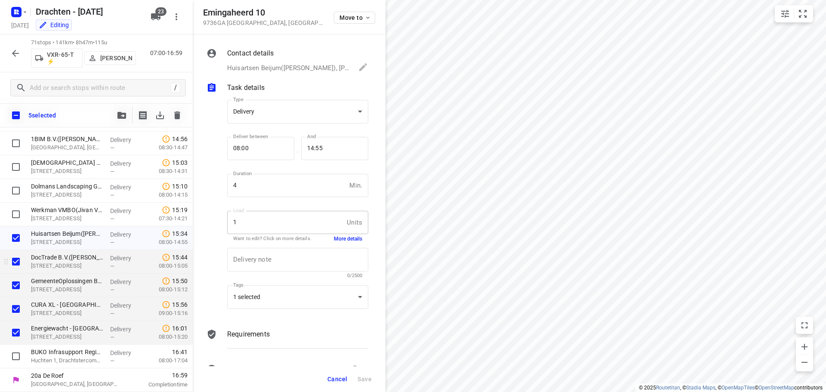
click at [69, 269] on p "[STREET_ADDRESS]" at bounding box center [67, 266] width 72 height 9
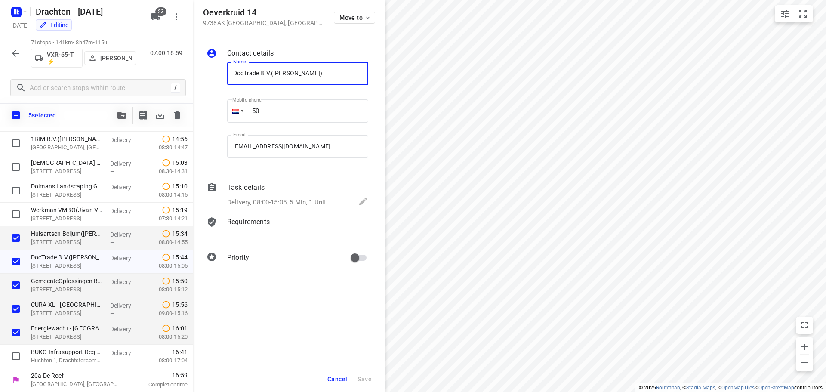
scroll to position [0, 0]
click at [353, 200] on div "Delivery, 08:00-15:05, 5 Min, 1 Unit" at bounding box center [297, 202] width 141 height 12
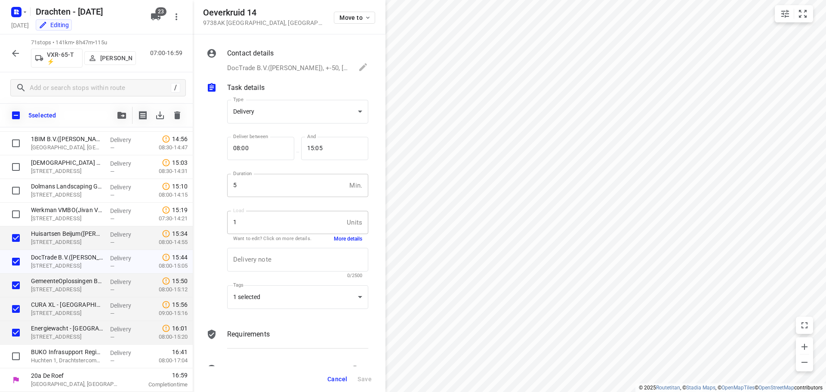
scroll to position [3, 0]
click at [351, 241] on button "More details" at bounding box center [348, 238] width 28 height 7
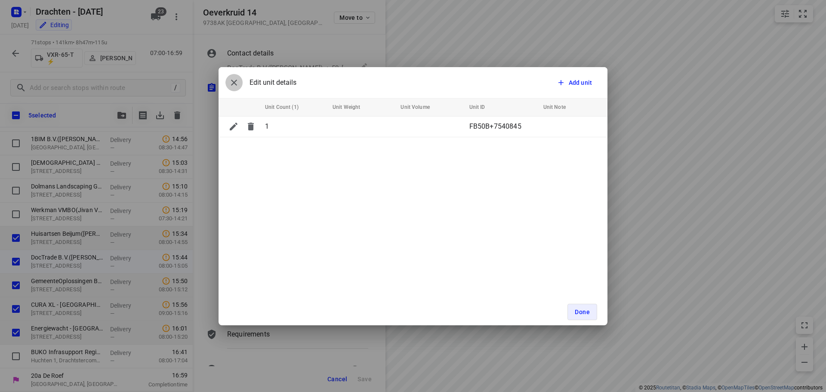
click at [238, 78] on icon "button" at bounding box center [234, 82] width 10 height 10
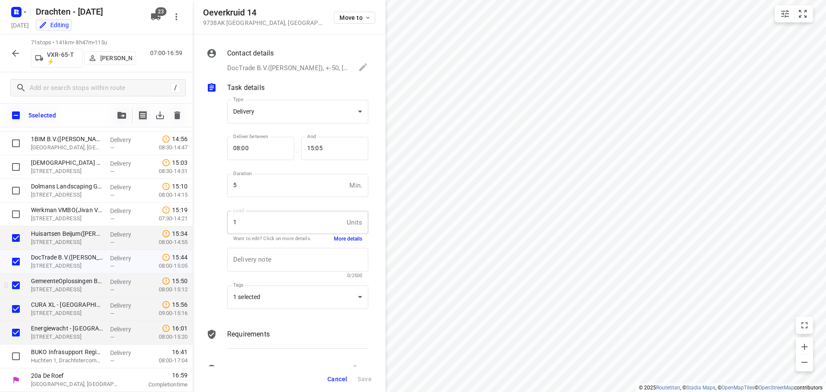
click at [44, 292] on p "[STREET_ADDRESS]" at bounding box center [67, 289] width 72 height 9
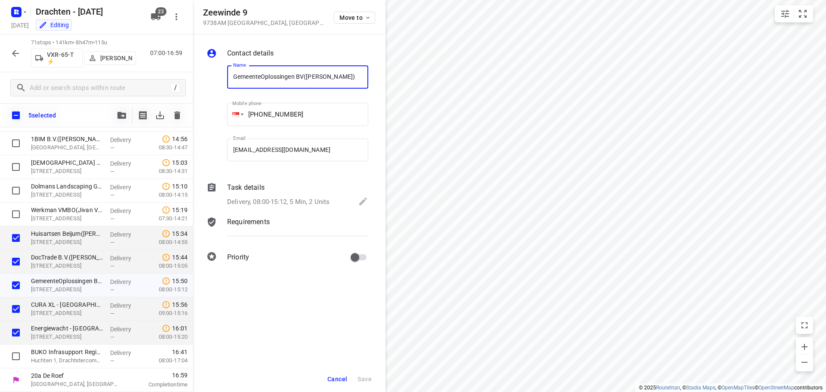
click at [343, 201] on div "Delivery, 08:00-15:12, 5 Min, 2 Units" at bounding box center [297, 202] width 141 height 12
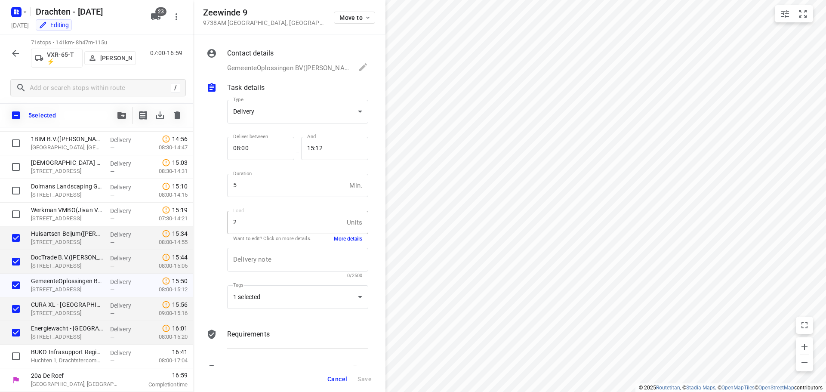
click at [338, 240] on button "More details" at bounding box center [348, 238] width 28 height 7
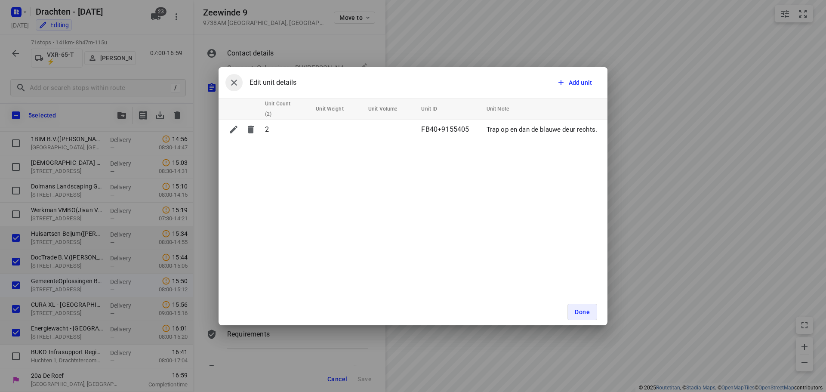
click at [238, 83] on icon "button" at bounding box center [234, 82] width 10 height 10
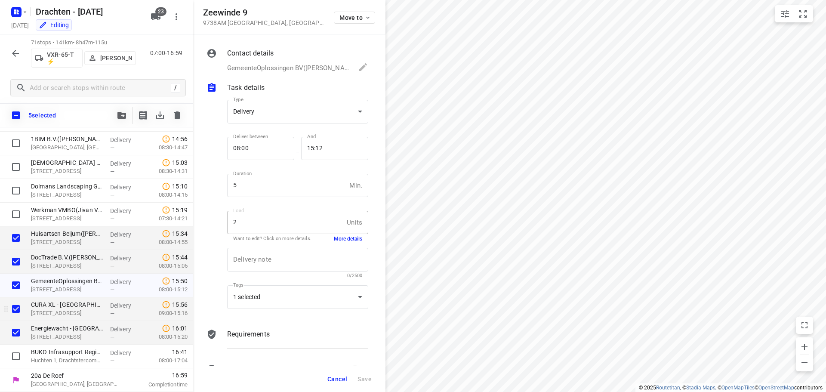
click at [69, 311] on p "[STREET_ADDRESS]" at bounding box center [67, 313] width 72 height 9
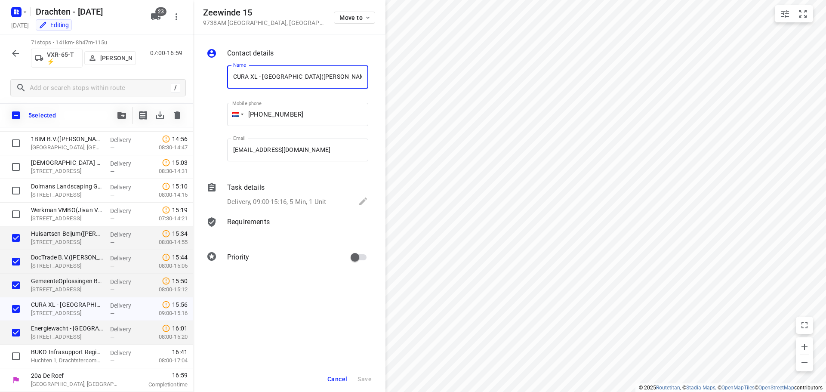
click at [329, 196] on div "Delivery, 09:00-15:16, 5 Min, 1 Unit" at bounding box center [297, 202] width 141 height 12
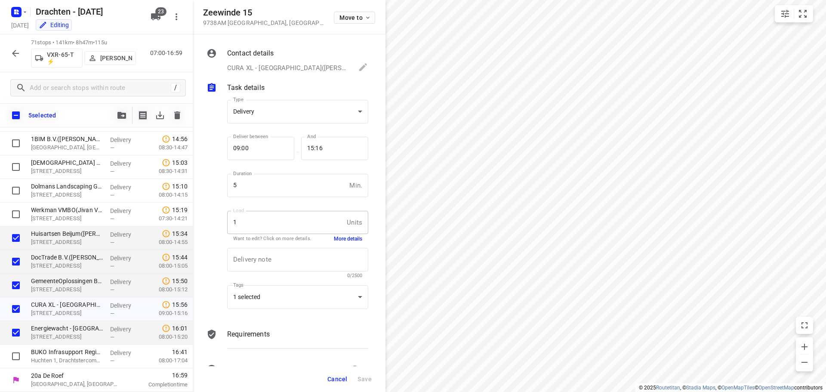
click at [343, 238] on button "More details" at bounding box center [348, 238] width 28 height 7
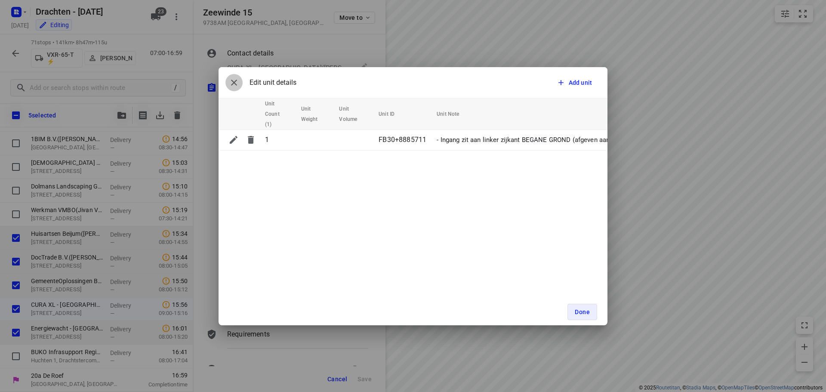
click at [239, 87] on icon "button" at bounding box center [234, 82] width 10 height 10
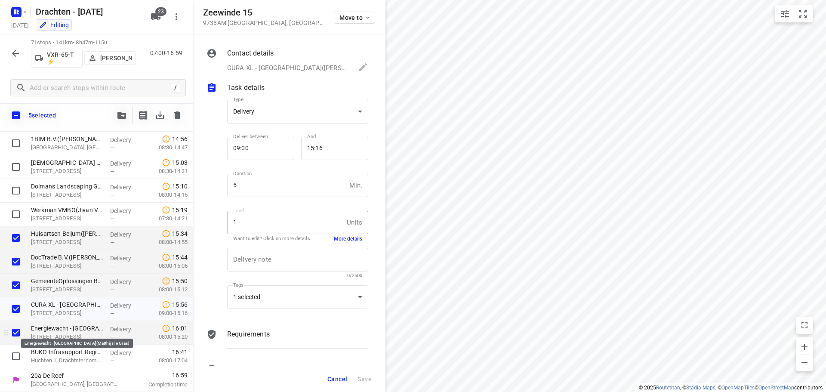
click at [50, 334] on p "[STREET_ADDRESS]" at bounding box center [67, 337] width 72 height 9
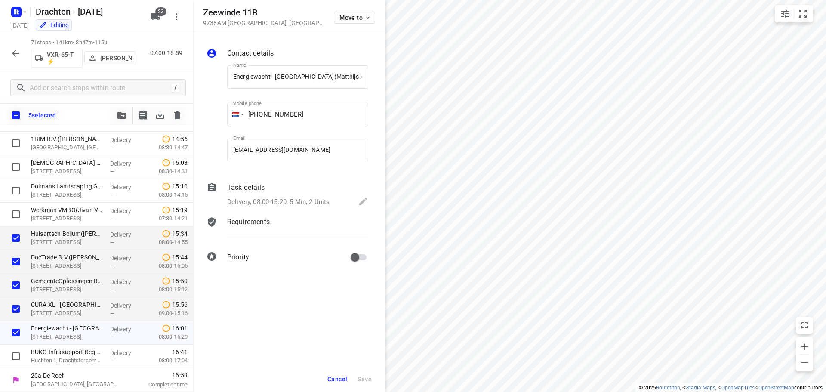
click at [325, 200] on p "Delivery, 08:00-15:20, 5 Min, 2 Units" at bounding box center [278, 202] width 102 height 10
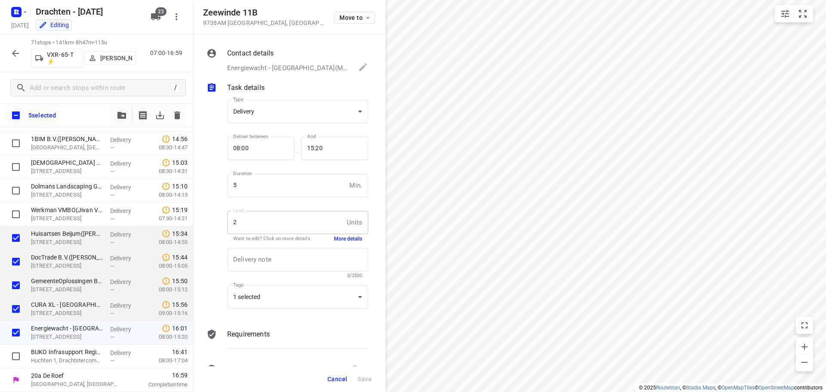
click at [349, 240] on button "More details" at bounding box center [348, 238] width 28 height 7
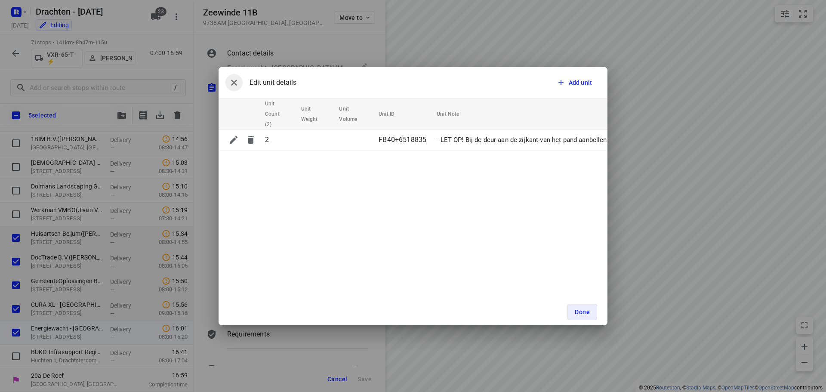
click at [240, 84] on button "button" at bounding box center [234, 82] width 17 height 17
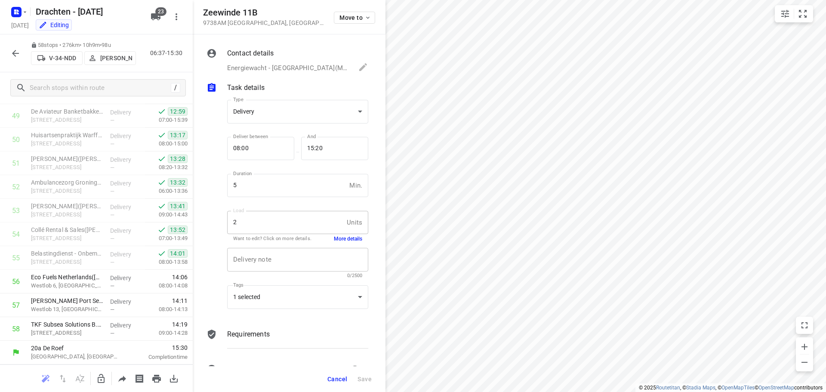
scroll to position [1178, 0]
click at [98, 379] on icon "button" at bounding box center [101, 378] width 7 height 9
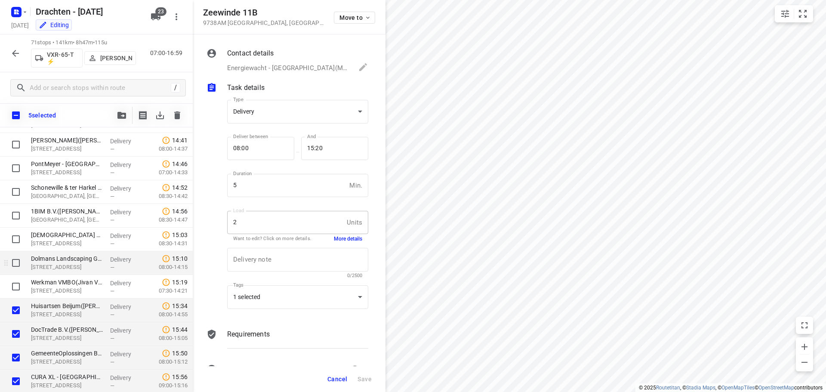
scroll to position [1483, 0]
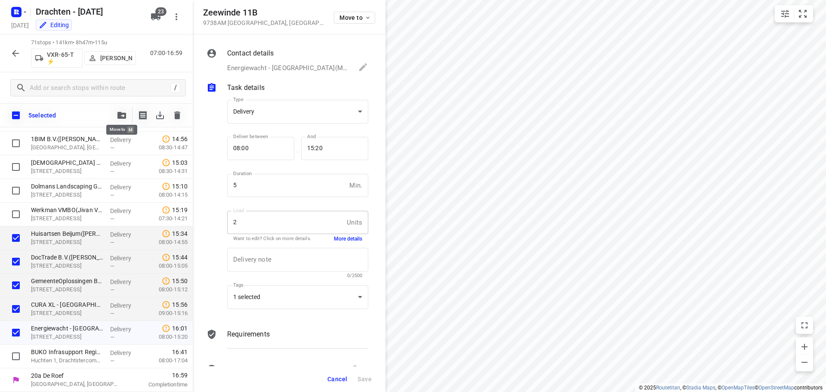
click at [123, 116] on icon "button" at bounding box center [122, 115] width 9 height 7
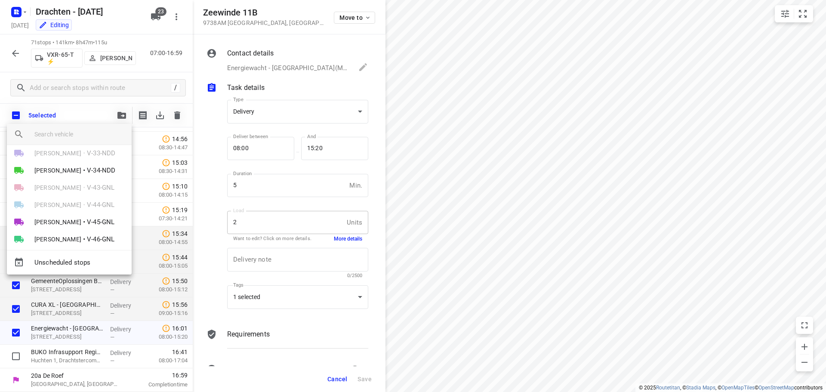
scroll to position [129, 0]
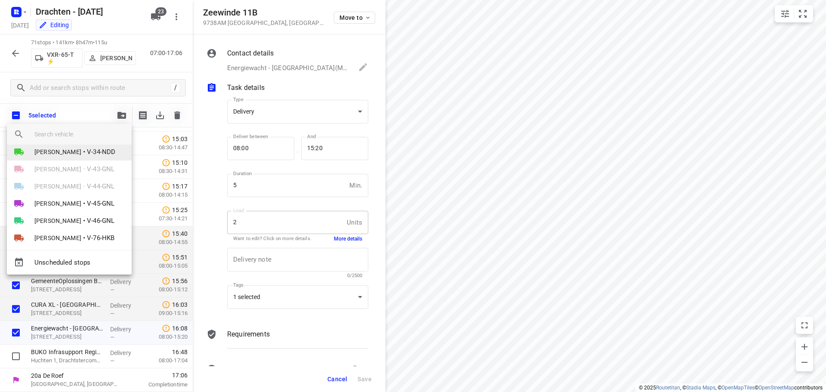
click at [87, 152] on span "V-34-NDD" at bounding box center [101, 152] width 28 height 10
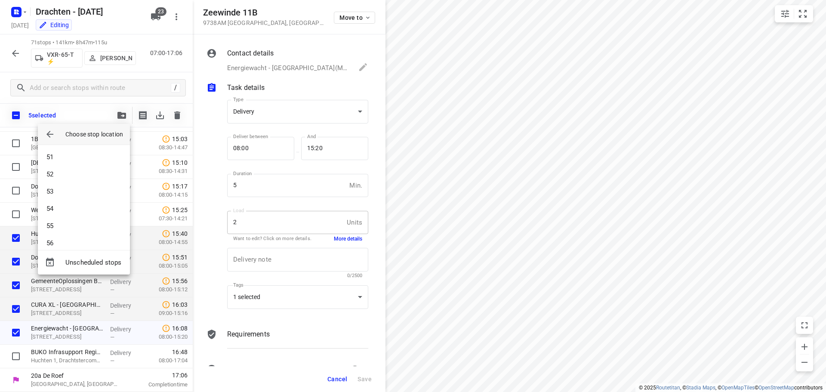
scroll to position [904, 0]
click at [55, 236] on li "58" at bounding box center [84, 234] width 92 height 17
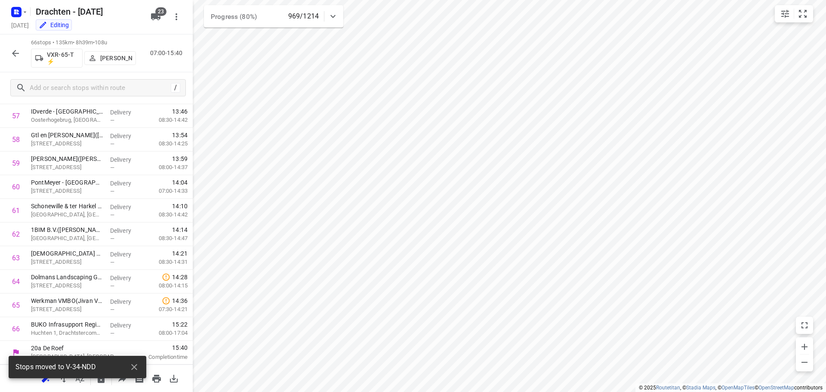
scroll to position [1368, 0]
click at [133, 366] on icon "button" at bounding box center [134, 367] width 6 height 6
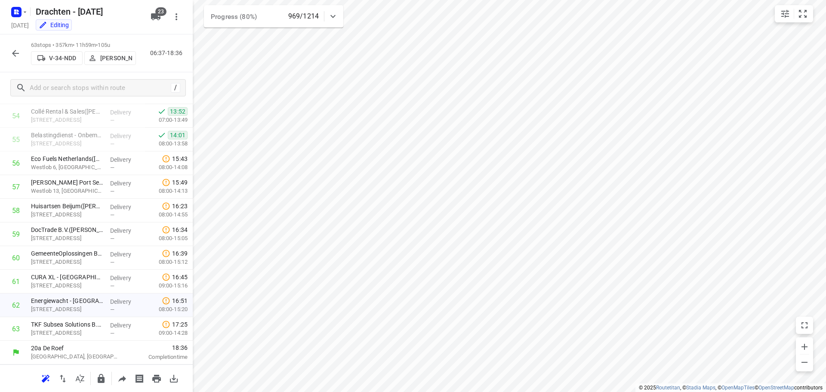
scroll to position [1297, 0]
drag, startPoint x: 70, startPoint y: 306, endPoint x: 71, endPoint y: 210, distance: 96.0
drag, startPoint x: 68, startPoint y: 331, endPoint x: 68, endPoint y: 207, distance: 124.0
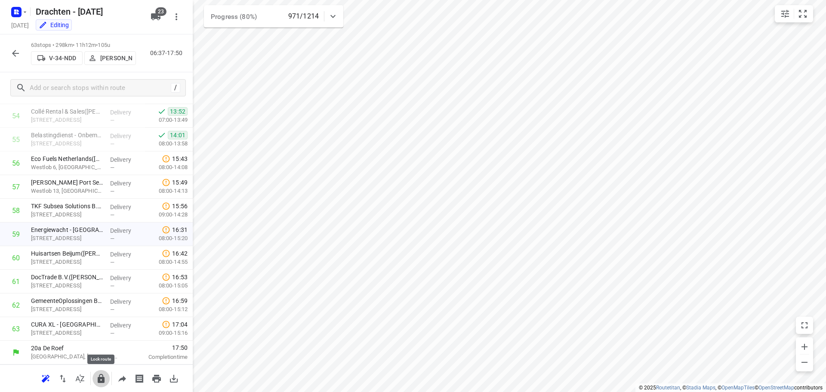
click at [102, 381] on icon "button" at bounding box center [101, 378] width 7 height 9
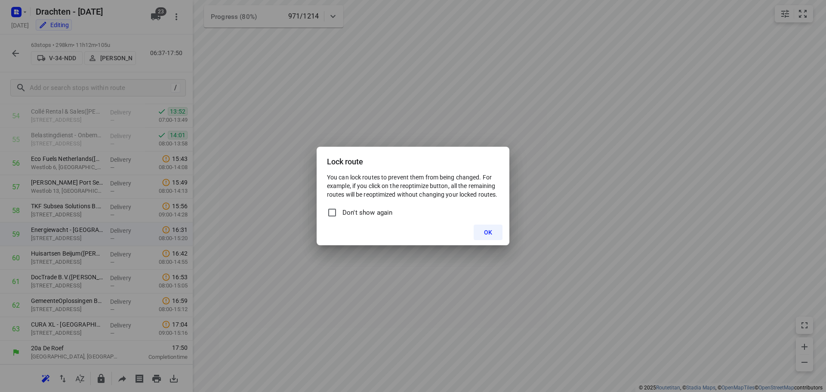
click at [503, 235] on div "OK" at bounding box center [413, 233] width 193 height 26
click at [494, 235] on button "OK" at bounding box center [488, 232] width 29 height 15
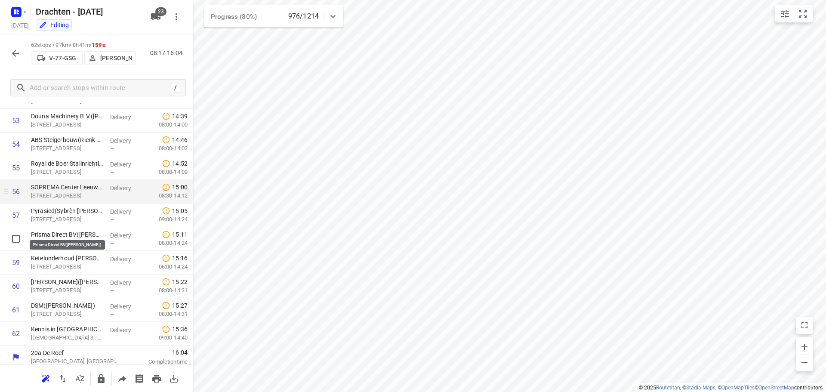
scroll to position [1273, 0]
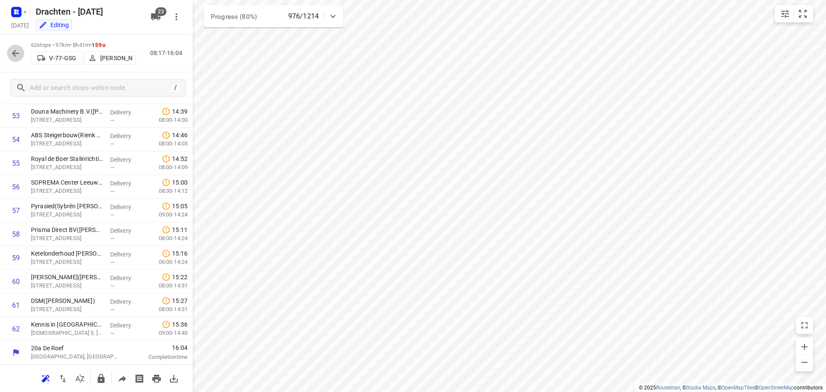
click at [11, 54] on icon "button" at bounding box center [15, 53] width 10 height 10
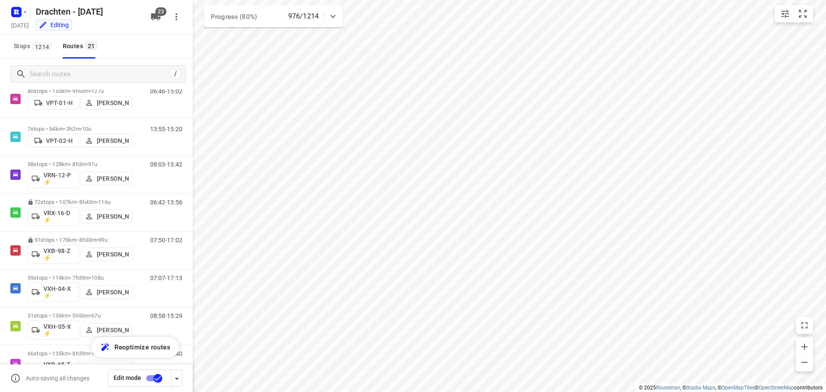
scroll to position [548, 0]
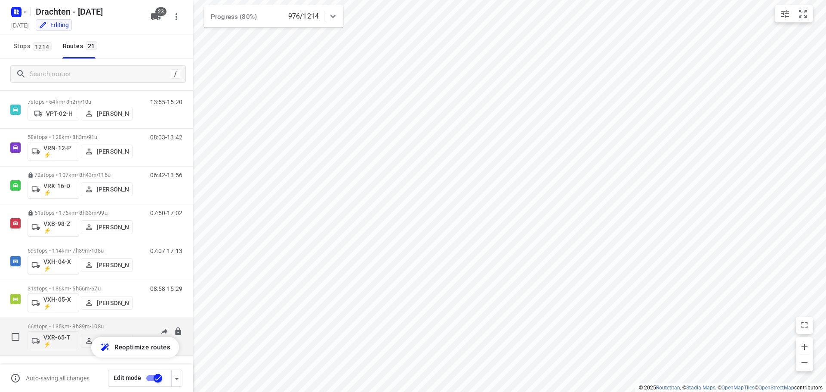
click at [81, 323] on div "66 stops • 135km • 8h39m • 108u VXR-65-T ⚡ Harry Van der Laan" at bounding box center [80, 337] width 105 height 36
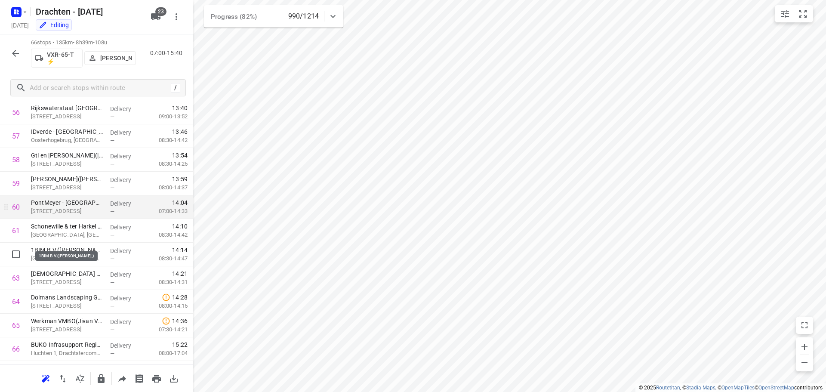
scroll to position [1368, 0]
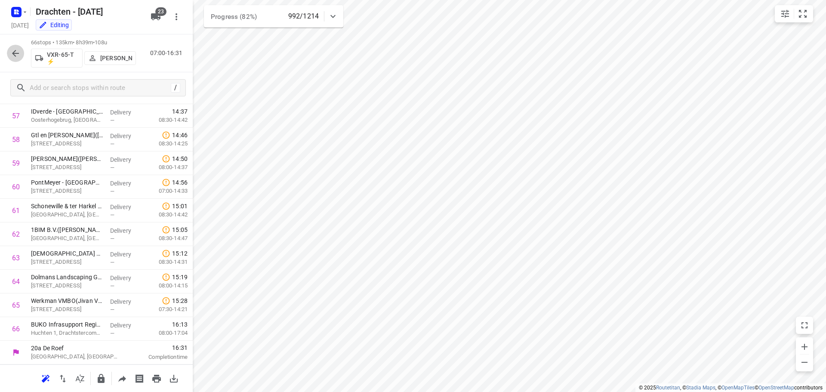
click at [15, 53] on icon "button" at bounding box center [15, 53] width 10 height 10
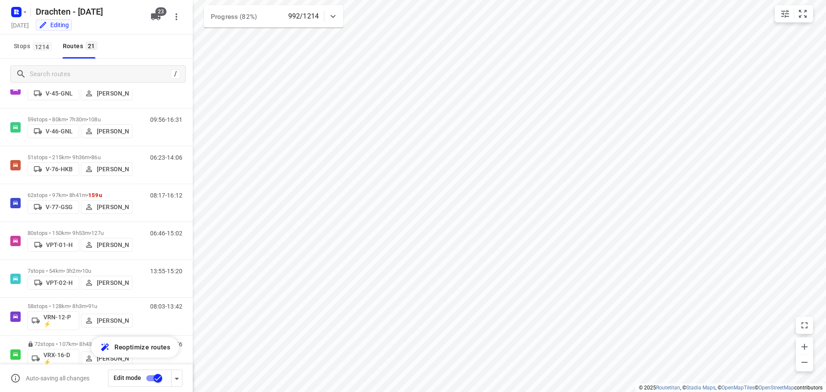
scroll to position [376, 0]
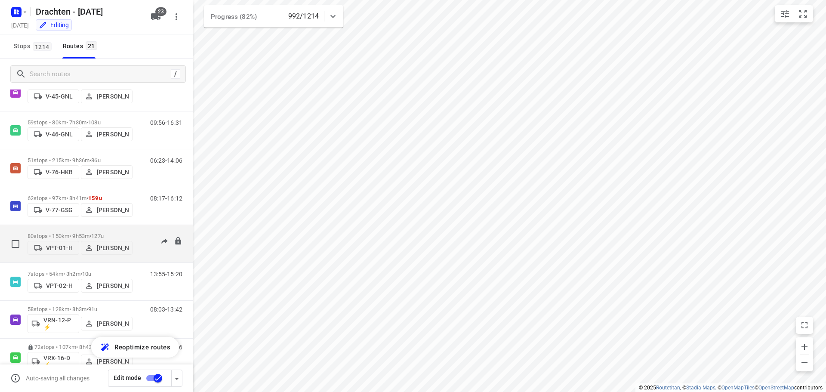
click at [84, 233] on p "80 stops • 150km • 9h53m • 127u" at bounding box center [80, 236] width 105 height 6
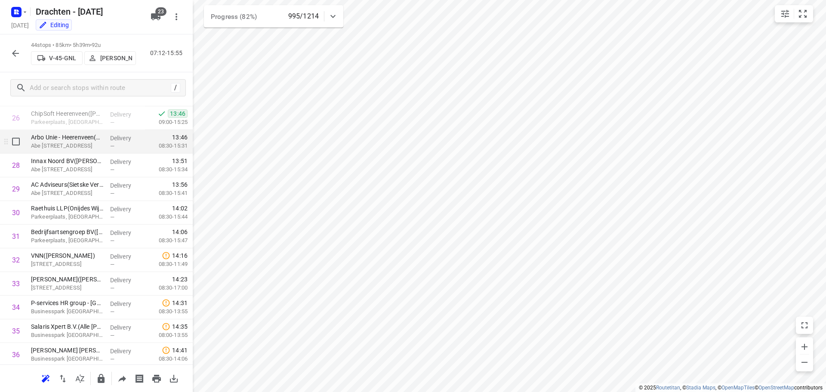
scroll to position [589, 0]
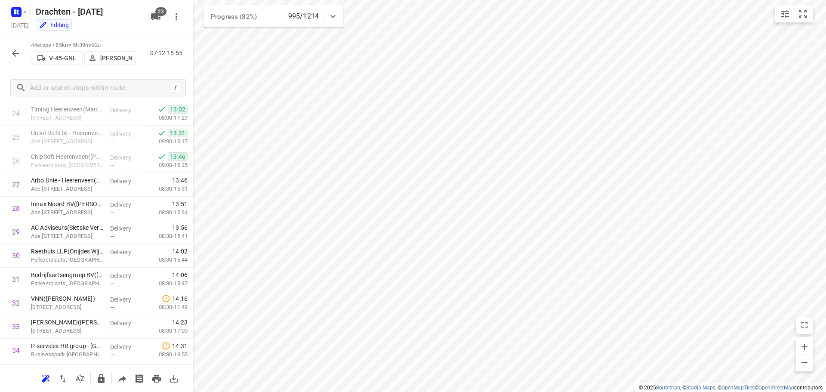
click at [15, 57] on icon "button" at bounding box center [15, 53] width 10 height 10
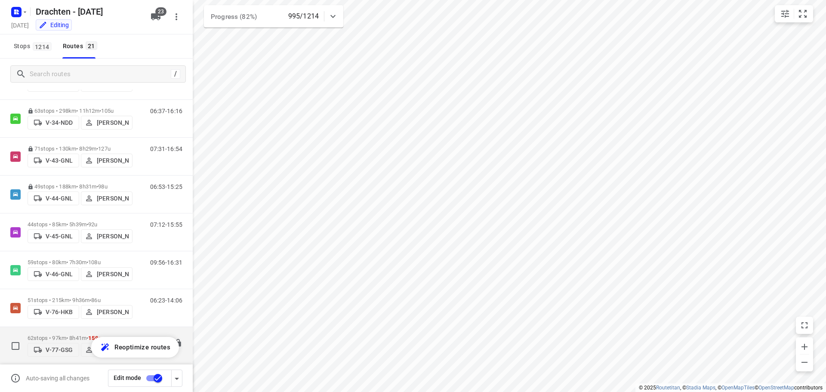
scroll to position [161, 0]
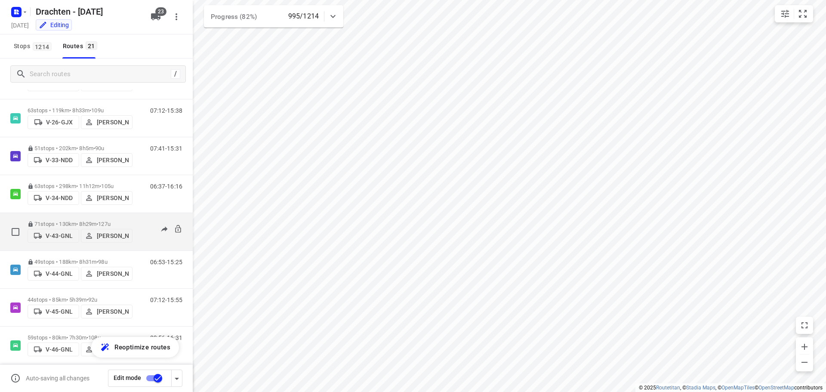
click at [77, 227] on div "V-43-GNL Henk Hooijenga" at bounding box center [80, 234] width 105 height 15
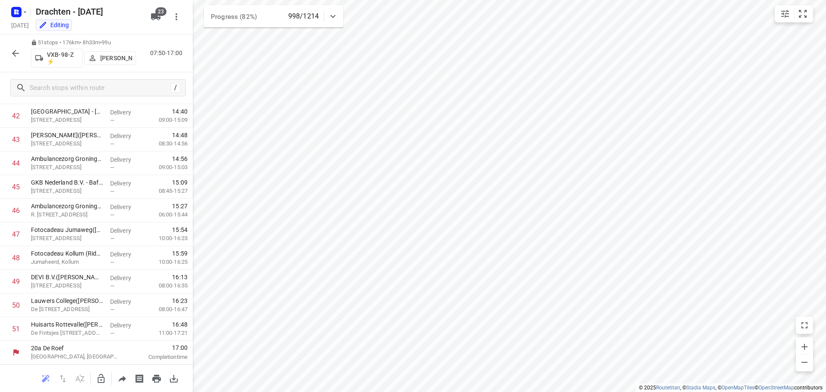
scroll to position [1013, 0]
click at [14, 56] on icon "button" at bounding box center [15, 53] width 10 height 10
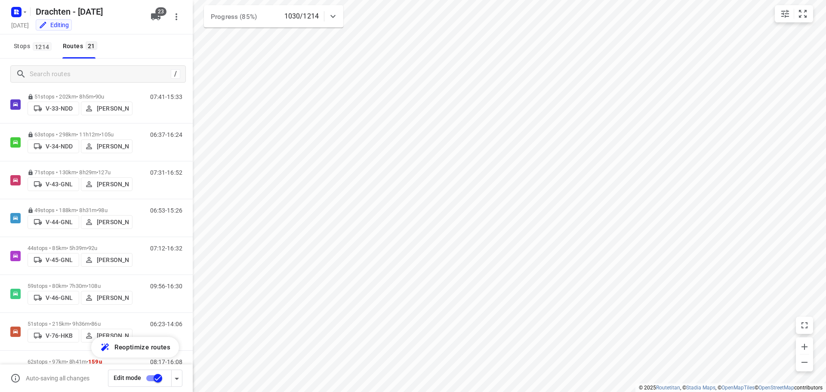
scroll to position [192, 0]
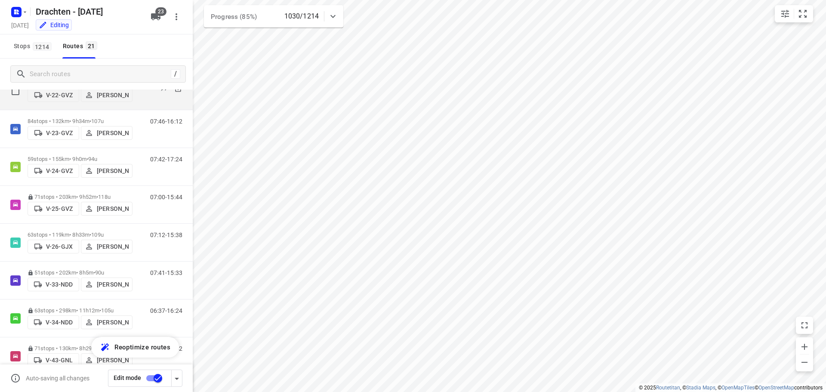
scroll to position [86, 0]
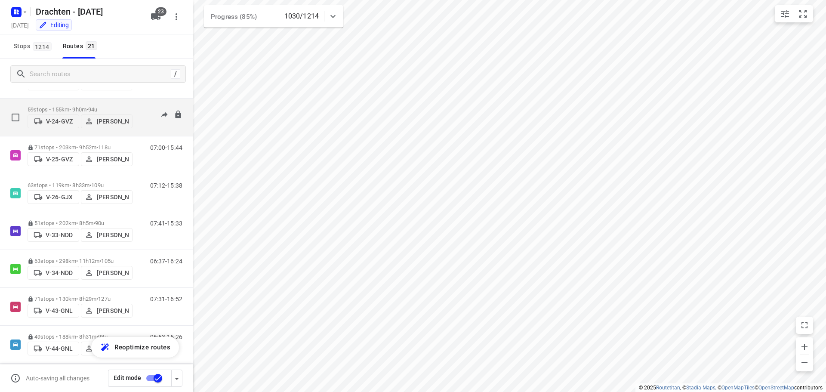
click at [68, 106] on p "59 stops • 155km • 9h0m • 94u" at bounding box center [80, 109] width 105 height 6
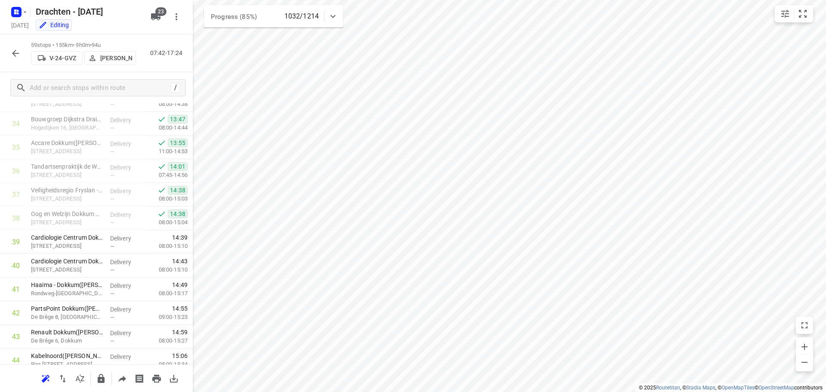
scroll to position [815, 0]
click at [14, 49] on icon "button" at bounding box center [15, 53] width 10 height 10
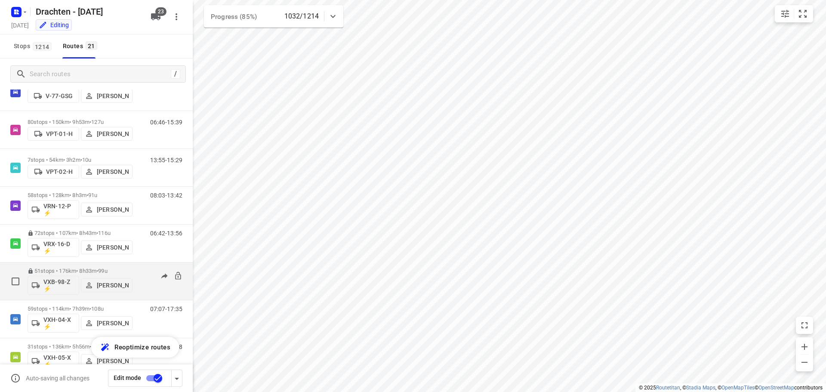
scroll to position [548, 0]
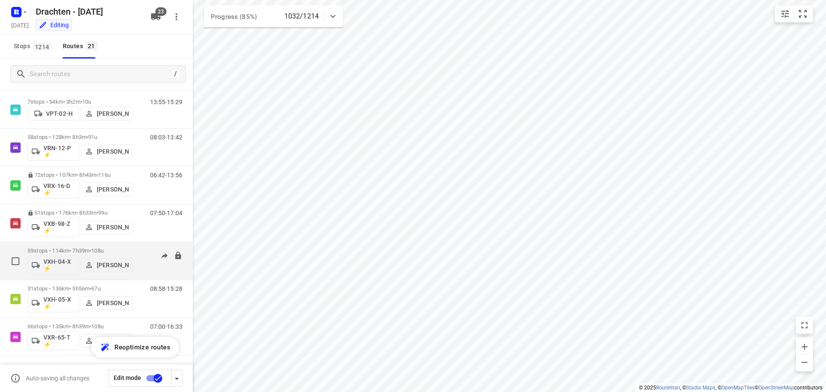
click at [99, 252] on span "108u" at bounding box center [97, 250] width 12 height 6
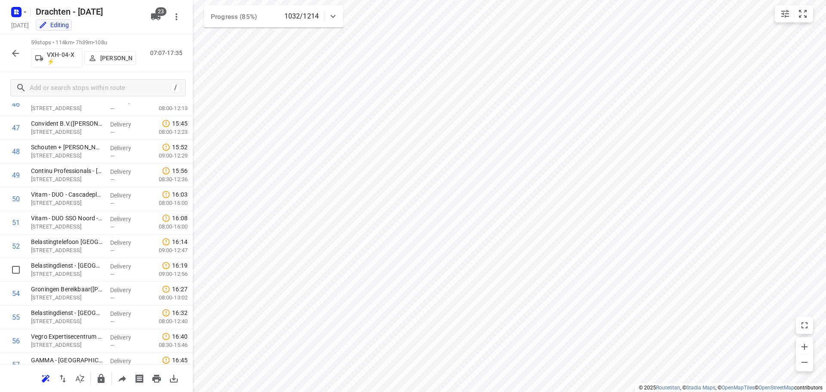
scroll to position [1202, 0]
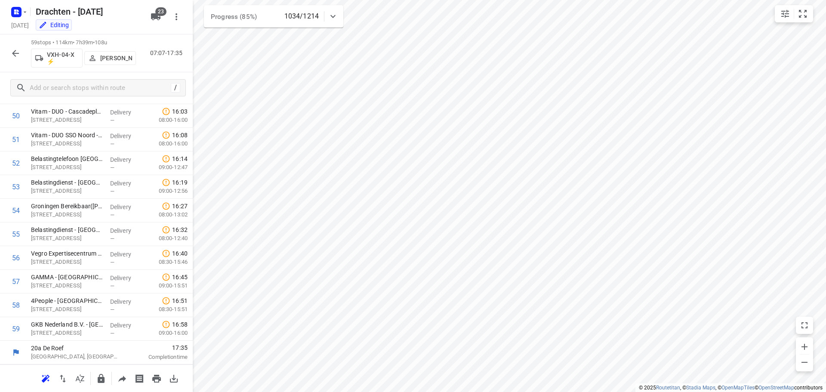
click at [17, 56] on icon "button" at bounding box center [15, 53] width 10 height 10
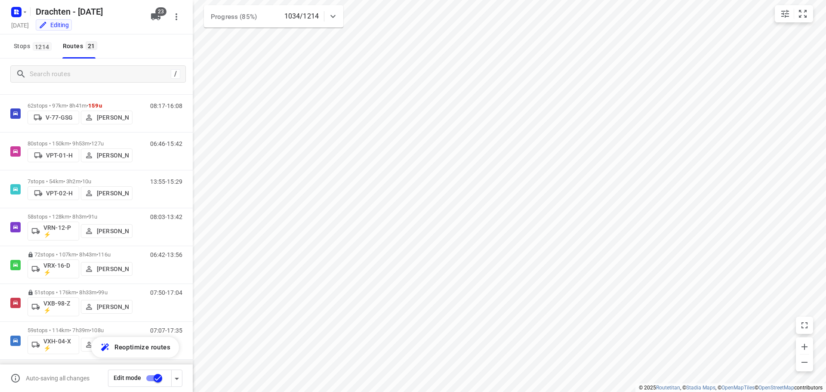
scroll to position [548, 0]
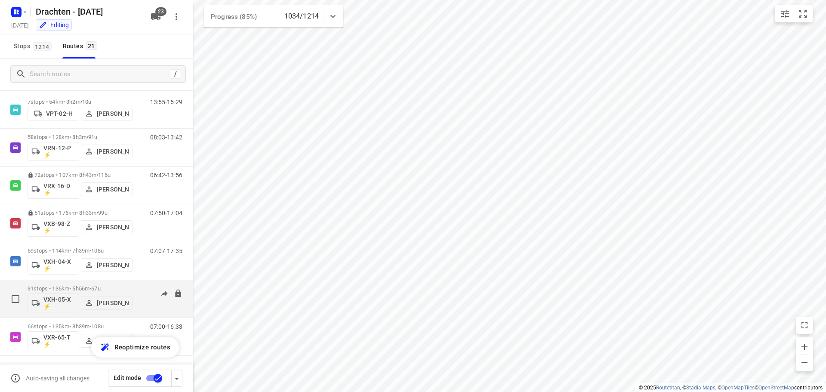
click at [89, 286] on p "31 stops • 136km • 5h56m • 67u" at bounding box center [80, 288] width 105 height 6
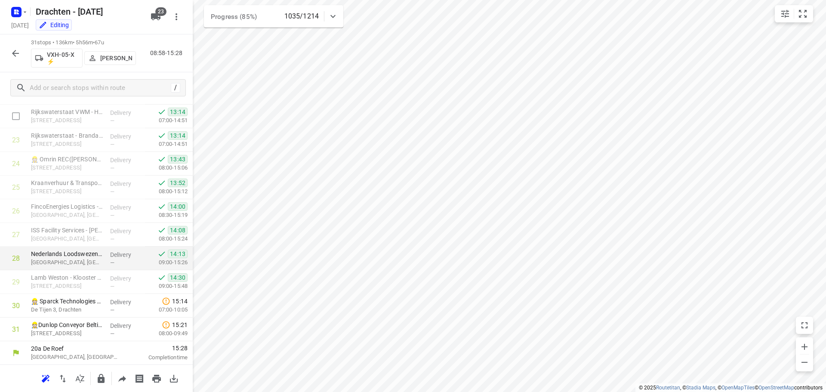
scroll to position [539, 0]
click at [13, 56] on icon "button" at bounding box center [15, 53] width 10 height 10
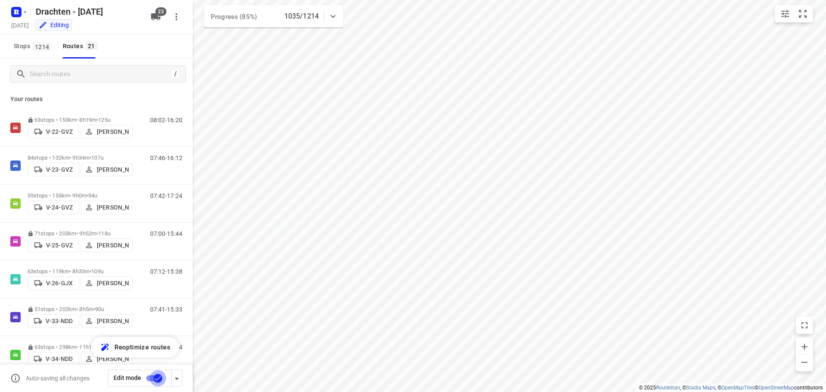
click at [156, 380] on input "checkbox" at bounding box center [157, 378] width 49 height 16
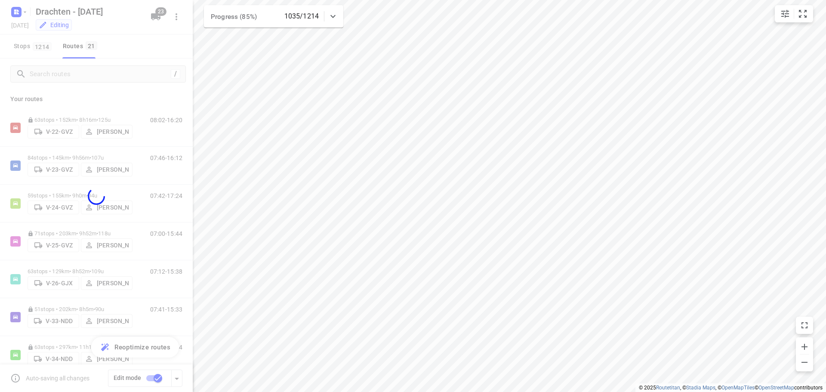
checkbox input "false"
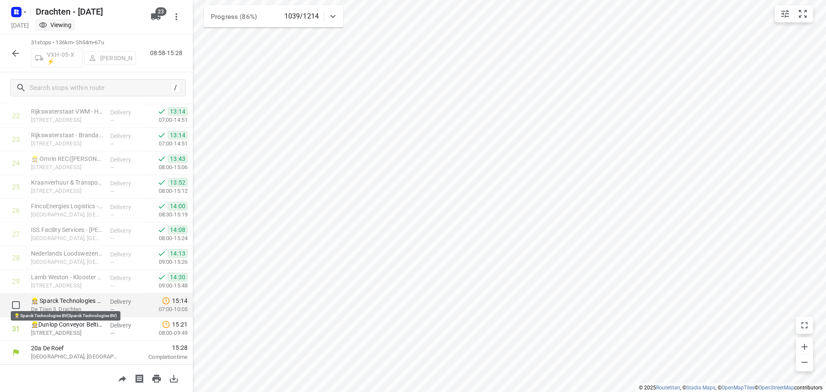
click at [70, 303] on p "👷🏻 Sparck Technologies BV(Sparck Technologies BV)" at bounding box center [67, 301] width 72 height 9
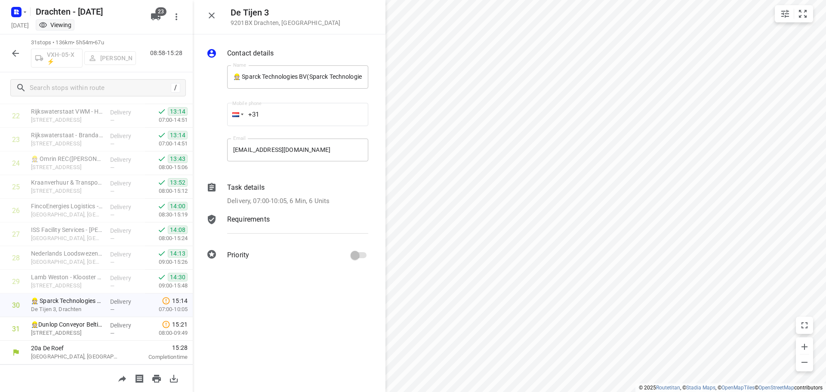
drag, startPoint x: 210, startPoint y: 15, endPoint x: 221, endPoint y: 43, distance: 29.8
click at [210, 15] on icon "button" at bounding box center [212, 15] width 10 height 10
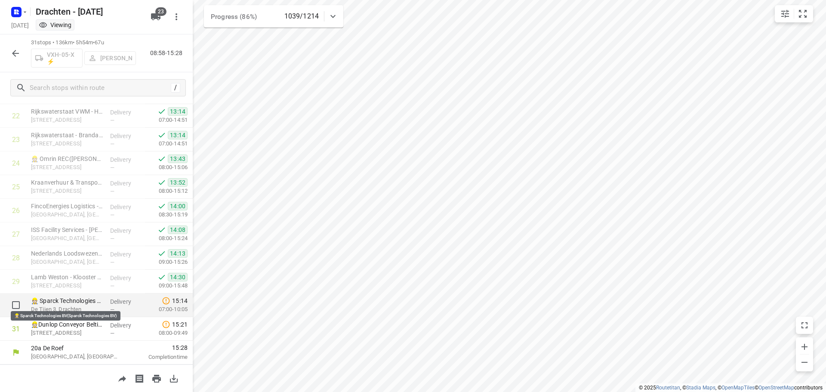
click at [78, 303] on p "👷🏻 Sparck Technologies BV(Sparck Technologies BV)" at bounding box center [67, 301] width 72 height 9
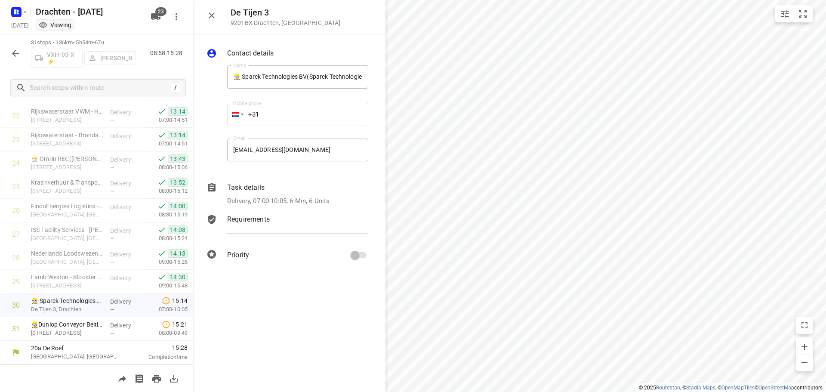
click at [298, 196] on p "Delivery, 07:00-10:05, 6 Min, 6 Units" at bounding box center [278, 201] width 102 height 10
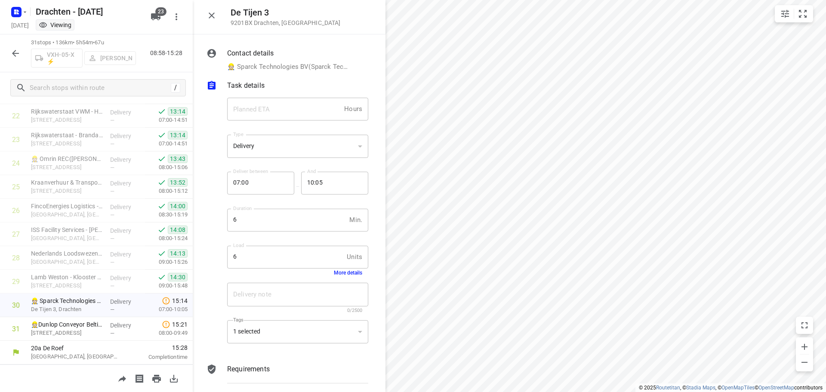
click at [348, 271] on button "More details" at bounding box center [348, 273] width 28 height 6
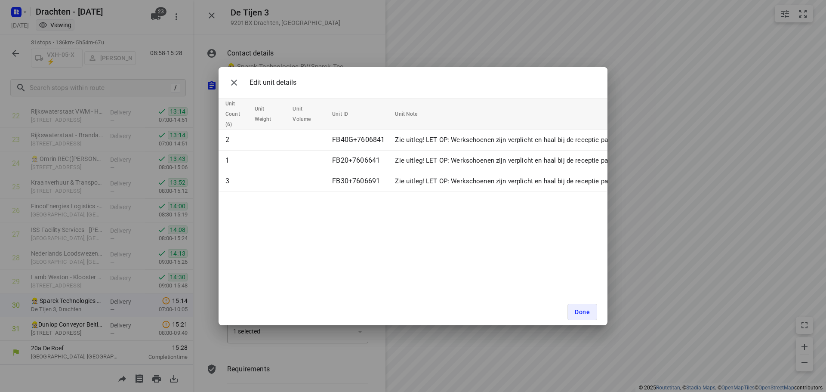
click at [200, 249] on div "Edit unit details Unit Count (6) Unit Weight Unit Volume Unit ID Unit Note 2 FB…" at bounding box center [413, 196] width 826 height 392
click at [236, 79] on icon "button" at bounding box center [234, 82] width 10 height 10
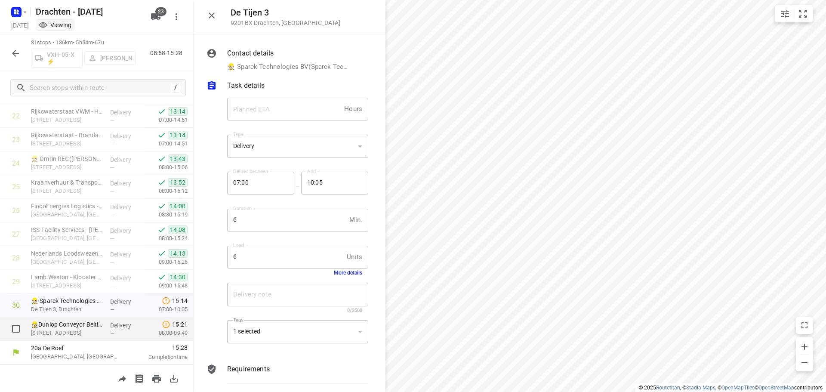
click at [63, 322] on p "👷🏻Dunlop Conveyor Belting([PERSON_NAME])" at bounding box center [67, 324] width 72 height 9
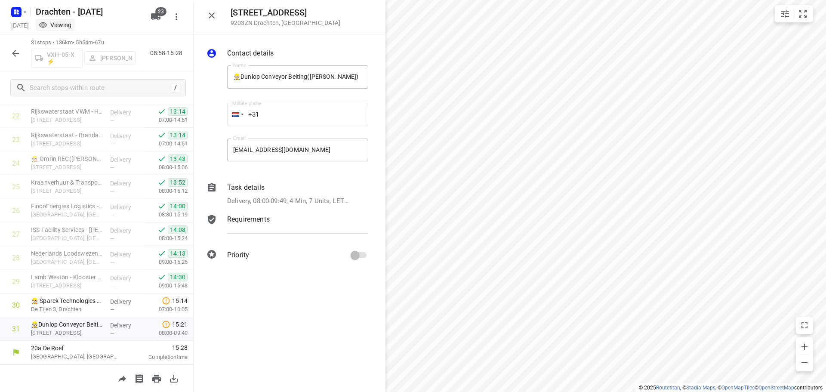
click at [335, 195] on div "Task details Delivery, 08:00-09:49, 4 Min, 7 Units, LET OP! [PERSON_NAME] TOEVO…" at bounding box center [298, 194] width 145 height 27
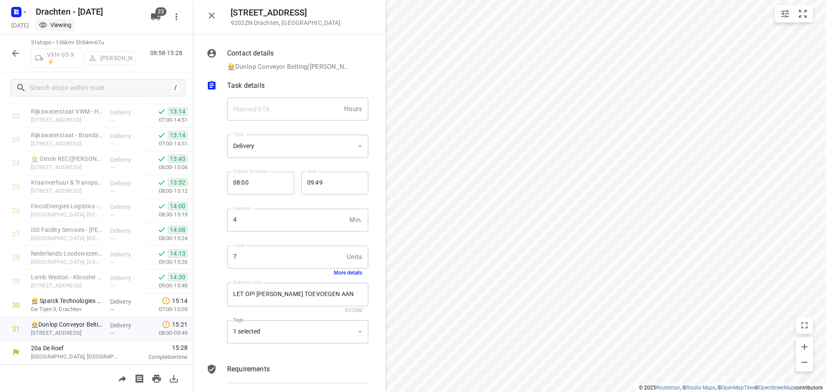
click at [340, 271] on button "More details" at bounding box center [348, 273] width 28 height 6
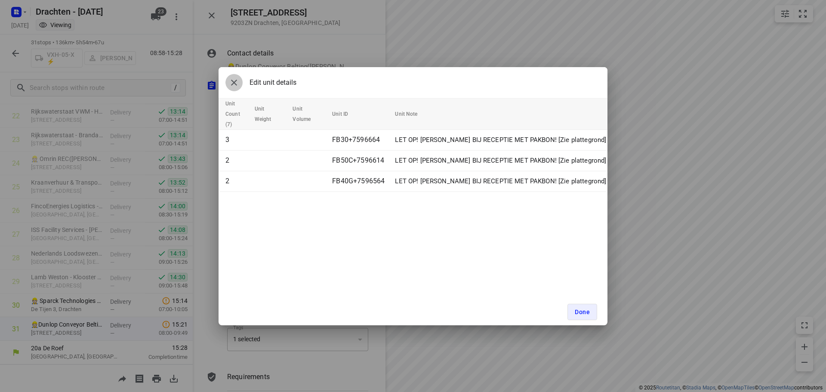
click at [237, 80] on icon "button" at bounding box center [234, 82] width 10 height 10
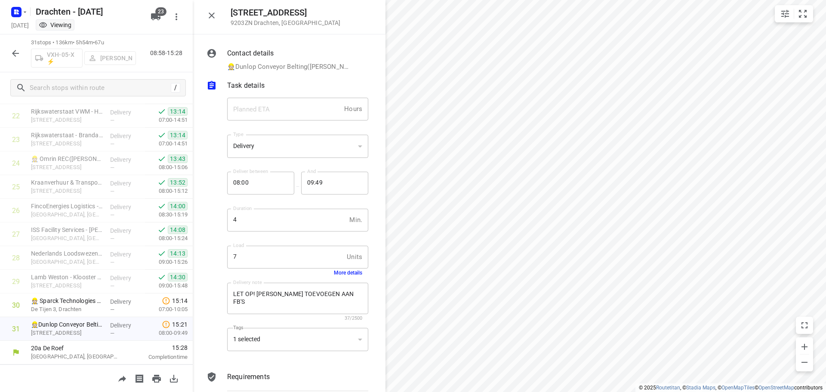
scroll to position [42, 0]
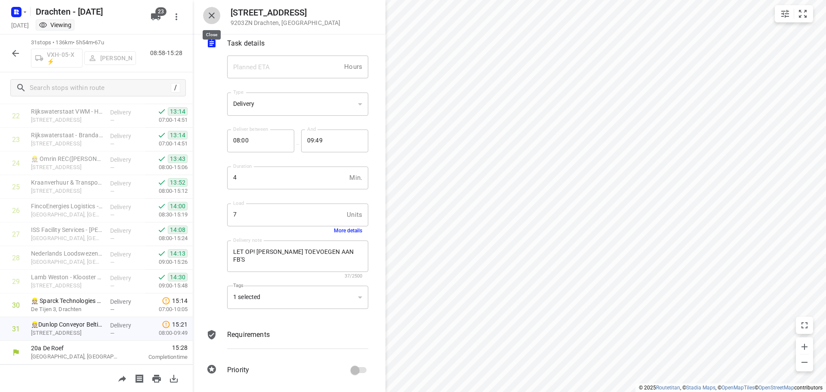
click at [216, 13] on icon "button" at bounding box center [212, 15] width 10 height 10
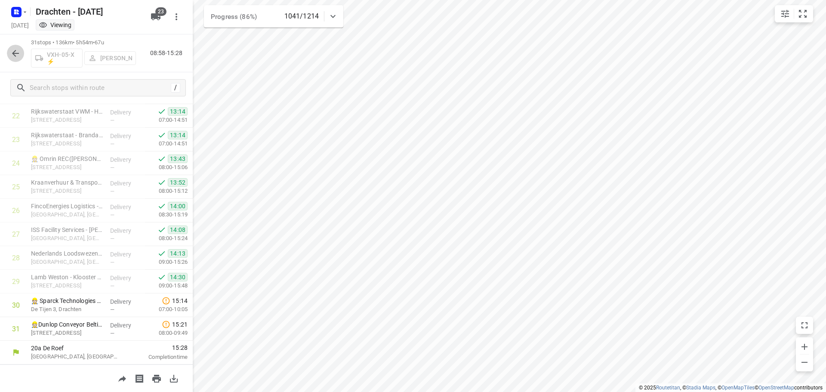
click at [16, 52] on icon "button" at bounding box center [15, 53] width 10 height 10
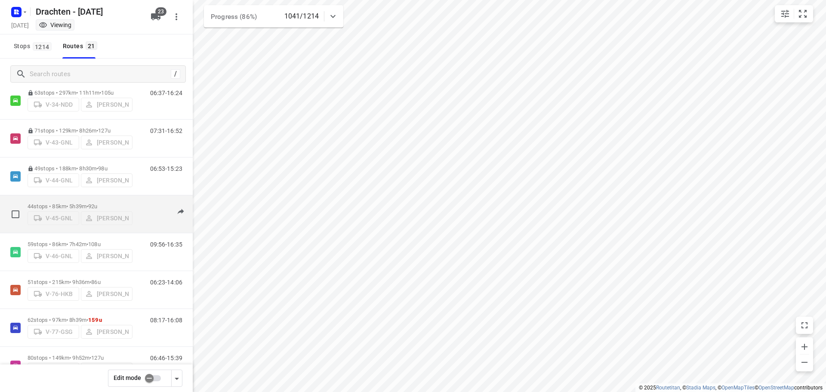
scroll to position [247, 0]
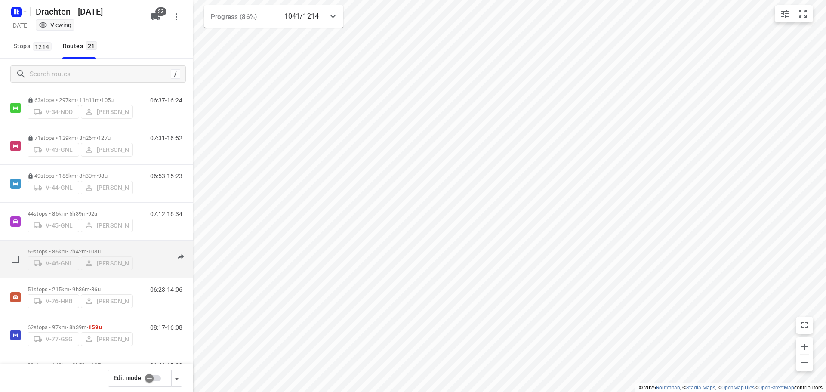
click at [74, 248] on p "59 stops • 86km • 7h42m • 108u" at bounding box center [80, 251] width 105 height 6
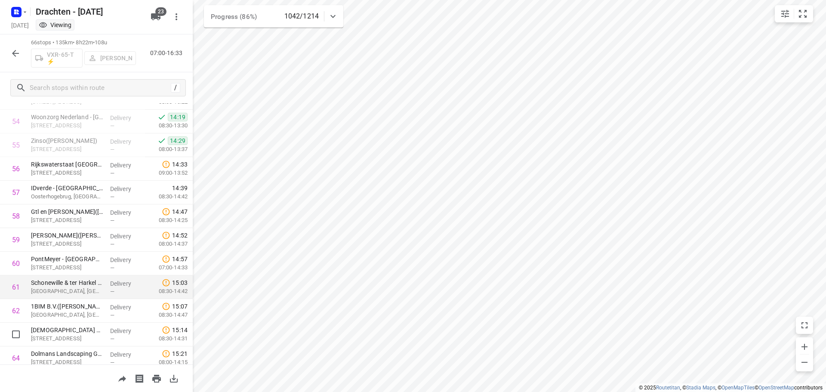
scroll to position [1368, 0]
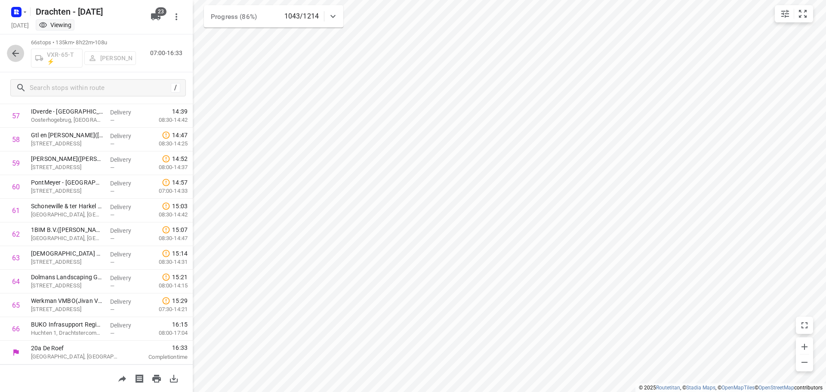
click at [15, 53] on icon "button" at bounding box center [15, 53] width 7 height 7
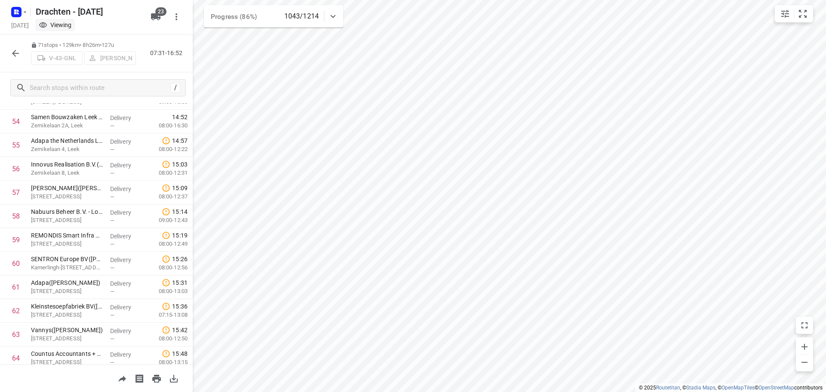
scroll to position [1486, 0]
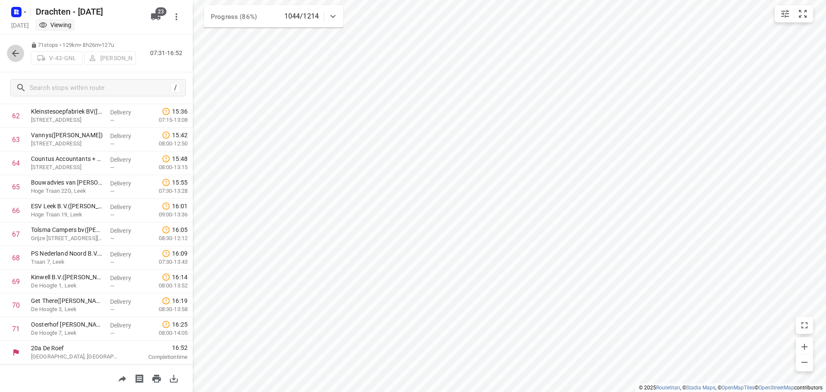
click at [17, 55] on icon "button" at bounding box center [15, 53] width 10 height 10
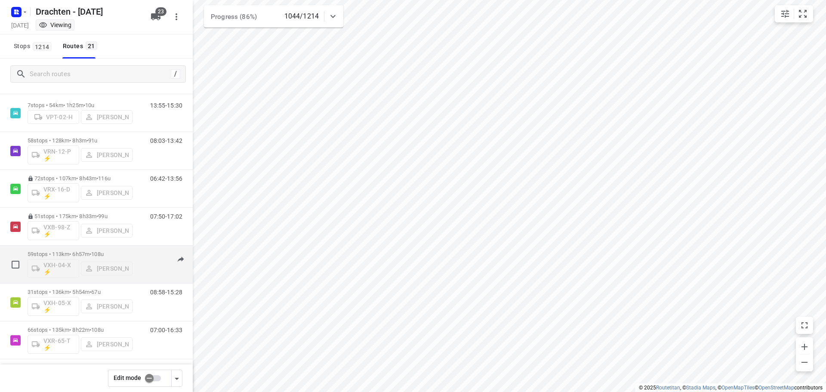
scroll to position [548, 0]
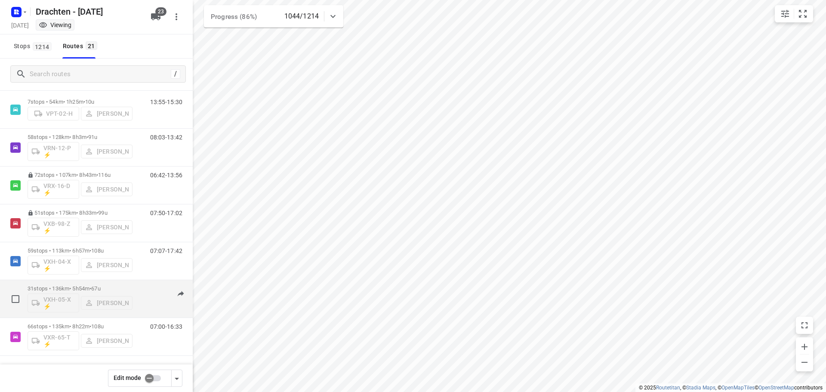
click at [78, 288] on p "31 stops • 136km • 5h54m • 67u" at bounding box center [80, 288] width 105 height 6
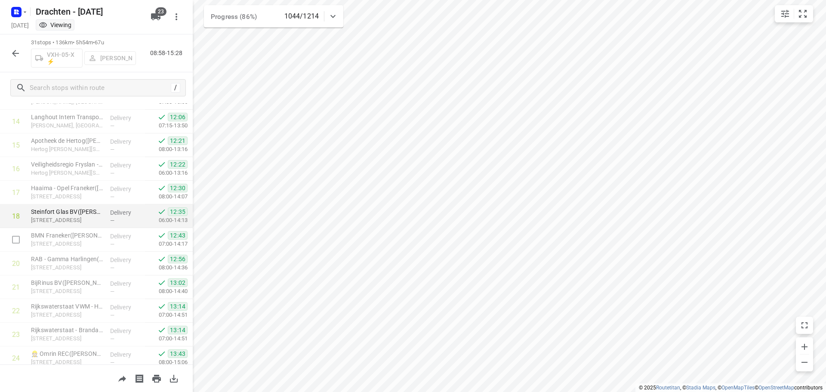
scroll to position [539, 0]
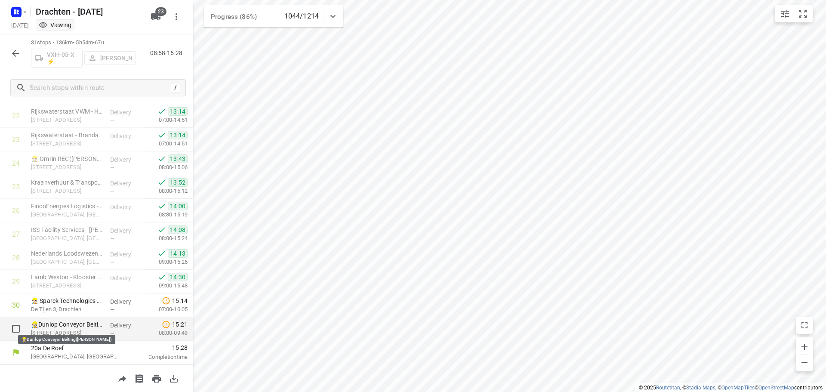
click at [81, 325] on p "👷🏻Dunlop Conveyor Belting([PERSON_NAME])" at bounding box center [67, 324] width 72 height 9
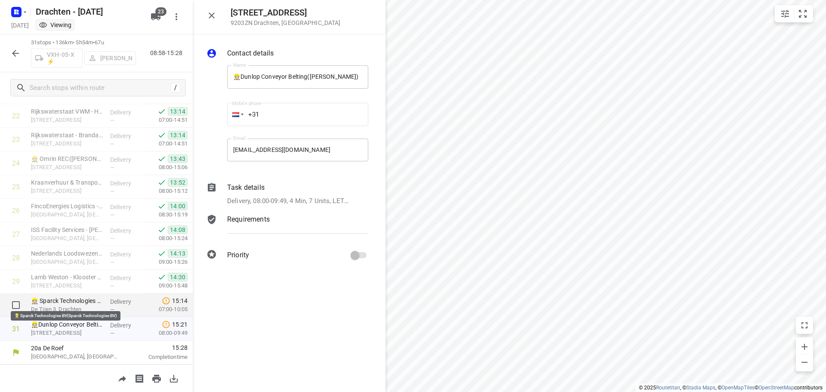
click at [75, 305] on p "👷🏻 Sparck Technologies BV(Sparck Technologies BV)" at bounding box center [67, 301] width 72 height 9
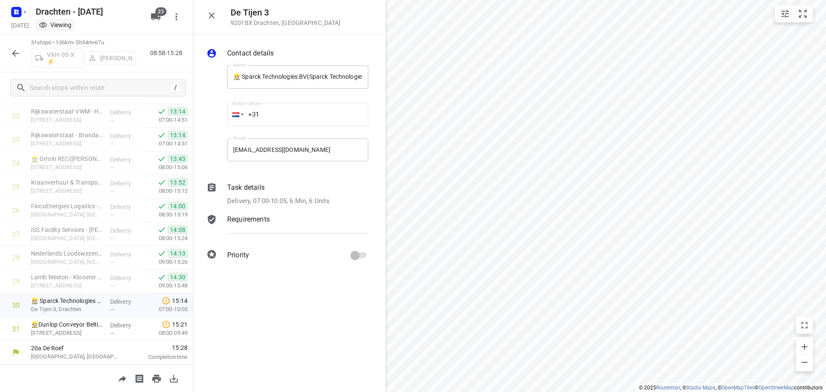
click at [319, 198] on p "Delivery, 07:00-10:05, 6 Min, 6 Units" at bounding box center [278, 201] width 102 height 10
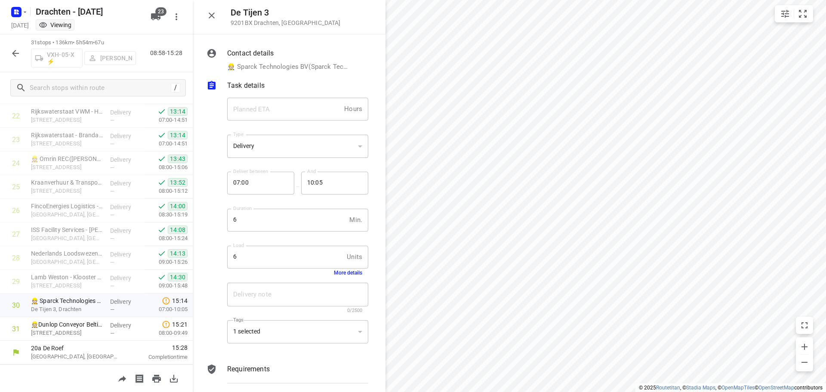
click at [347, 273] on button "More details" at bounding box center [348, 273] width 28 height 6
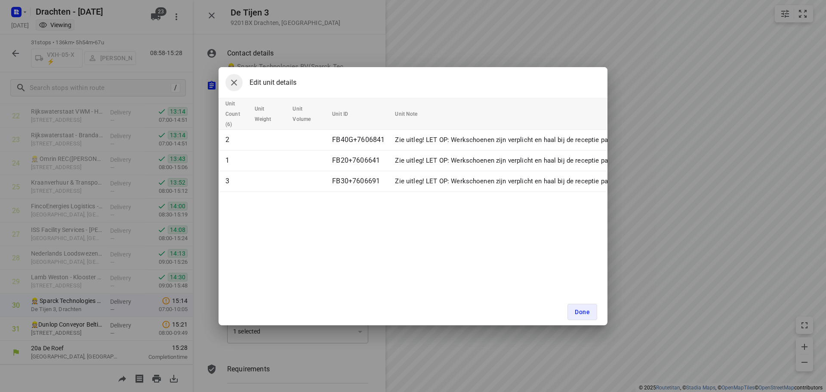
click at [233, 79] on icon "button" at bounding box center [234, 82] width 10 height 10
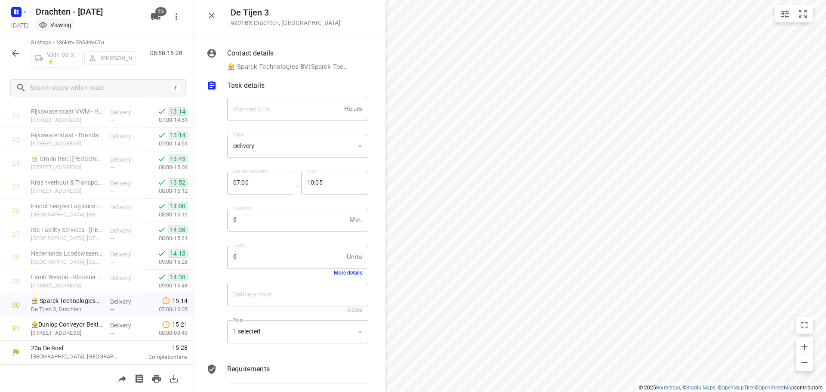
click at [214, 16] on icon "button" at bounding box center [212, 15] width 10 height 10
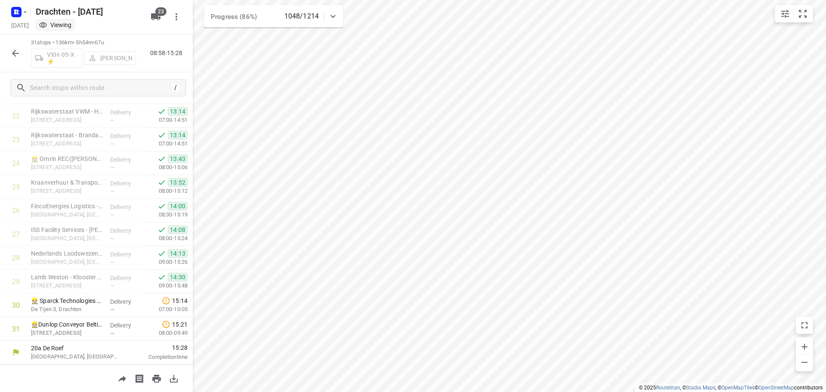
click at [19, 55] on icon "button" at bounding box center [15, 53] width 10 height 10
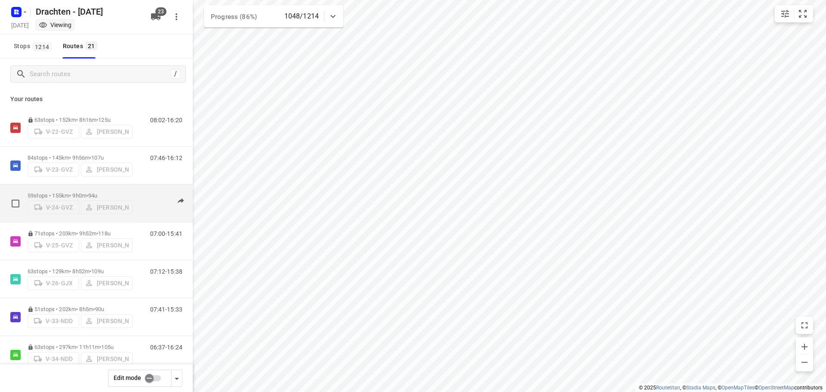
click at [84, 192] on p "59 stops • 155km • 9h0m • 94u" at bounding box center [80, 195] width 105 height 6
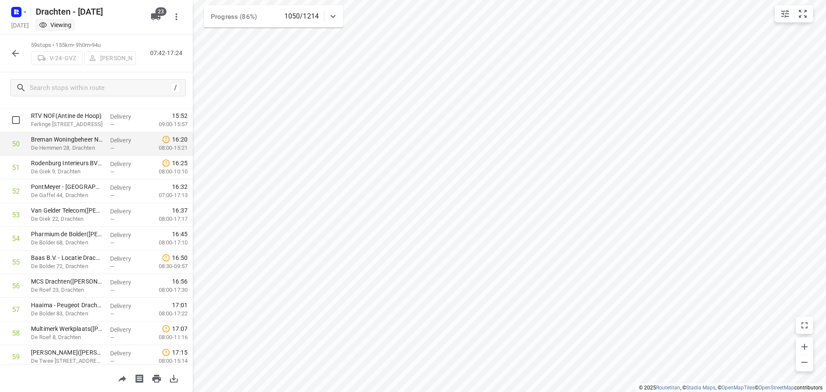
scroll to position [1159, 0]
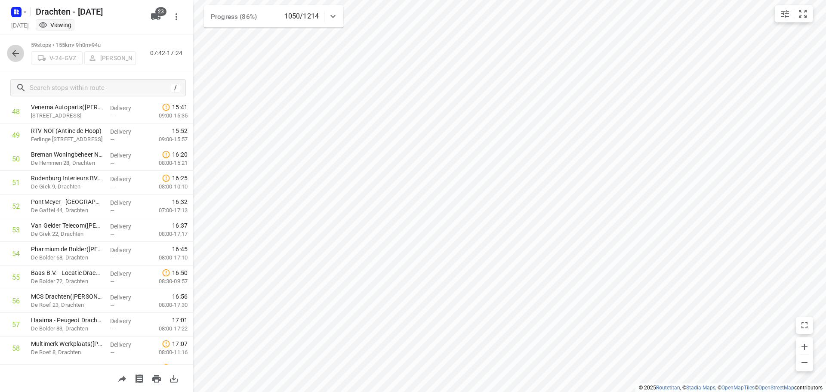
click at [18, 52] on icon "button" at bounding box center [15, 53] width 10 height 10
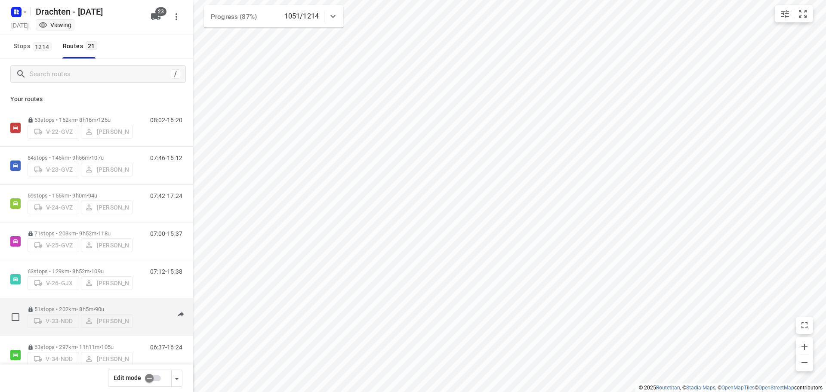
click at [83, 306] on p "51 stops • 202km • 8h5m • 90u" at bounding box center [80, 309] width 105 height 6
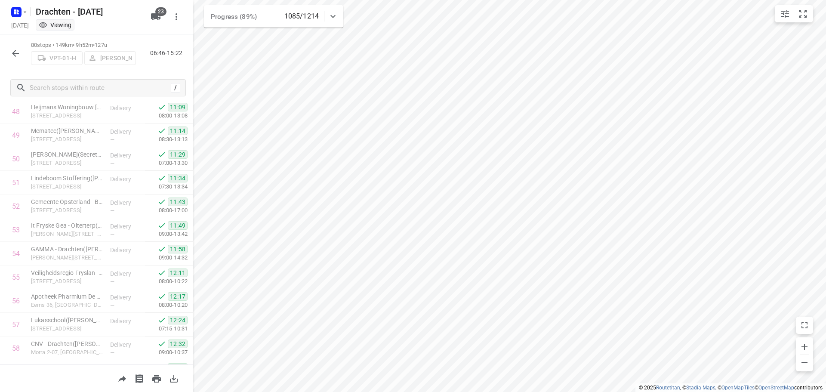
click at [19, 52] on icon "button" at bounding box center [15, 53] width 10 height 10
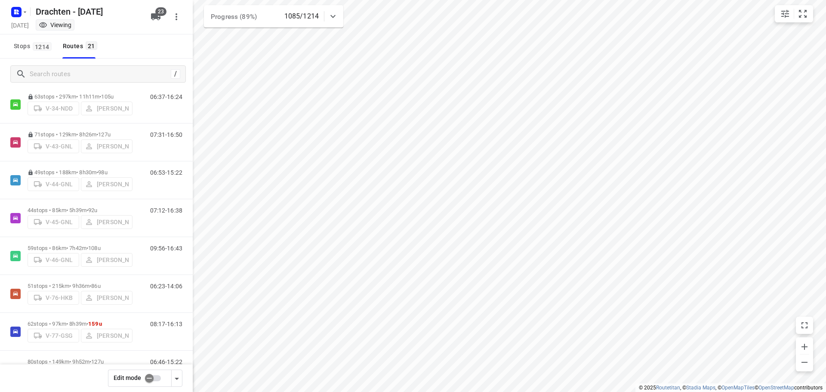
scroll to position [258, 0]
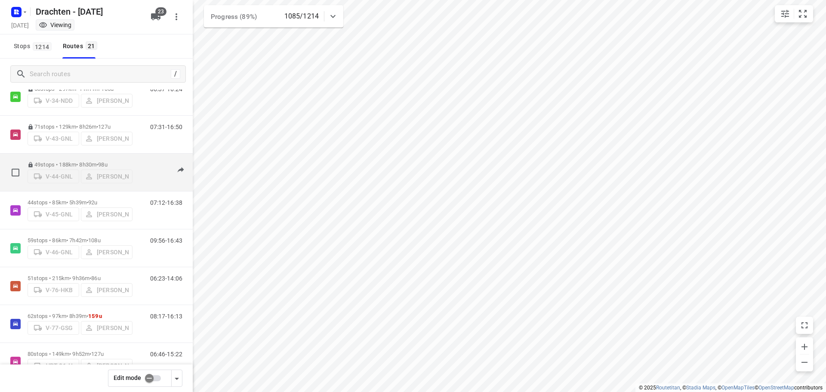
click at [77, 161] on p "49 stops • 188km • 8h30m • 98u" at bounding box center [80, 164] width 105 height 6
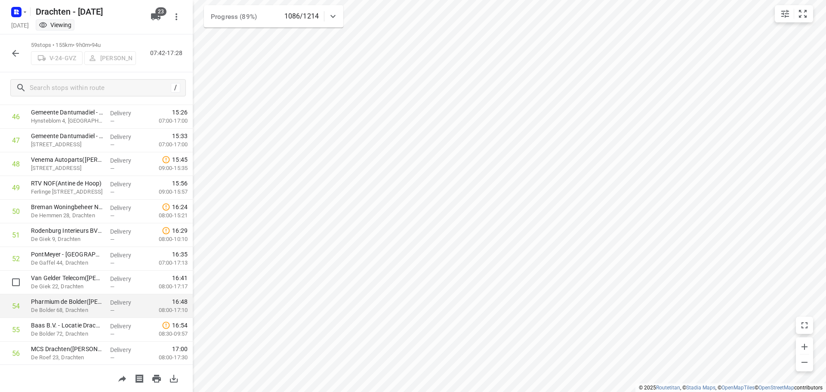
scroll to position [1119, 0]
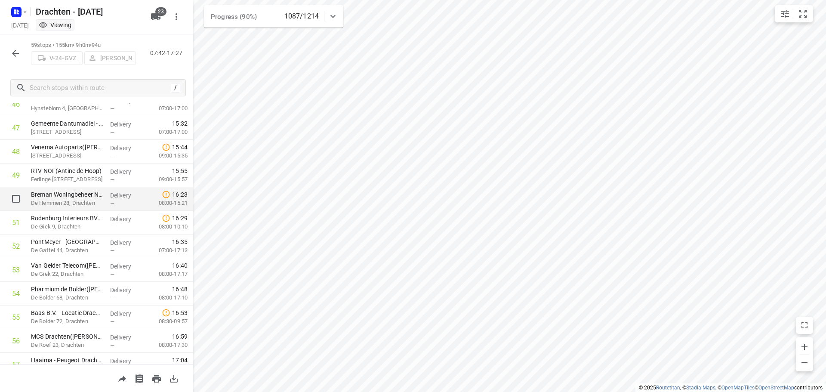
click at [46, 202] on p "De Hemmen 28, Drachten" at bounding box center [67, 203] width 72 height 9
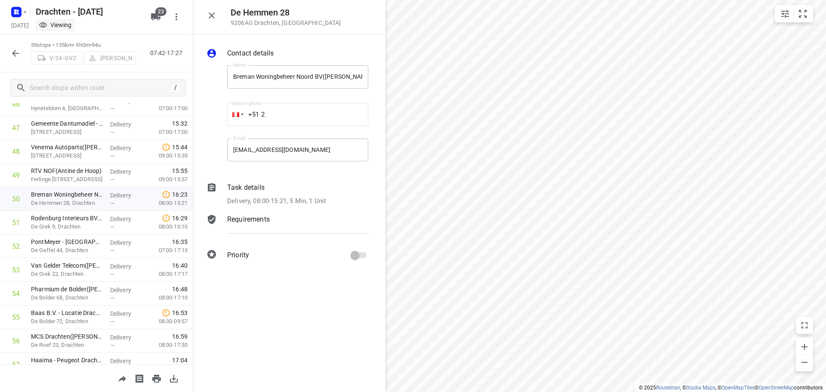
click at [309, 195] on div "Task details Delivery, 08:00-15:21, 5 Min, 1 Unit" at bounding box center [298, 194] width 145 height 27
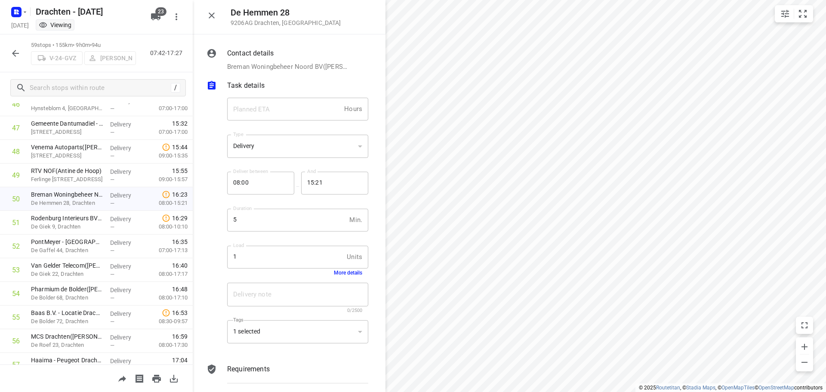
click at [339, 272] on button "More details" at bounding box center [348, 273] width 28 height 6
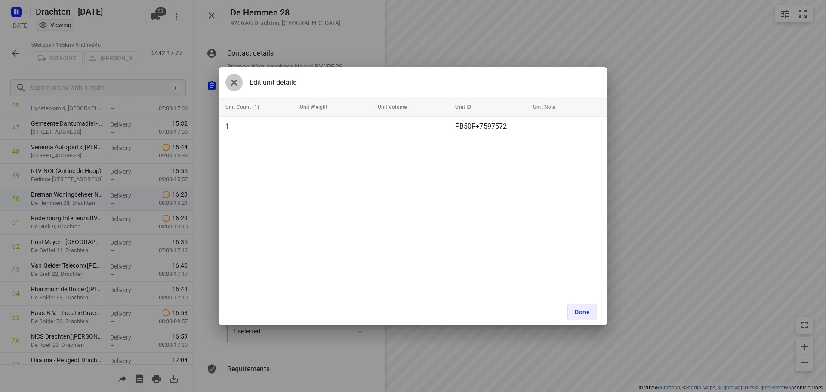
click at [231, 83] on icon "button" at bounding box center [234, 82] width 10 height 10
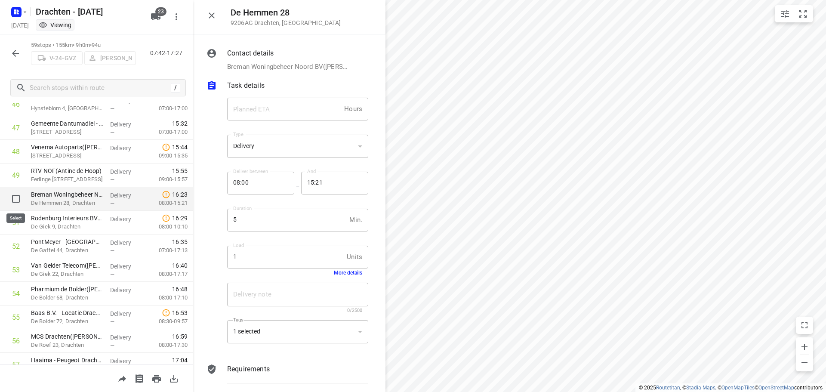
click at [15, 198] on input "checkbox" at bounding box center [15, 198] width 17 height 17
checkbox input "true"
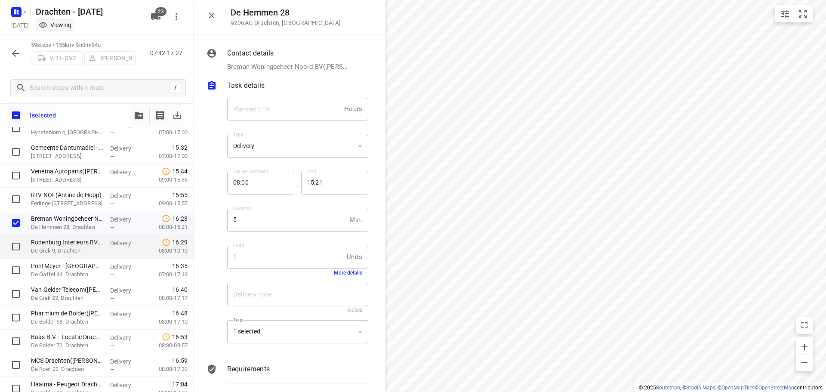
click at [71, 247] on p "De Giek 9, Drachten" at bounding box center [67, 251] width 72 height 9
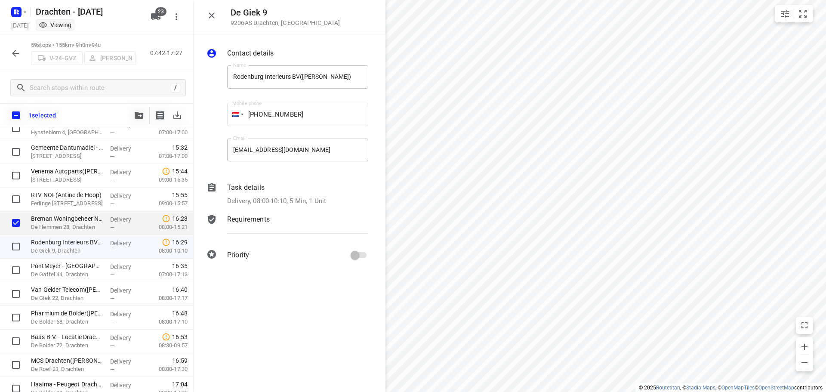
click at [320, 201] on p "Delivery, 08:00-10:10, 5 Min, 1 Unit" at bounding box center [276, 201] width 99 height 10
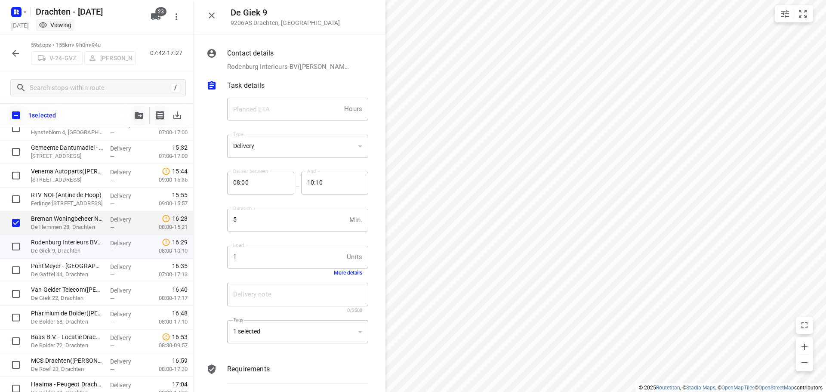
click at [340, 276] on div "Load 1 Units Load More details" at bounding box center [298, 261] width 148 height 40
click at [341, 274] on button "More details" at bounding box center [348, 273] width 28 height 6
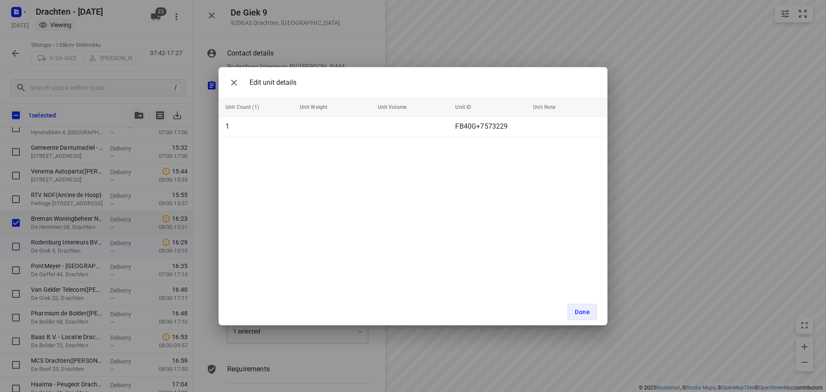
click at [209, 274] on div "Edit unit details Unit Count (1) Unit Weight Unit Volume Unit ID Unit Note 1 FB…" at bounding box center [413, 196] width 826 height 392
click at [237, 83] on icon "button" at bounding box center [234, 82] width 10 height 10
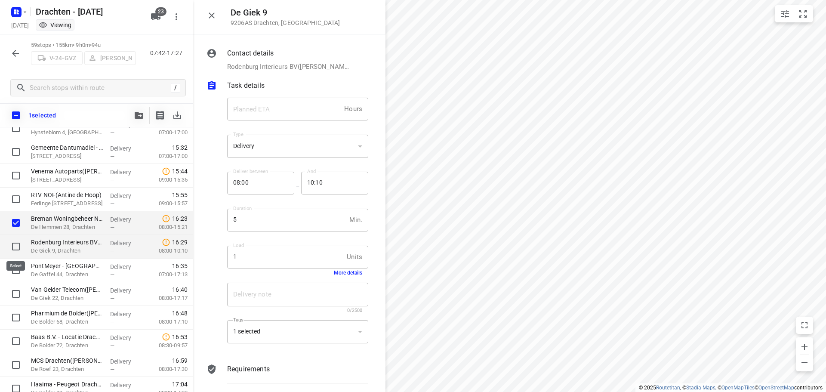
click at [16, 244] on input "checkbox" at bounding box center [15, 246] width 17 height 17
checkbox input "true"
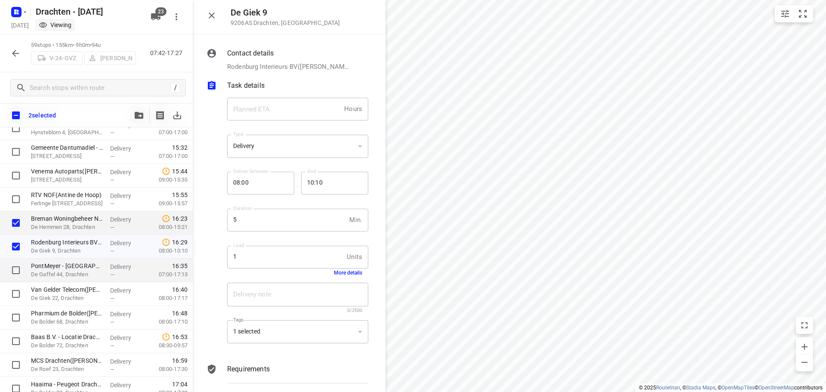
click at [62, 271] on p "De Gaffel 44, Drachten" at bounding box center [67, 274] width 72 height 9
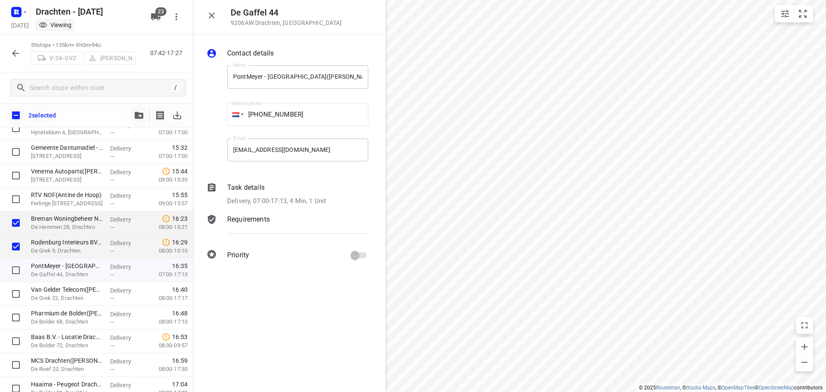
click at [340, 207] on div "Task details Delivery, 07:00-17:13, 4 Min, 1 Unit" at bounding box center [298, 194] width 145 height 27
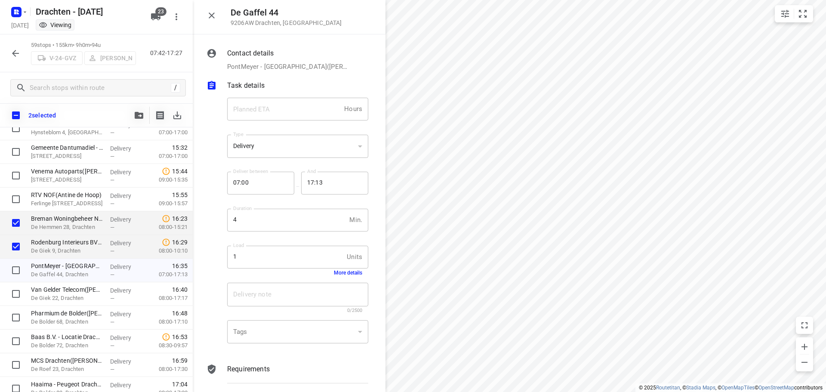
click at [341, 275] on button "More details" at bounding box center [348, 273] width 28 height 6
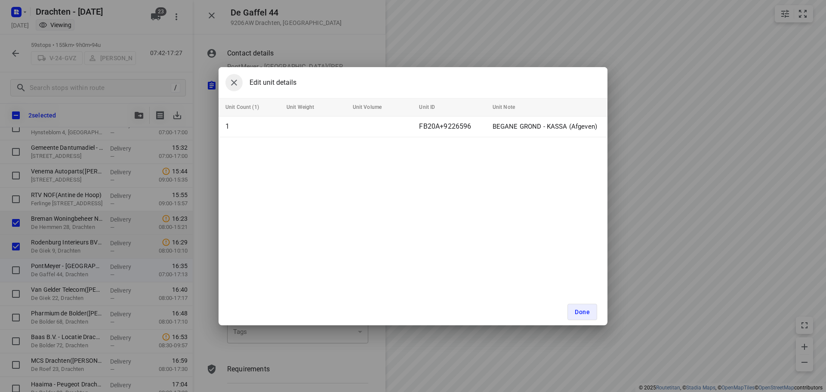
drag, startPoint x: 232, startPoint y: 82, endPoint x: 232, endPoint y: 99, distance: 17.2
click at [232, 83] on icon "button" at bounding box center [234, 82] width 10 height 10
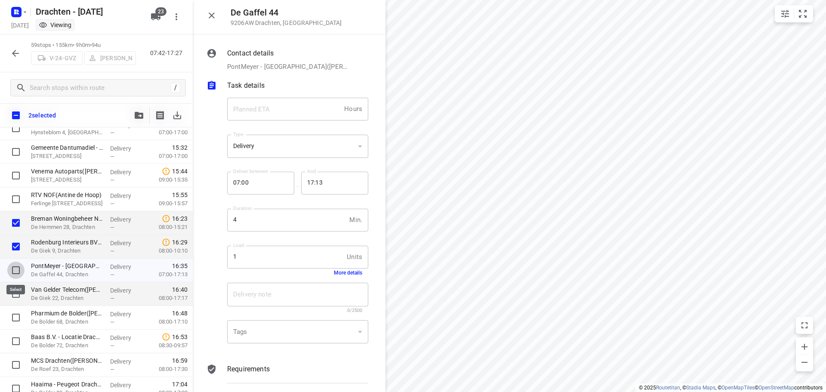
drag, startPoint x: 14, startPoint y: 266, endPoint x: 21, endPoint y: 287, distance: 22.2
click at [14, 266] on input "checkbox" at bounding box center [15, 270] width 17 height 17
checkbox input "true"
click at [67, 295] on p "De Giek 22, Drachten" at bounding box center [67, 298] width 72 height 9
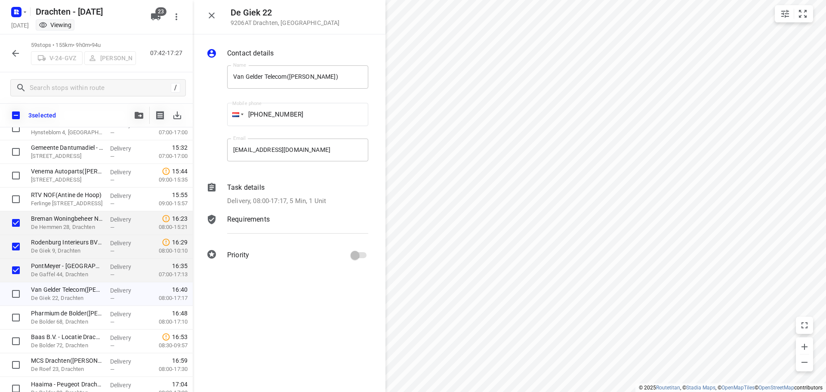
click at [319, 203] on p "Delivery, 08:00-17:17, 5 Min, 1 Unit" at bounding box center [276, 201] width 99 height 10
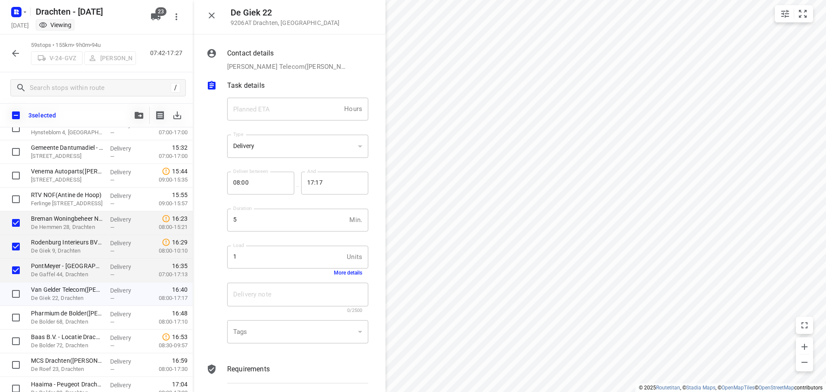
click at [334, 272] on button "More details" at bounding box center [348, 273] width 28 height 6
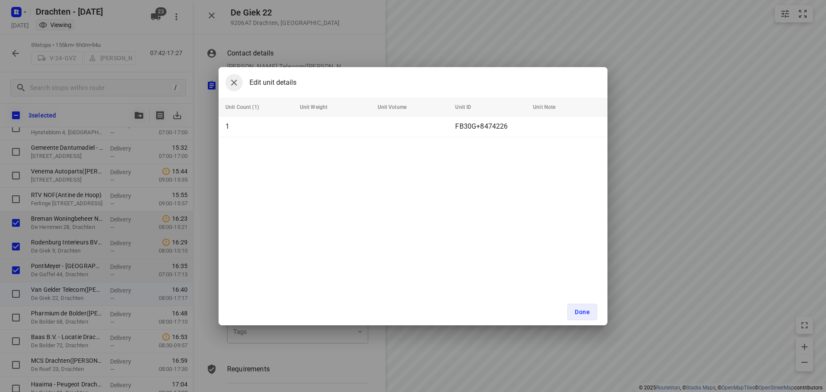
click at [232, 79] on icon "button" at bounding box center [234, 82] width 10 height 10
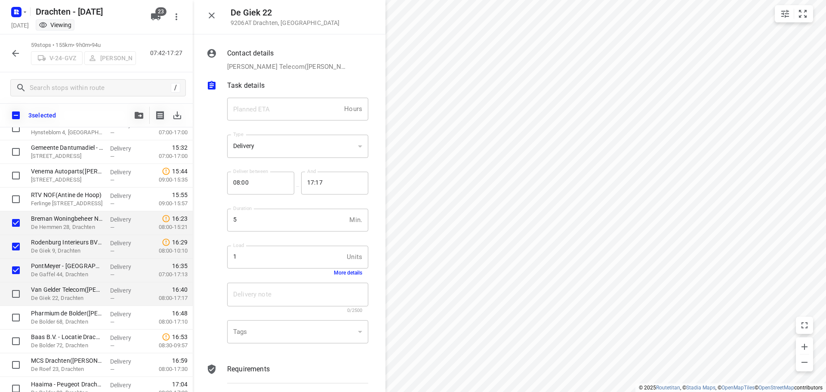
click at [60, 299] on p "De Giek 22, Drachten" at bounding box center [67, 298] width 72 height 9
click at [13, 293] on input "checkbox" at bounding box center [15, 293] width 17 height 17
checkbox input "true"
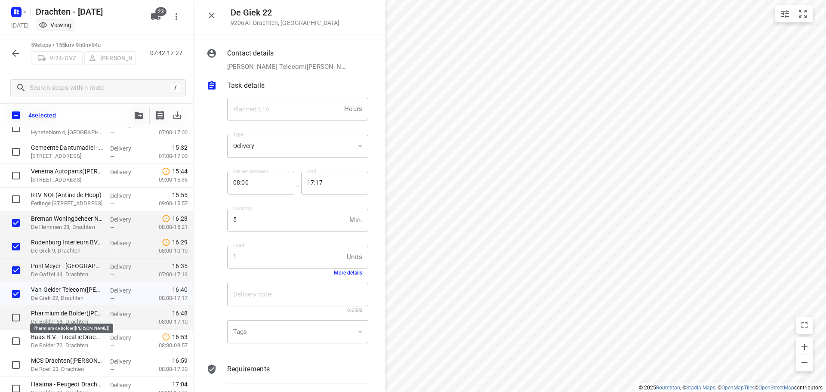
click at [36, 315] on p "Pharmium de Bolder([PERSON_NAME])" at bounding box center [67, 313] width 72 height 9
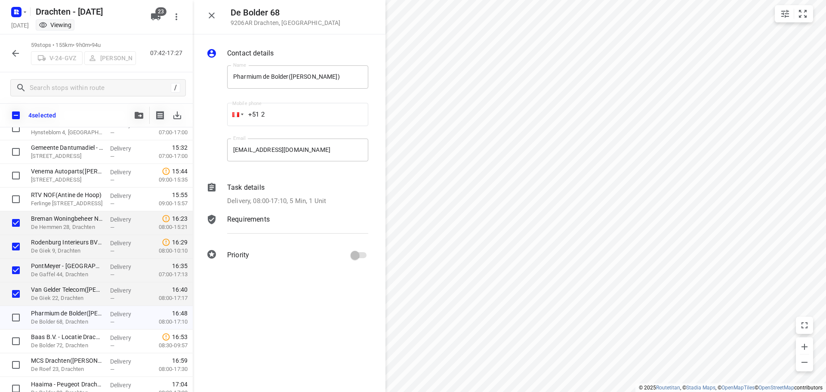
click at [319, 203] on p "Delivery, 08:00-17:10, 5 Min, 1 Unit" at bounding box center [276, 201] width 99 height 10
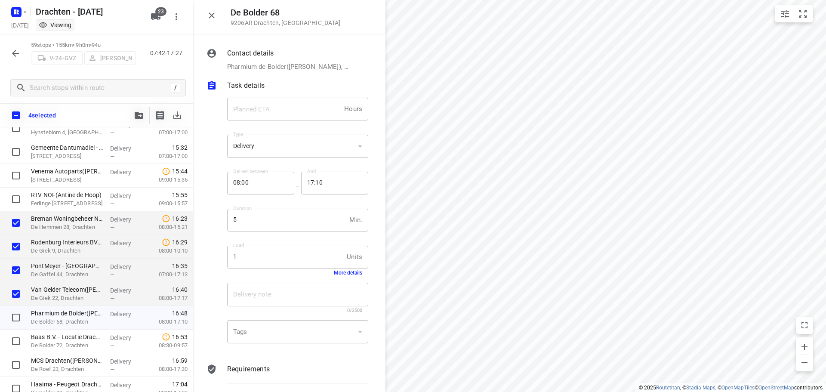
click at [342, 273] on button "More details" at bounding box center [348, 273] width 28 height 6
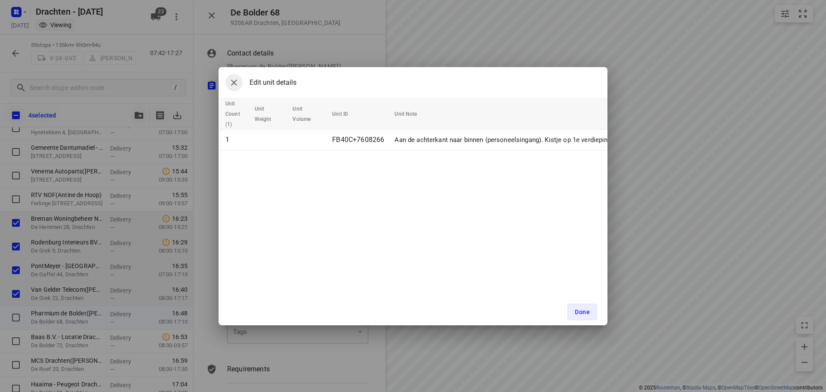
click at [235, 79] on icon "button" at bounding box center [234, 82] width 10 height 10
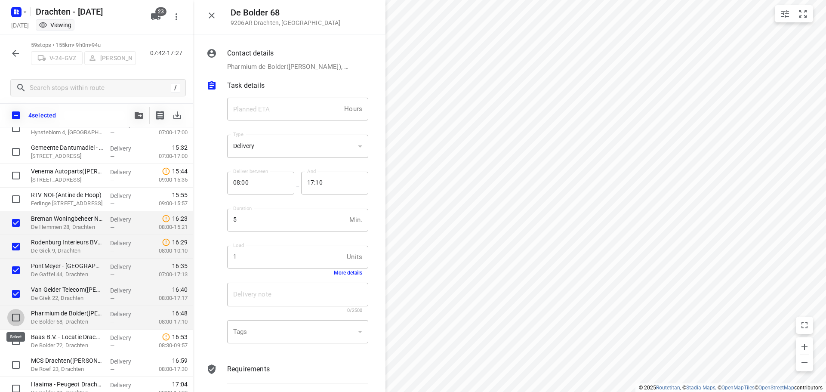
click at [15, 315] on input "checkbox" at bounding box center [15, 317] width 17 height 17
checkbox input "true"
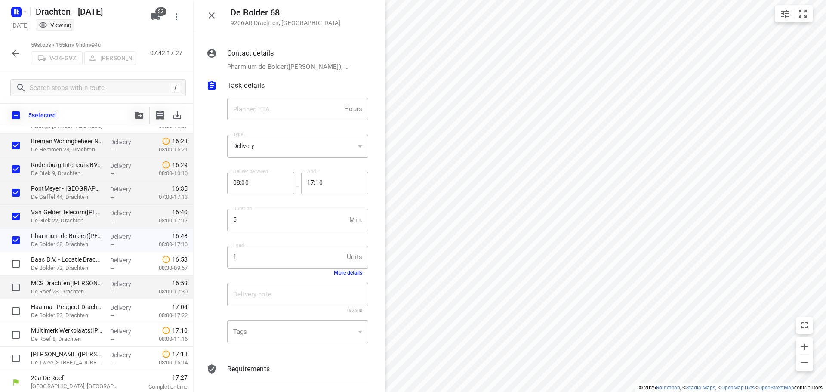
scroll to position [1199, 0]
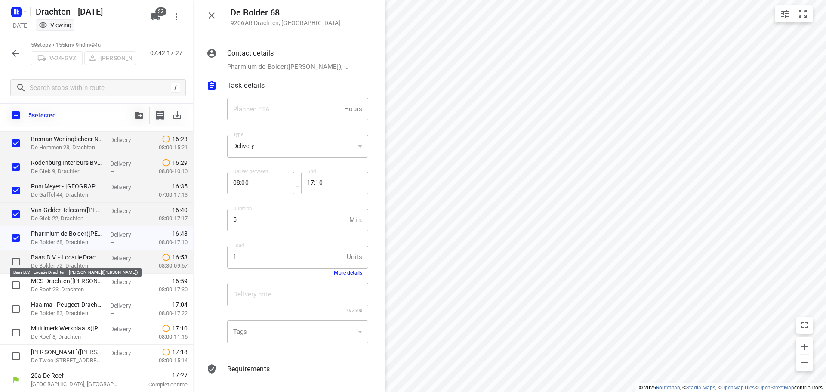
click at [46, 260] on p "Baas B.V. - Locatie Drachten - [PERSON_NAME]([PERSON_NAME])" at bounding box center [67, 257] width 72 height 9
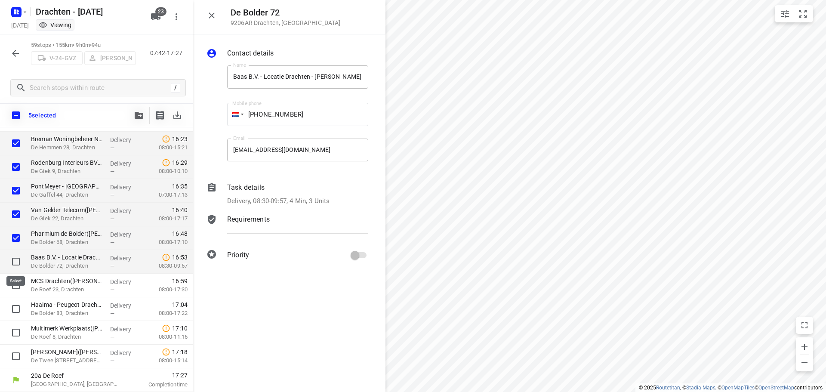
drag, startPoint x: 18, startPoint y: 262, endPoint x: 88, endPoint y: 252, distance: 71.2
click at [17, 262] on input "checkbox" at bounding box center [15, 261] width 17 height 17
checkbox input "true"
click at [318, 198] on p "Delivery, 08:30-09:57, 4 Min, 3 Units" at bounding box center [278, 201] width 102 height 10
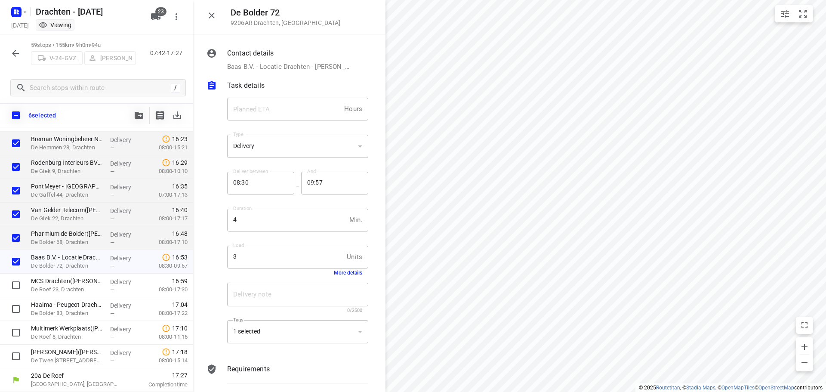
click at [334, 273] on button "More details" at bounding box center [348, 273] width 28 height 6
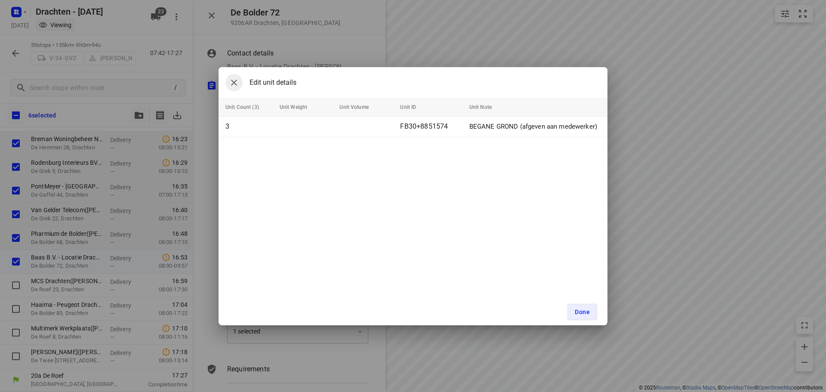
click at [235, 85] on icon "button" at bounding box center [234, 82] width 10 height 10
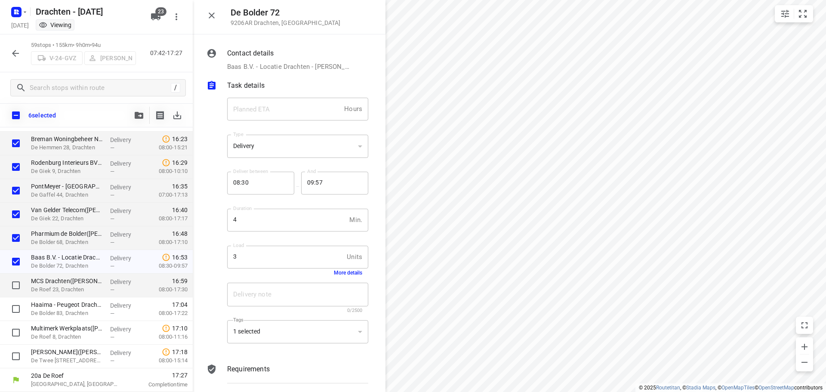
click at [63, 287] on p "De Roef 23, Drachten" at bounding box center [67, 289] width 72 height 9
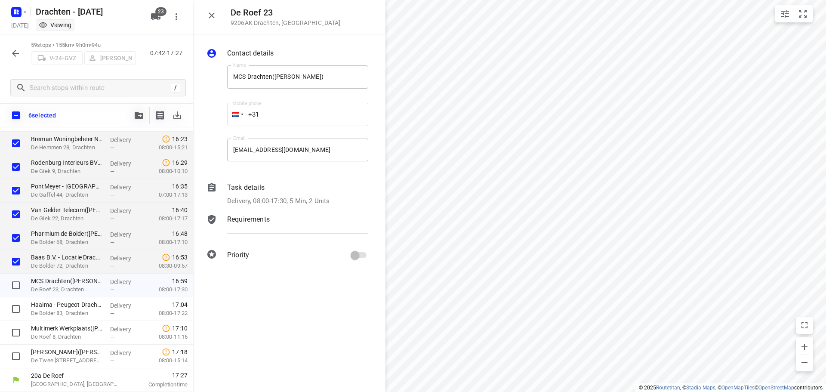
click at [325, 198] on p "Delivery, 08:00-17:30, 5 Min, 2 Units" at bounding box center [278, 201] width 102 height 10
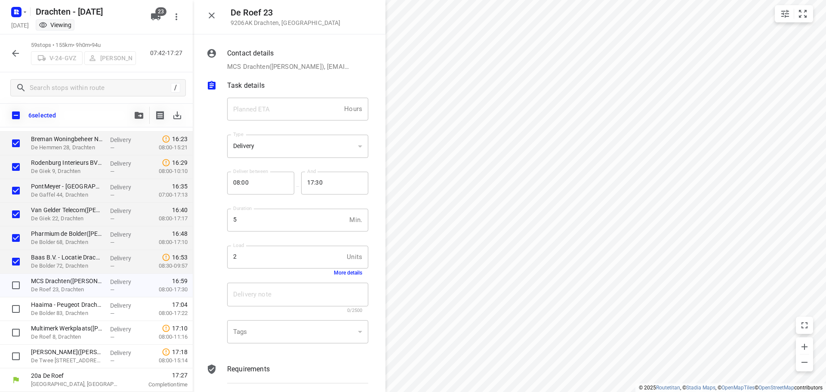
click at [343, 274] on button "More details" at bounding box center [348, 273] width 28 height 6
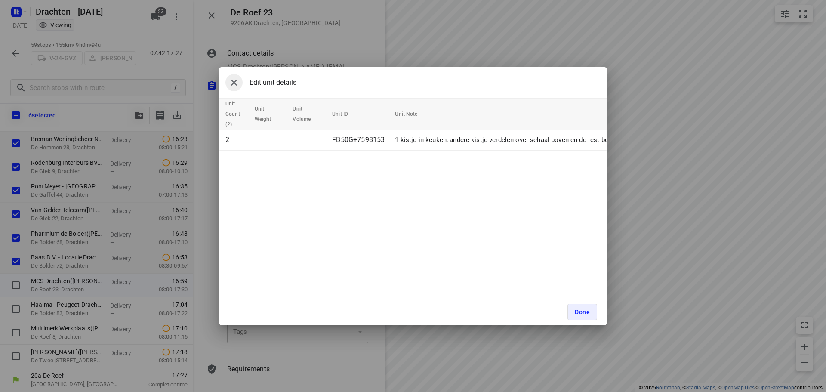
click at [237, 87] on icon "button" at bounding box center [234, 82] width 10 height 10
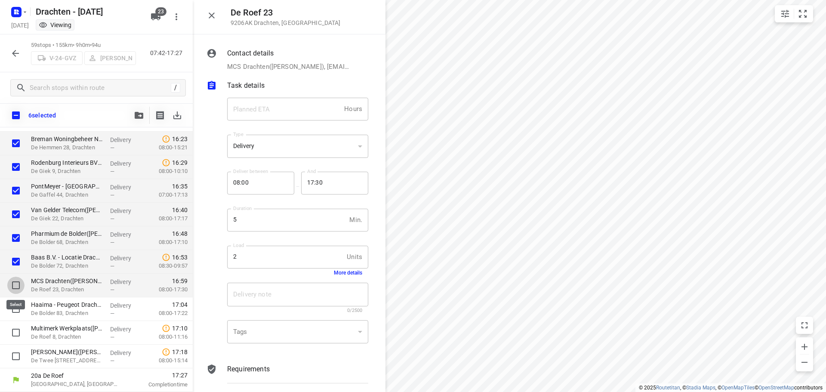
click at [18, 285] on input "checkbox" at bounding box center [15, 285] width 17 height 17
checkbox input "true"
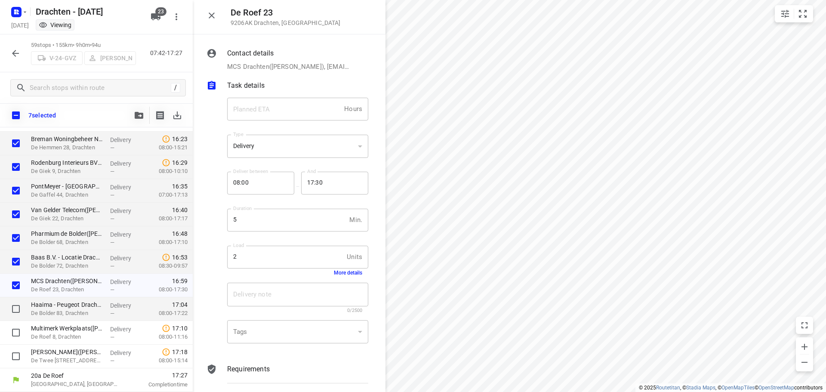
click at [73, 309] on p "De Bolder 83, Drachten" at bounding box center [67, 313] width 72 height 9
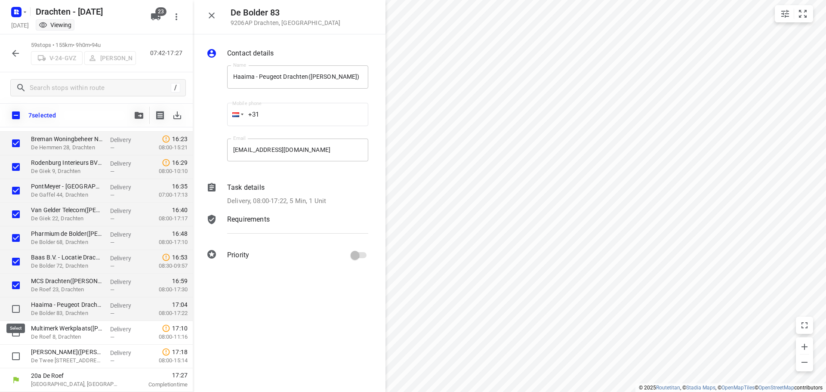
click at [16, 309] on input "checkbox" at bounding box center [15, 308] width 17 height 17
checkbox input "true"
click at [300, 193] on div "Task details Delivery, 08:00-17:22, 5 Min, 1 Unit" at bounding box center [298, 194] width 145 height 27
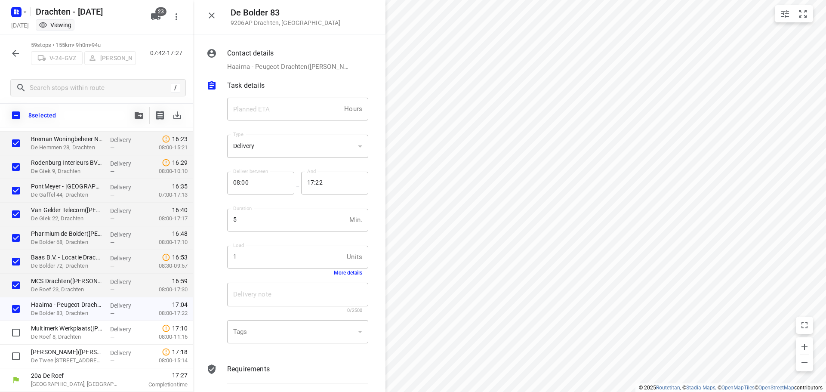
click at [340, 273] on button "More details" at bounding box center [348, 273] width 28 height 6
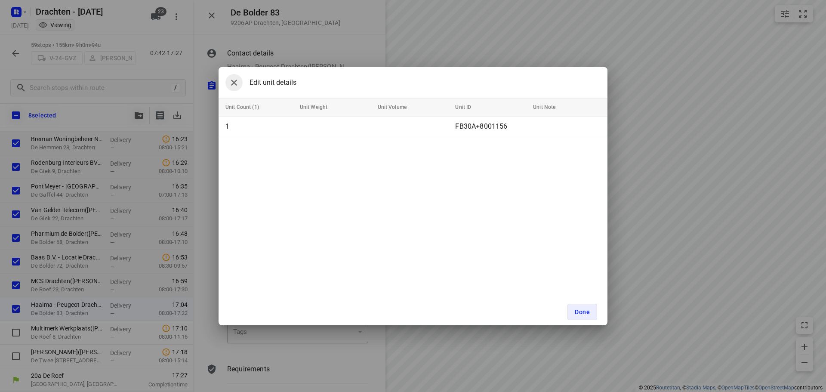
click at [232, 82] on icon "button" at bounding box center [234, 82] width 10 height 10
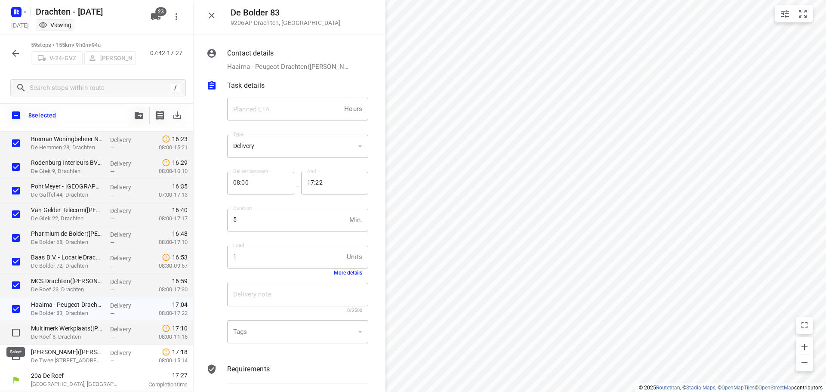
click at [16, 334] on input "checkbox" at bounding box center [15, 332] width 17 height 17
checkbox input "true"
click at [63, 334] on p "De Roef 8, Drachten" at bounding box center [67, 337] width 72 height 9
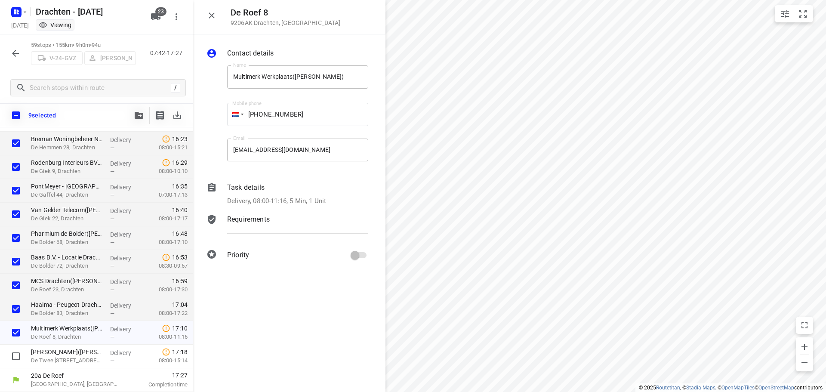
click at [308, 200] on p "Delivery, 08:00-11:16, 5 Min, 1 Unit" at bounding box center [276, 201] width 99 height 10
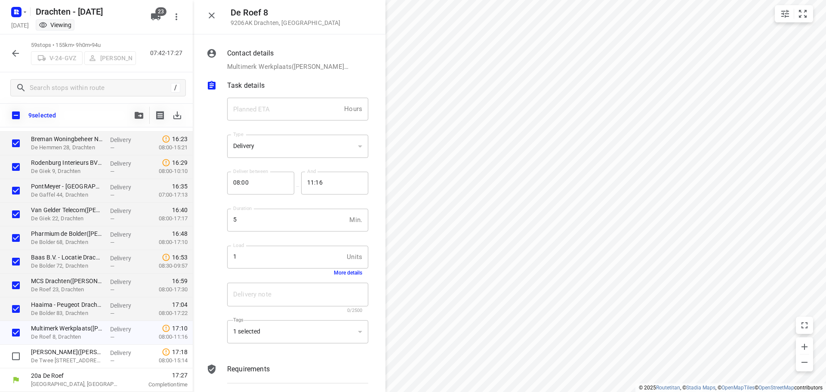
click at [338, 274] on button "More details" at bounding box center [348, 273] width 28 height 6
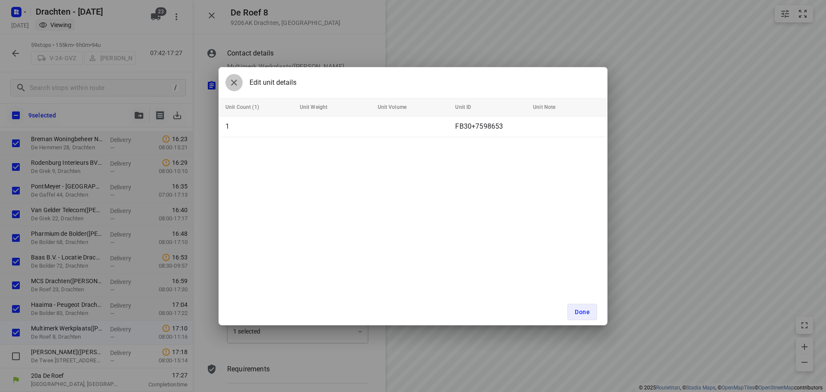
click at [231, 83] on icon "button" at bounding box center [234, 82] width 10 height 10
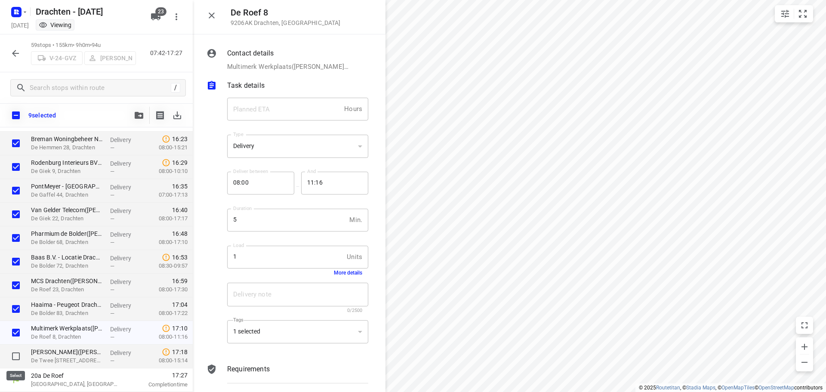
click at [15, 355] on input "checkbox" at bounding box center [15, 356] width 17 height 17
click at [17, 355] on input "checkbox" at bounding box center [15, 356] width 17 height 17
checkbox input "false"
click at [137, 115] on icon "button" at bounding box center [139, 115] width 9 height 7
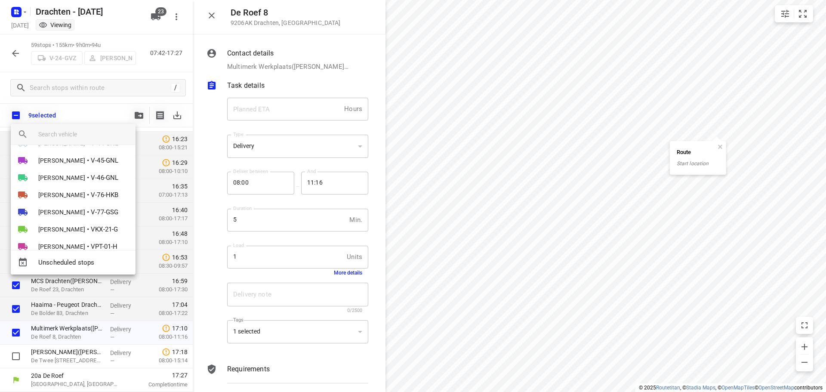
scroll to position [129, 0]
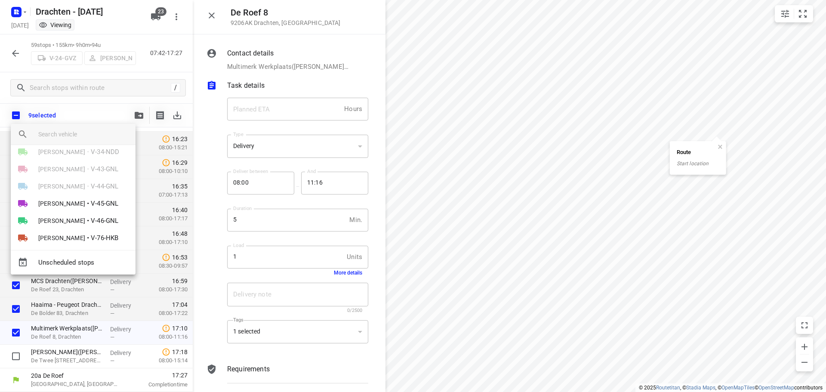
click at [73, 188] on div "Kirsten Brouwer • V-44-GNL" at bounding box center [73, 186] width 125 height 17
click at [430, 292] on div at bounding box center [413, 196] width 826 height 392
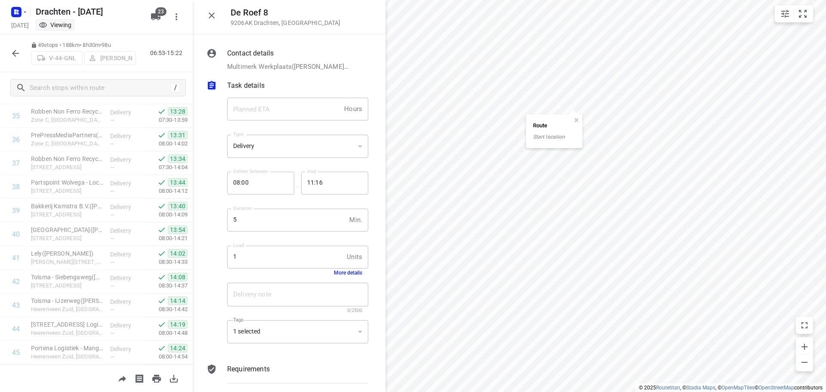
scroll to position [965, 0]
click at [12, 54] on icon "button" at bounding box center [15, 53] width 10 height 10
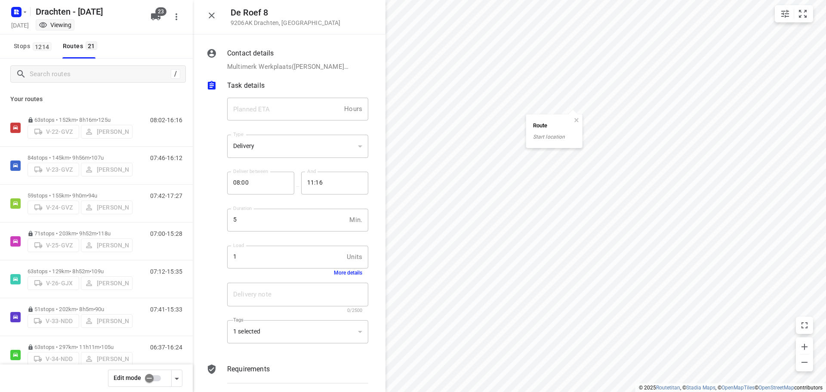
click at [148, 376] on input "checkbox" at bounding box center [149, 378] width 49 height 16
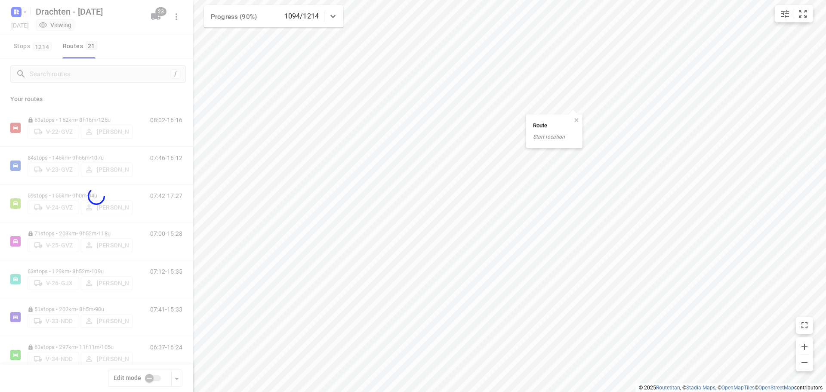
checkbox input "true"
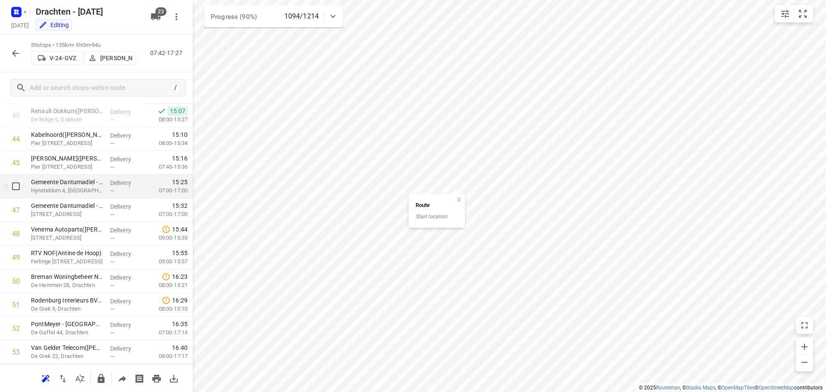
scroll to position [1162, 0]
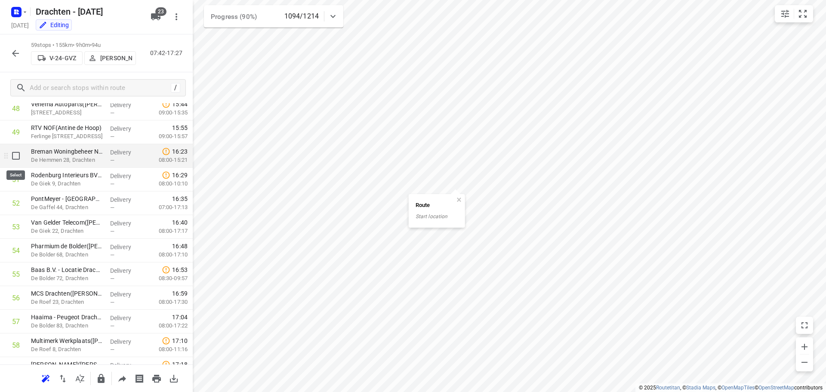
click at [15, 158] on input "checkbox" at bounding box center [15, 155] width 17 height 17
checkbox input "true"
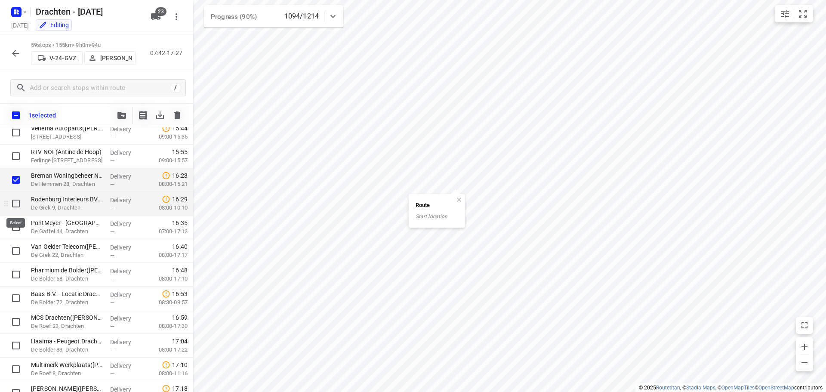
click at [17, 205] on input "checkbox" at bounding box center [15, 203] width 17 height 17
checkbox input "true"
click at [14, 230] on input "checkbox" at bounding box center [15, 227] width 17 height 17
checkbox input "true"
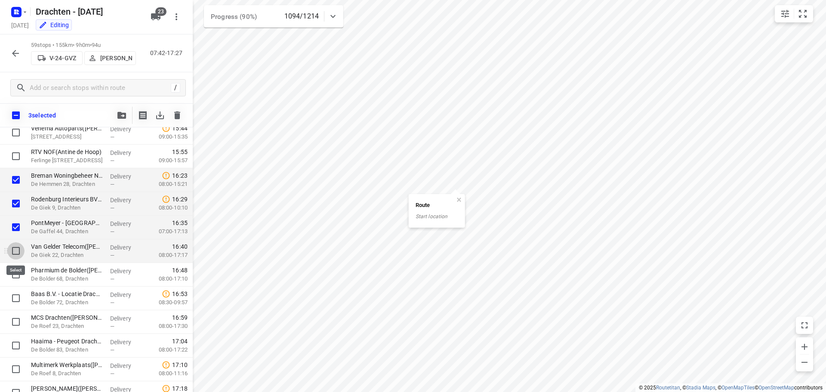
click at [15, 250] on input "checkbox" at bounding box center [15, 250] width 17 height 17
checkbox input "true"
click at [12, 281] on input "checkbox" at bounding box center [15, 274] width 17 height 17
checkbox input "true"
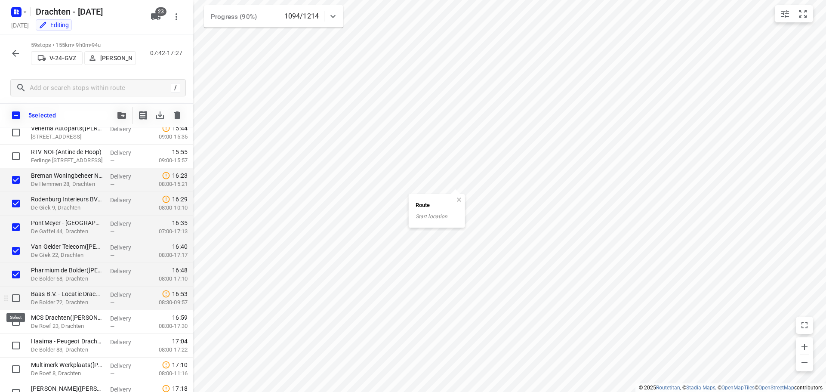
click at [14, 297] on input "checkbox" at bounding box center [15, 298] width 17 height 17
checkbox input "true"
click at [14, 322] on input "checkbox" at bounding box center [15, 321] width 17 height 17
checkbox input "true"
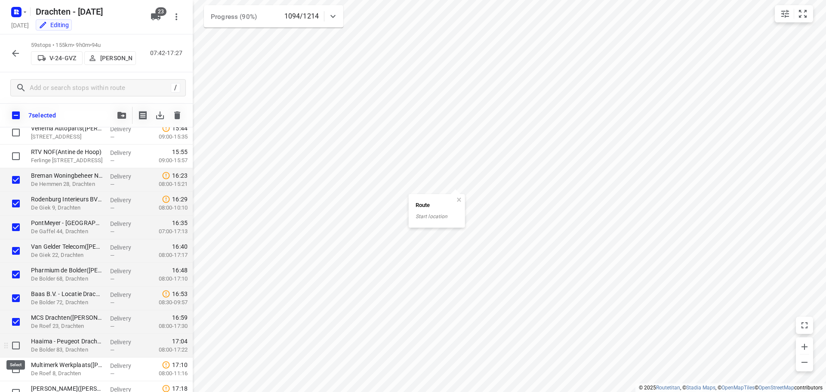
click at [16, 347] on input "checkbox" at bounding box center [15, 345] width 17 height 17
checkbox input "true"
drag, startPoint x: 13, startPoint y: 369, endPoint x: 20, endPoint y: 365, distance: 7.7
click at [13, 369] on input "checkbox" at bounding box center [15, 369] width 17 height 17
checkbox input "true"
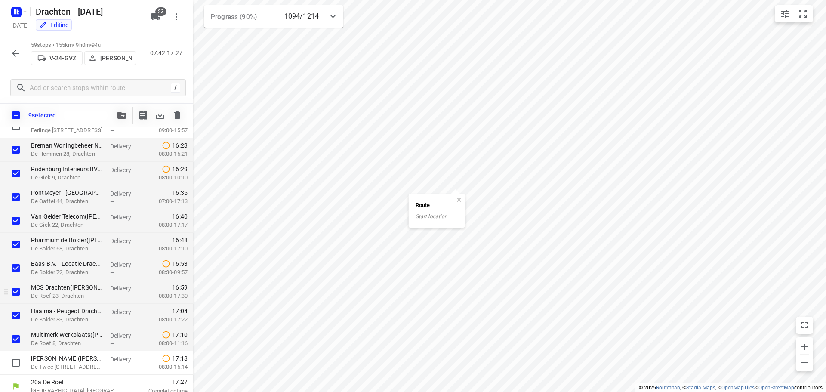
scroll to position [1199, 0]
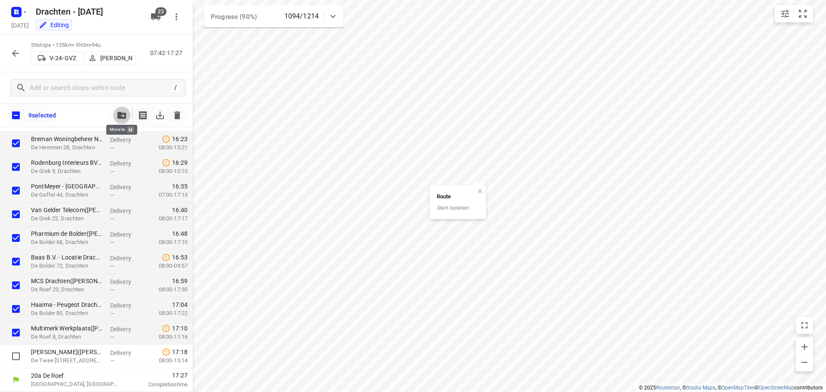
click at [123, 118] on icon "button" at bounding box center [122, 115] width 9 height 7
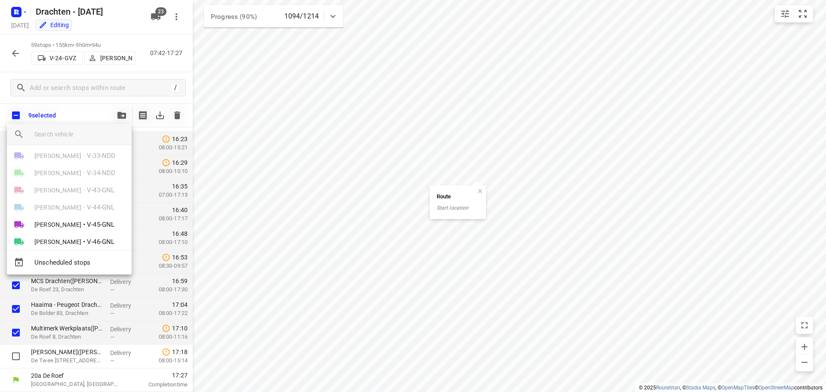
scroll to position [129, 0]
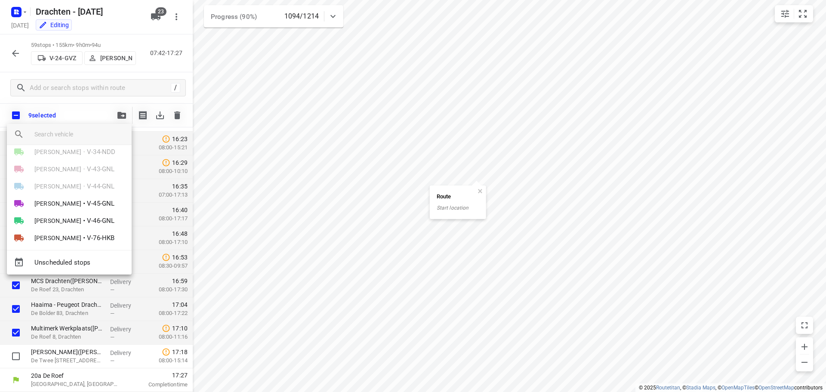
click at [410, 318] on div at bounding box center [413, 196] width 826 height 392
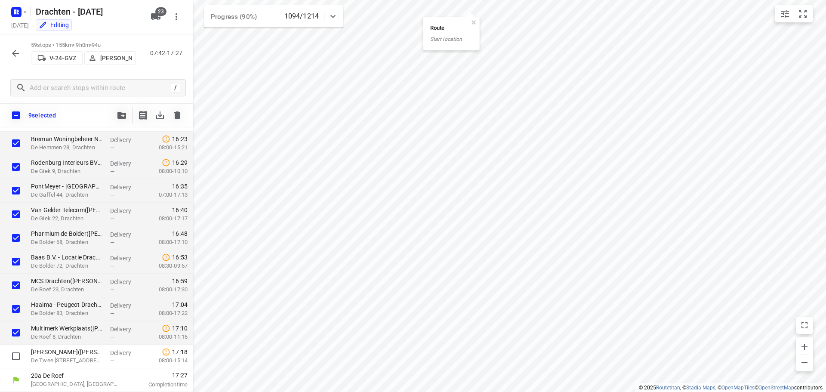
scroll to position [965, 0]
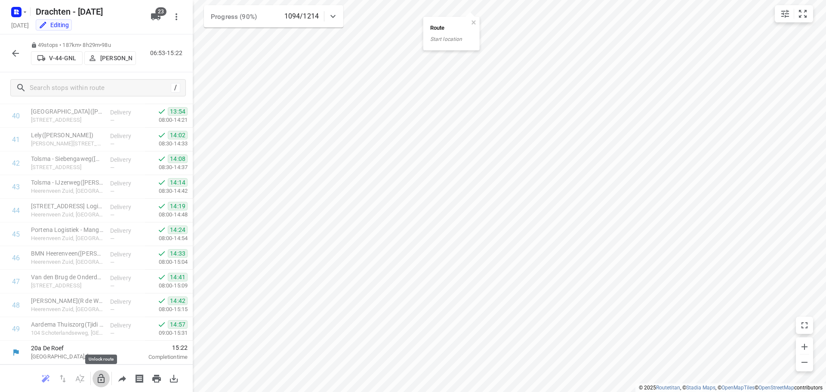
click at [98, 375] on icon "button" at bounding box center [101, 379] width 10 height 10
click at [414, 179] on button "button" at bounding box center [411, 180] width 8 height 8
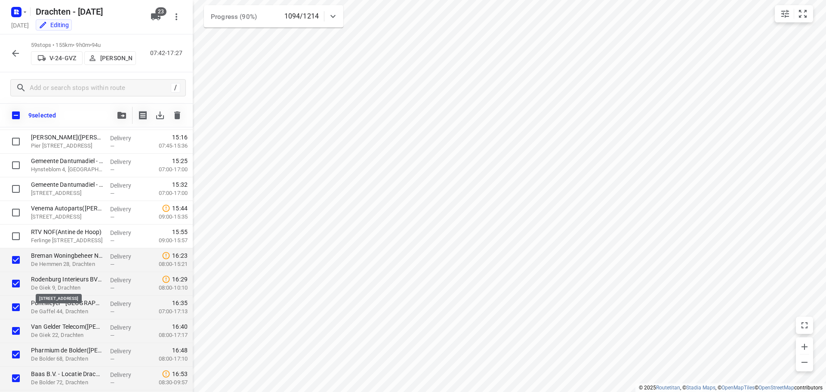
scroll to position [1199, 0]
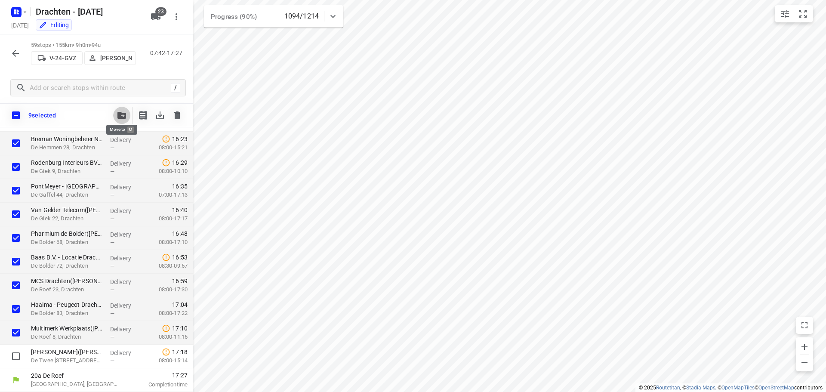
click at [121, 115] on icon "button" at bounding box center [122, 115] width 9 height 7
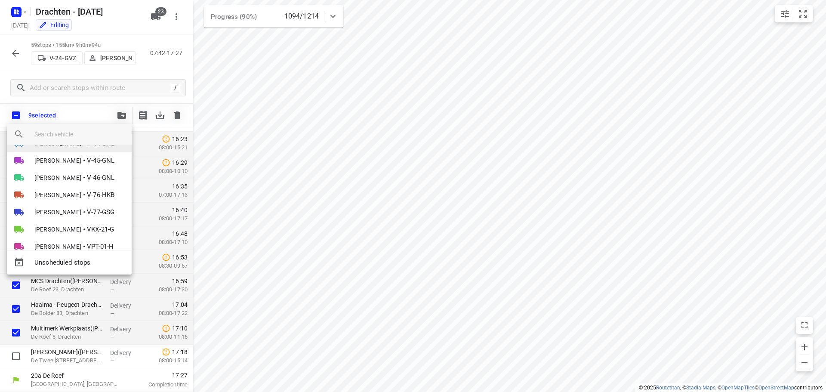
scroll to position [129, 0]
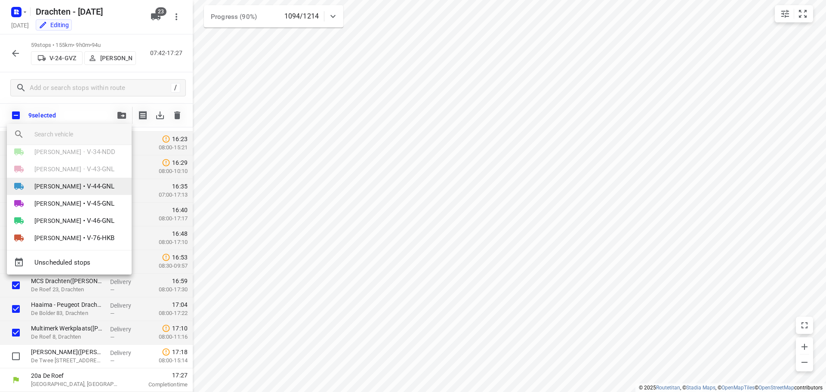
click at [75, 186] on span "[PERSON_NAME]" at bounding box center [57, 186] width 47 height 9
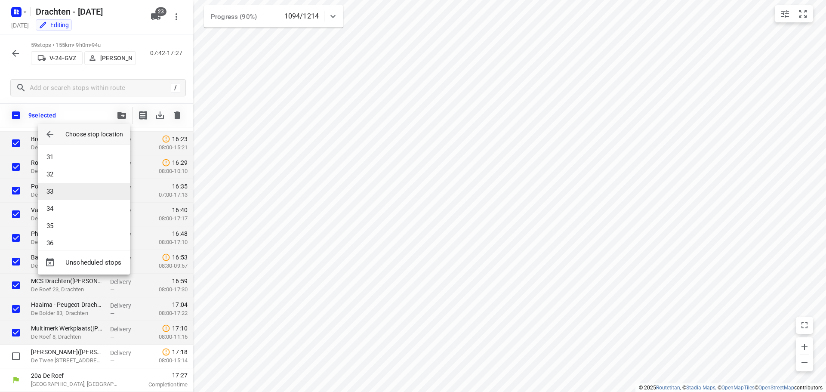
scroll to position [749, 0]
click at [68, 231] on li "49" at bounding box center [84, 234] width 92 height 17
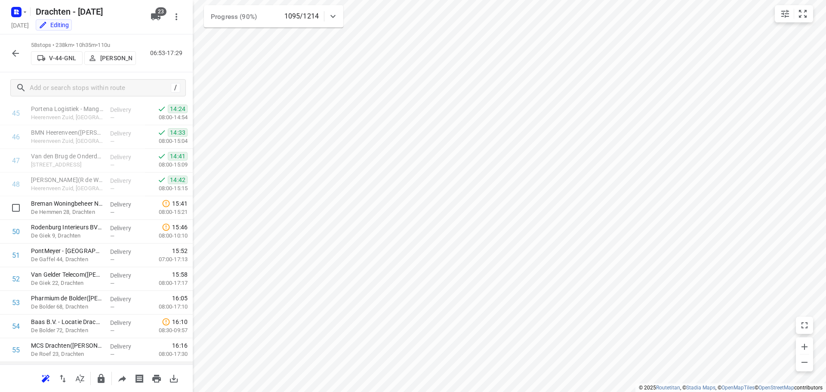
scroll to position [1178, 0]
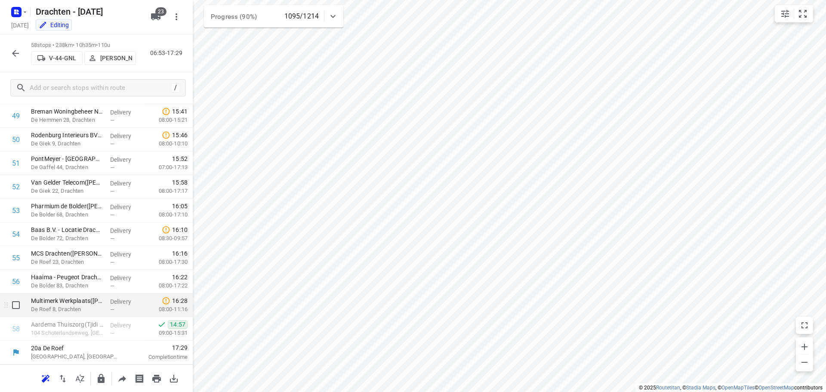
drag, startPoint x: 94, startPoint y: 332, endPoint x: 91, endPoint y: 296, distance: 36.7
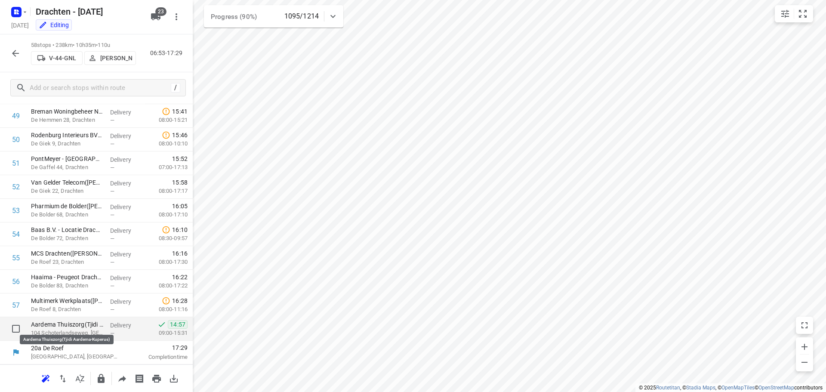
drag, startPoint x: 53, startPoint y: 334, endPoint x: 55, endPoint y: 325, distance: 8.4
click at [55, 325] on div "Aardema Thuiszorg(Tjidi Aardema-Kuperus) 104 Schoterlandseweg, Nieuwehorne" at bounding box center [67, 329] width 79 height 24
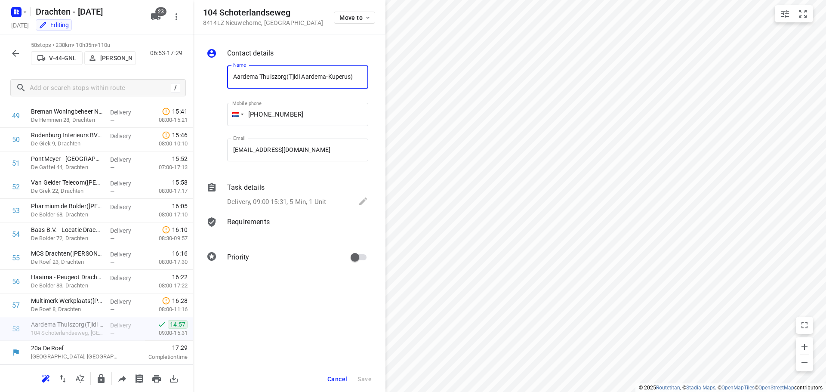
click at [340, 377] on span "Cancel" at bounding box center [338, 379] width 20 height 7
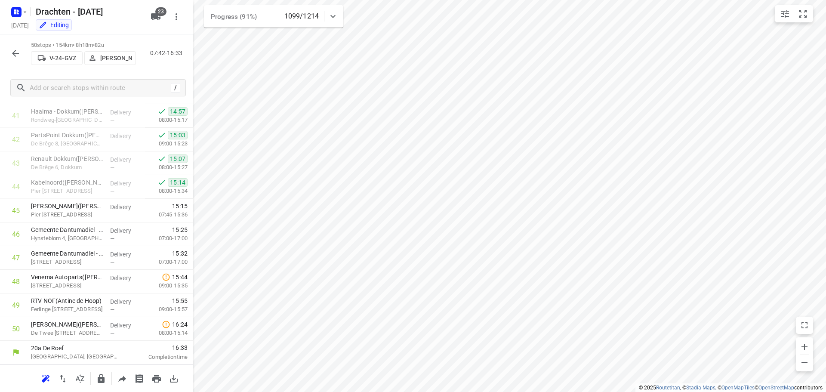
scroll to position [989, 0]
click at [16, 53] on icon "button" at bounding box center [15, 53] width 7 height 7
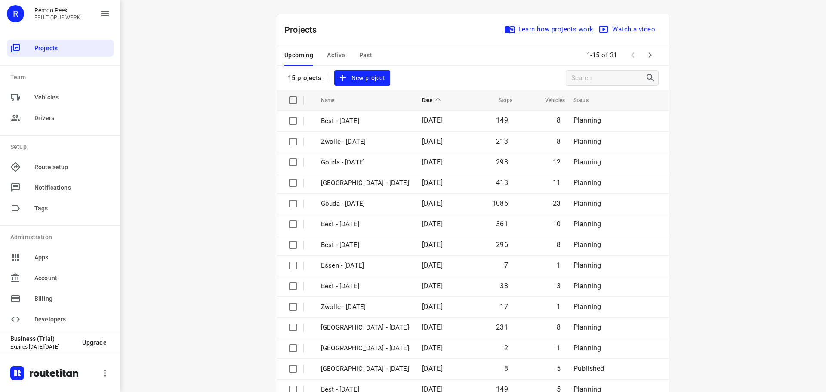
click at [359, 55] on span "Past" at bounding box center [365, 55] width 13 height 11
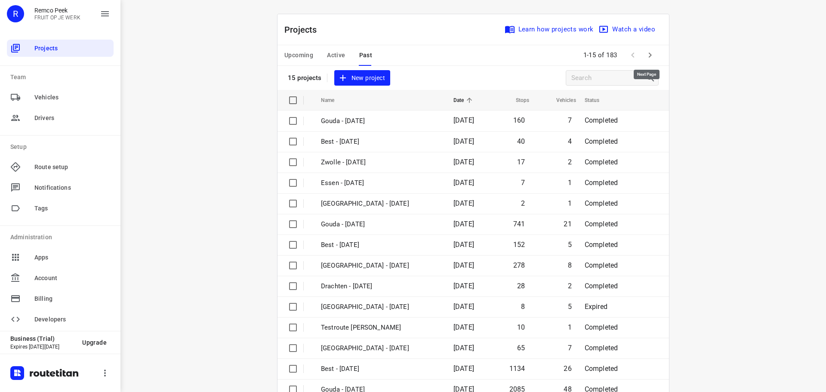
click at [649, 52] on icon "button" at bounding box center [650, 55] width 10 height 10
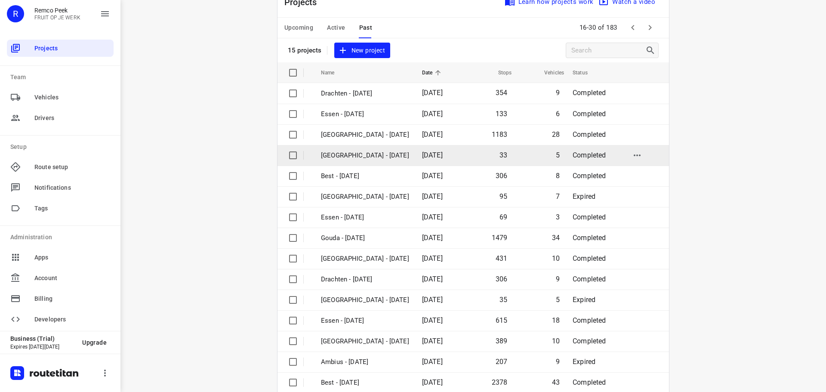
scroll to position [43, 0]
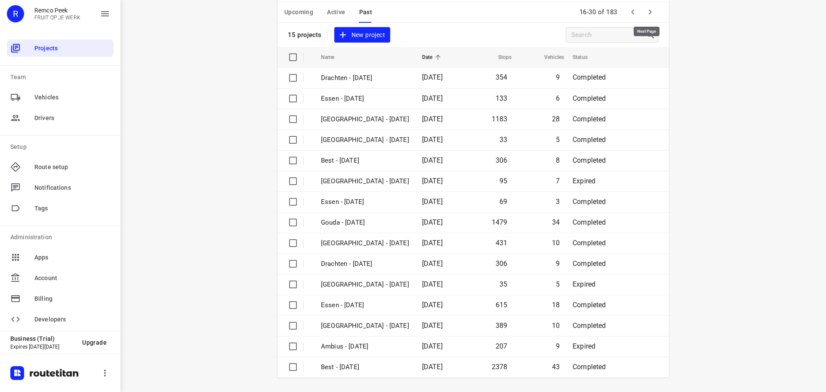
click at [646, 15] on icon "button" at bounding box center [650, 12] width 10 height 10
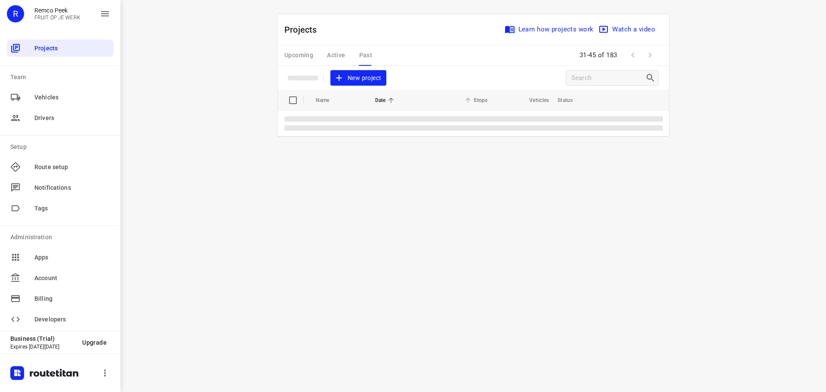
scroll to position [0, 0]
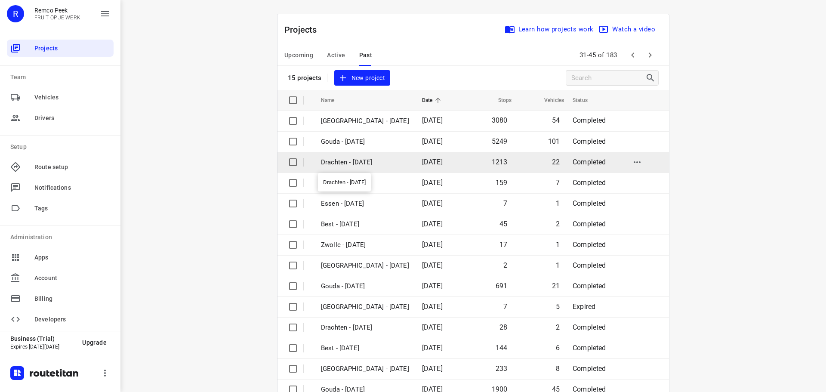
click at [356, 163] on p "Drachten - [DATE]" at bounding box center [365, 163] width 88 height 10
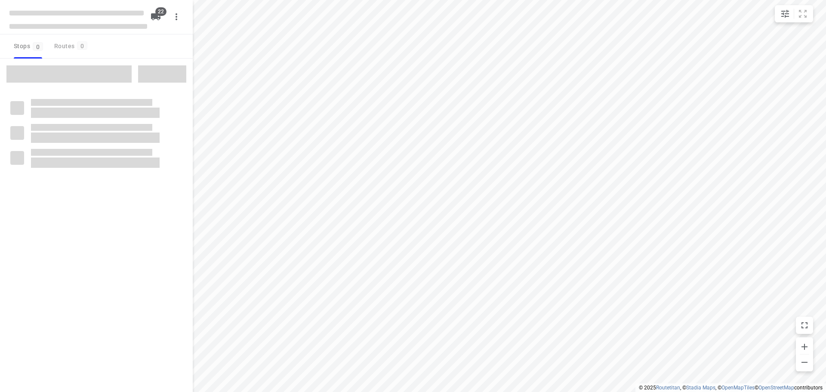
checkbox input "true"
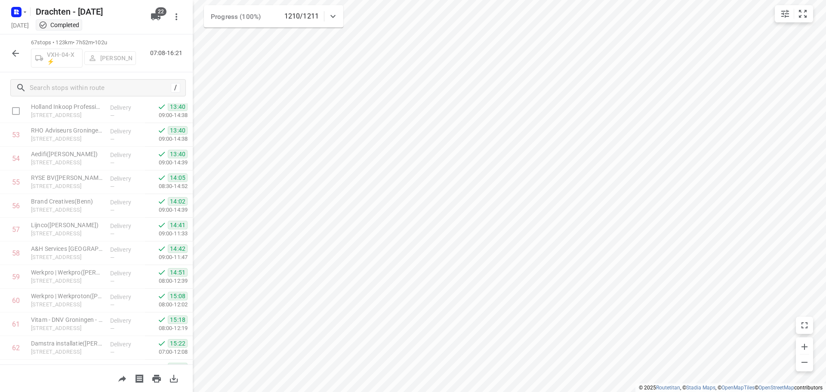
scroll to position [1416, 0]
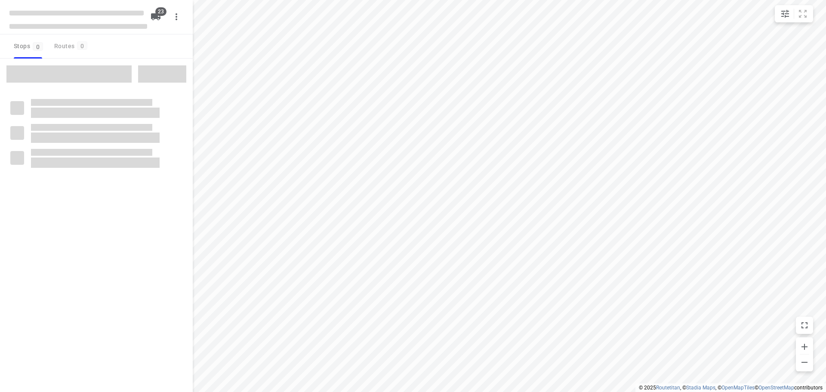
checkbox input "true"
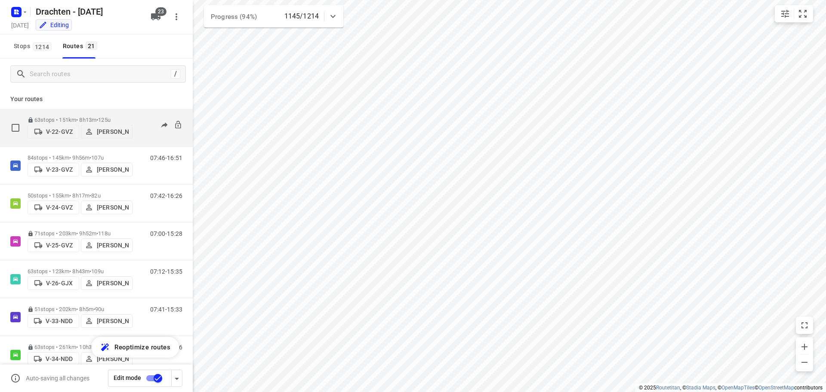
click at [111, 117] on span "125u" at bounding box center [104, 120] width 12 height 6
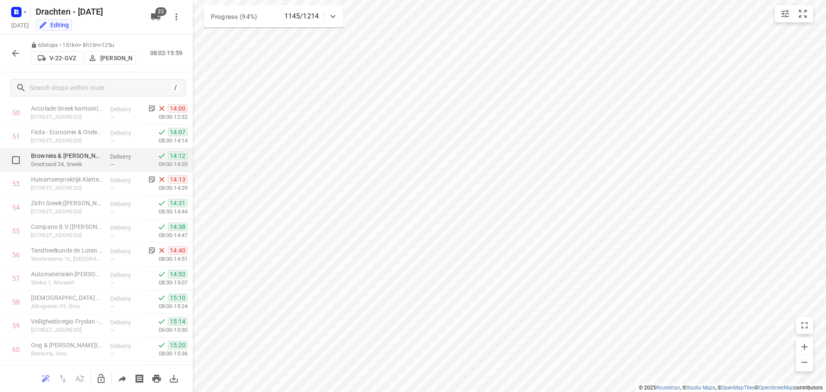
scroll to position [1297, 0]
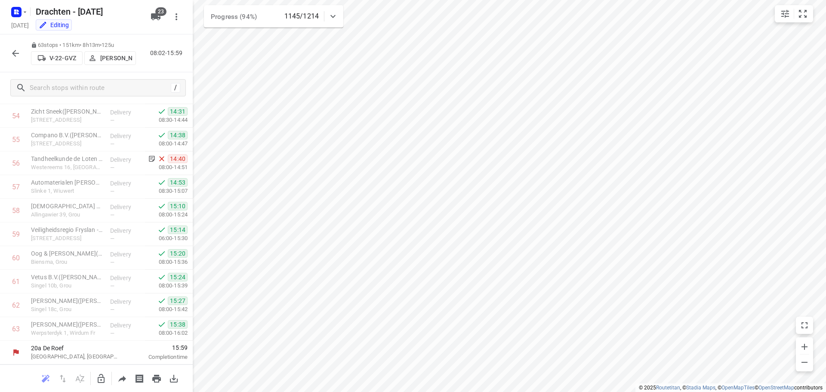
click at [13, 54] on icon "button" at bounding box center [15, 53] width 7 height 7
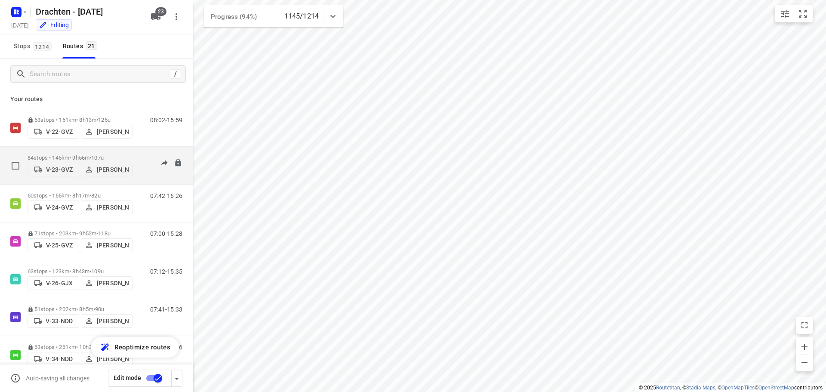
click at [128, 155] on p "84 stops • 145km • 9h56m • 107u" at bounding box center [80, 158] width 105 height 6
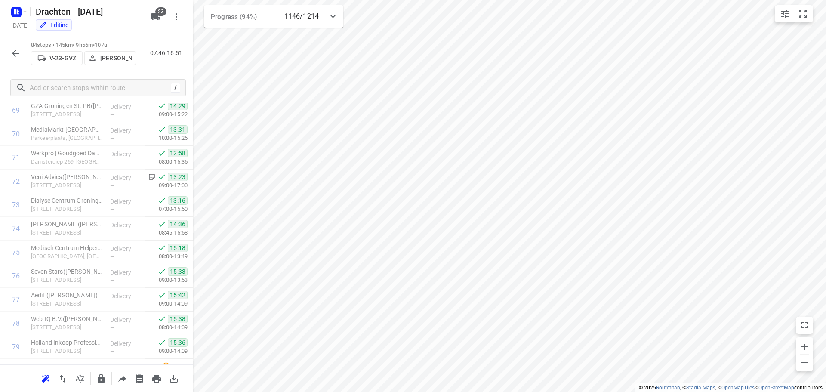
scroll to position [1794, 0]
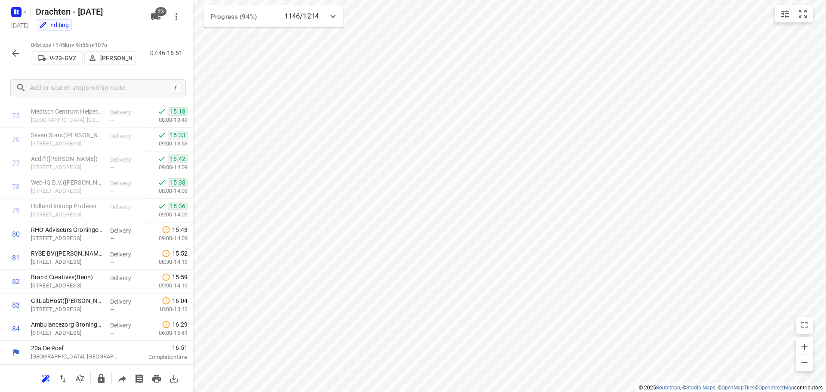
click at [14, 51] on icon "button" at bounding box center [15, 53] width 10 height 10
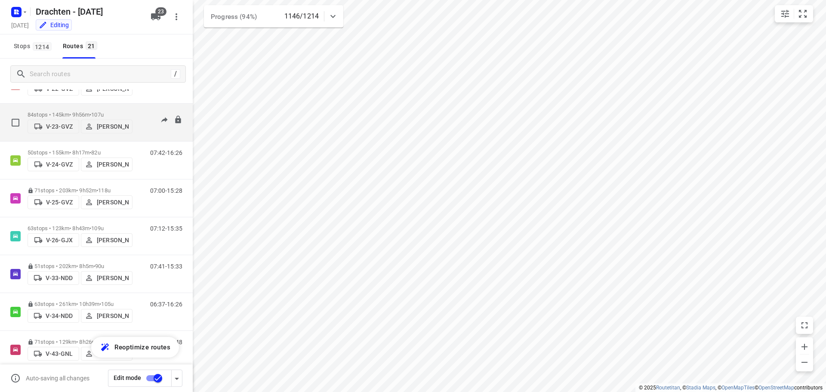
scroll to position [0, 0]
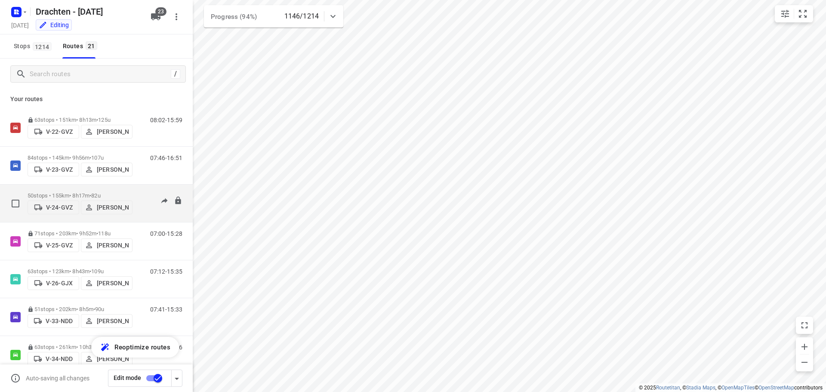
click at [74, 192] on p "50 stops • 155km • 8h17m • 82u" at bounding box center [80, 195] width 105 height 6
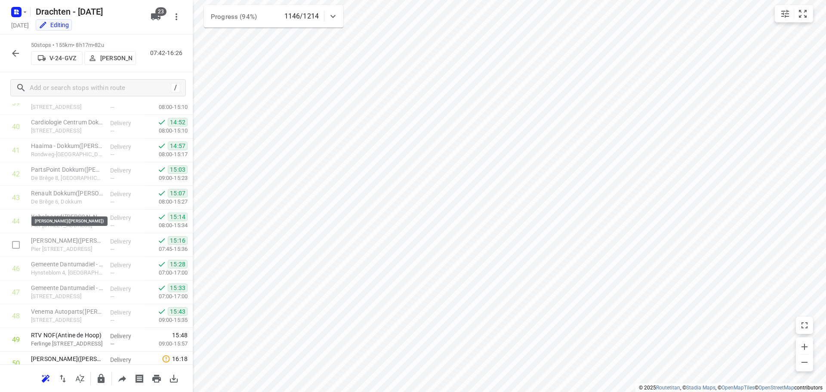
scroll to position [989, 0]
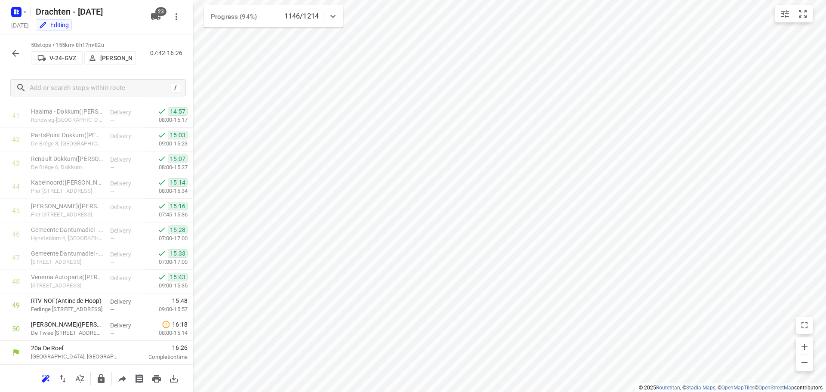
click at [7, 50] on button "button" at bounding box center [15, 53] width 17 height 17
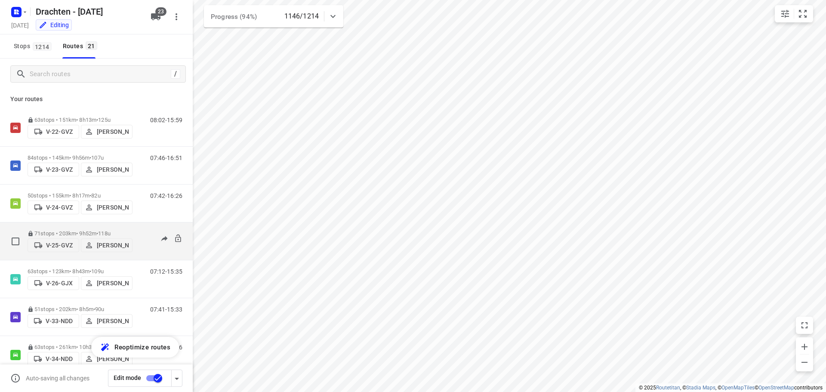
click at [83, 232] on p "71 stops • 203km • 9h52m • 118u" at bounding box center [80, 233] width 105 height 6
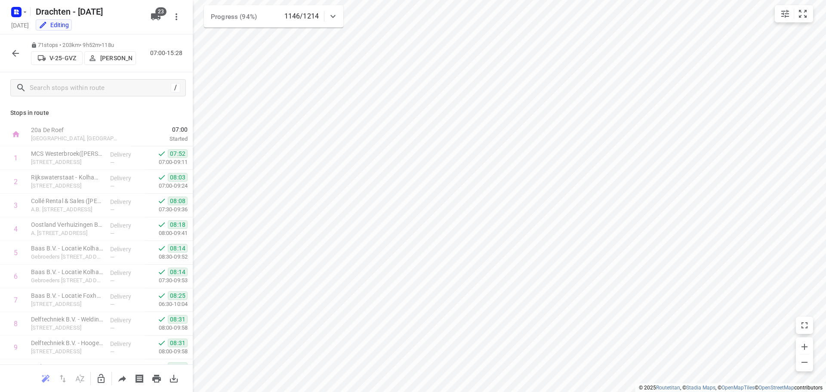
click at [6, 47] on div "71 stops • 203km • 9h52m • 118u V-25-GVZ [PERSON_NAME] 07:00-15:28" at bounding box center [96, 53] width 193 height 38
click at [11, 51] on icon "button" at bounding box center [15, 53] width 10 height 10
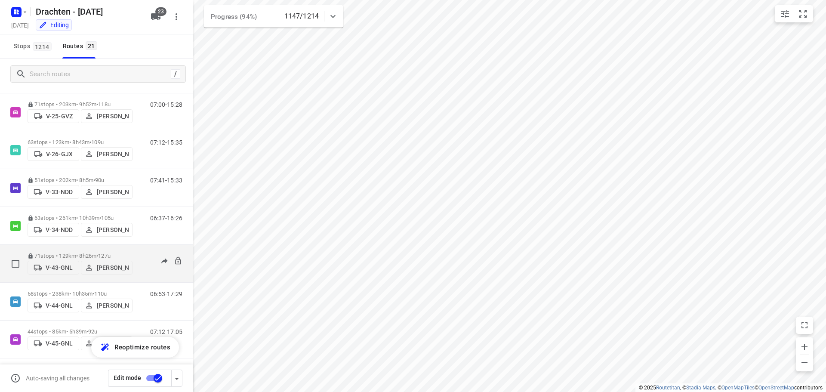
scroll to position [172, 0]
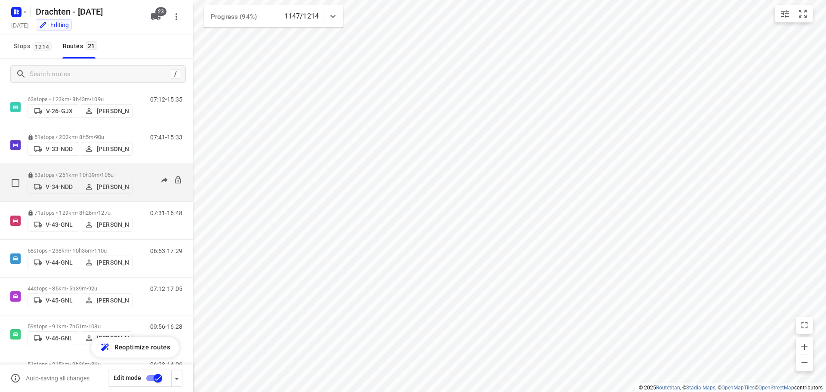
click at [84, 172] on p "63 stops • 261km • 10h39m • 105u" at bounding box center [80, 175] width 105 height 6
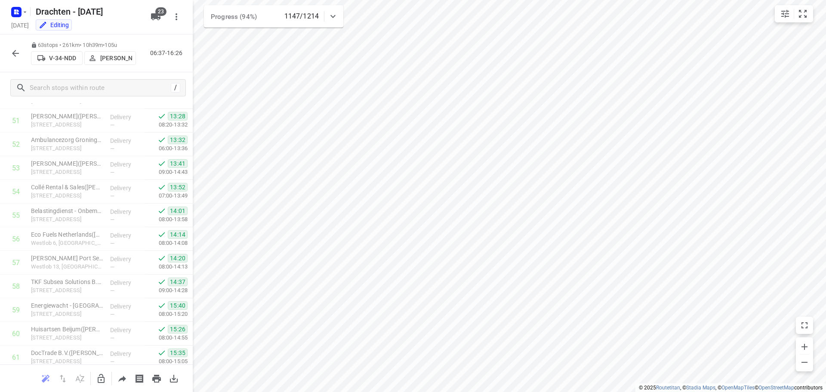
scroll to position [1297, 0]
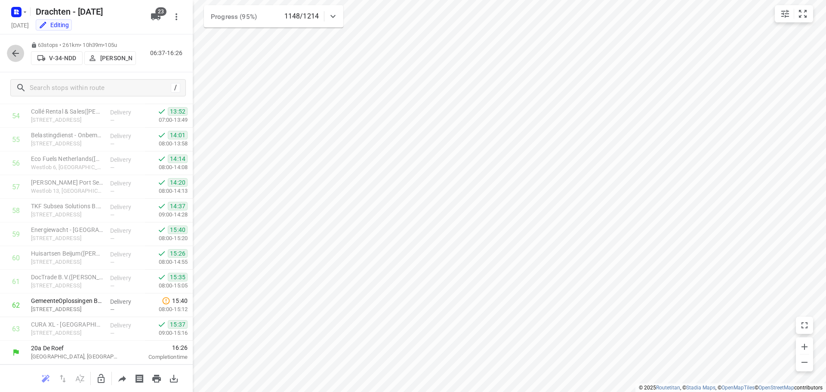
click at [19, 58] on icon "button" at bounding box center [15, 53] width 10 height 10
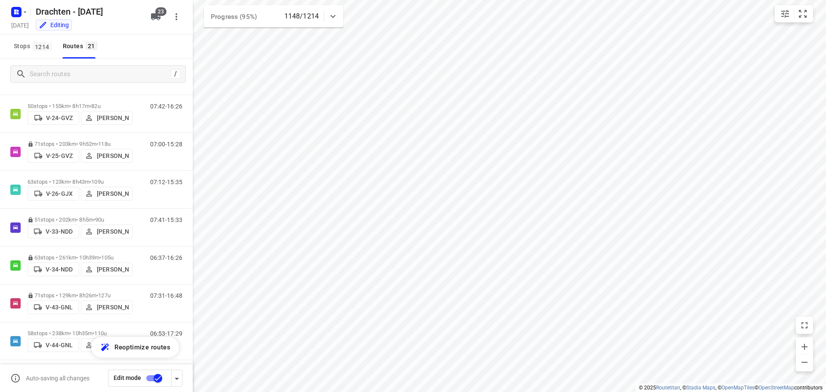
scroll to position [258, 0]
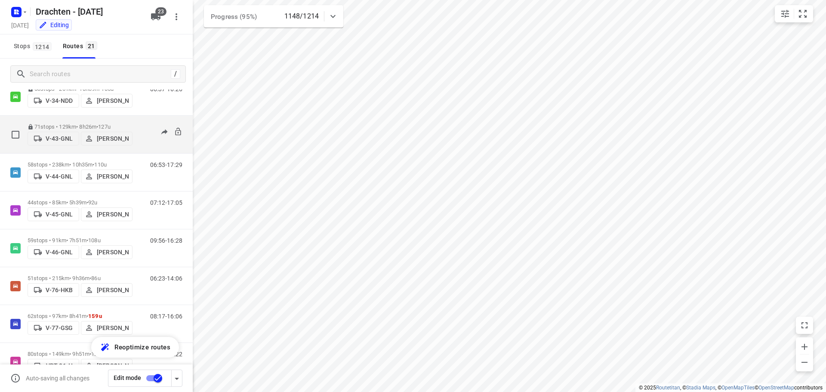
click at [74, 124] on p "71 stops • 129km • 8h26m • 127u" at bounding box center [80, 127] width 105 height 6
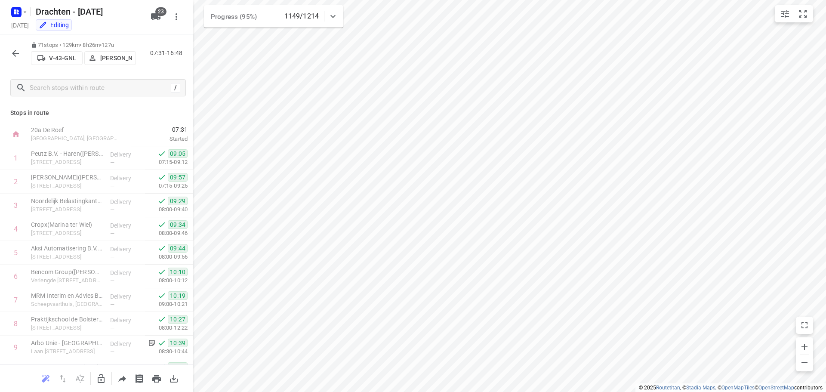
click at [19, 52] on icon "button" at bounding box center [15, 53] width 10 height 10
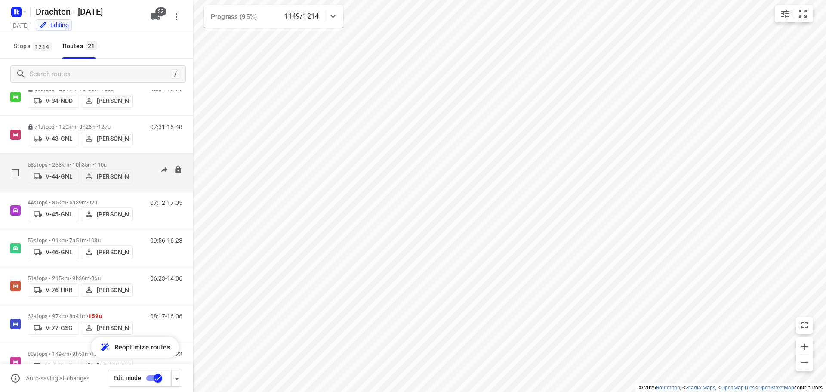
click at [72, 161] on p "58 stops • 238km • 10h35m • 110u" at bounding box center [80, 164] width 105 height 6
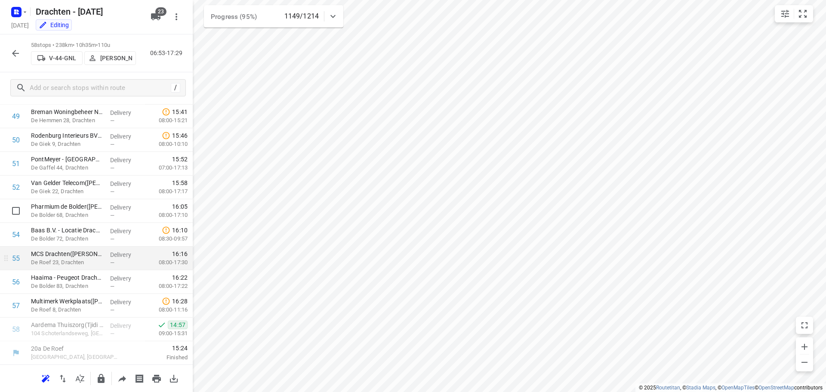
scroll to position [1178, 0]
click at [59, 260] on p "De Roef 23, Drachten" at bounding box center [67, 262] width 72 height 9
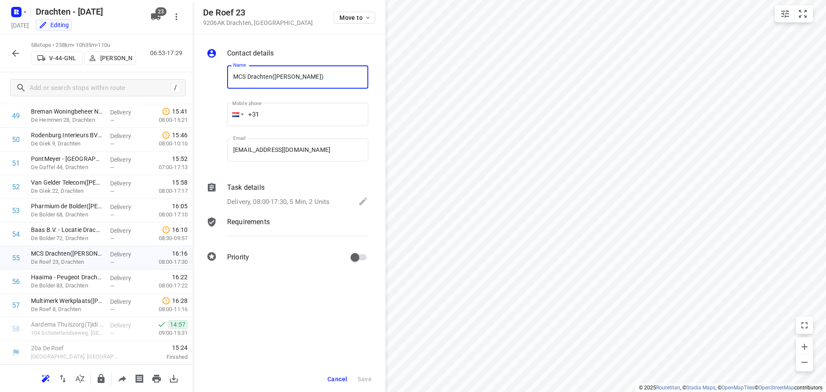
click at [309, 203] on p "Delivery, 08:00-17:30, 5 Min, 2 Units" at bounding box center [278, 202] width 102 height 10
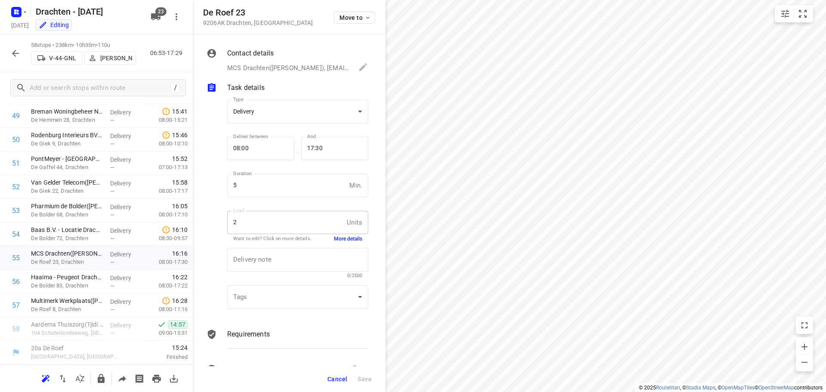
click at [348, 238] on button "More details" at bounding box center [348, 238] width 28 height 7
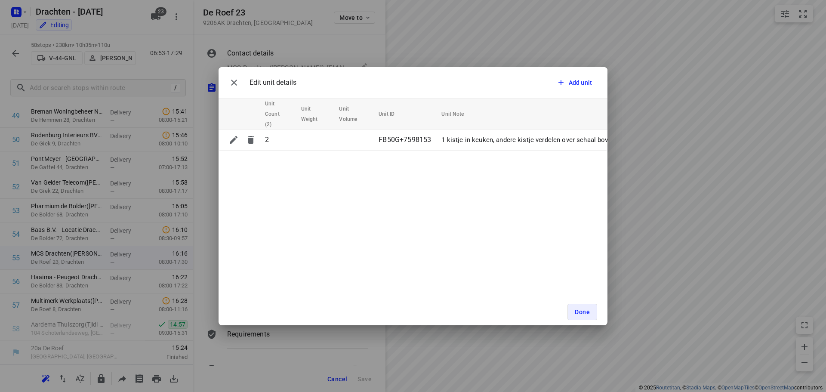
click at [200, 109] on div "Edit unit details Add unit Unit Count (2) Unit Weight Unit Volume Unit ID Unit …" at bounding box center [413, 196] width 826 height 392
click at [235, 84] on icon "button" at bounding box center [234, 82] width 10 height 10
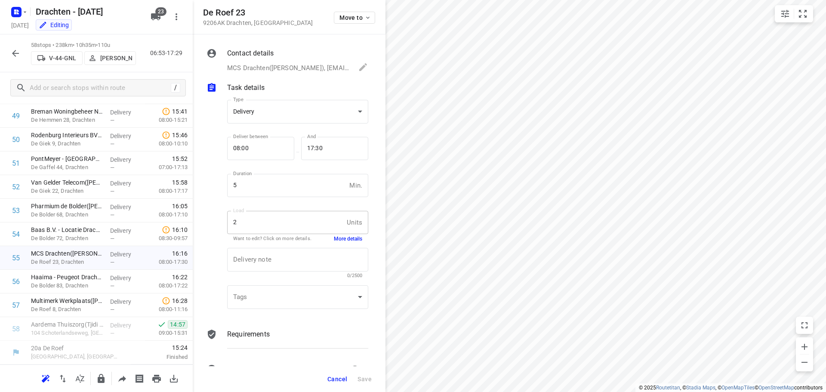
click at [12, 50] on icon "button" at bounding box center [15, 53] width 10 height 10
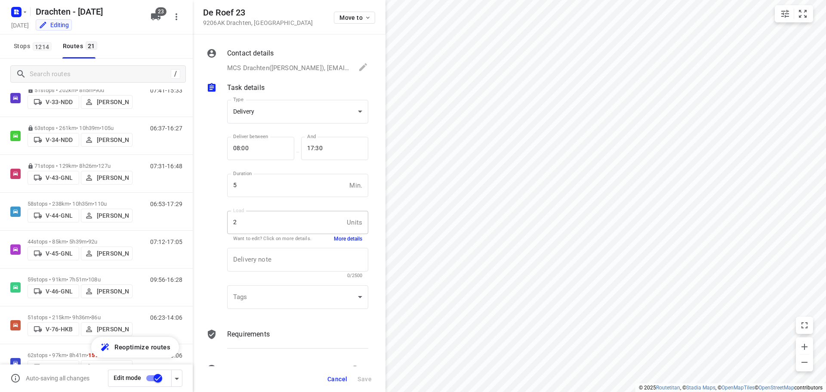
scroll to position [258, 0]
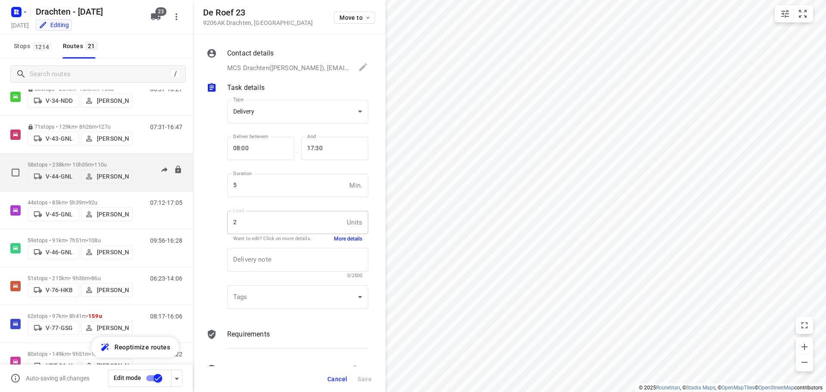
click at [86, 161] on p "58 stops • 238km • 10h35m • 110u" at bounding box center [80, 164] width 105 height 6
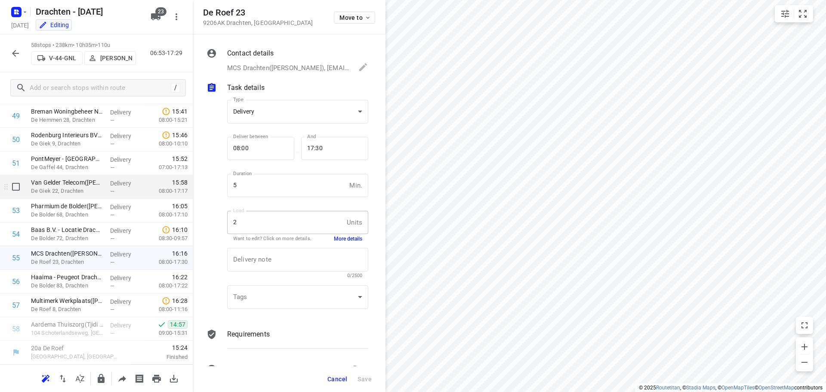
scroll to position [1092, 0]
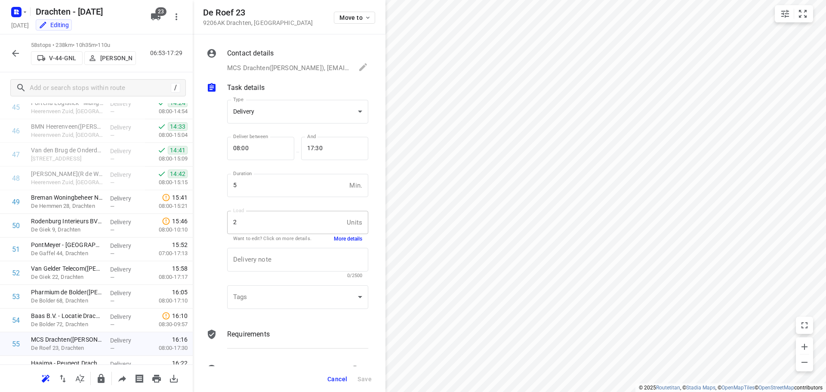
click at [18, 55] on icon "button" at bounding box center [15, 53] width 10 height 10
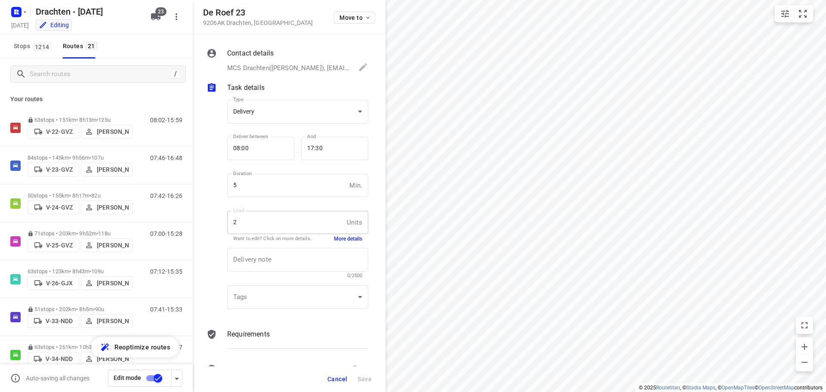
click at [154, 380] on input "checkbox" at bounding box center [157, 378] width 49 height 16
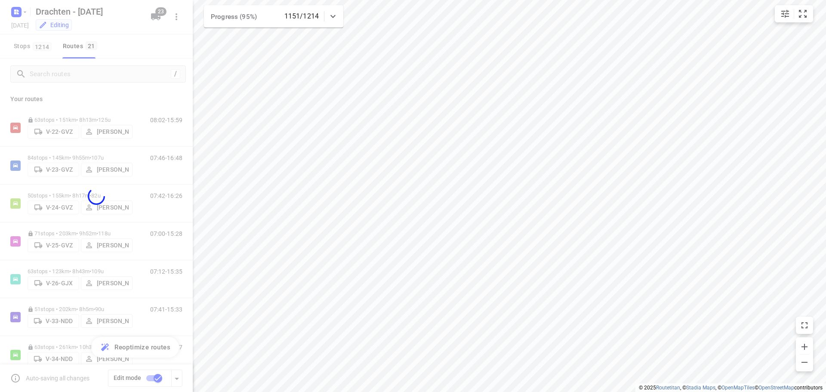
checkbox input "false"
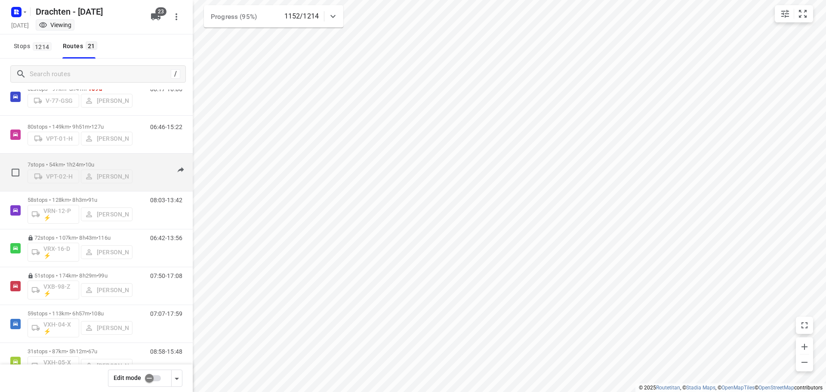
scroll to position [548, 0]
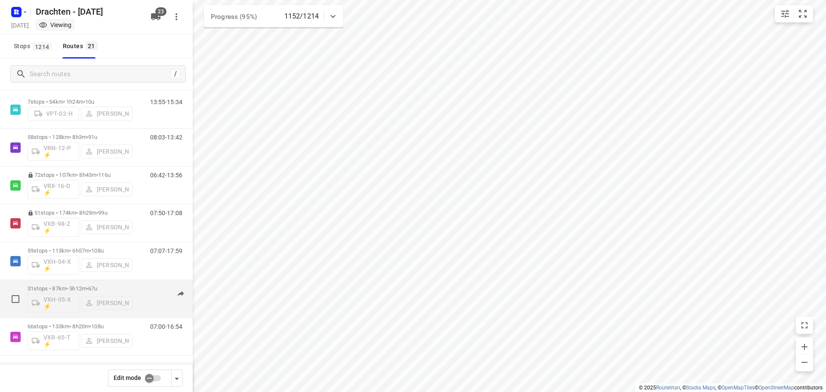
click at [96, 290] on span "67u" at bounding box center [92, 288] width 9 height 6
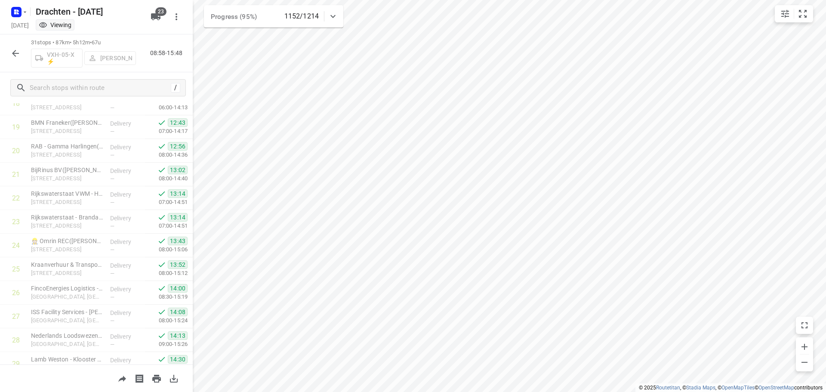
scroll to position [539, 0]
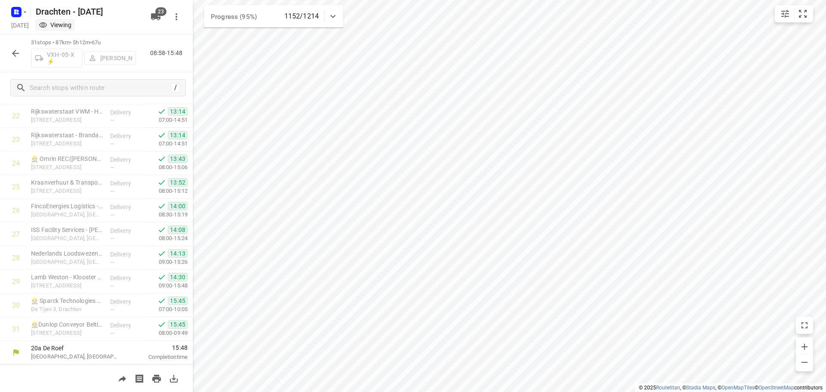
click at [13, 56] on icon "button" at bounding box center [15, 53] width 10 height 10
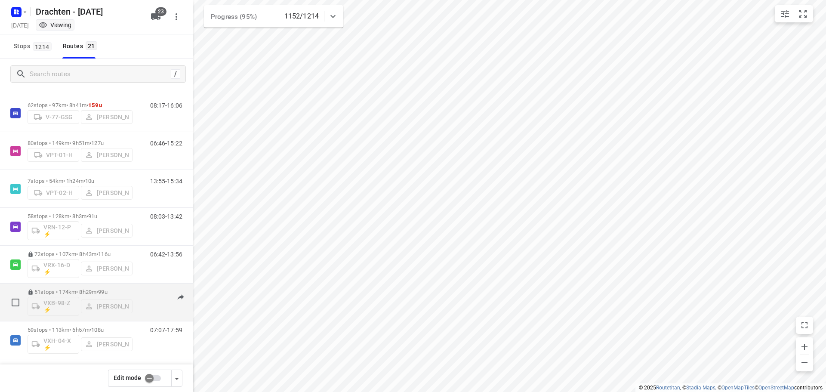
scroll to position [548, 0]
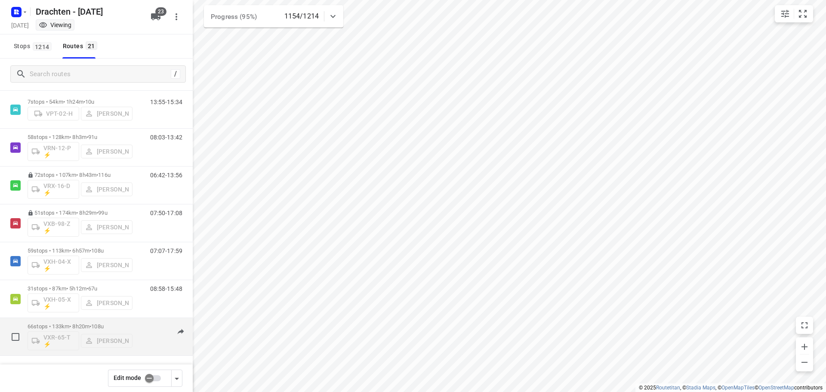
click at [80, 327] on p "66 stops • 133km • 8h20m • 108u" at bounding box center [80, 326] width 105 height 6
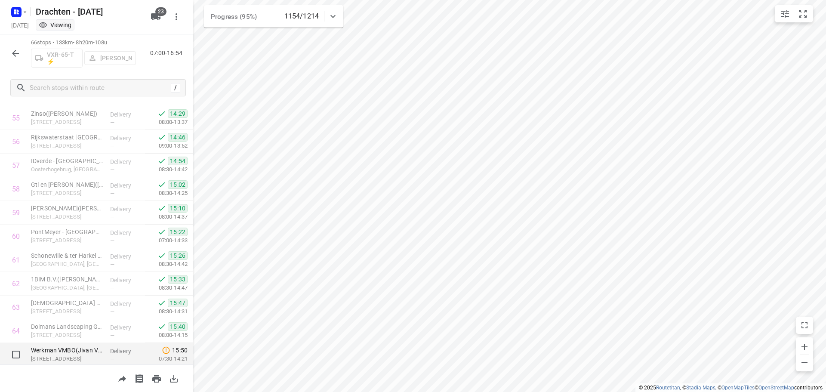
scroll to position [1368, 0]
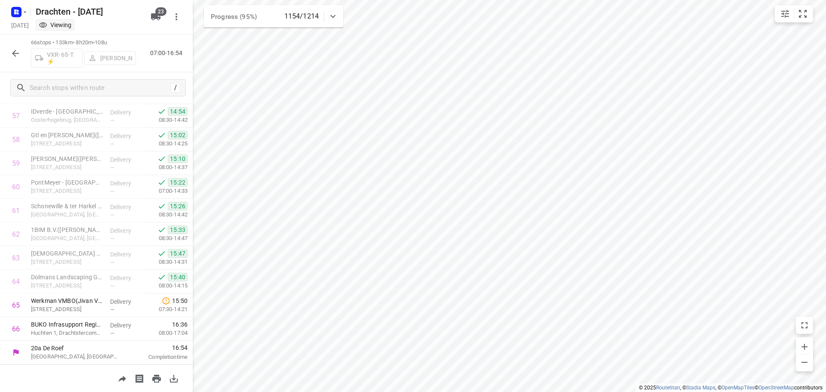
click at [15, 48] on icon "button" at bounding box center [15, 53] width 10 height 10
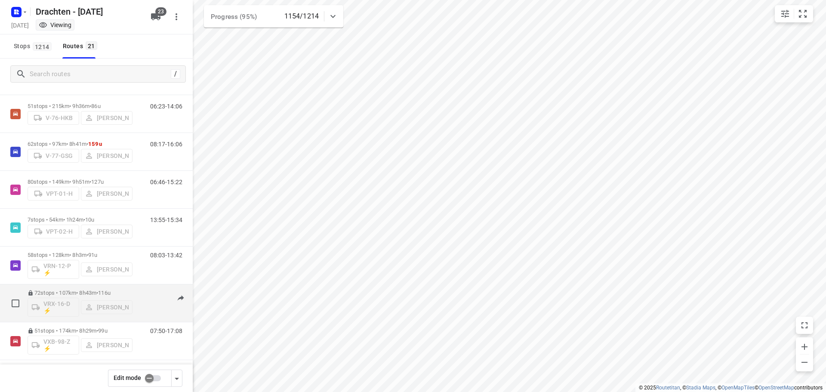
scroll to position [548, 0]
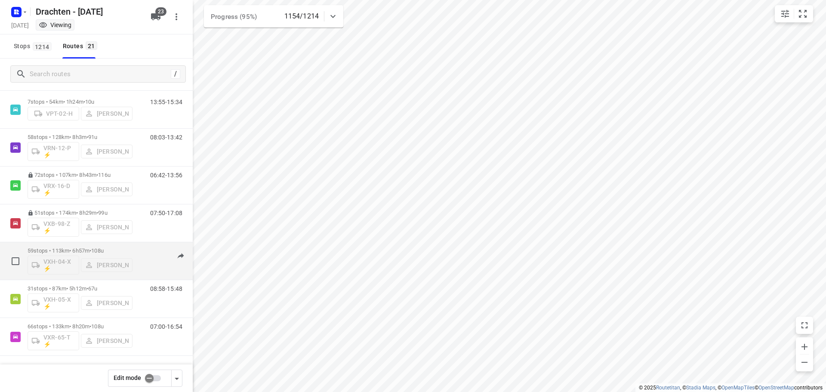
click at [85, 248] on p "59 stops • 113km • 6h57m • 108u" at bounding box center [80, 250] width 105 height 6
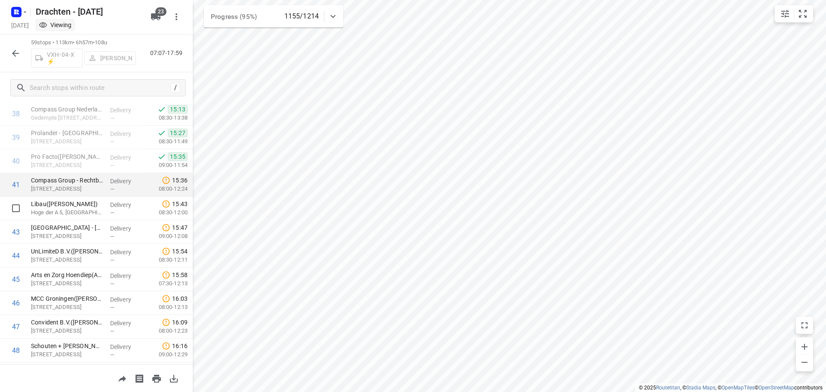
scroll to position [901, 0]
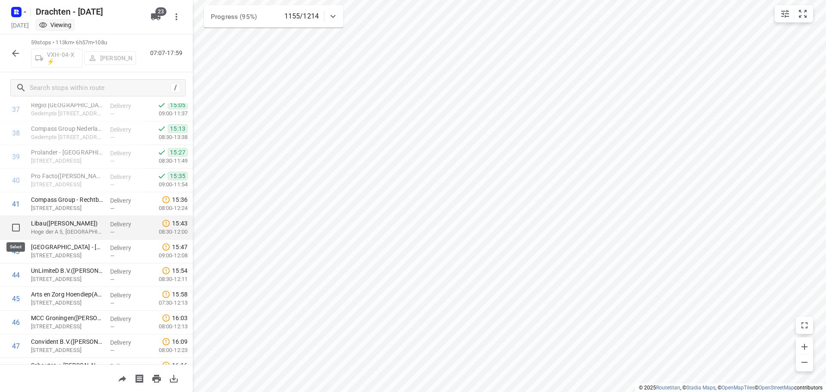
click at [15, 226] on input "checkbox" at bounding box center [15, 227] width 17 height 17
checkbox input "true"
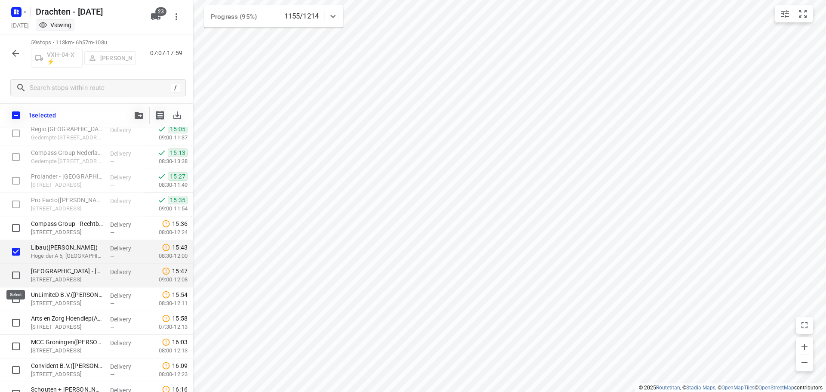
click at [16, 274] on input "checkbox" at bounding box center [15, 275] width 17 height 17
checkbox input "true"
click at [14, 297] on input "checkbox" at bounding box center [15, 299] width 17 height 17
checkbox input "true"
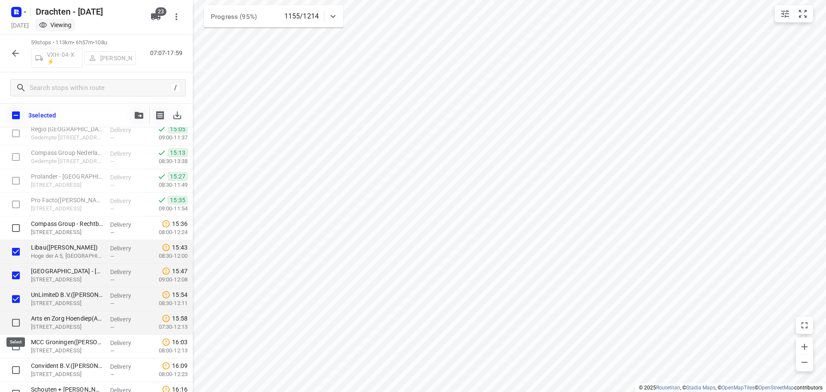
click at [15, 322] on input "checkbox" at bounding box center [15, 322] width 17 height 17
checkbox input "true"
click at [15, 347] on input "checkbox" at bounding box center [15, 346] width 17 height 17
checkbox input "true"
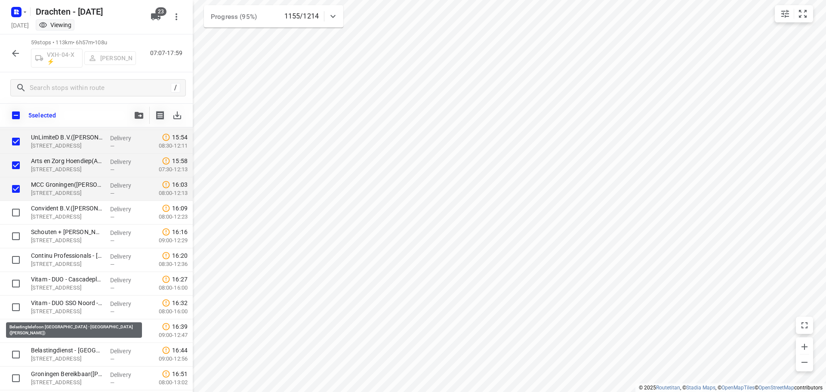
scroll to position [1073, 0]
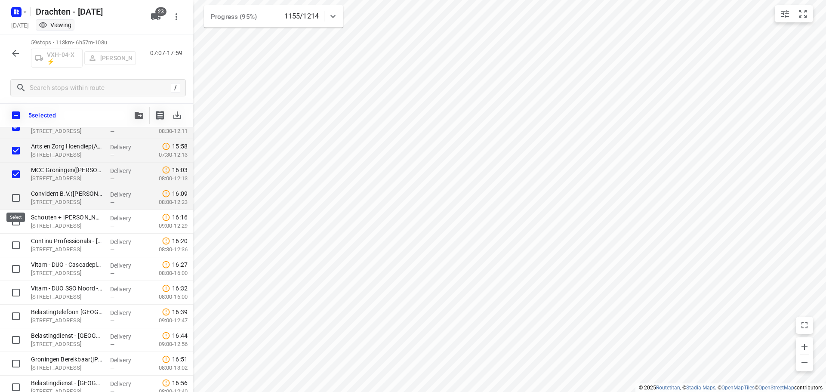
click at [12, 197] on input "checkbox" at bounding box center [15, 197] width 17 height 17
checkbox input "true"
click at [16, 222] on input "checkbox" at bounding box center [15, 221] width 17 height 17
checkbox input "true"
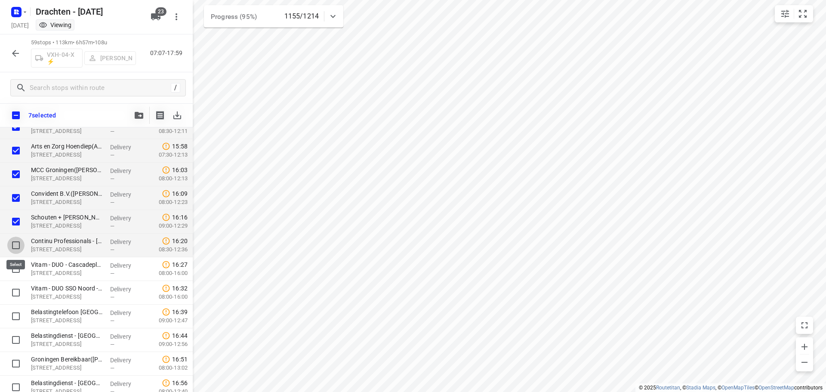
click at [16, 243] on input "checkbox" at bounding box center [15, 245] width 17 height 17
checkbox input "true"
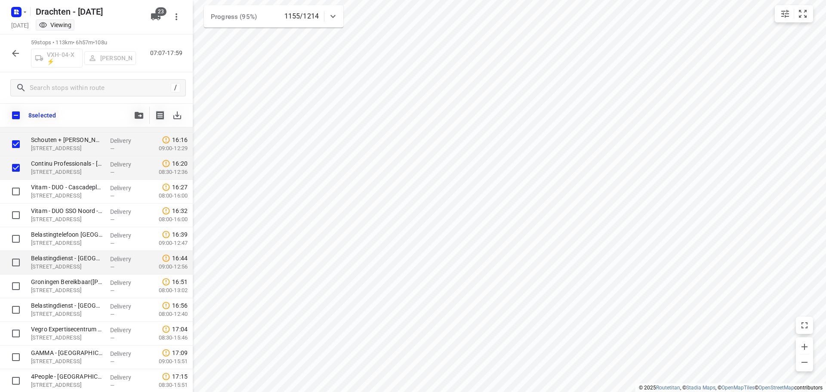
scroll to position [1159, 0]
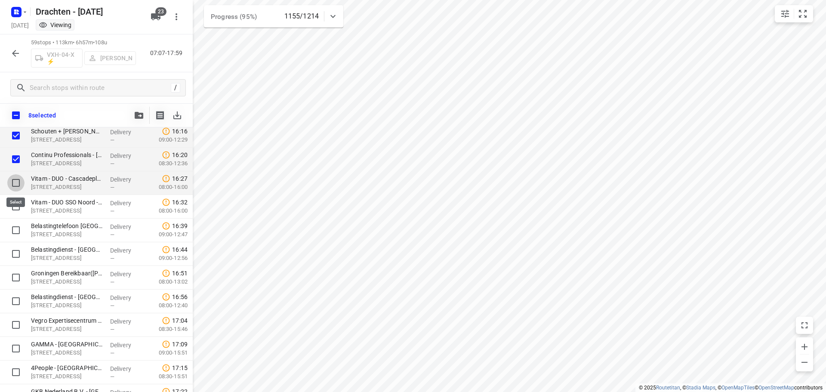
click at [14, 182] on input "checkbox" at bounding box center [15, 182] width 17 height 17
checkbox input "true"
click at [16, 205] on input "checkbox" at bounding box center [15, 206] width 17 height 17
checkbox input "true"
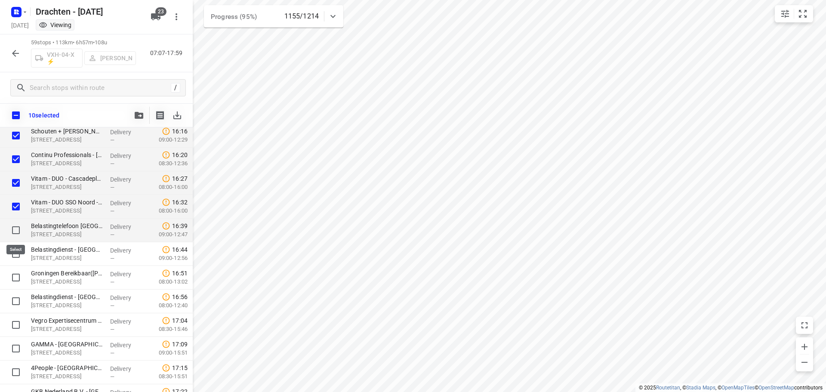
click at [14, 232] on input "checkbox" at bounding box center [15, 230] width 17 height 17
checkbox input "true"
click at [13, 254] on input "checkbox" at bounding box center [15, 253] width 17 height 17
checkbox input "true"
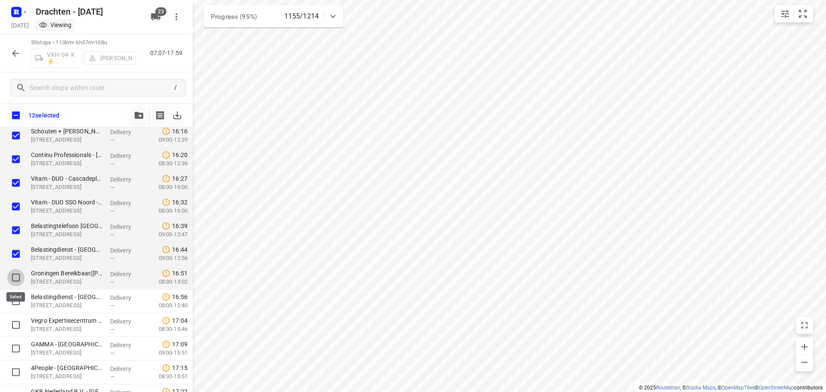
click at [15, 277] on input "checkbox" at bounding box center [15, 277] width 17 height 17
checkbox input "true"
click at [14, 302] on input "checkbox" at bounding box center [15, 301] width 17 height 17
checkbox input "true"
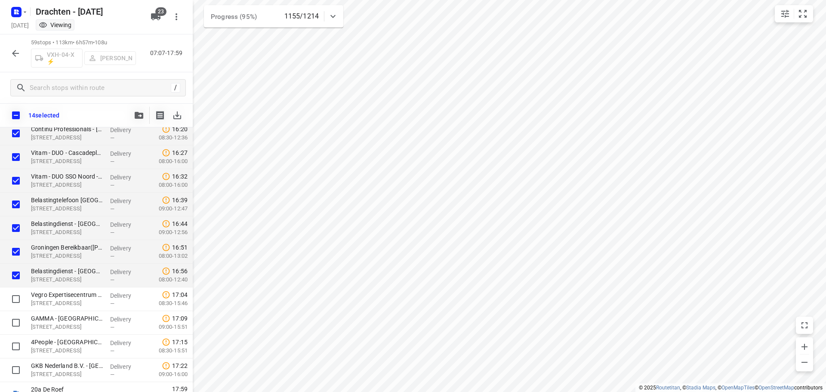
scroll to position [1199, 0]
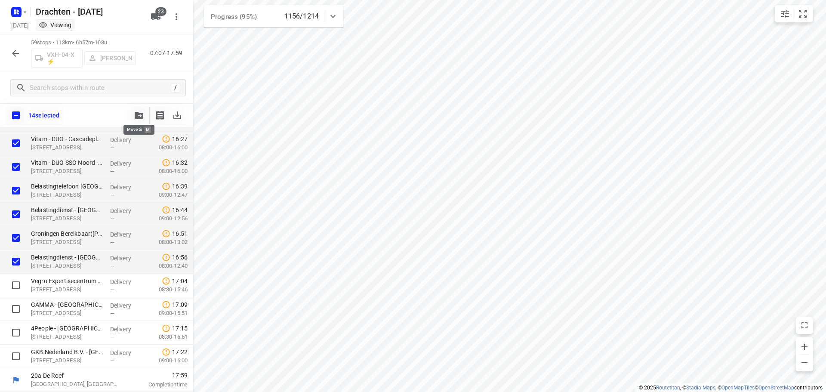
click at [139, 114] on icon "button" at bounding box center [139, 115] width 9 height 7
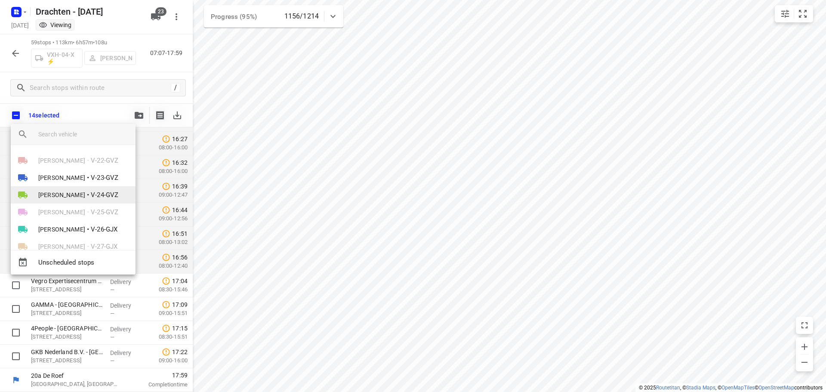
scroll to position [308, 0]
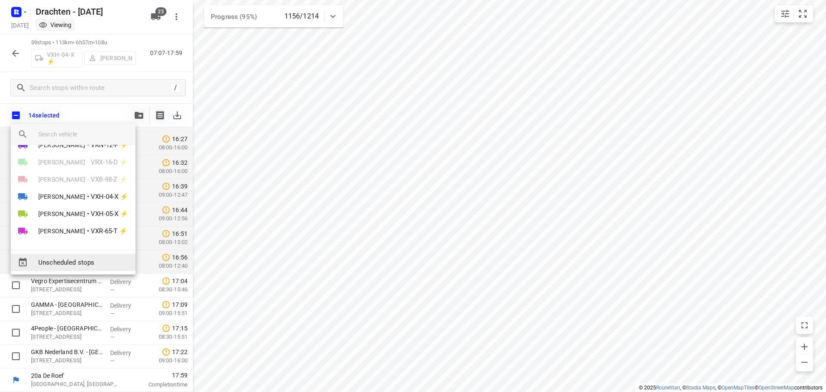
click at [81, 263] on span "Unscheduled stops" at bounding box center [83, 263] width 90 height 10
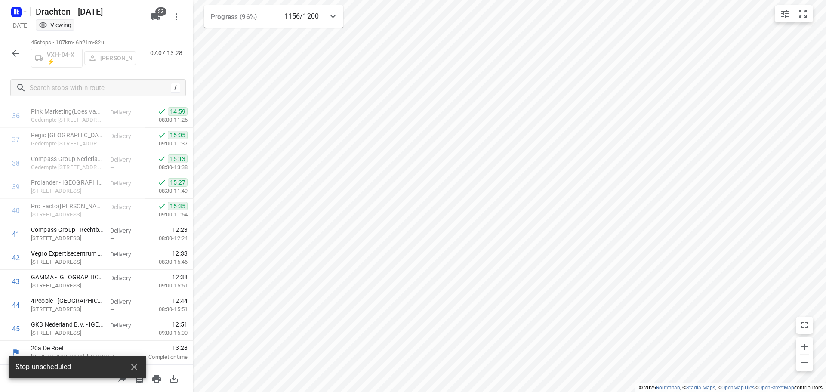
scroll to position [895, 0]
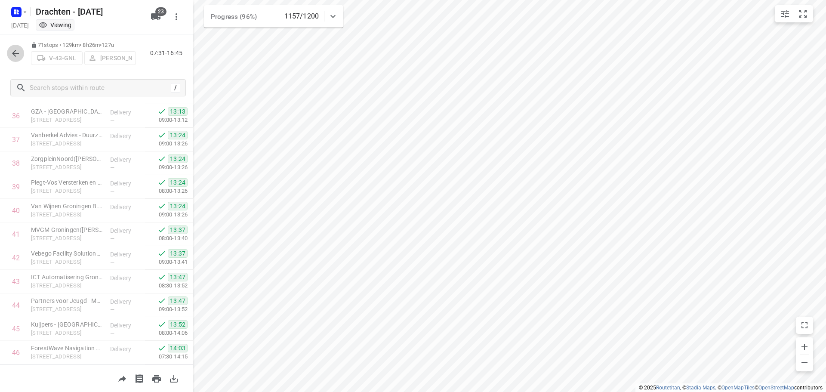
click at [19, 56] on icon "button" at bounding box center [15, 53] width 10 height 10
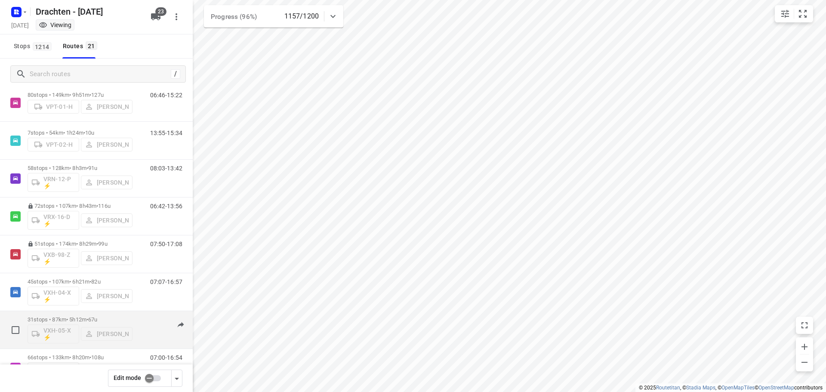
scroll to position [530, 0]
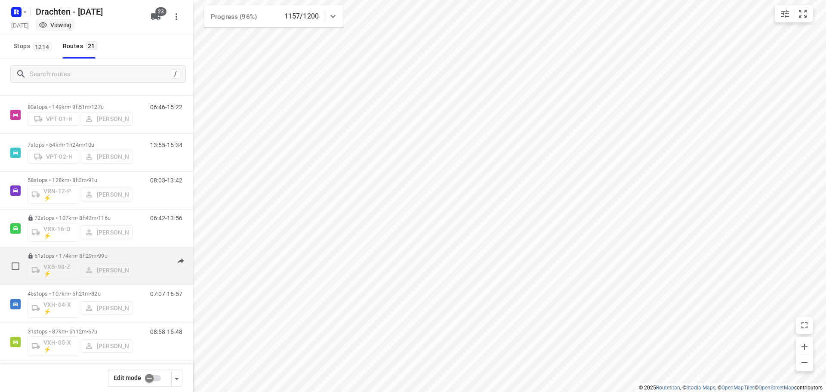
click at [65, 256] on p "51 stops • 174km • 8h29m • 99u" at bounding box center [80, 256] width 105 height 6
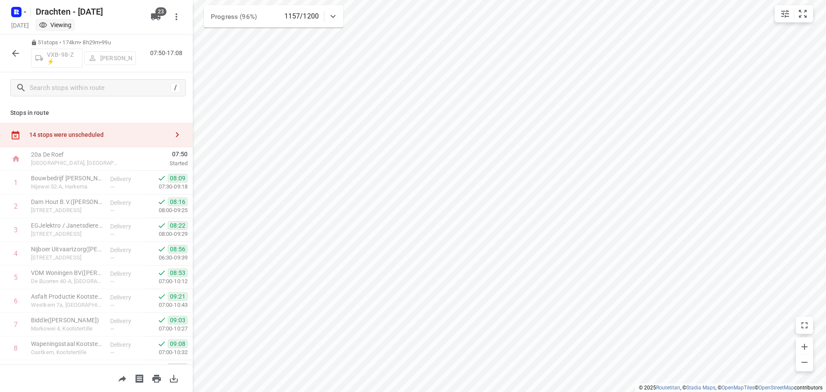
click at [19, 61] on button "button" at bounding box center [15, 53] width 17 height 17
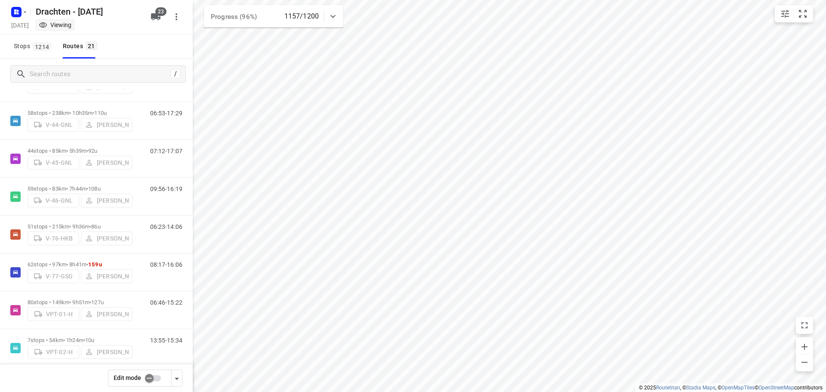
scroll to position [315, 0]
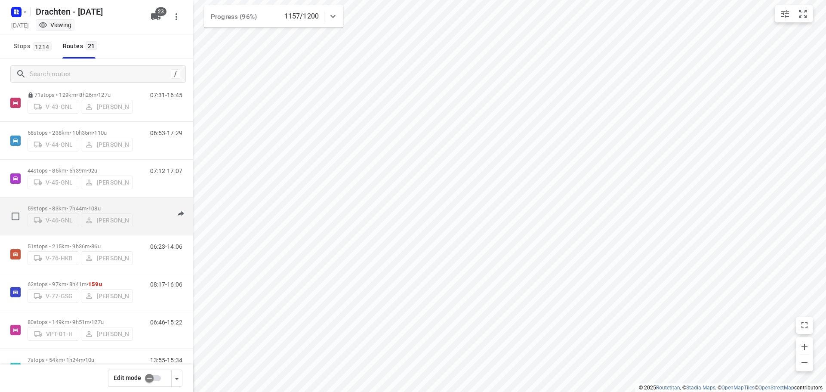
click at [74, 207] on p "59 stops • 83km • 7h44m • 108u" at bounding box center [80, 208] width 105 height 6
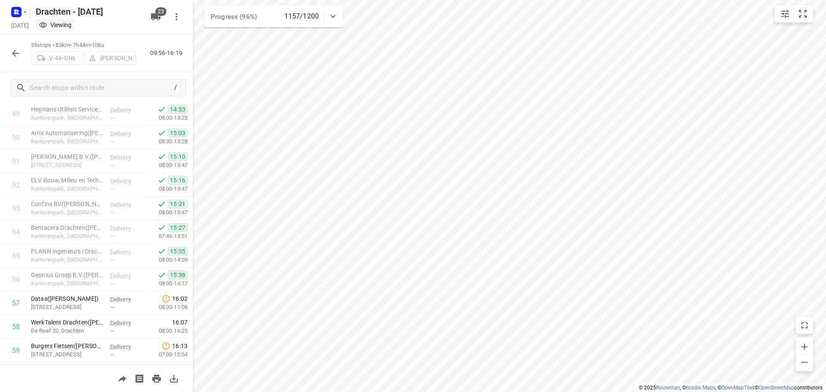
scroll to position [1227, 0]
click at [11, 56] on icon "button" at bounding box center [15, 53] width 10 height 10
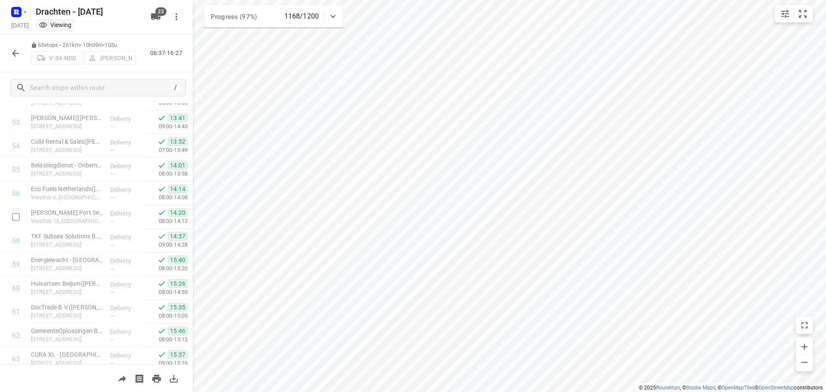
scroll to position [1321, 0]
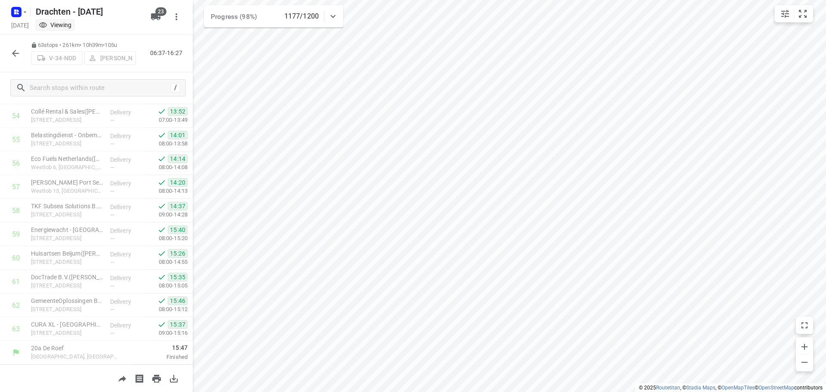
click at [15, 56] on icon "button" at bounding box center [15, 53] width 7 height 7
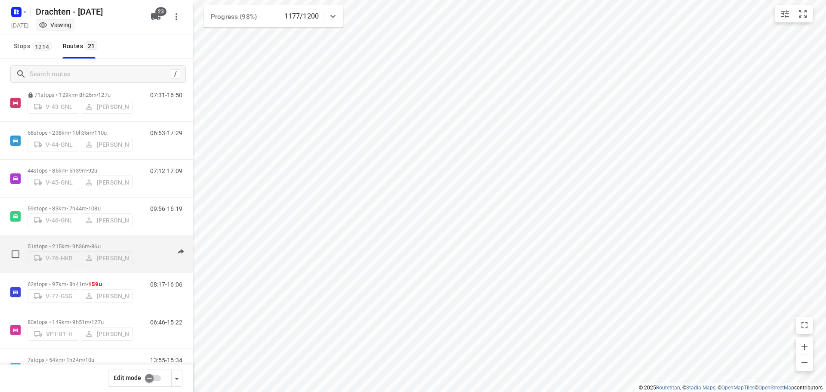
scroll to position [229, 0]
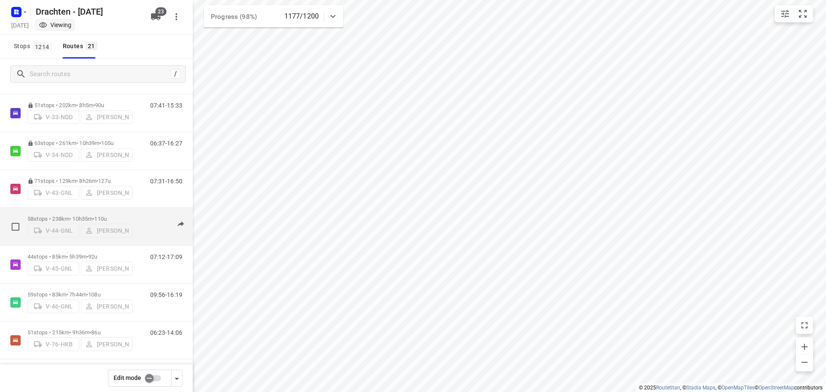
click at [65, 211] on div "58 stops • 238km • 10h35m • 110u V-44-GNL [PERSON_NAME]" at bounding box center [80, 226] width 105 height 31
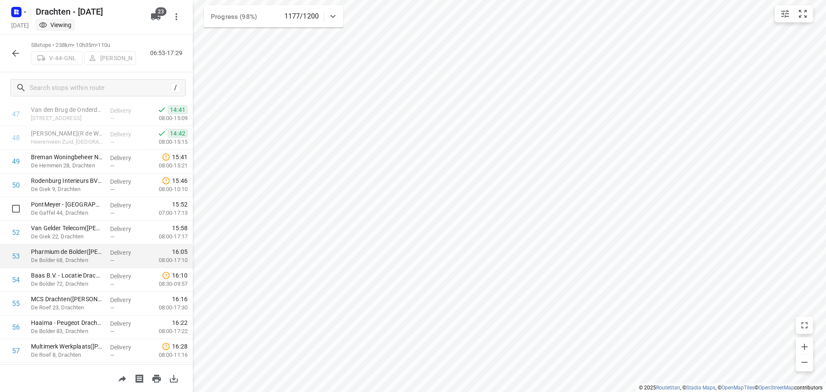
scroll to position [1117, 0]
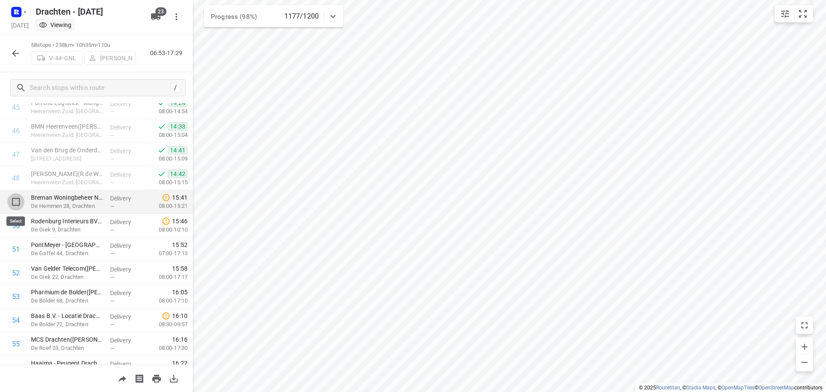
click at [16, 203] on input "checkbox" at bounding box center [15, 201] width 17 height 17
checkbox input "true"
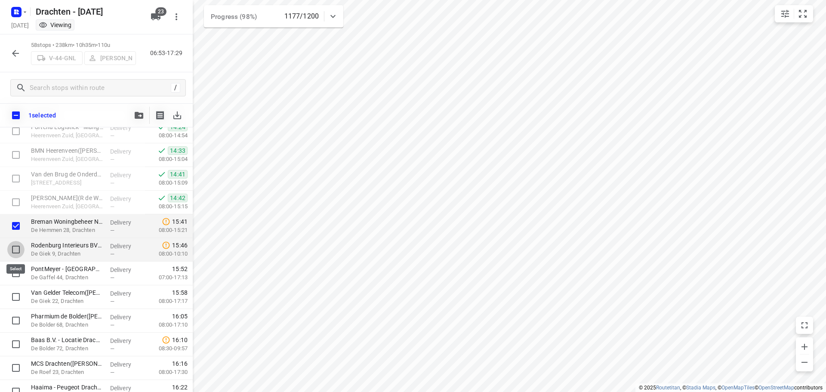
click at [16, 246] on input "checkbox" at bounding box center [15, 249] width 17 height 17
checkbox input "true"
click at [14, 225] on input "checkbox" at bounding box center [15, 225] width 17 height 17
checkbox input "false"
click at [15, 250] on input "checkbox" at bounding box center [15, 249] width 17 height 17
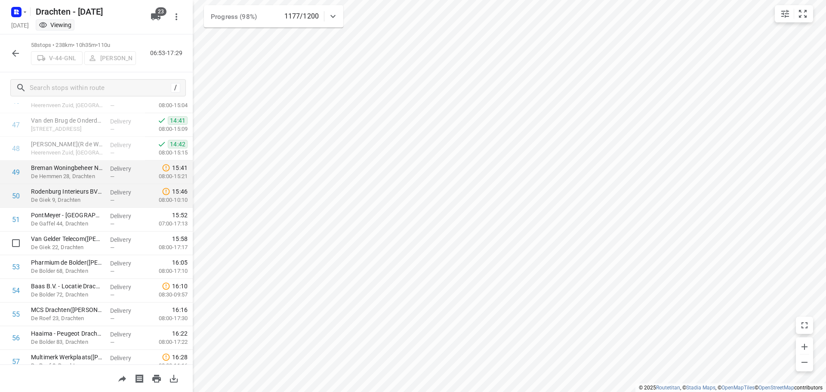
scroll to position [1203, 0]
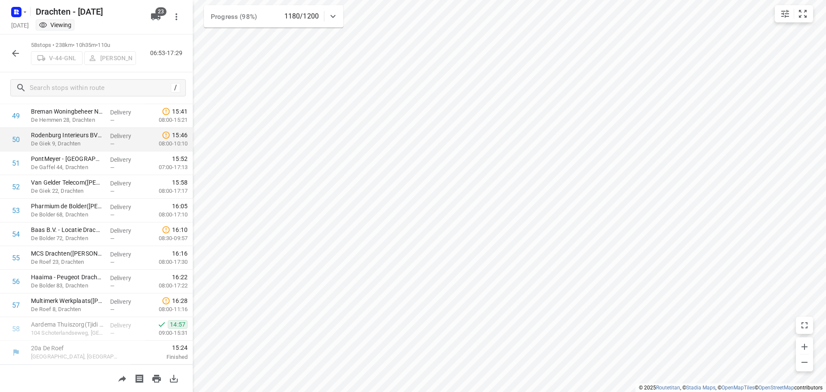
click at [14, 57] on icon "button" at bounding box center [15, 53] width 10 height 10
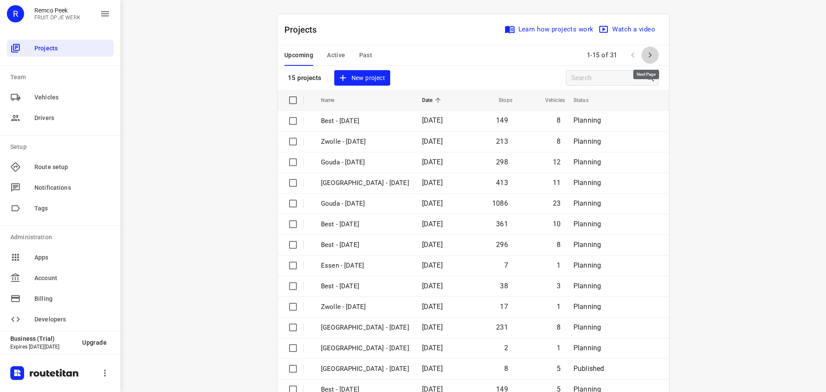
click at [650, 50] on icon "button" at bounding box center [650, 55] width 10 height 10
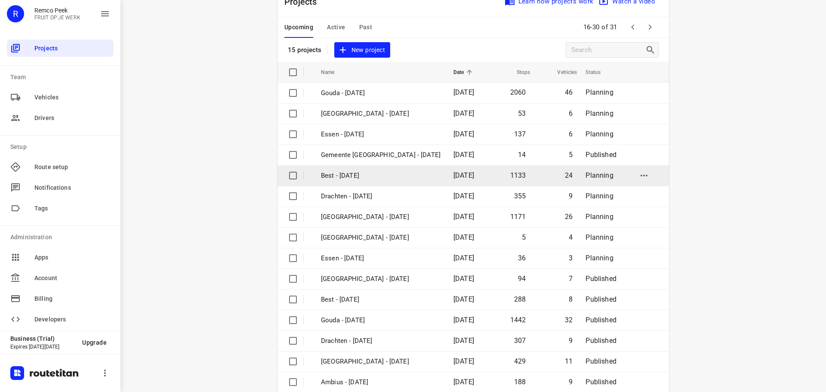
scroll to position [43, 0]
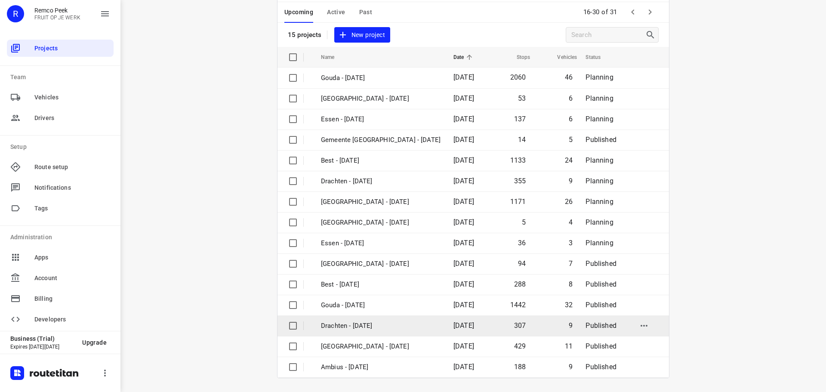
click at [367, 326] on p "Drachten - [DATE]" at bounding box center [381, 326] width 120 height 10
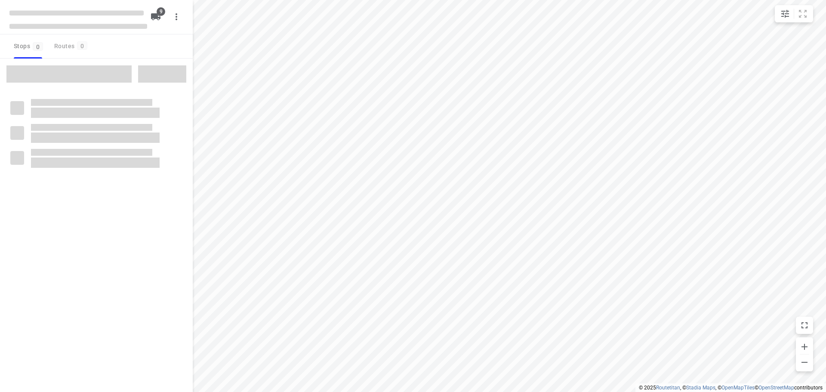
checkbox input "true"
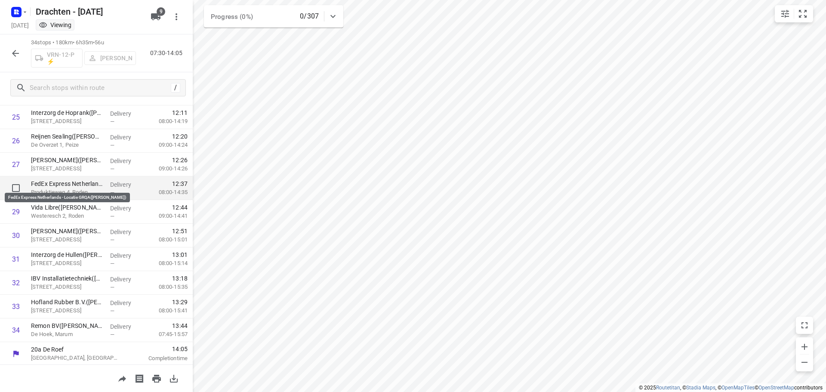
scroll to position [610, 0]
click at [19, 52] on icon "button" at bounding box center [15, 53] width 10 height 10
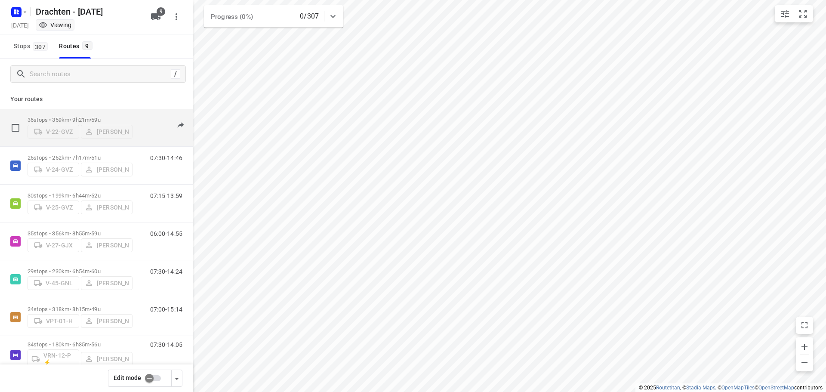
click at [83, 117] on p "36 stops • 359km • 9h21m • 59u" at bounding box center [80, 120] width 105 height 6
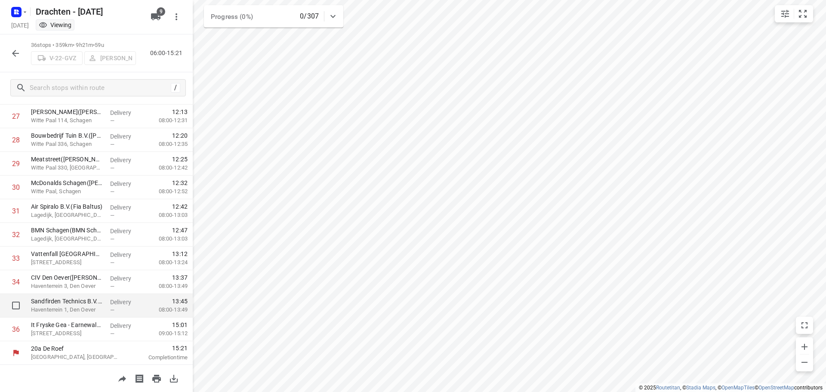
scroll to position [658, 0]
click at [18, 53] on icon "button" at bounding box center [15, 53] width 7 height 7
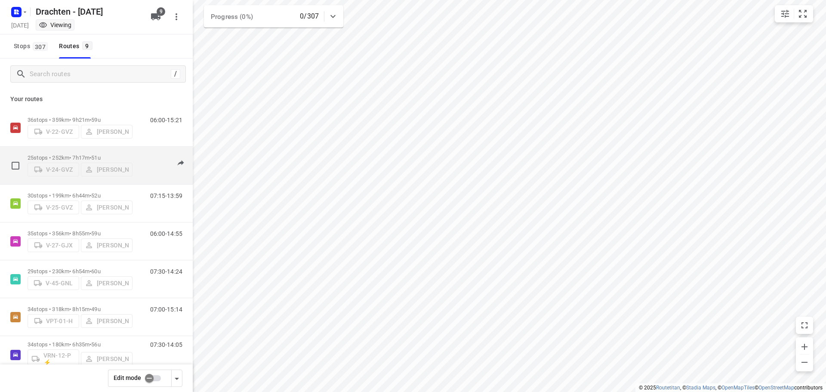
click at [90, 155] on p "25 stops • 252km • 7h17m • 51u" at bounding box center [80, 158] width 105 height 6
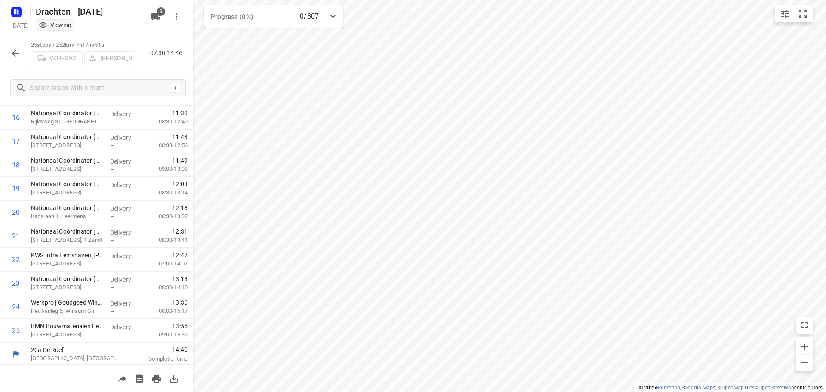
scroll to position [397, 0]
click at [16, 56] on icon "button" at bounding box center [15, 53] width 10 height 10
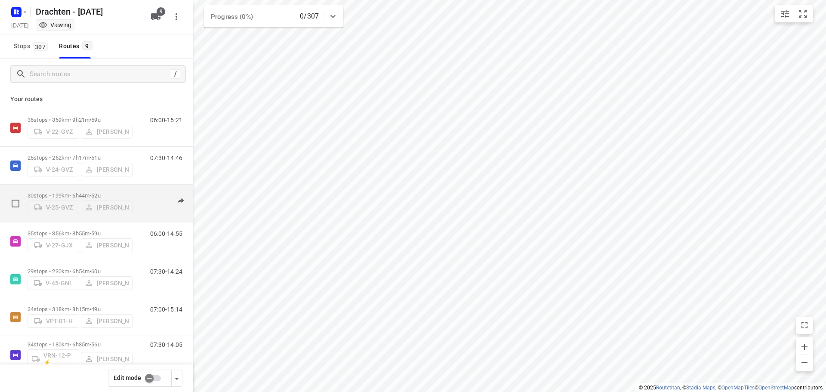
click at [58, 199] on div "V-25-GVZ Jelle Veenstra" at bounding box center [80, 206] width 105 height 15
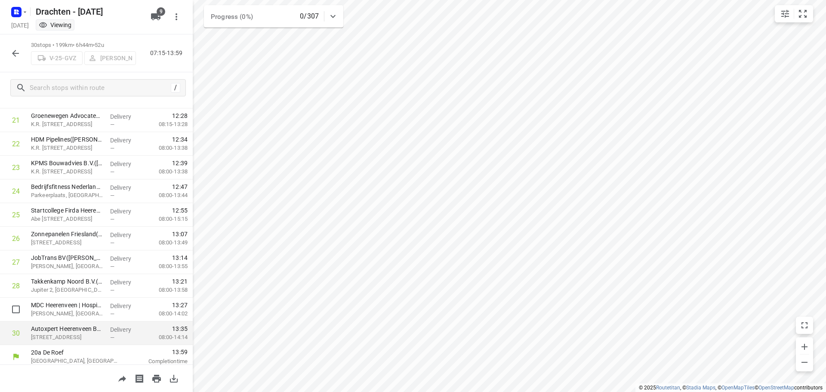
scroll to position [516, 0]
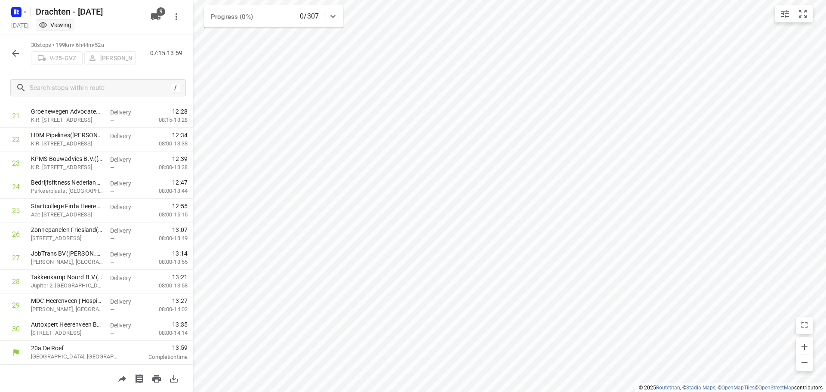
click at [18, 54] on icon "button" at bounding box center [15, 53] width 10 height 10
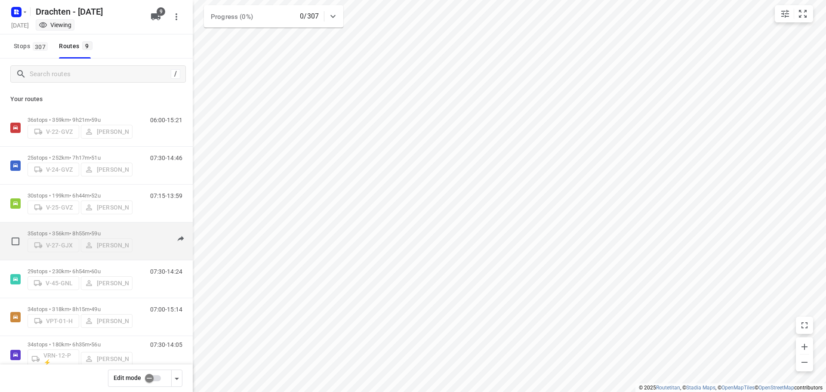
click at [80, 232] on p "35 stops • 356km • 8h55m • 59u" at bounding box center [80, 233] width 105 height 6
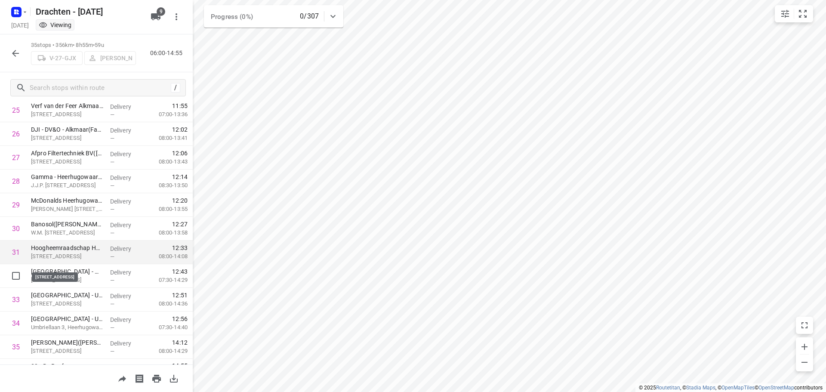
scroll to position [634, 0]
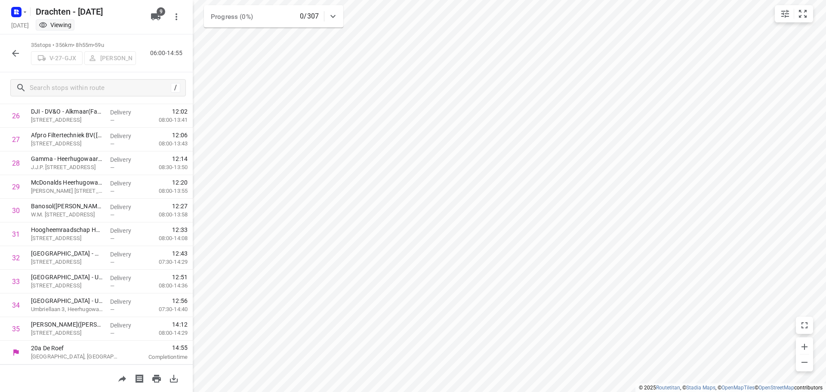
click at [19, 54] on icon "button" at bounding box center [15, 53] width 10 height 10
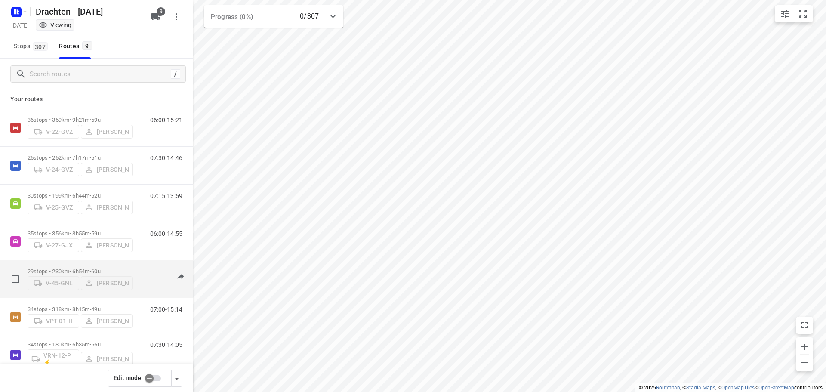
click at [76, 269] on p "29 stops • 230km • 6h54m • 60u" at bounding box center [80, 271] width 105 height 6
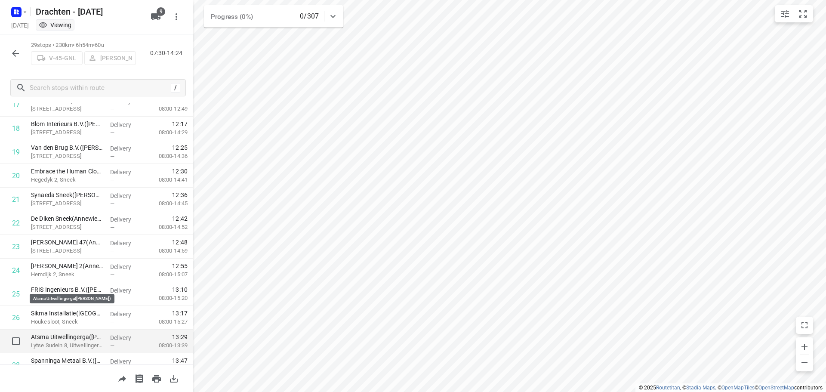
scroll to position [492, 0]
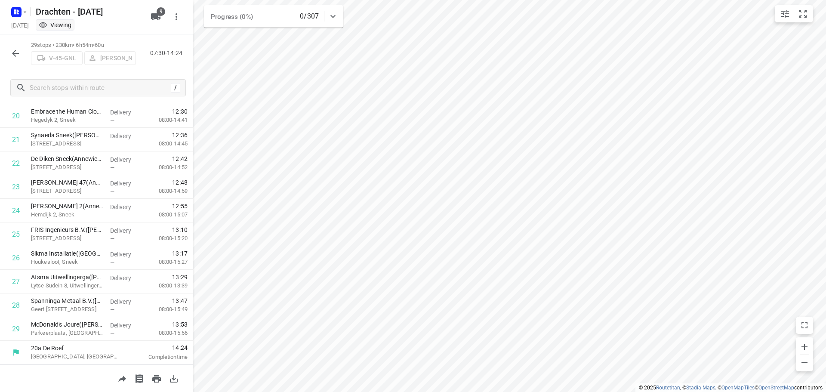
click at [16, 53] on icon "button" at bounding box center [15, 53] width 10 height 10
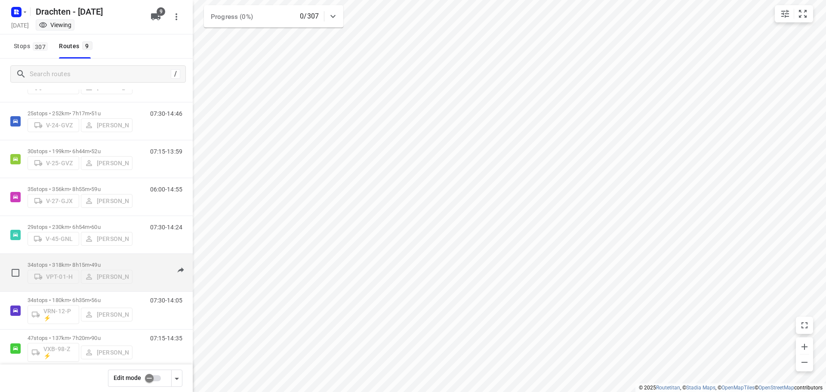
scroll to position [94, 0]
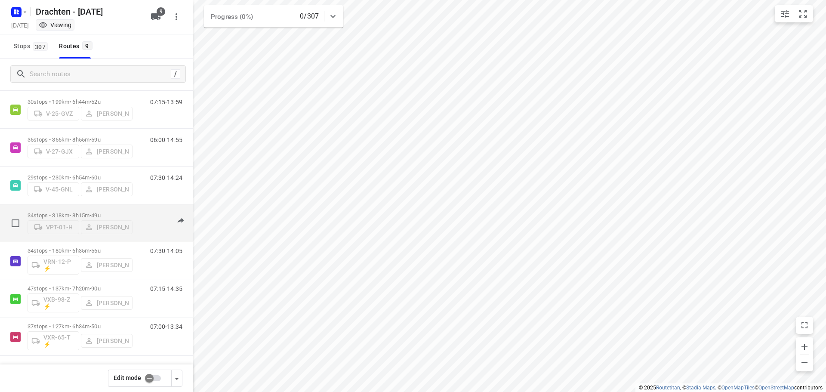
click at [76, 212] on p "34 stops • 318km • 8h15m • 49u" at bounding box center [80, 215] width 105 height 6
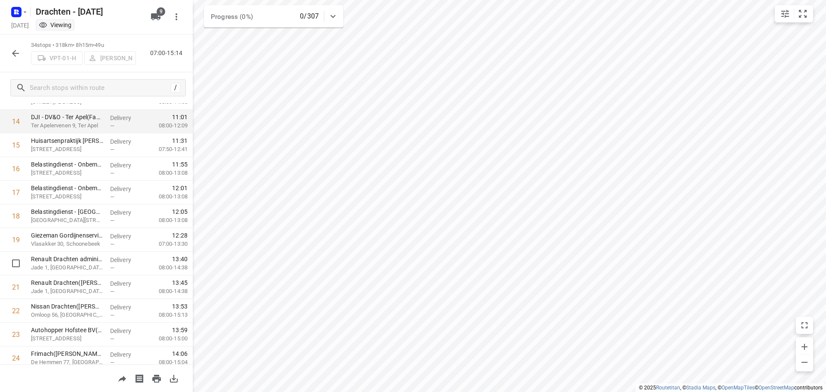
scroll to position [610, 0]
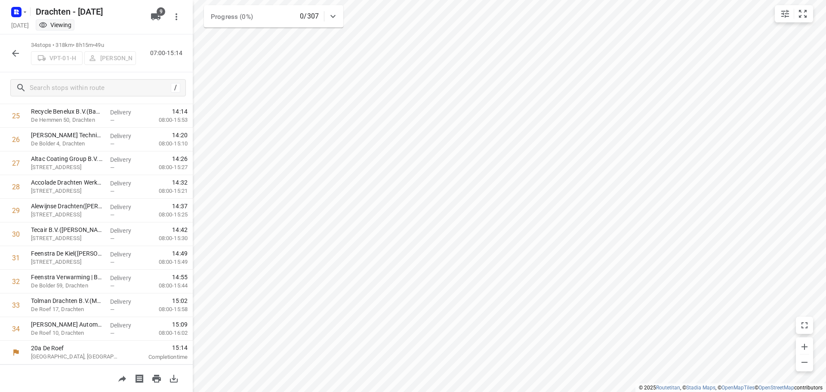
click at [19, 56] on icon "button" at bounding box center [15, 53] width 10 height 10
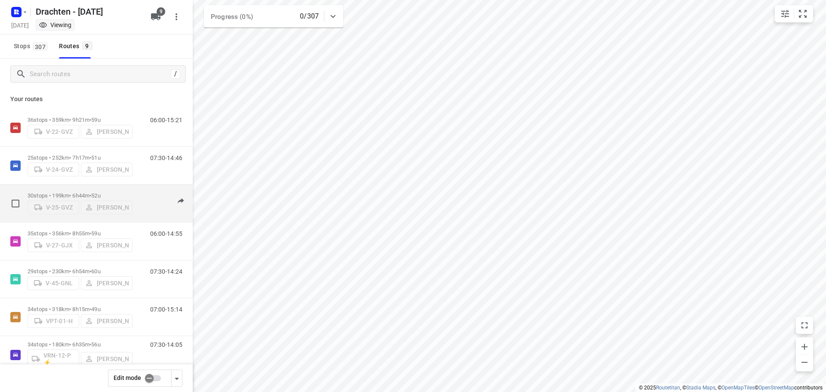
scroll to position [94, 0]
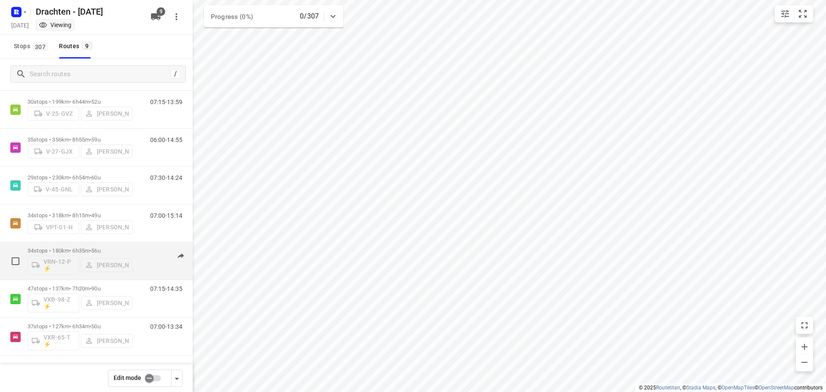
click at [53, 248] on p "34 stops • 180km • 6h35m • 56u" at bounding box center [80, 250] width 105 height 6
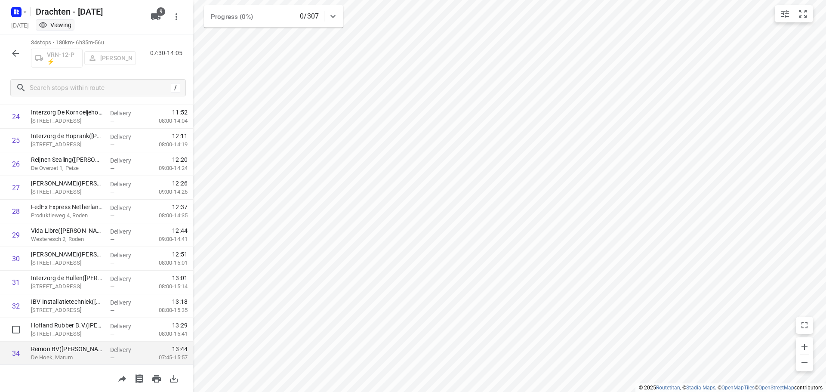
scroll to position [610, 0]
click at [13, 56] on icon "button" at bounding box center [15, 53] width 10 height 10
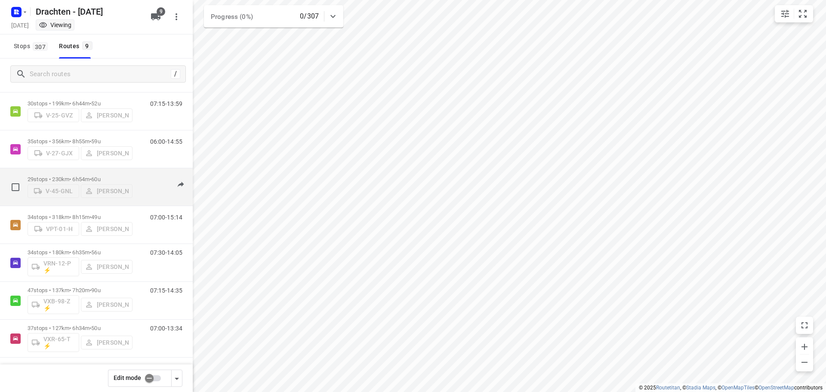
scroll to position [94, 0]
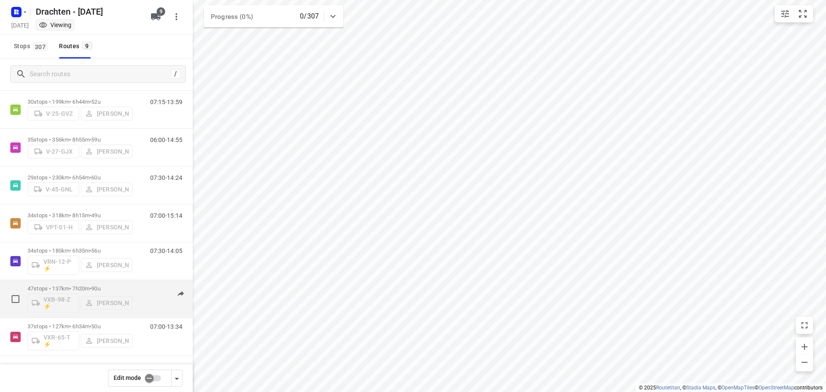
click at [72, 286] on p "47 stops • 137km • 7h20m • 90u" at bounding box center [80, 288] width 105 height 6
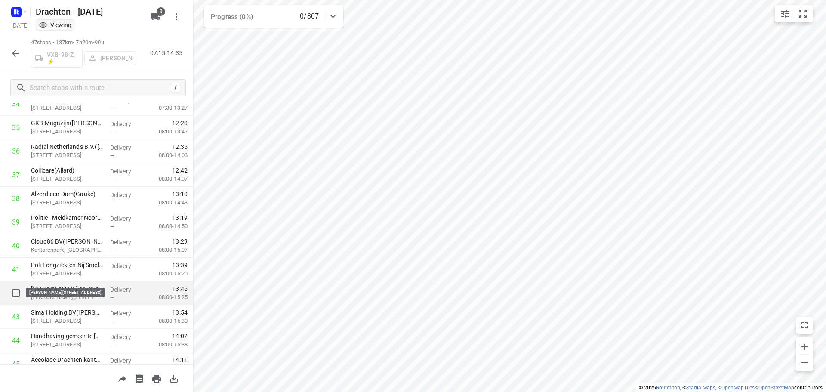
scroll to position [861, 0]
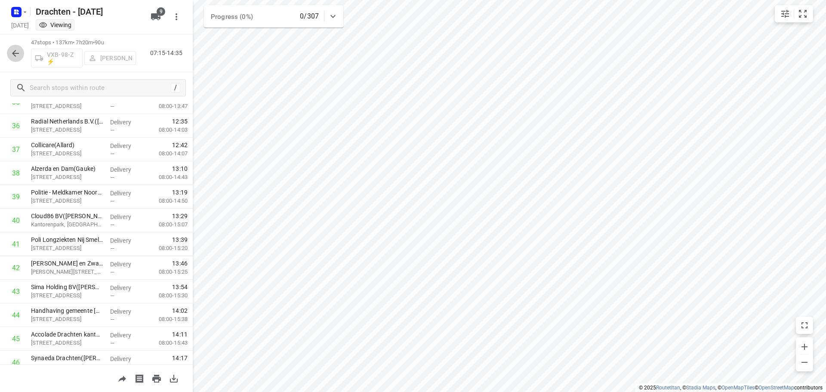
click at [14, 50] on icon "button" at bounding box center [15, 53] width 10 height 10
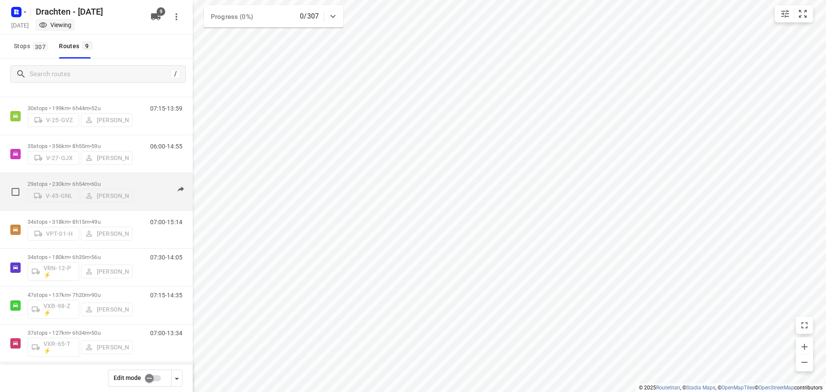
scroll to position [94, 0]
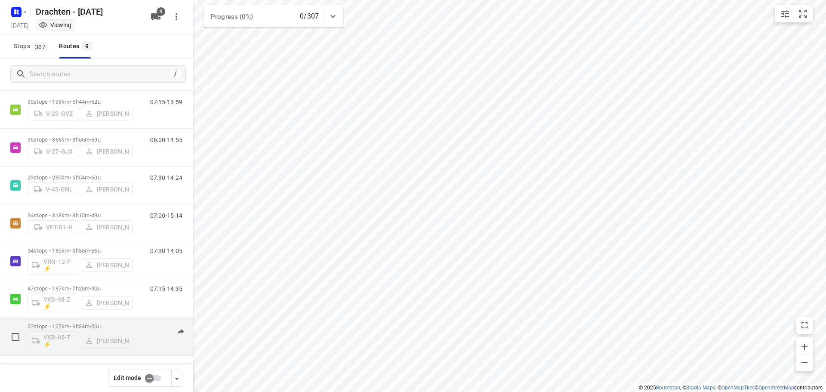
click at [77, 326] on p "37 stops • 127km • 6h34m • 50u" at bounding box center [80, 326] width 105 height 6
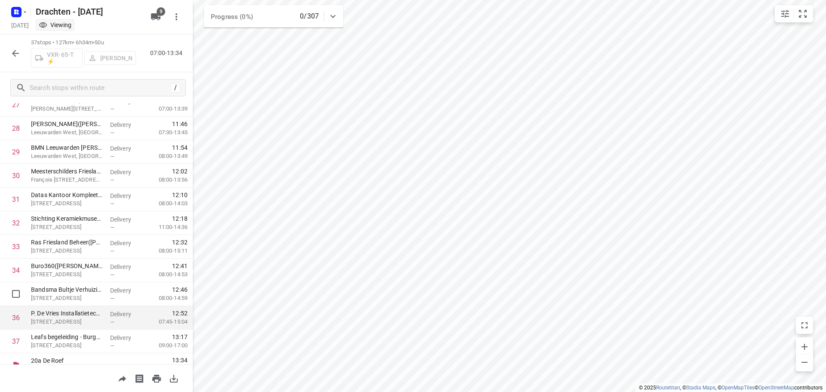
scroll to position [681, 0]
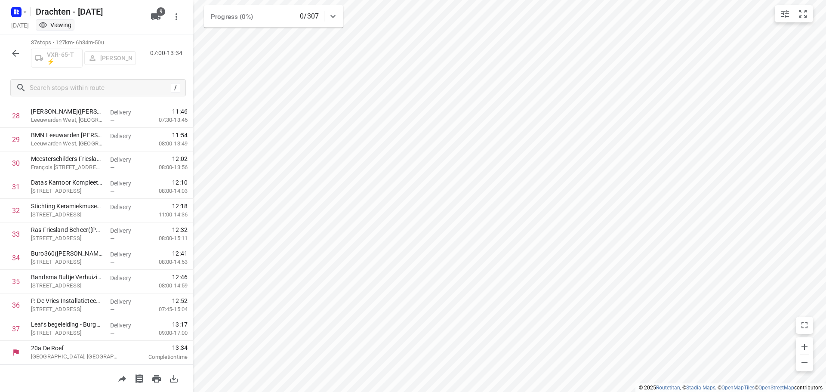
click at [15, 55] on icon "button" at bounding box center [15, 53] width 10 height 10
click at [17, 55] on icon "button" at bounding box center [15, 53] width 10 height 10
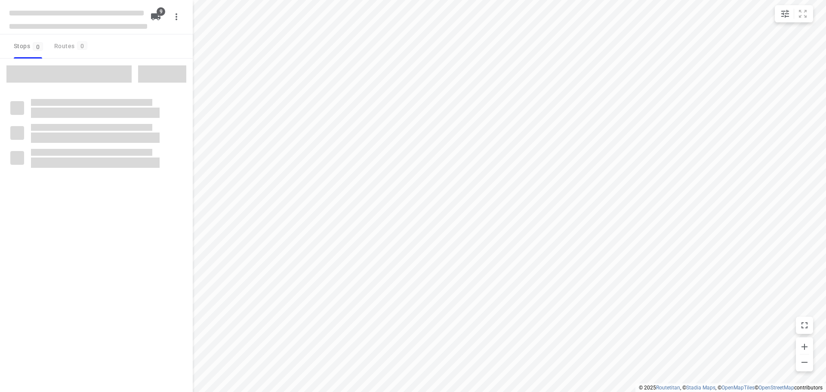
checkbox input "true"
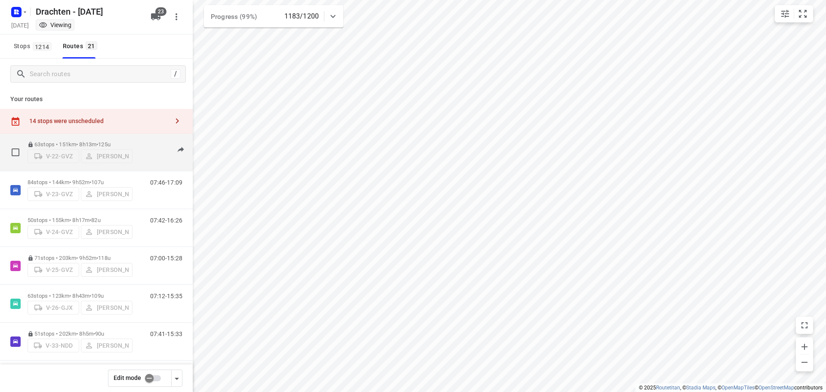
click at [74, 141] on p "63 stops • 151km • 8h13m • 125u" at bounding box center [80, 144] width 105 height 6
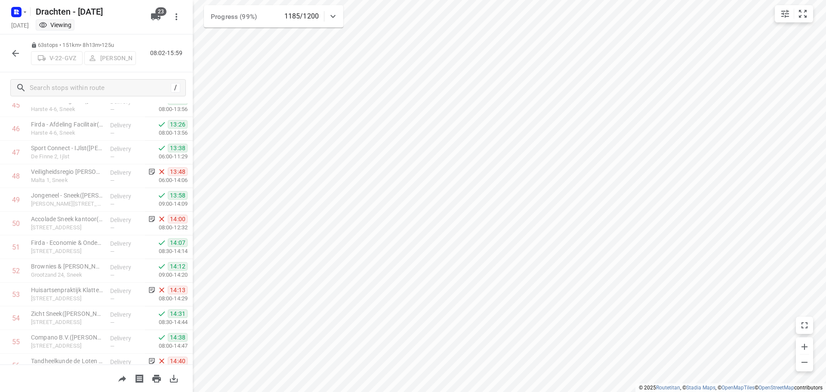
scroll to position [1321, 0]
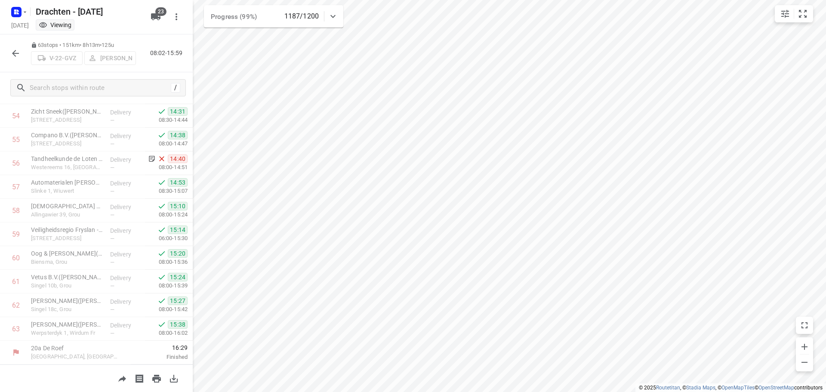
click at [12, 53] on icon "button" at bounding box center [15, 53] width 7 height 7
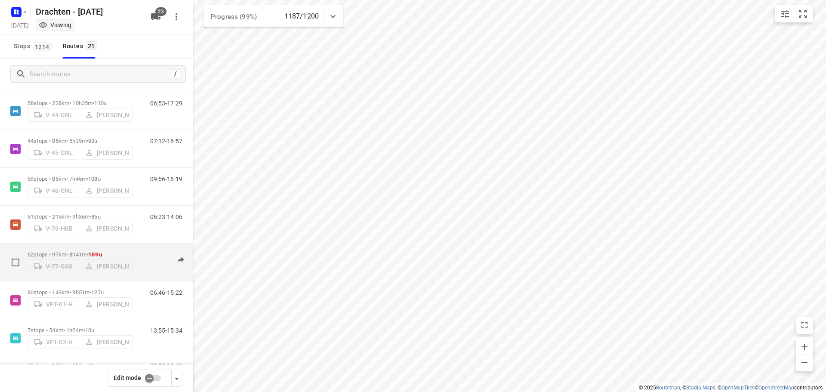
scroll to position [573, 0]
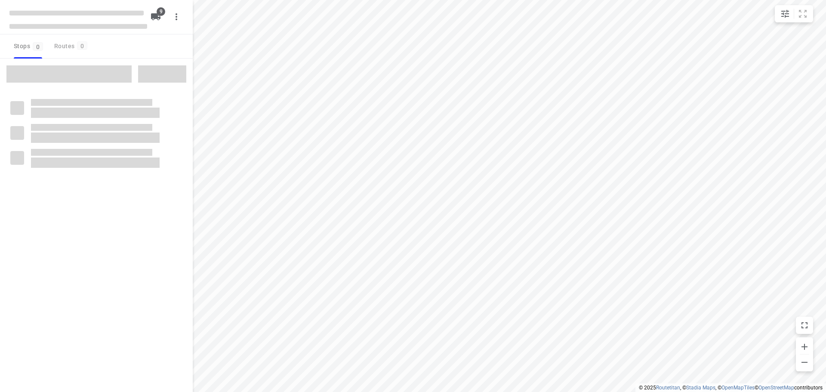
checkbox input "true"
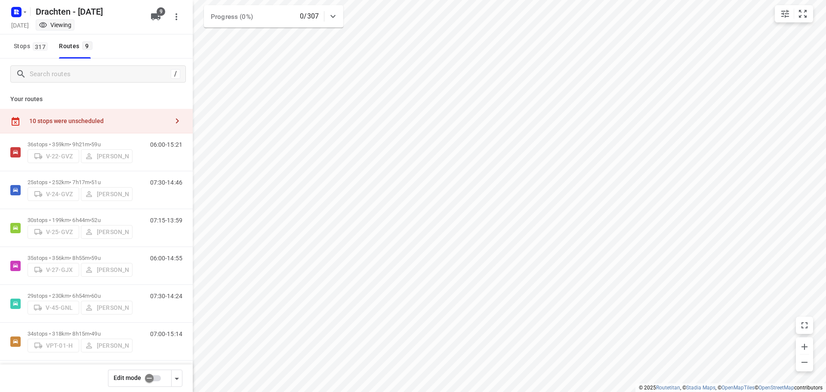
click at [121, 121] on div "10 stops were unscheduled" at bounding box center [98, 121] width 139 height 7
